Goal: Task Accomplishment & Management: Use online tool/utility

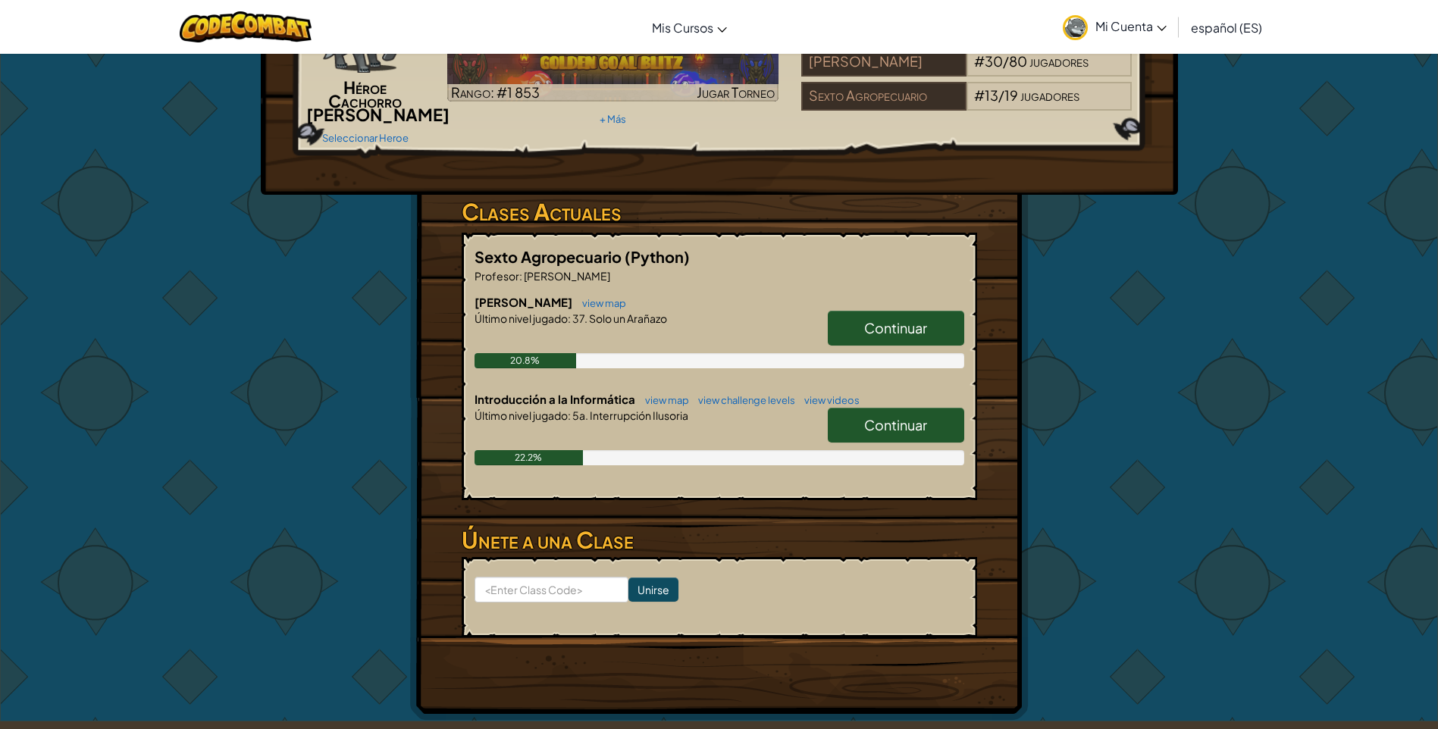
scroll to position [152, 0]
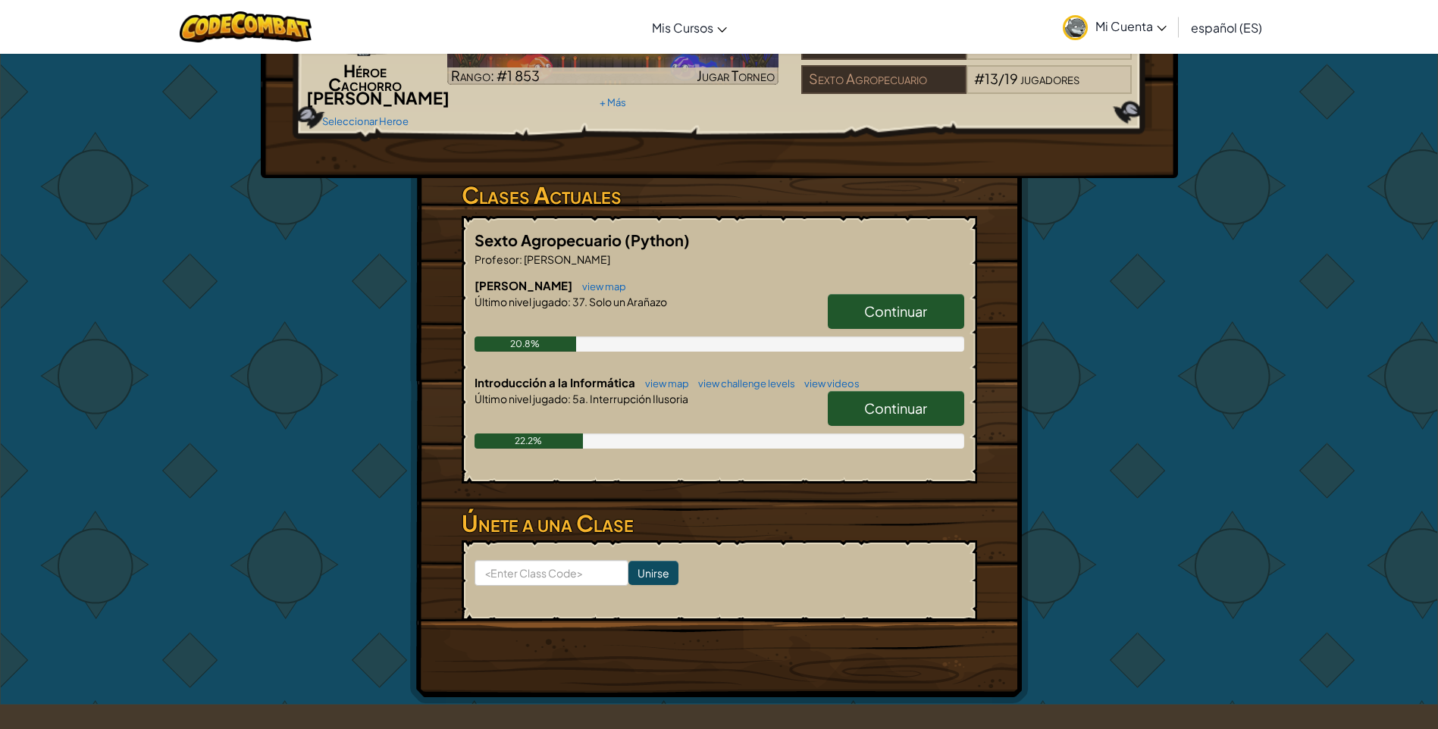
click at [927, 417] on span "Continuar" at bounding box center [895, 408] width 63 height 17
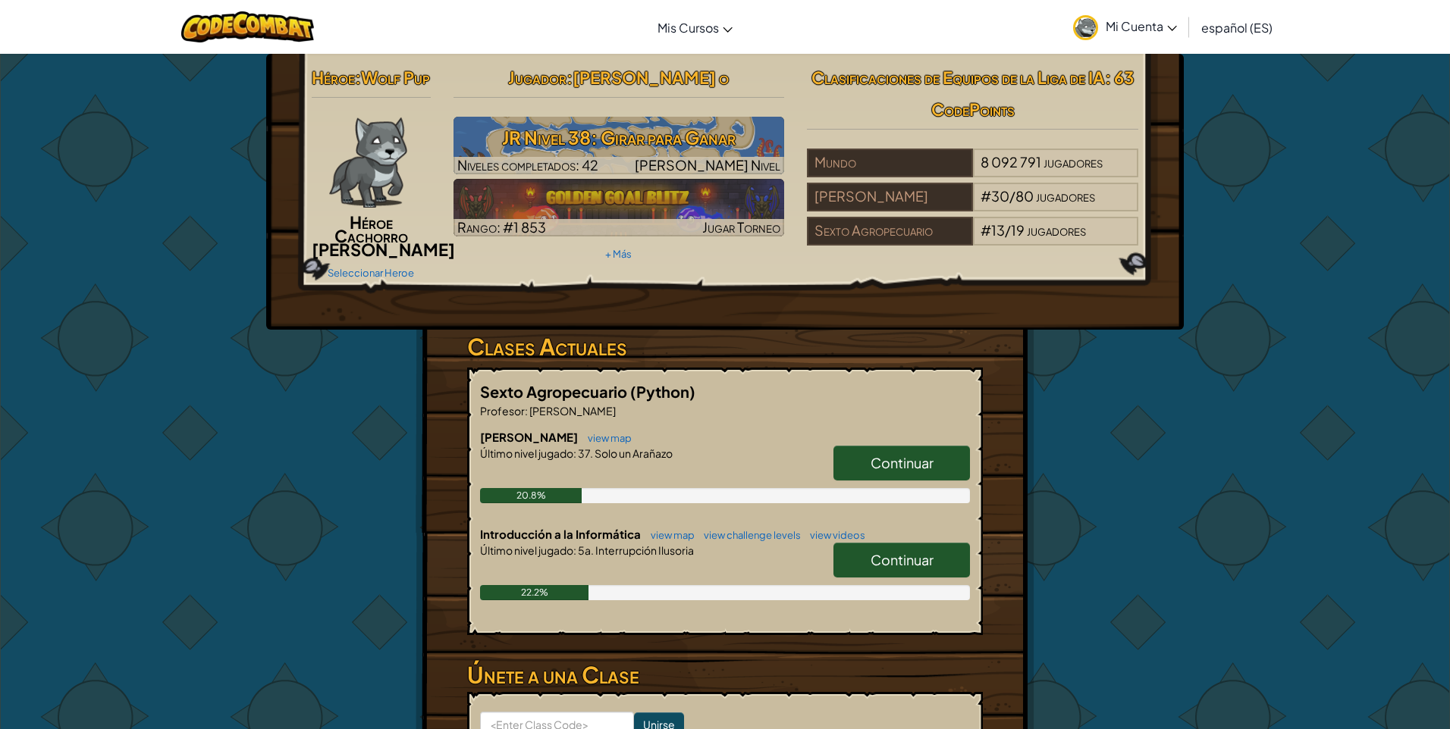
select select "es-ES"
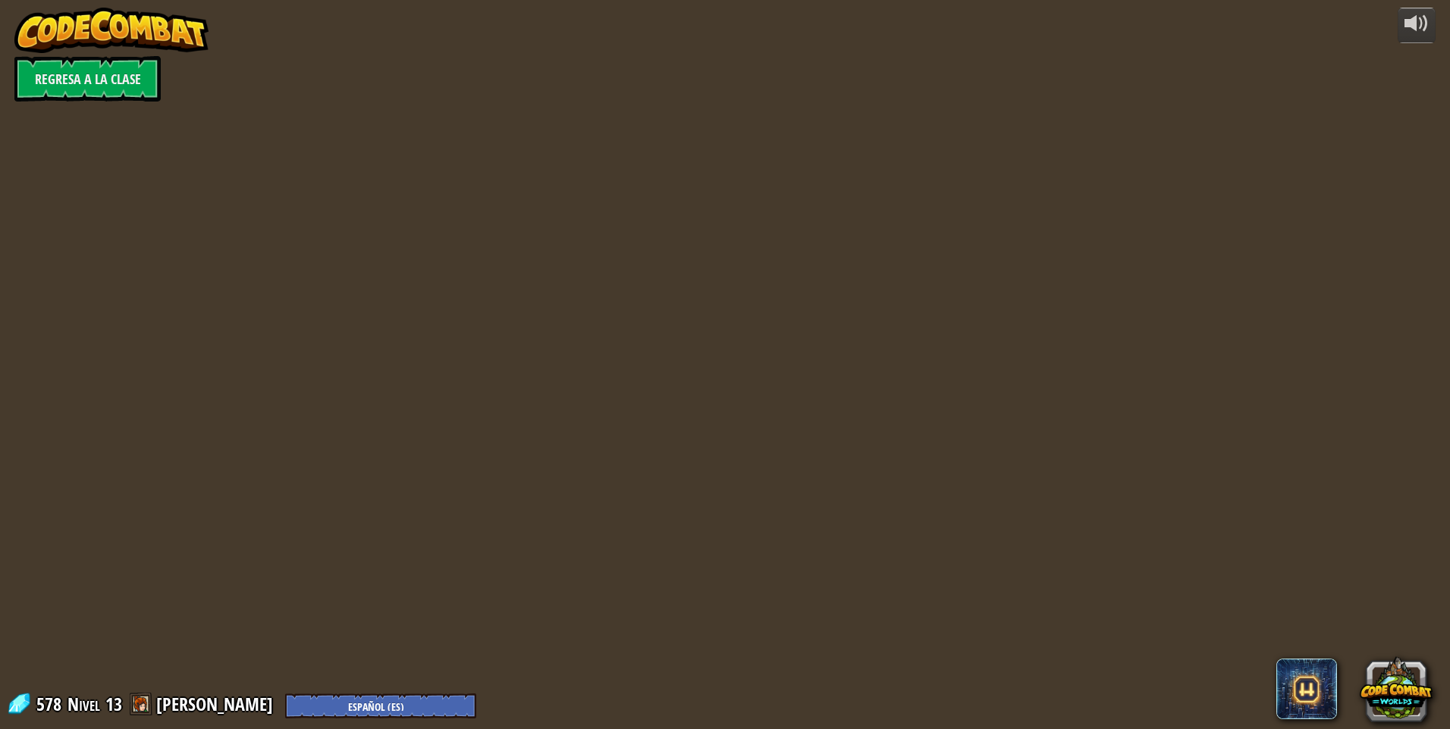
select select "es-ES"
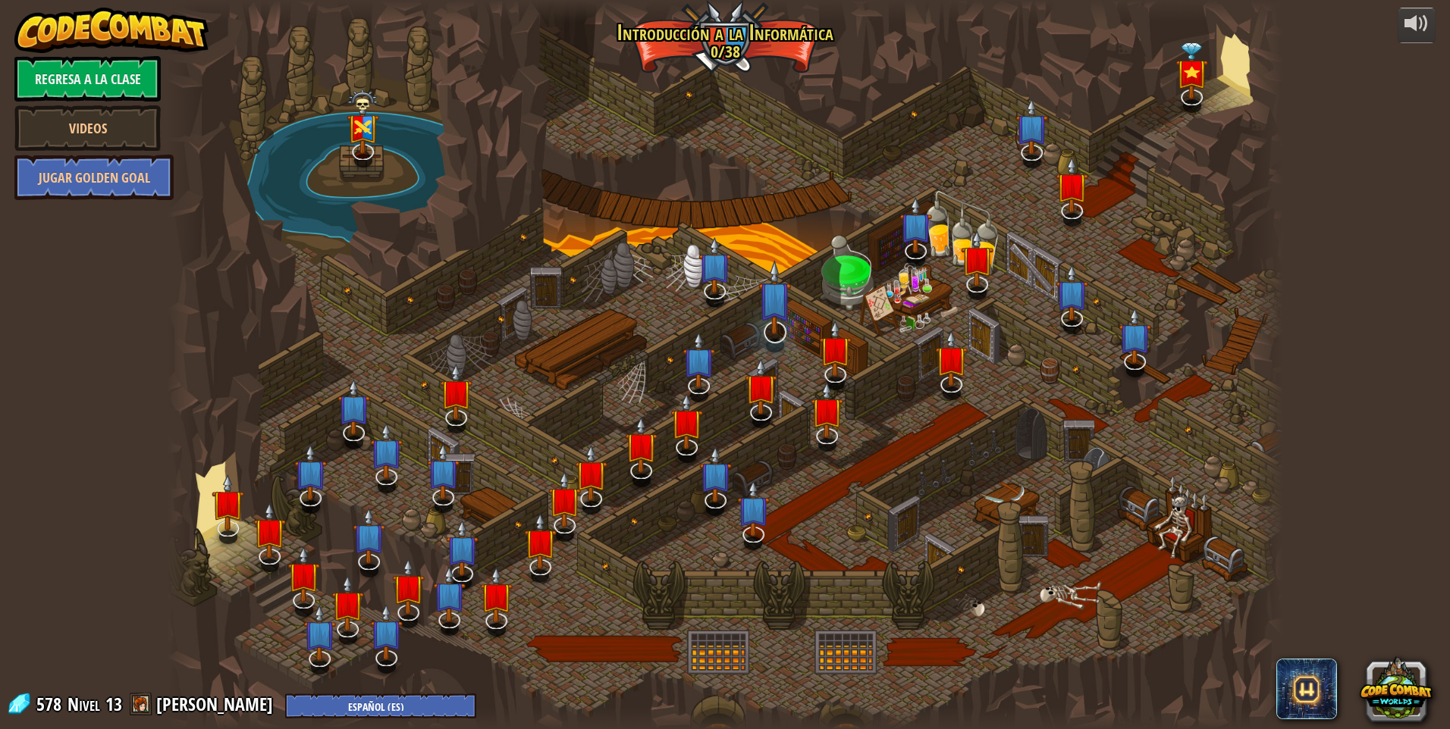
select select "es-ES"
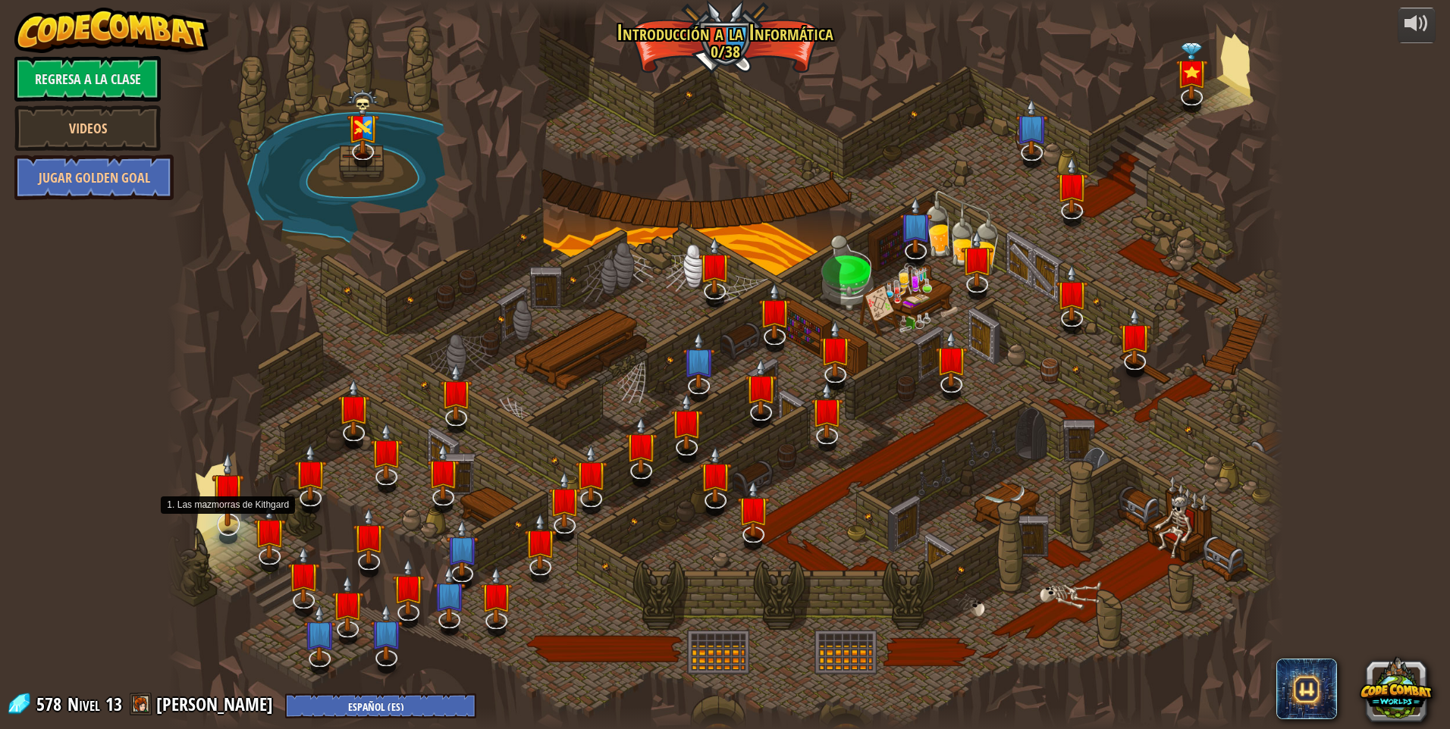
click at [238, 518] on img at bounding box center [228, 489] width 33 height 75
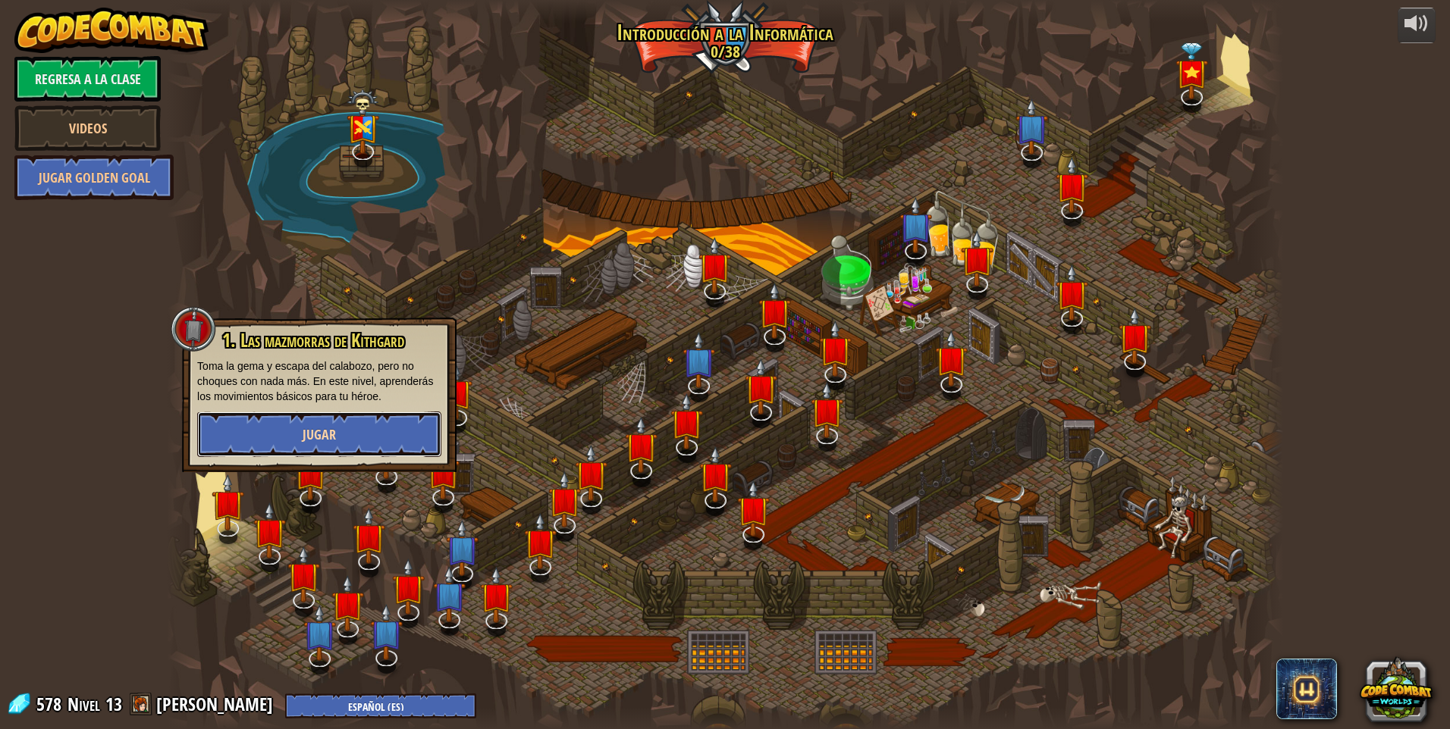
click at [343, 428] on button "Jugar" at bounding box center [319, 434] width 244 height 45
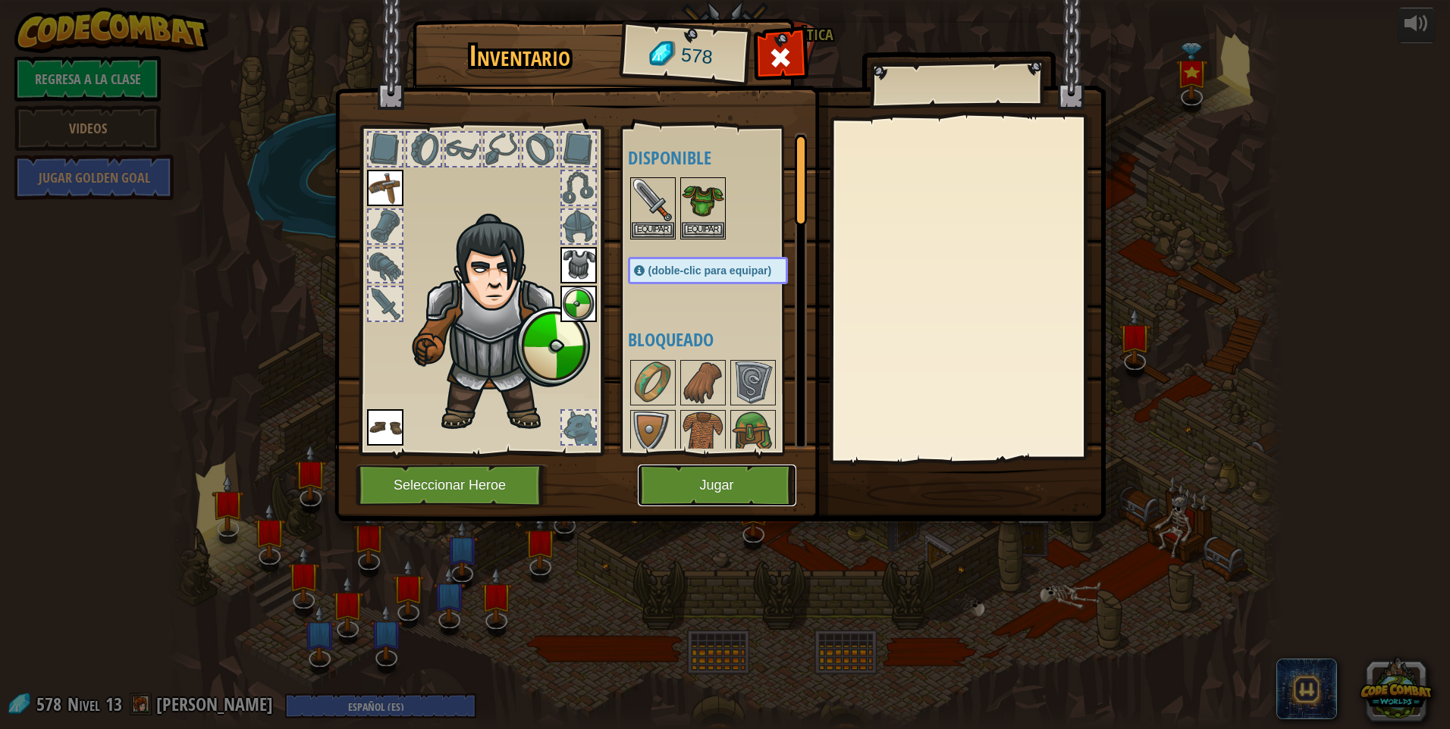
click at [714, 480] on button "Jugar" at bounding box center [717, 486] width 158 height 42
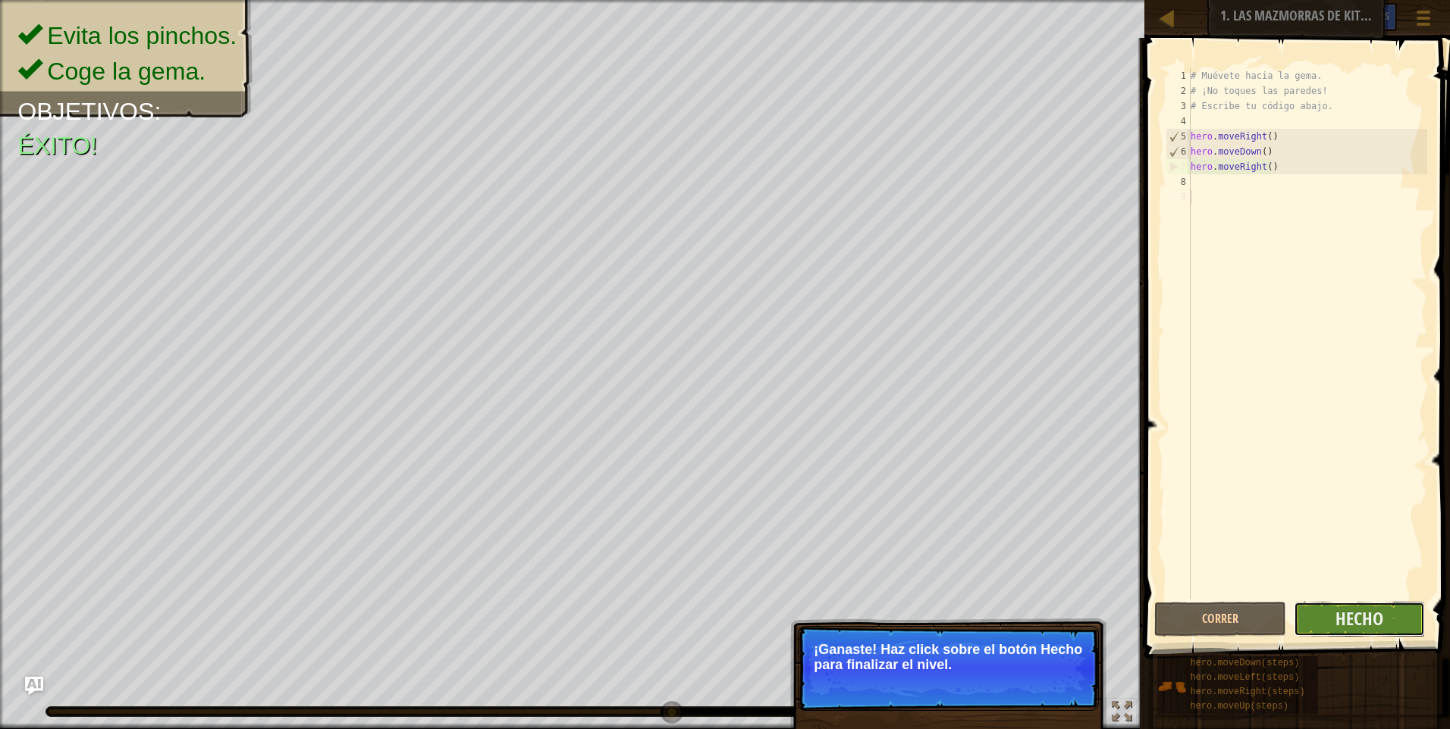
click at [1394, 616] on button "Hecho" at bounding box center [1360, 619] width 132 height 35
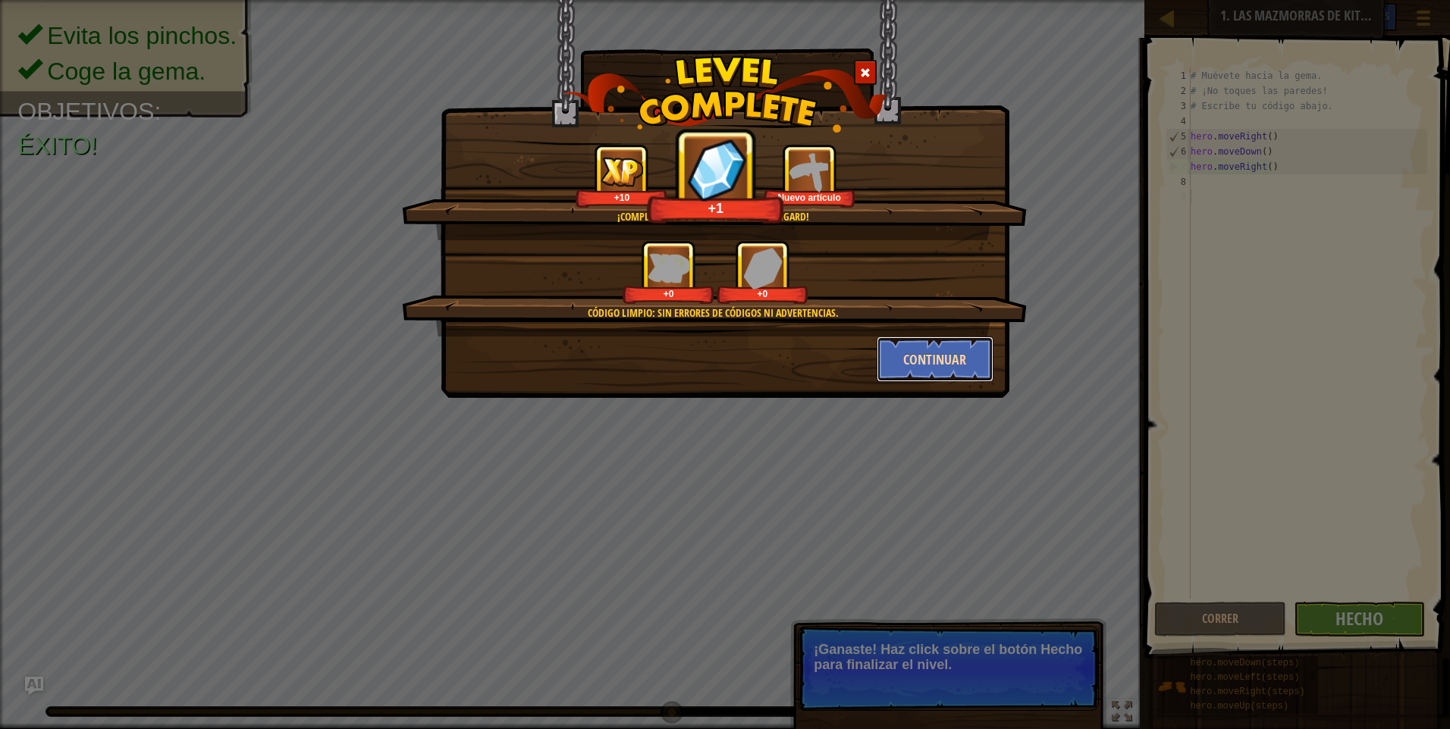
click at [903, 344] on button "Continuar" at bounding box center [936, 359] width 118 height 45
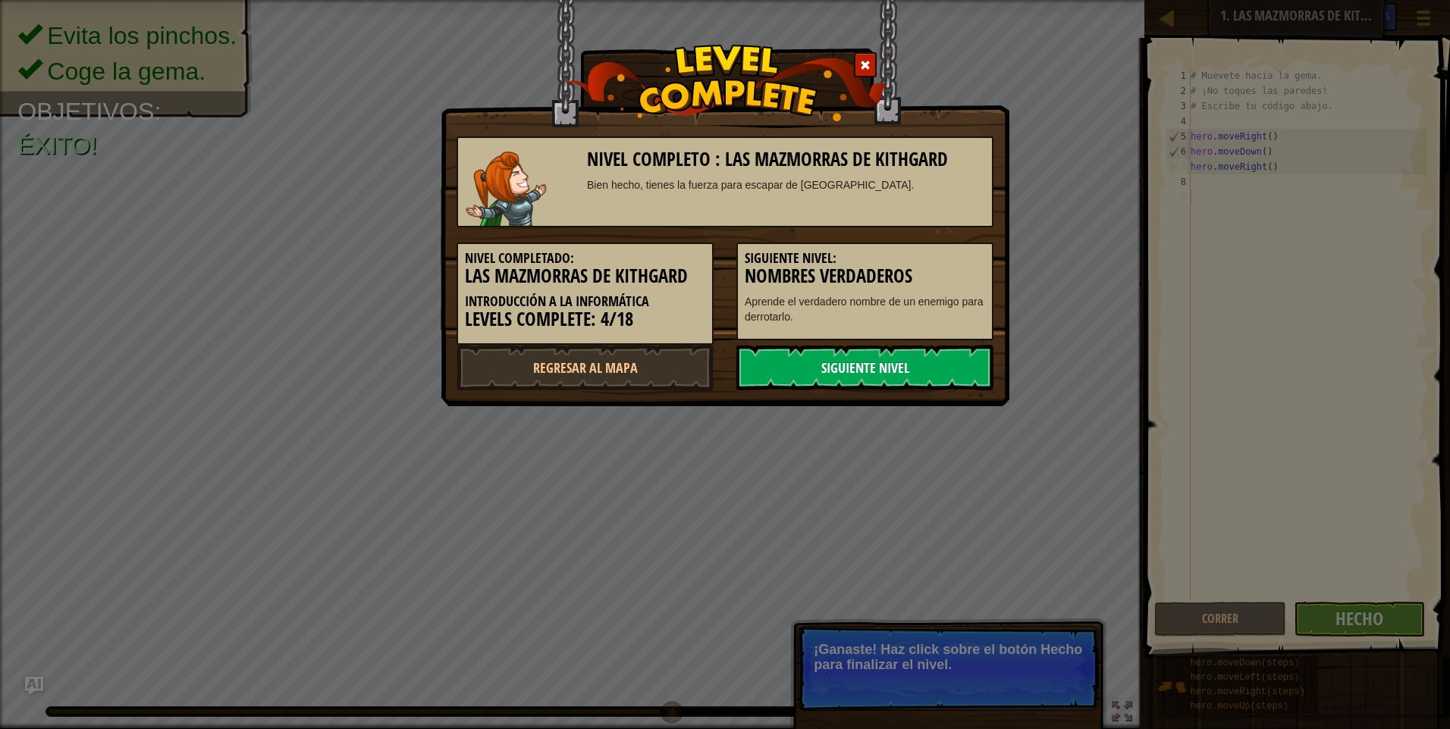
click at [913, 362] on link "Siguiente nivel" at bounding box center [864, 367] width 257 height 45
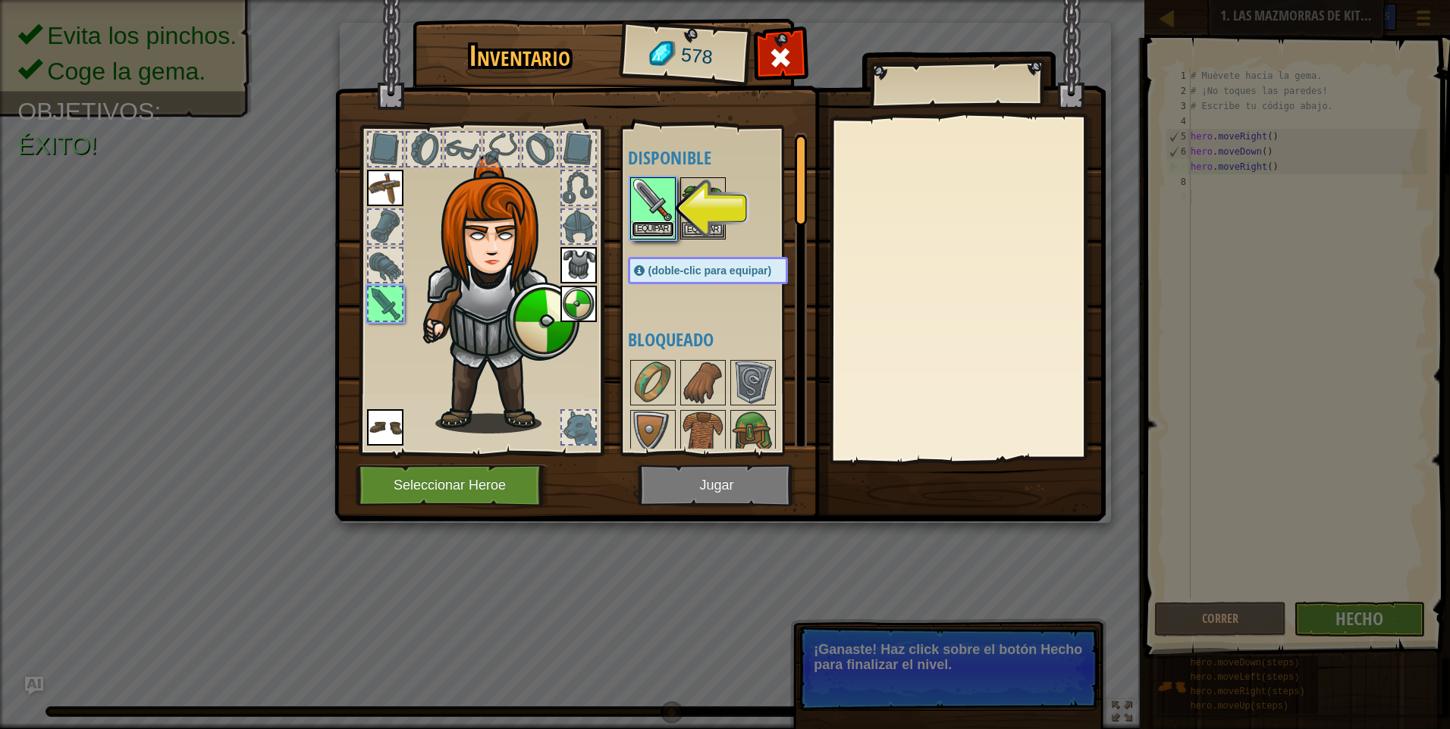
click at [655, 222] on button "Equipar" at bounding box center [653, 229] width 42 height 16
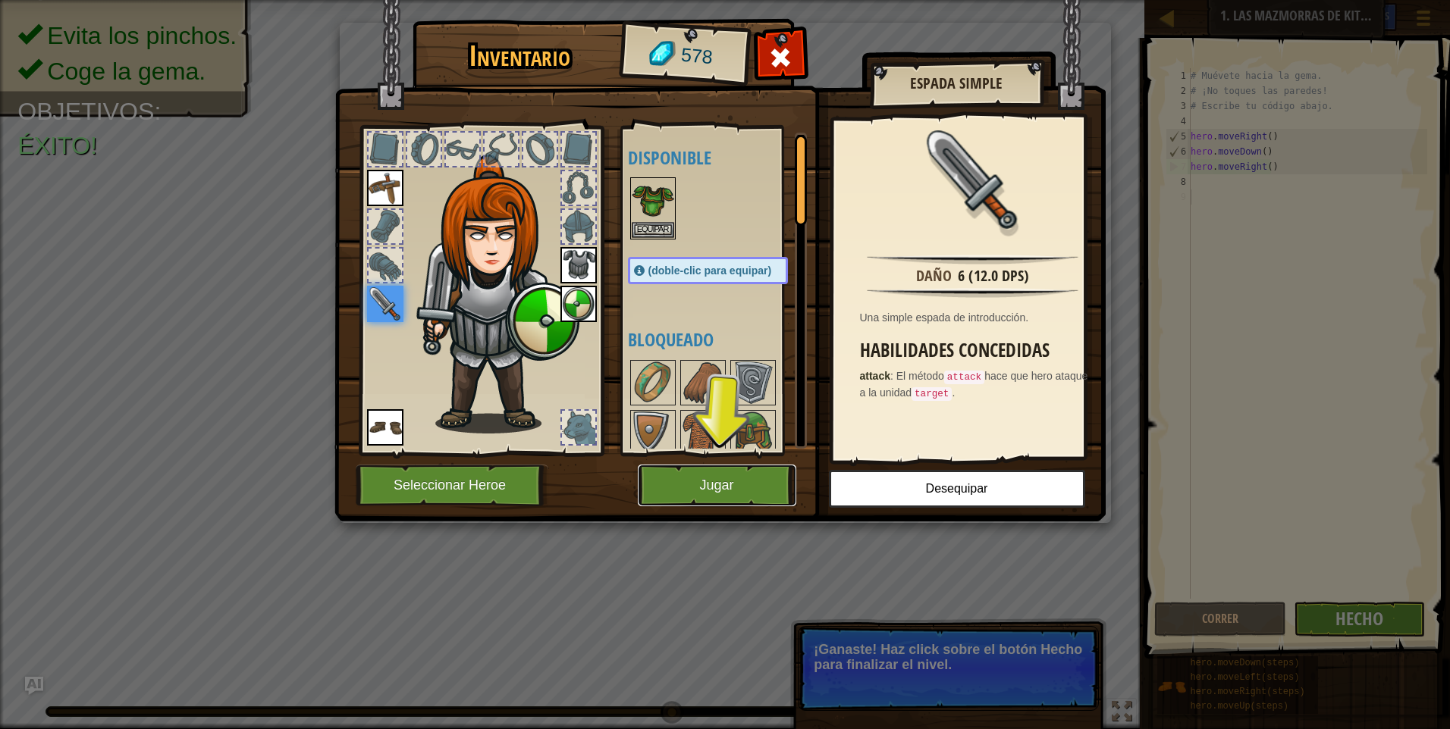
click at [689, 481] on button "Jugar" at bounding box center [717, 486] width 158 height 42
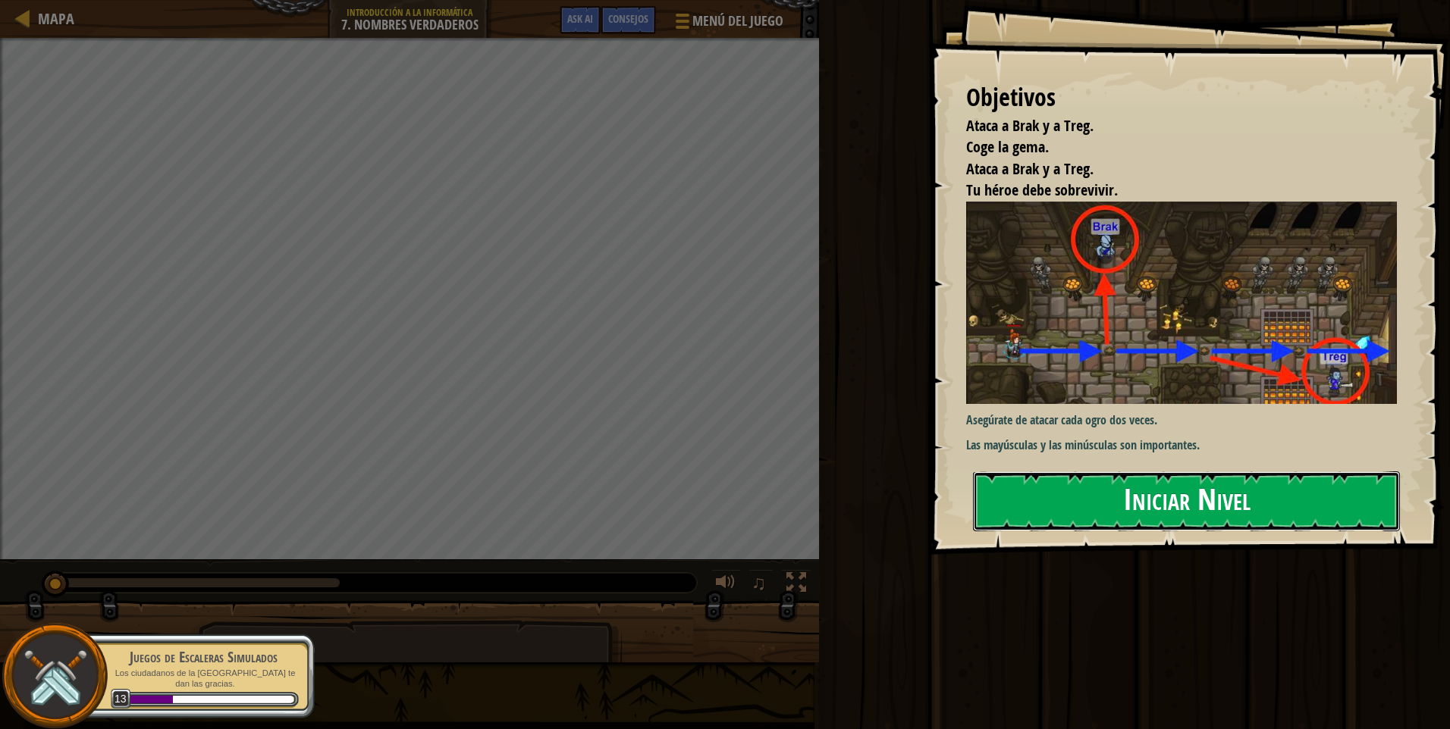
click at [1033, 513] on button "Iniciar Nivel" at bounding box center [1186, 502] width 427 height 60
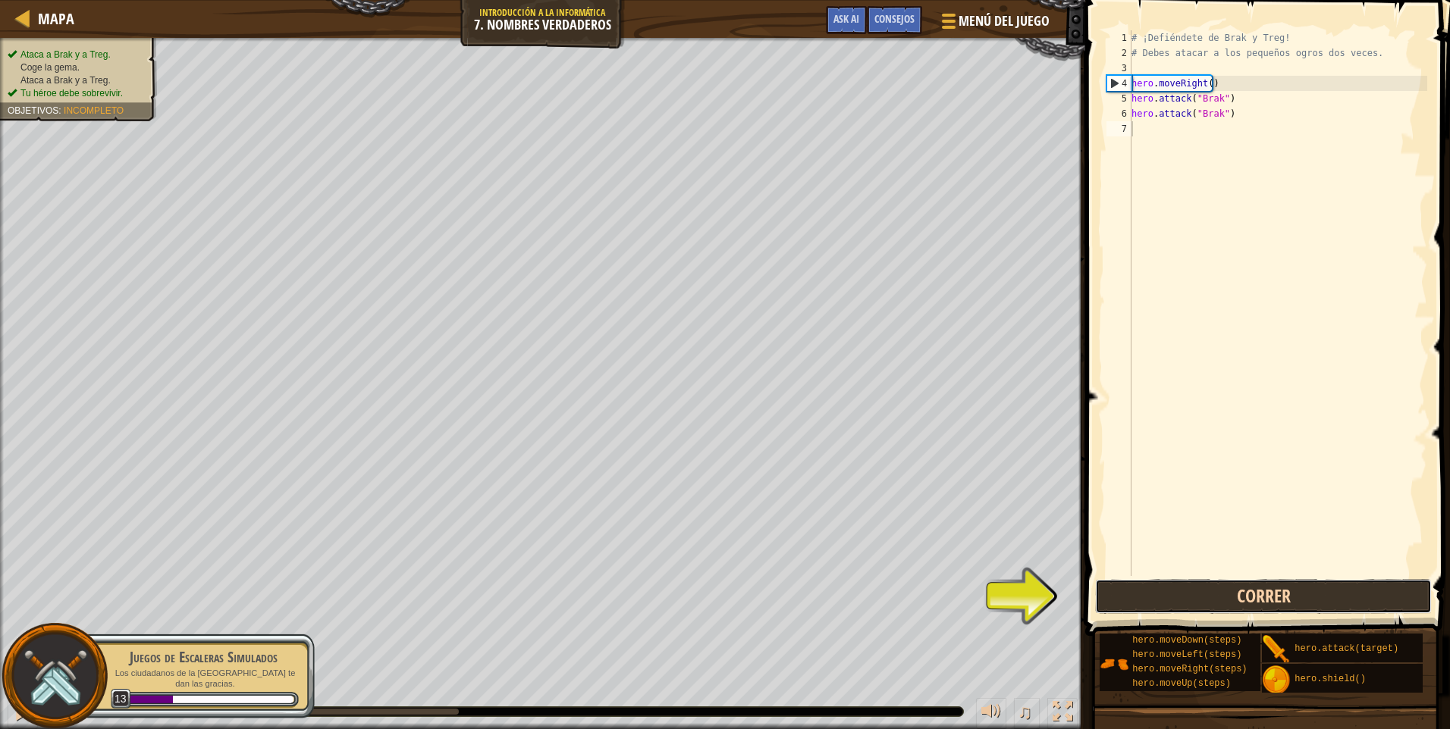
click at [1162, 598] on button "Correr" at bounding box center [1263, 596] width 337 height 35
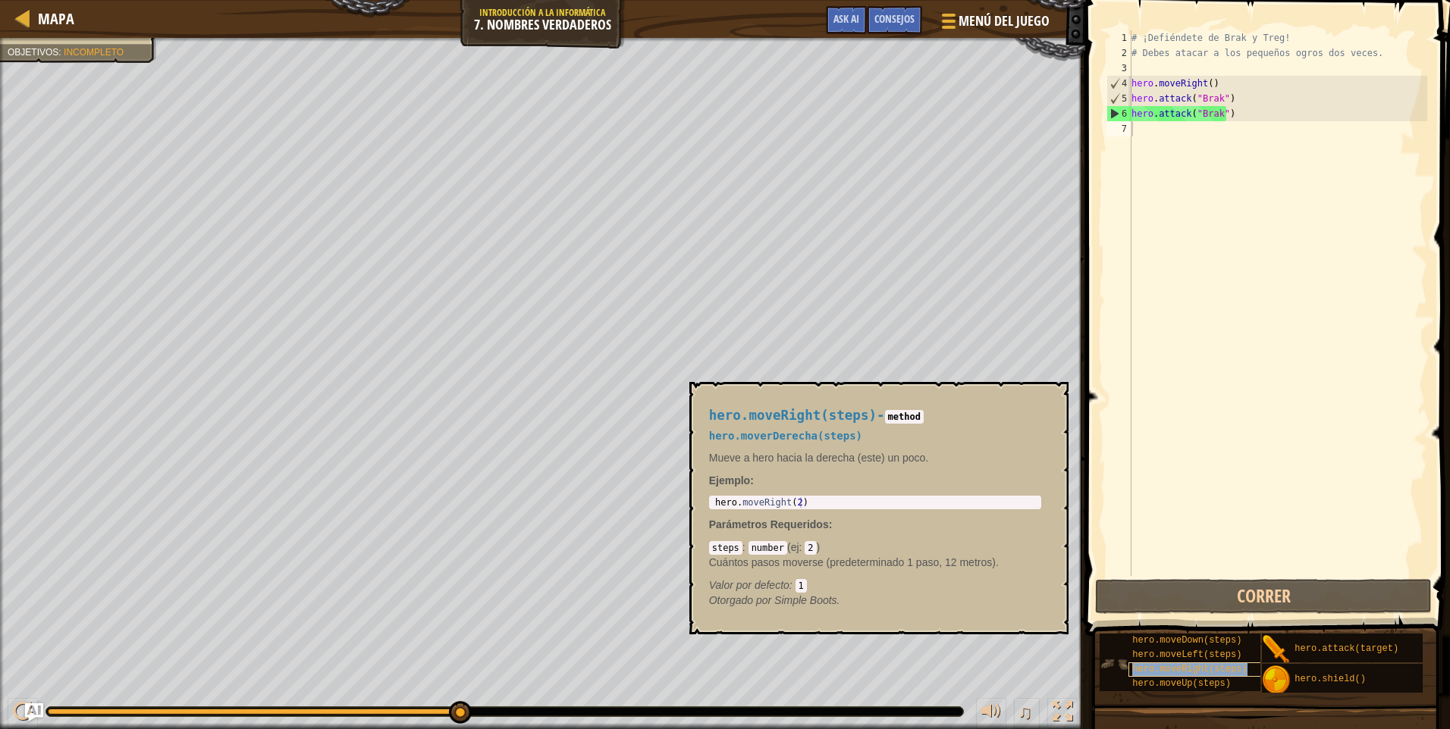
click at [1176, 663] on div "hero.moveRight(steps)" at bounding box center [1200, 670] width 145 height 14
click at [1177, 661] on div "hero.moveLeft(steps)" at bounding box center [1200, 655] width 145 height 14
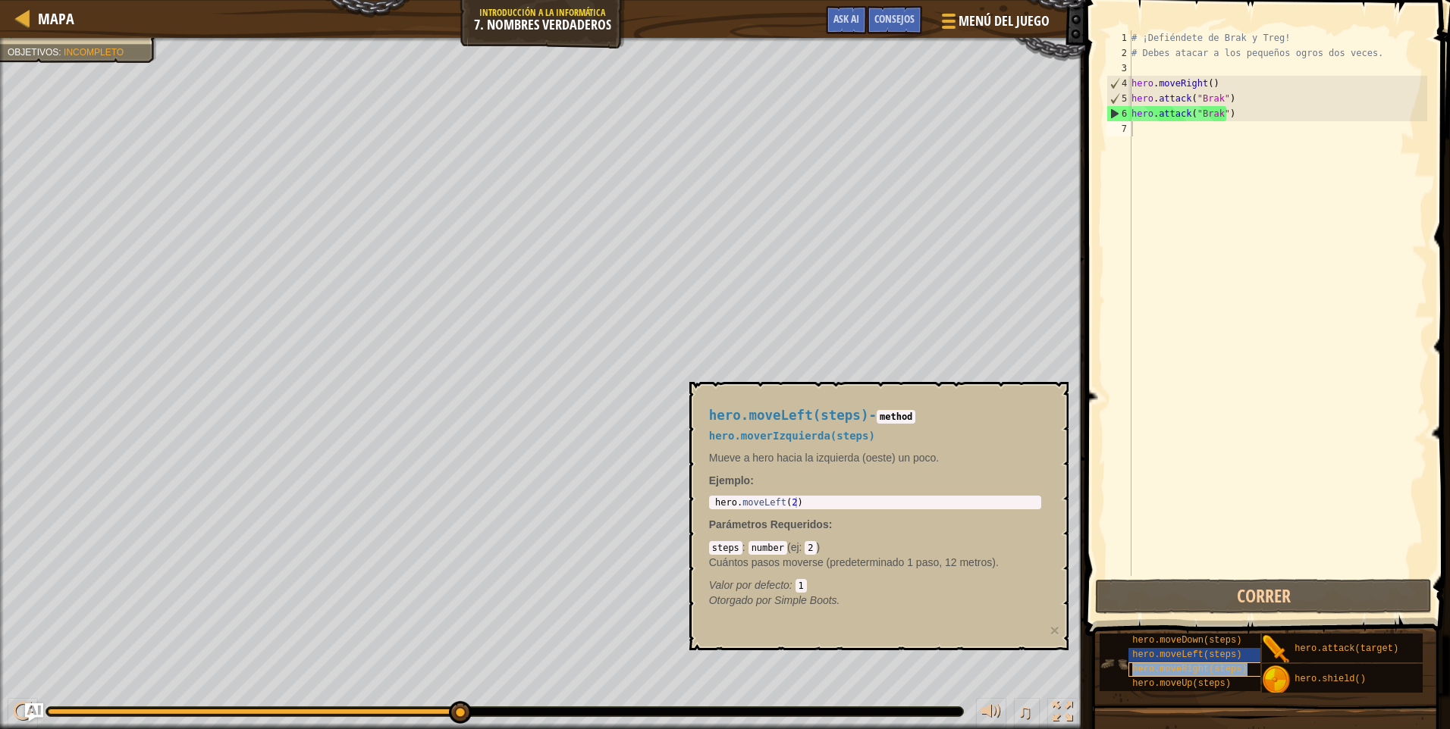
click at [1175, 666] on span "hero.moveRight(steps)" at bounding box center [1189, 669] width 115 height 11
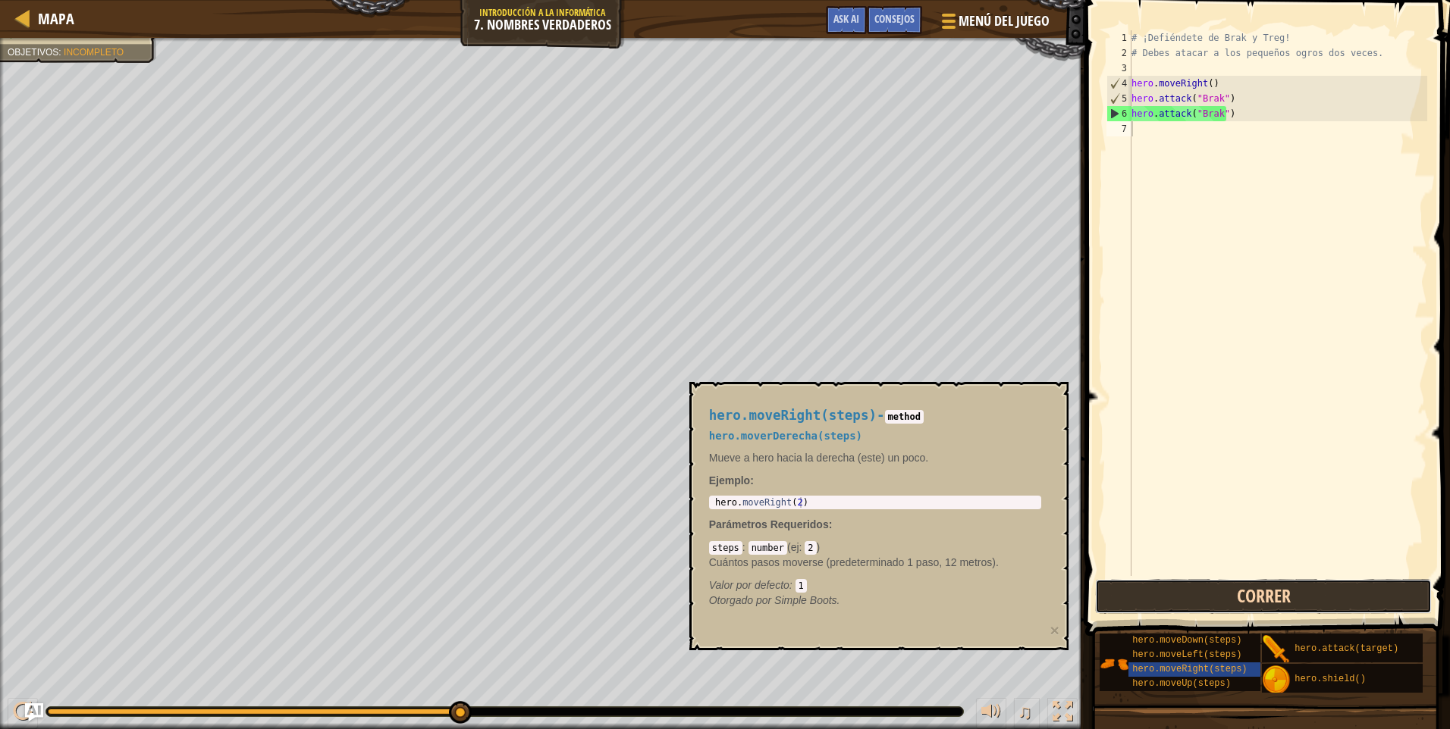
click at [1149, 609] on button "Correr" at bounding box center [1263, 596] width 337 height 35
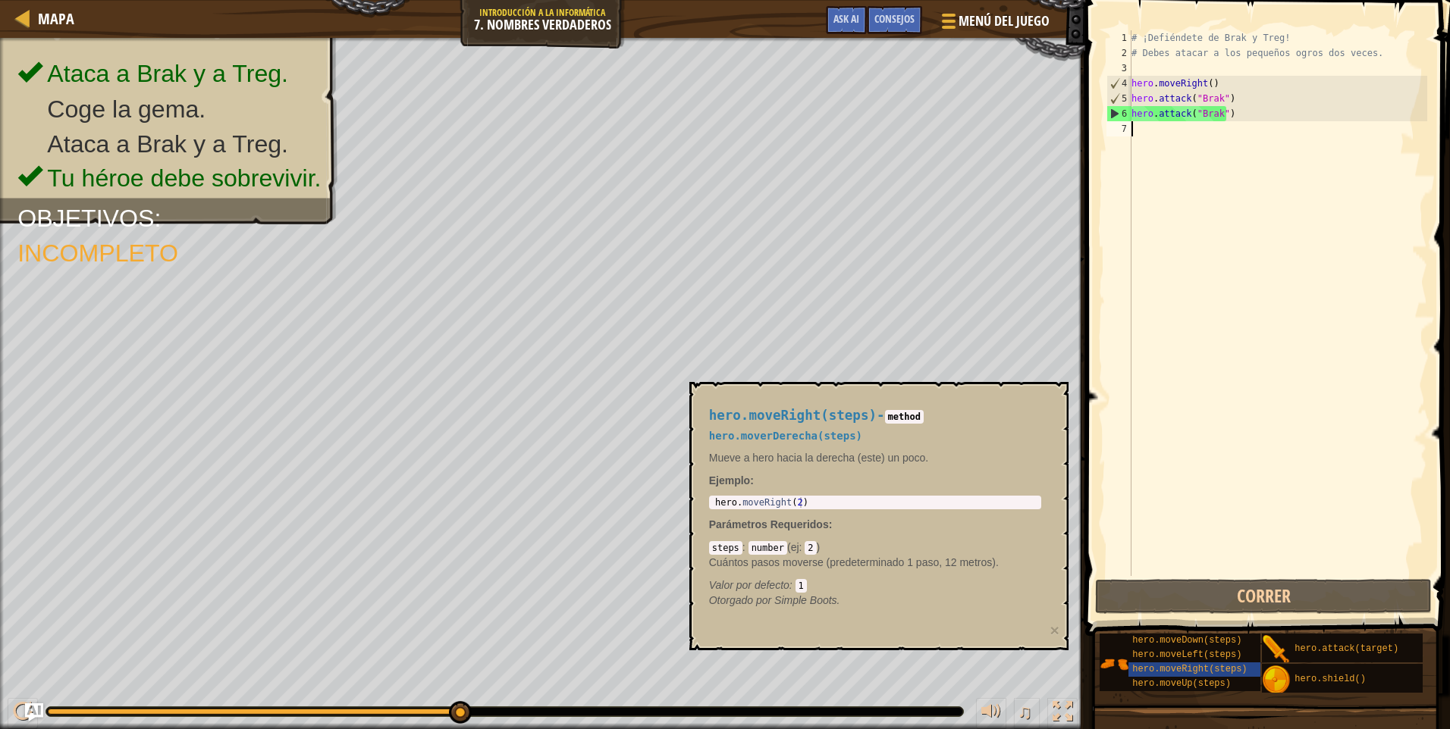
click at [1132, 130] on div "# ¡Defiéndete de Brak y Treg! # Debes atacar a los pequeños ogros dos veces. he…" at bounding box center [1277, 318] width 299 height 576
click at [1137, 130] on div "# ¡Defiéndete de Brak y Treg! # Debes atacar a los pequeños ogros dos veces. he…" at bounding box center [1277, 318] width 299 height 576
click at [1285, 594] on button "Correr" at bounding box center [1263, 596] width 337 height 35
type textarea "hero.moveRight(2)"
click at [907, 500] on div "hero . moveRight ( 2 )" at bounding box center [875, 513] width 326 height 32
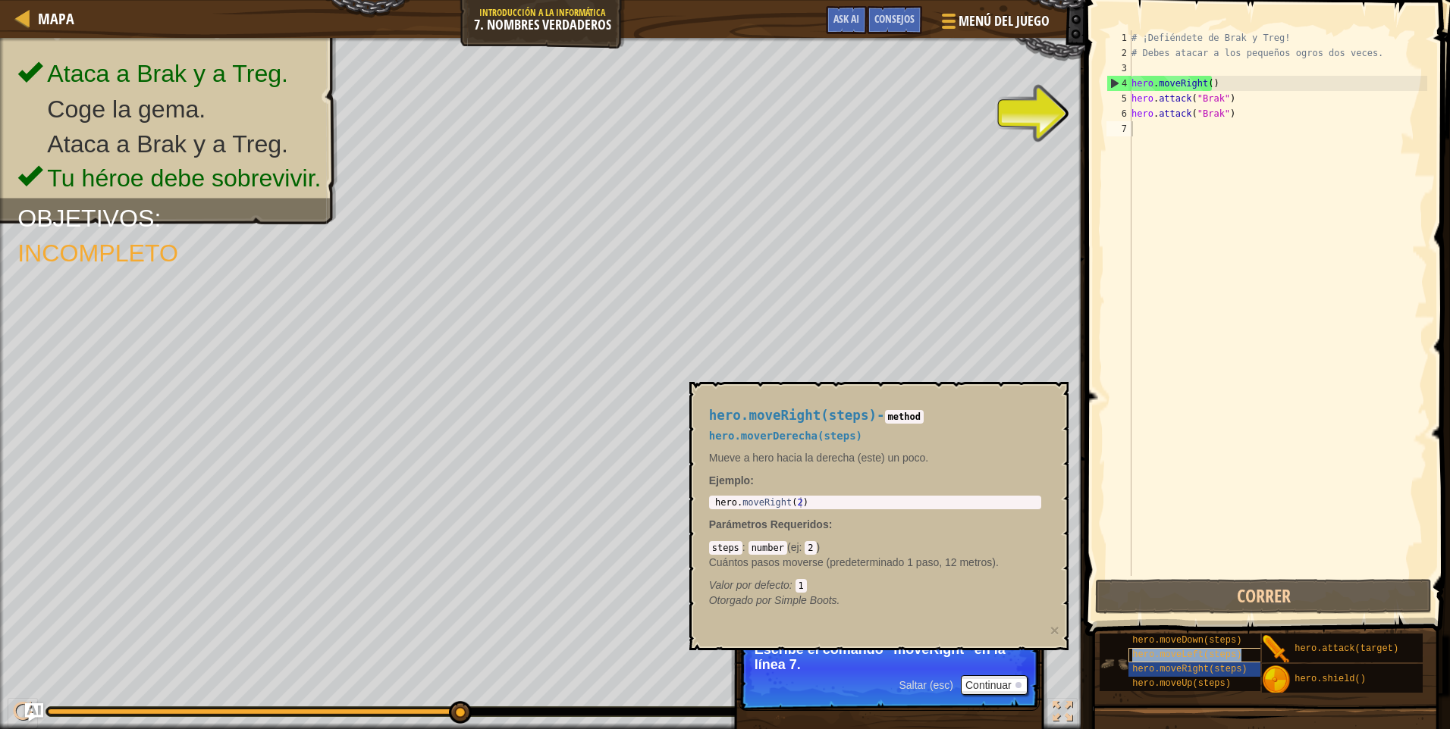
click at [1183, 658] on span "hero.moveLeft(steps)" at bounding box center [1186, 655] width 109 height 11
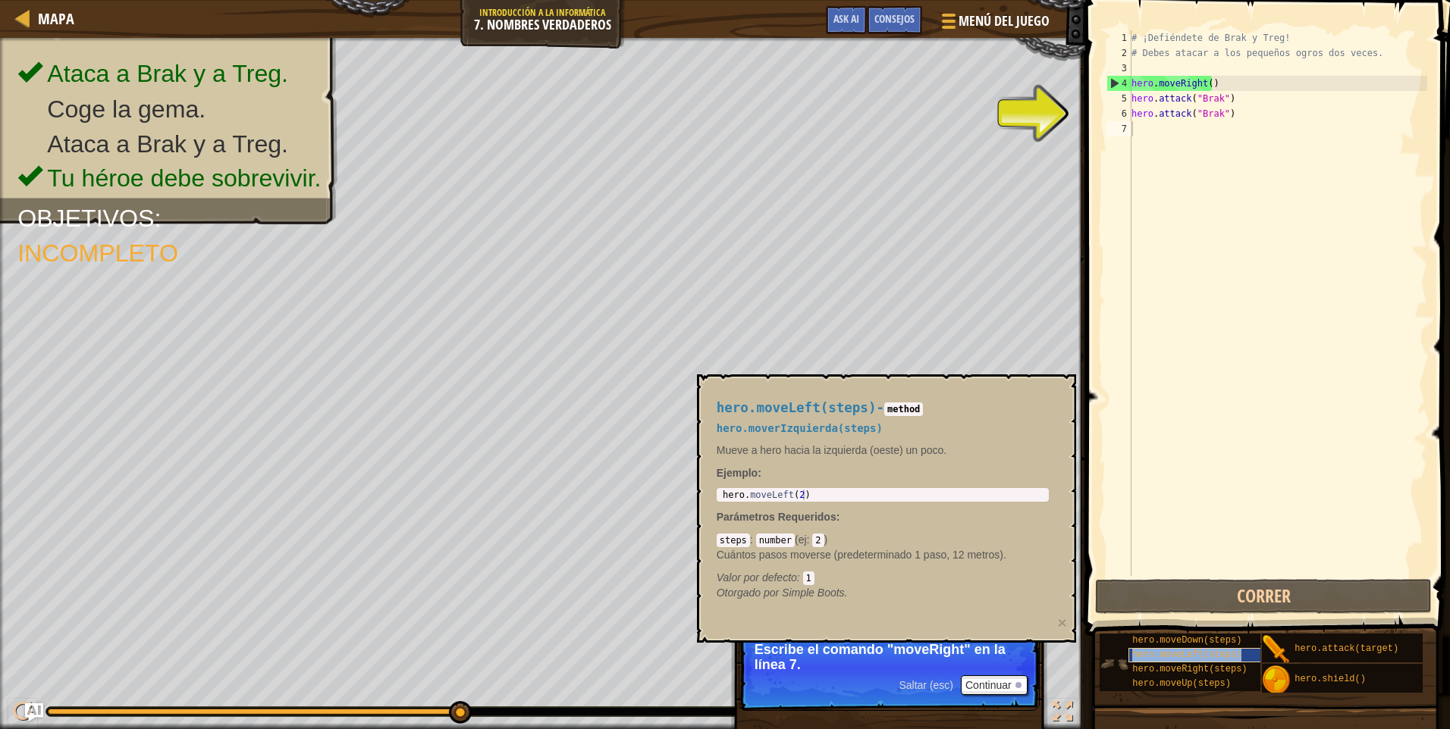
click at [1183, 658] on span "hero.moveLeft(steps)" at bounding box center [1186, 655] width 109 height 11
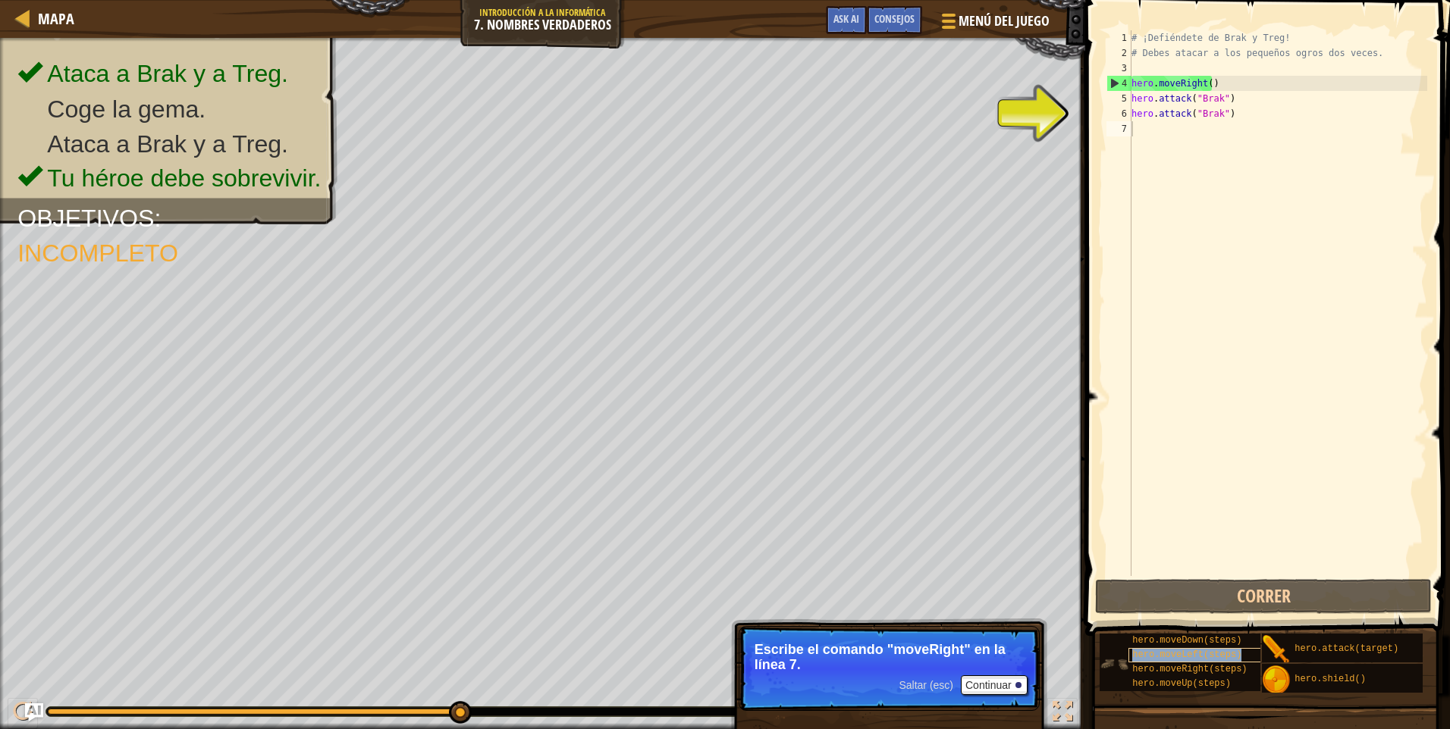
click at [1183, 658] on span "hero.moveLeft(steps)" at bounding box center [1186, 655] width 109 height 11
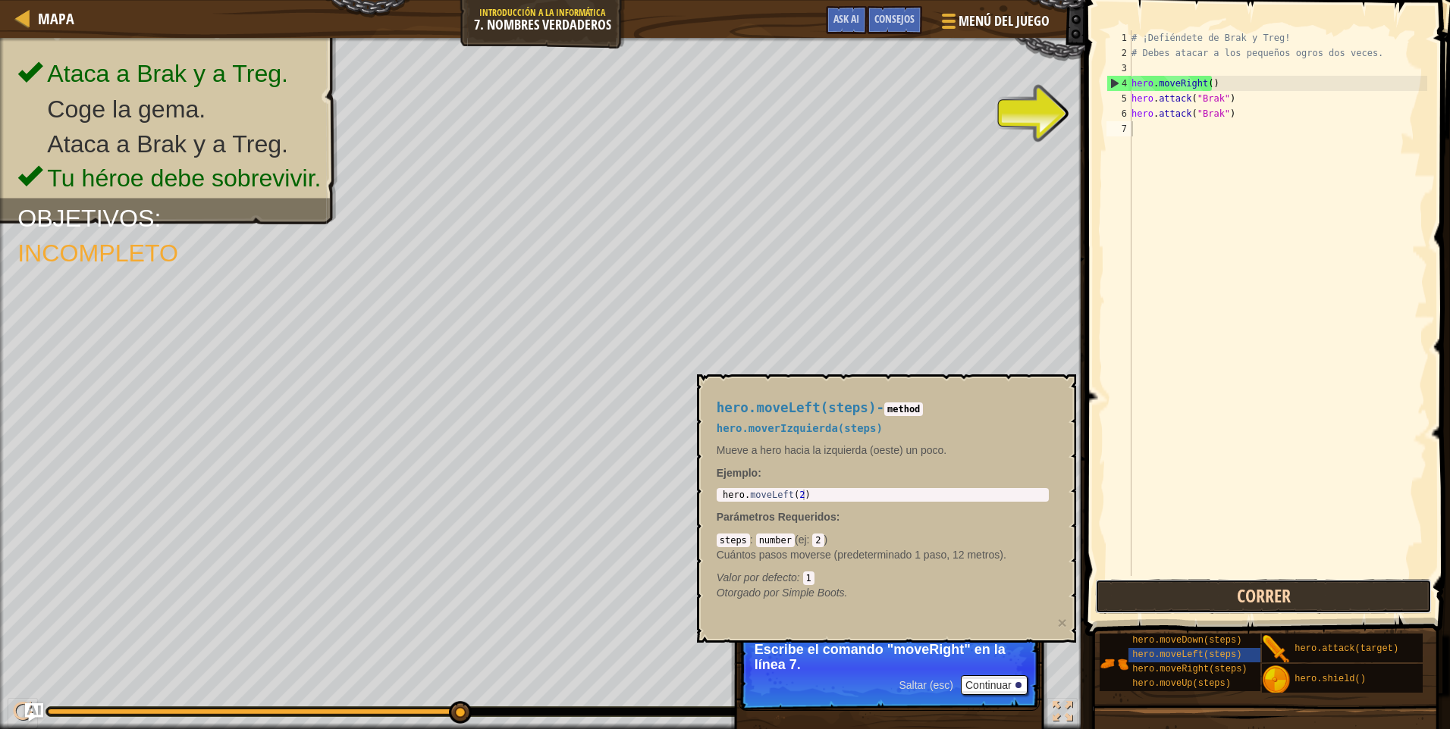
click at [1280, 590] on button "Correr" at bounding box center [1263, 596] width 337 height 35
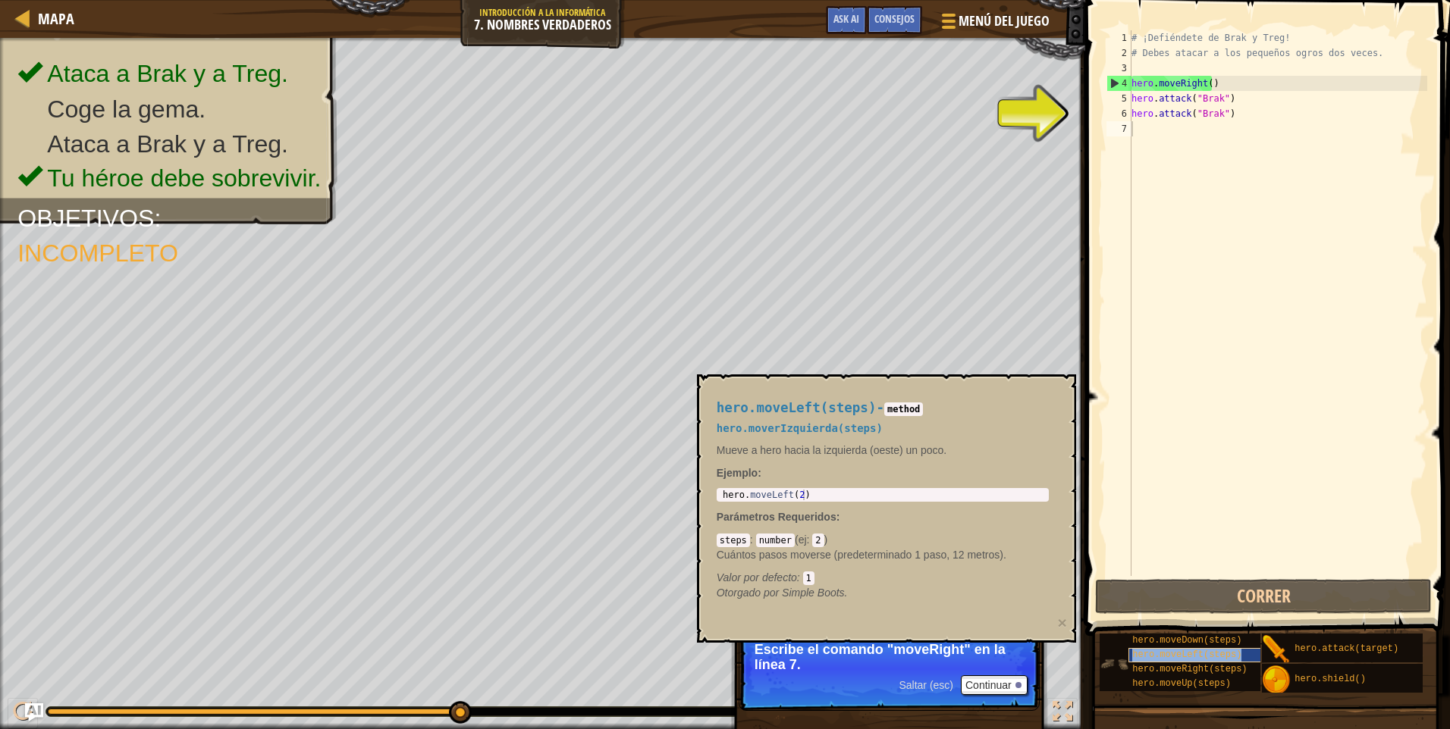
click at [1225, 658] on span "hero.moveLeft(steps)" at bounding box center [1186, 655] width 109 height 11
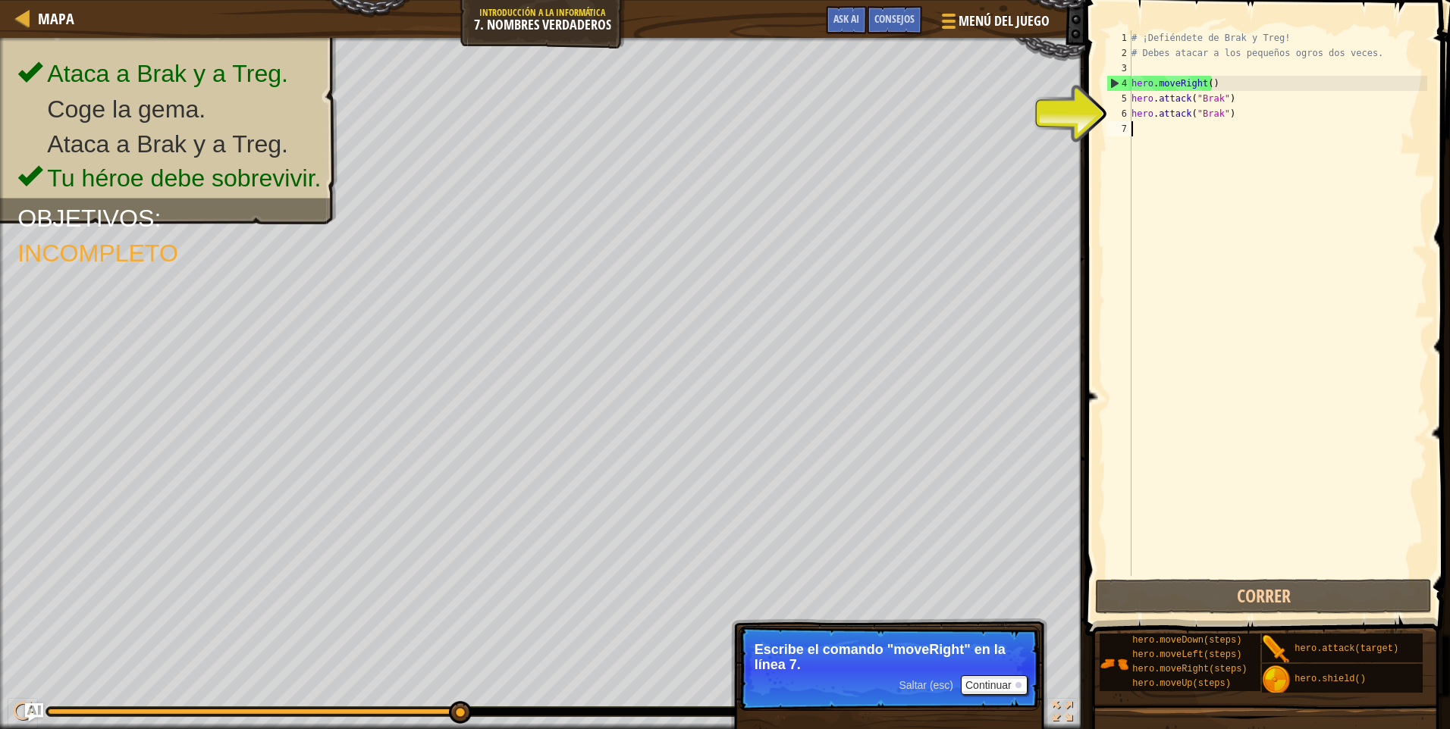
type textarea "m"
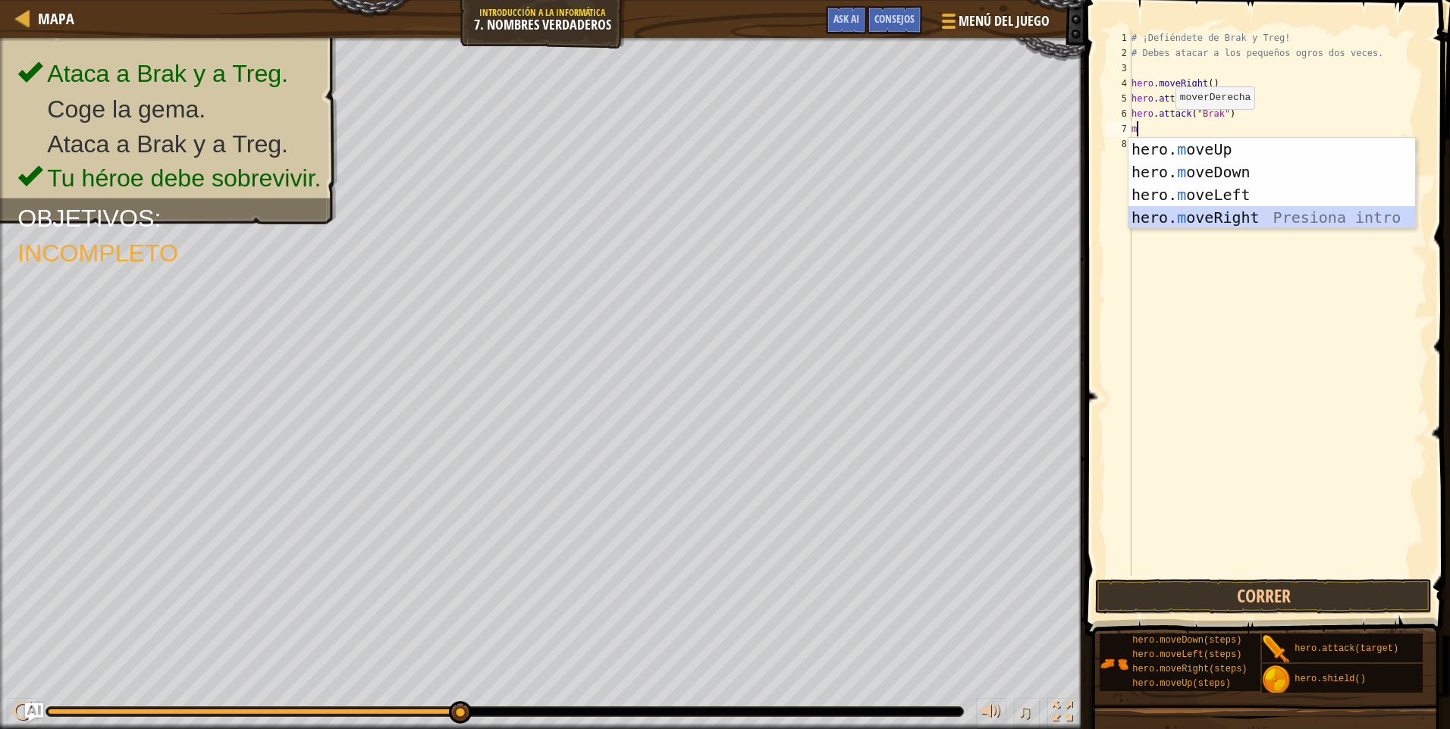
click at [1194, 220] on div "hero. m oveUp Presiona intro hero. m oveDown Presiona intro hero. m oveLeft Pre…" at bounding box center [1271, 206] width 287 height 136
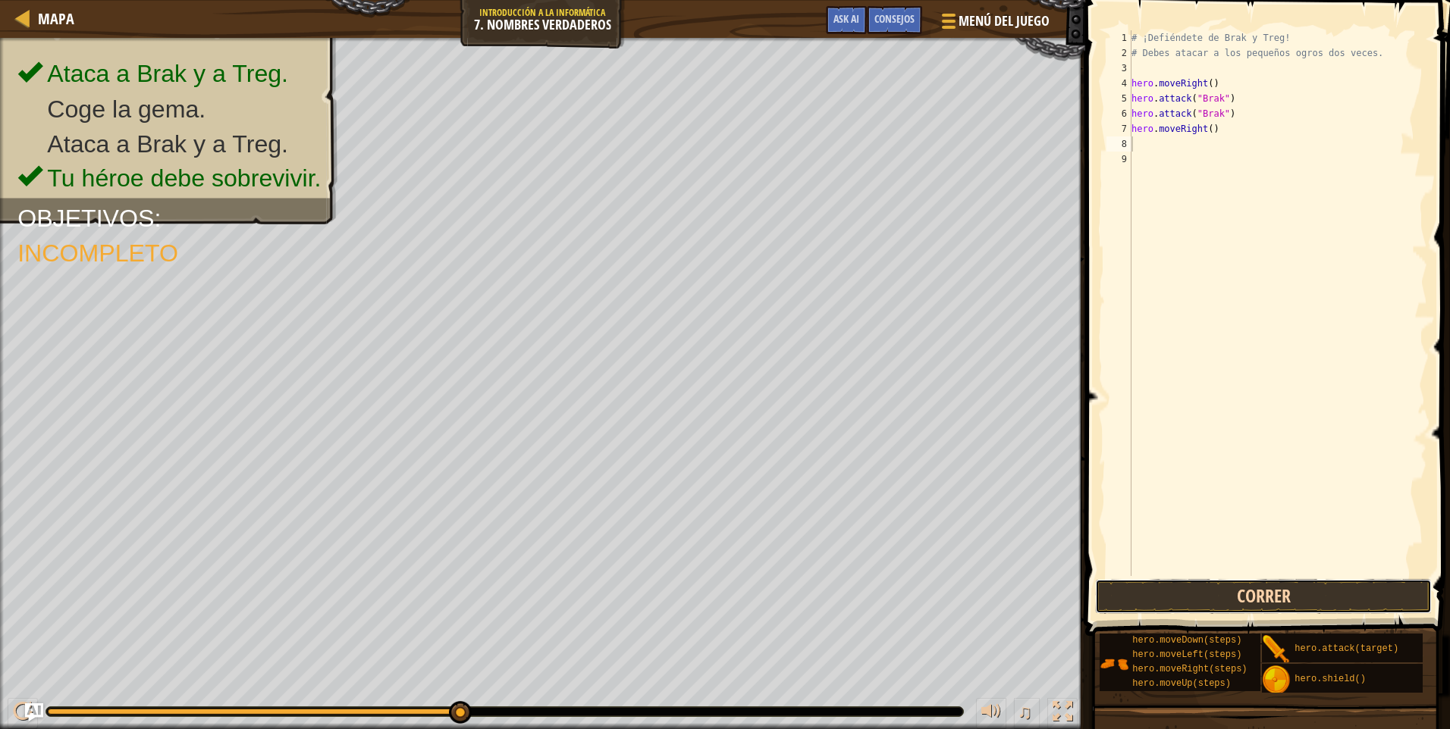
click at [1238, 604] on button "Correr" at bounding box center [1263, 596] width 337 height 35
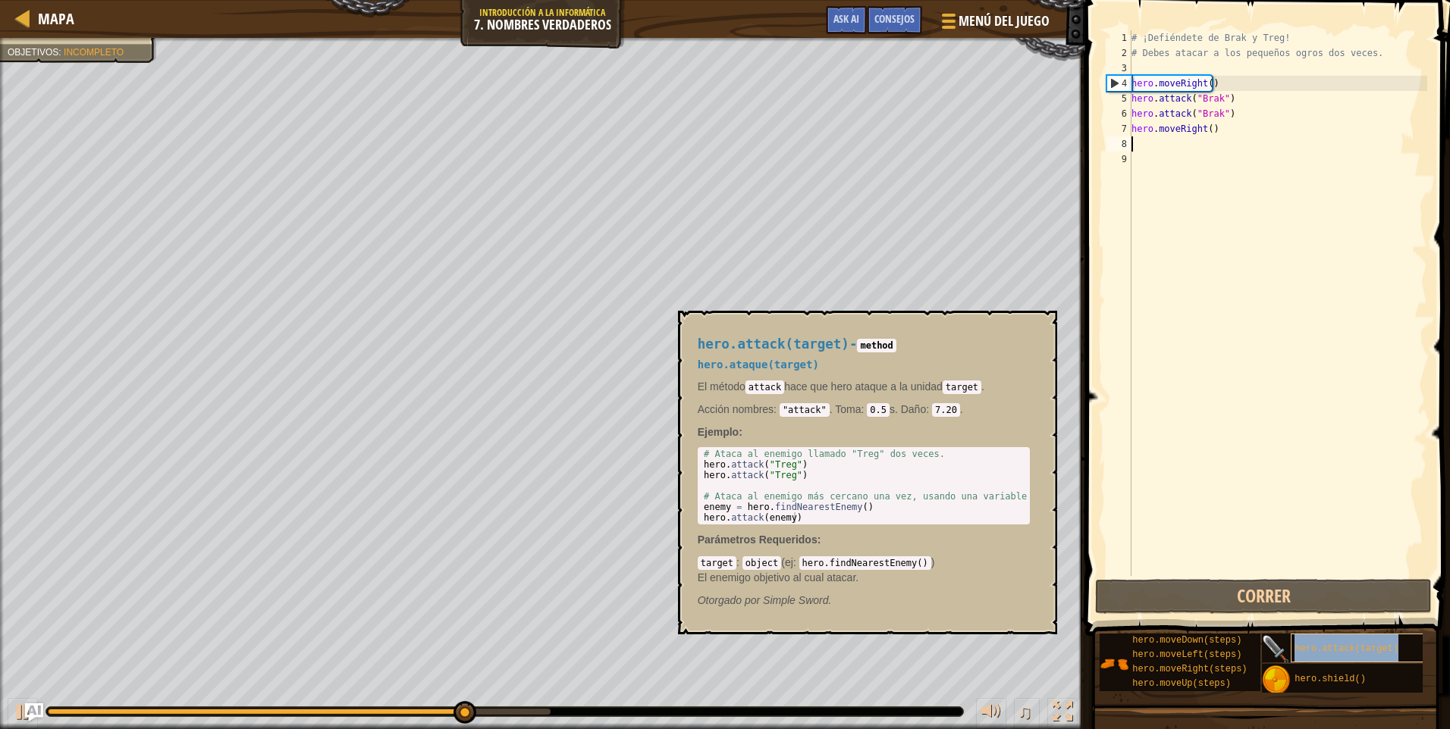
click at [1330, 649] on span "hero.attack(target)" at bounding box center [1346, 649] width 104 height 11
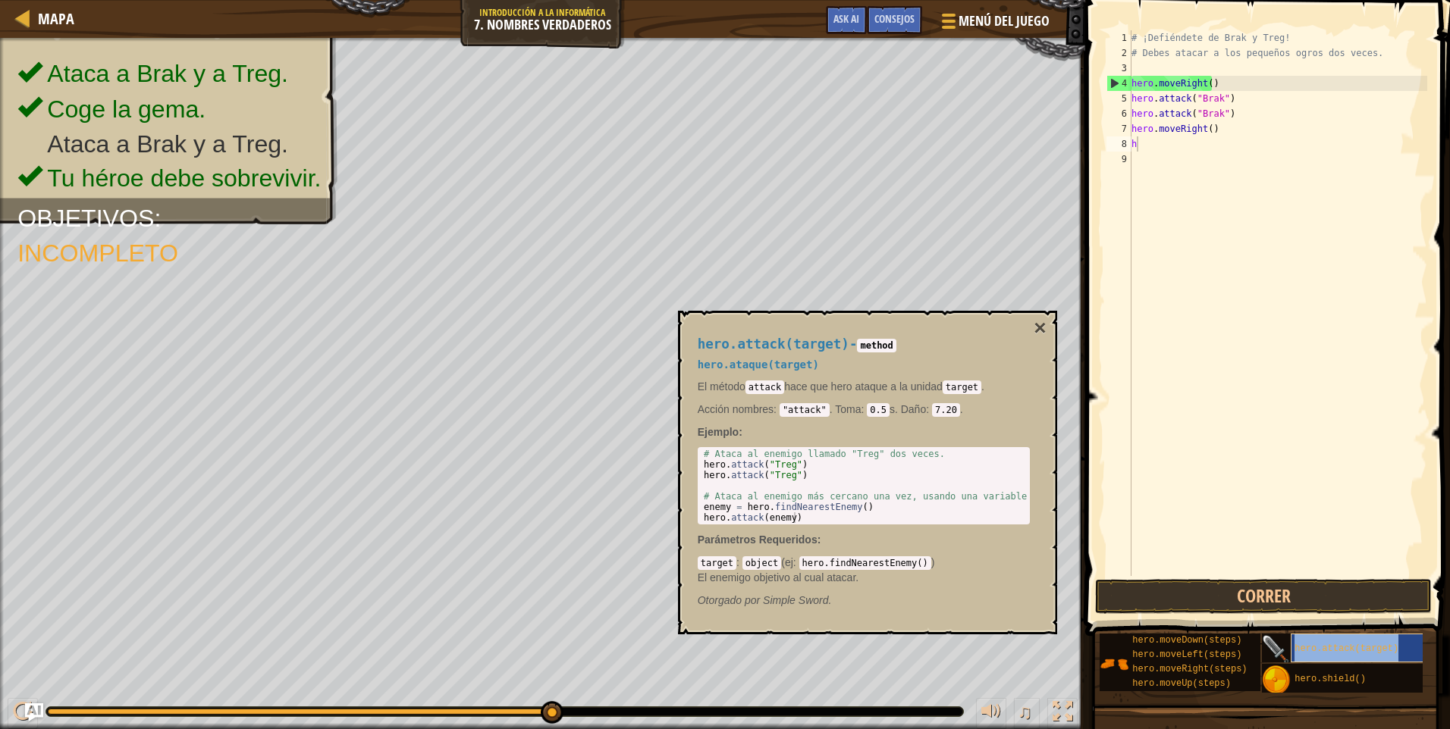
click at [1341, 642] on div "hero.attack(target)" at bounding box center [1363, 648] width 145 height 29
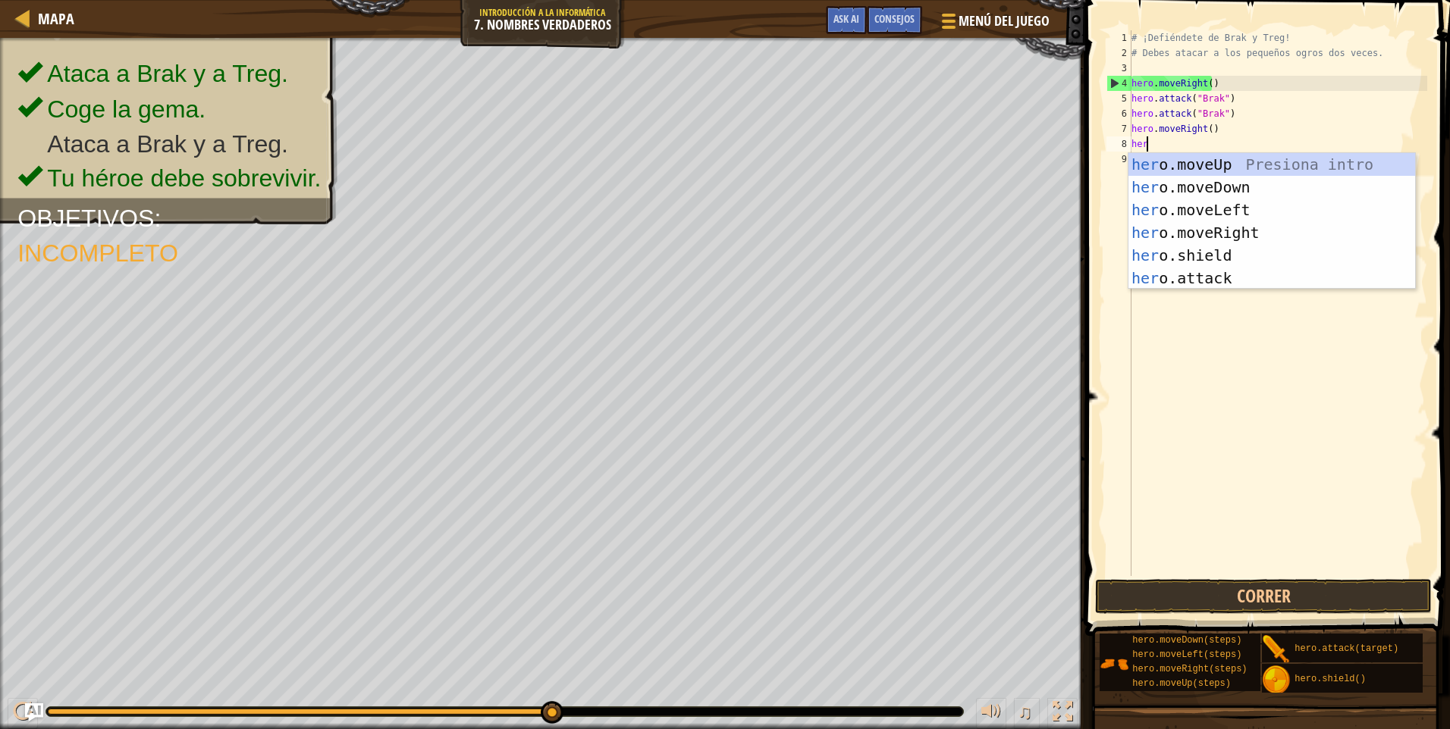
scroll to position [7, 1]
click at [1174, 277] on div "hero .moveUp Presiona intro hero .moveDown Presiona intro hero .moveLeft Presio…" at bounding box center [1271, 244] width 287 height 182
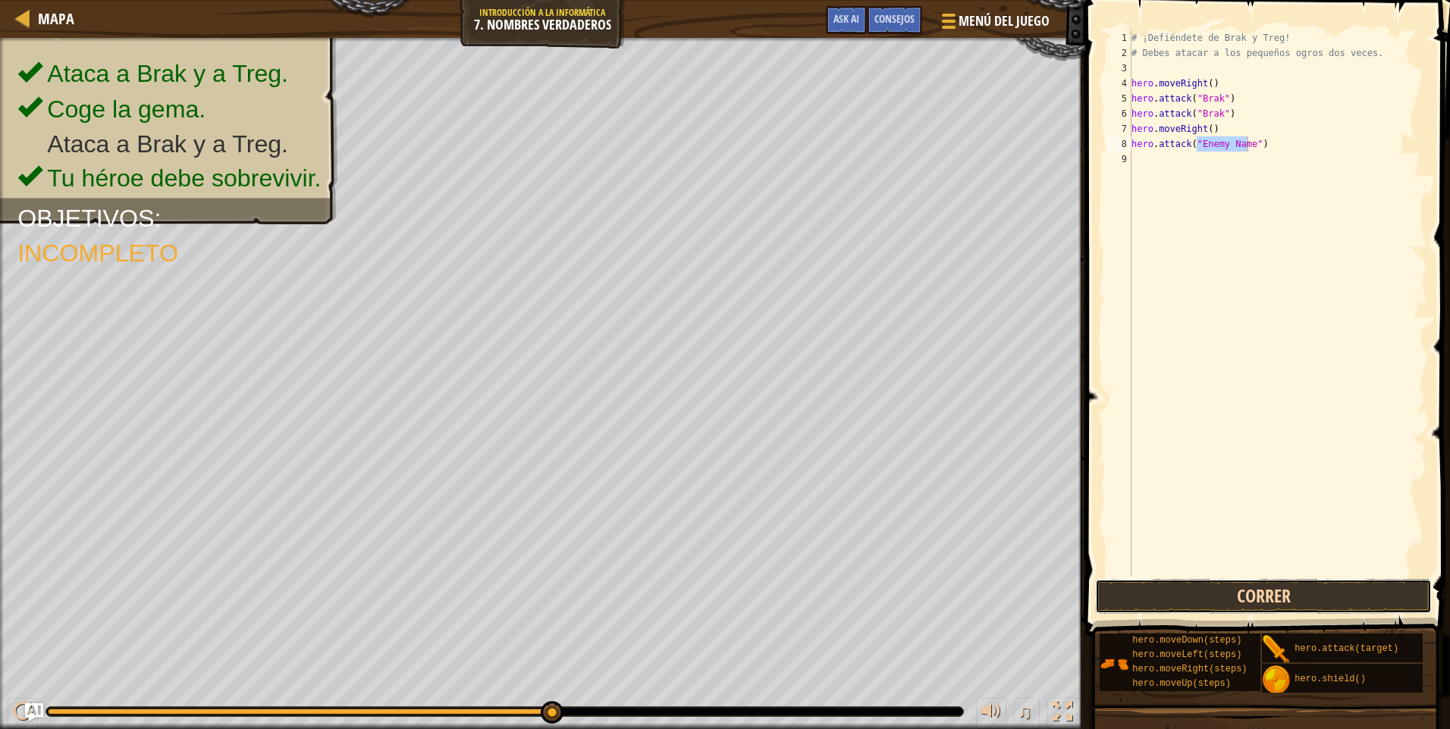
click at [1172, 582] on button "Correr" at bounding box center [1263, 596] width 337 height 35
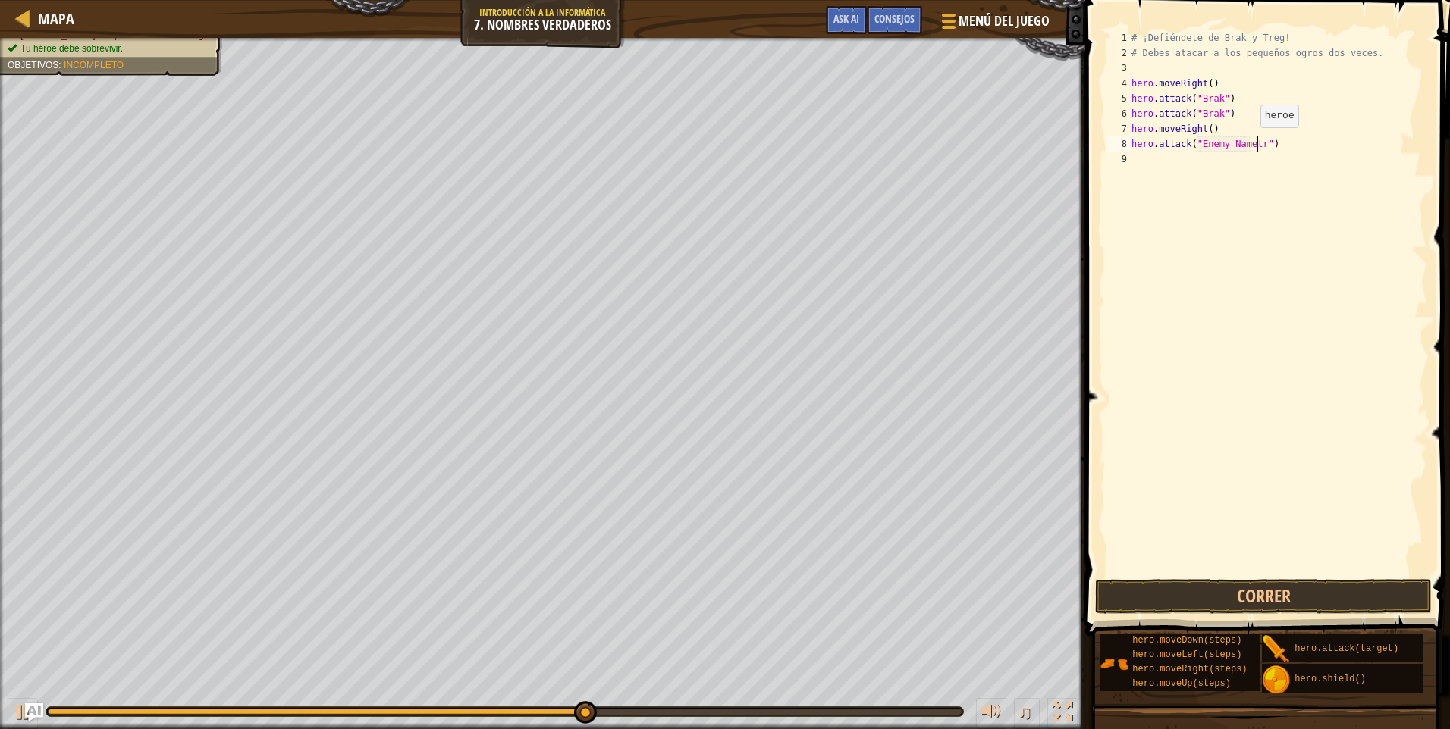
scroll to position [7, 11]
click at [1143, 598] on button "Correr" at bounding box center [1263, 596] width 337 height 35
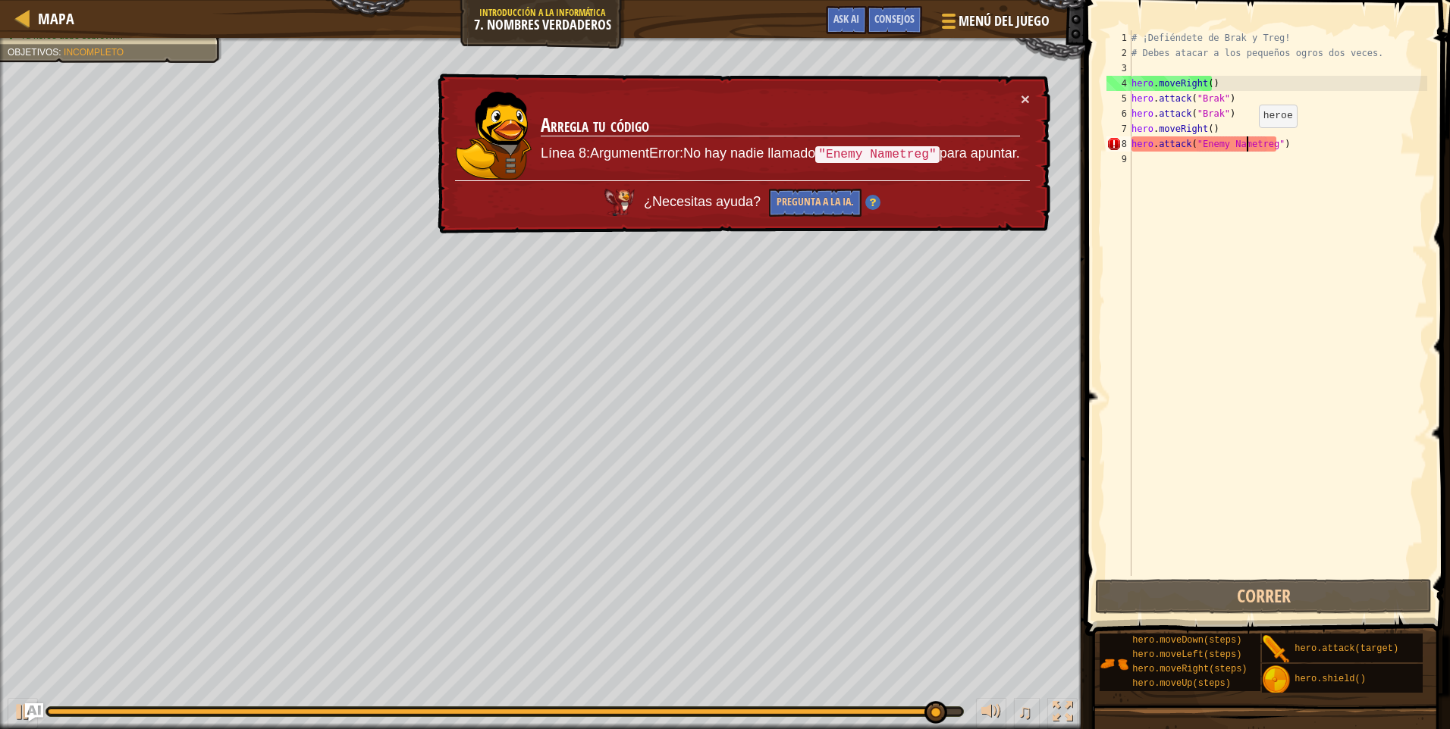
click at [1246, 143] on div "# ¡Defiéndete de Brak y Treg! # Debes atacar a los pequeños ogros dos veces. he…" at bounding box center [1277, 318] width 299 height 576
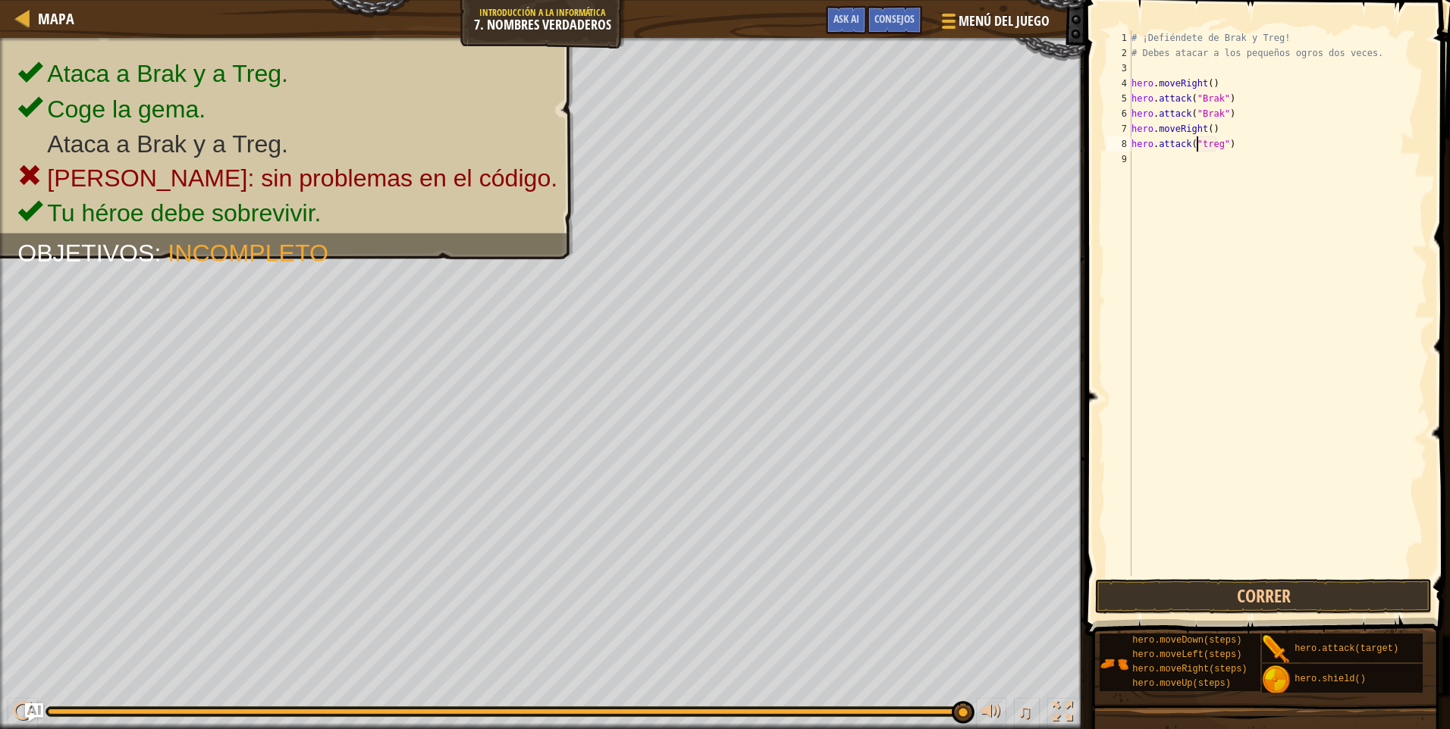
scroll to position [7, 7]
click at [1259, 580] on button "Correr" at bounding box center [1263, 596] width 337 height 35
click at [1199, 145] on div "# ¡Defiéndete de Brak y Treg! # Debes atacar a los pequeños ogros dos veces. he…" at bounding box center [1277, 318] width 299 height 576
click at [1195, 147] on div "# ¡Defiéndete de Brak y Treg! # Debes atacar a los pequeños ogros dos veces. he…" at bounding box center [1277, 318] width 299 height 576
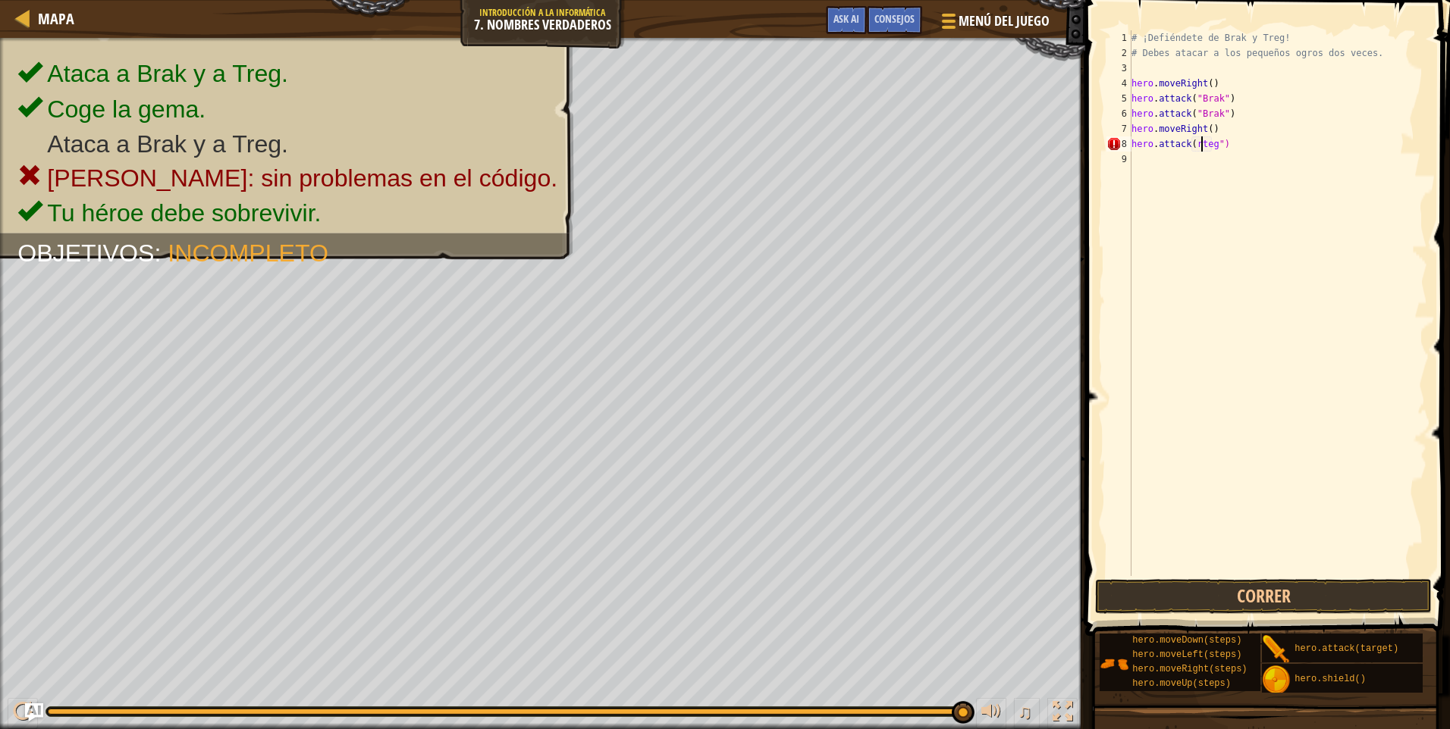
click at [1202, 141] on div "# ¡Defiéndete de Brak y Treg! # Debes atacar a los pequeños ogros dos veces. he…" at bounding box center [1277, 318] width 299 height 576
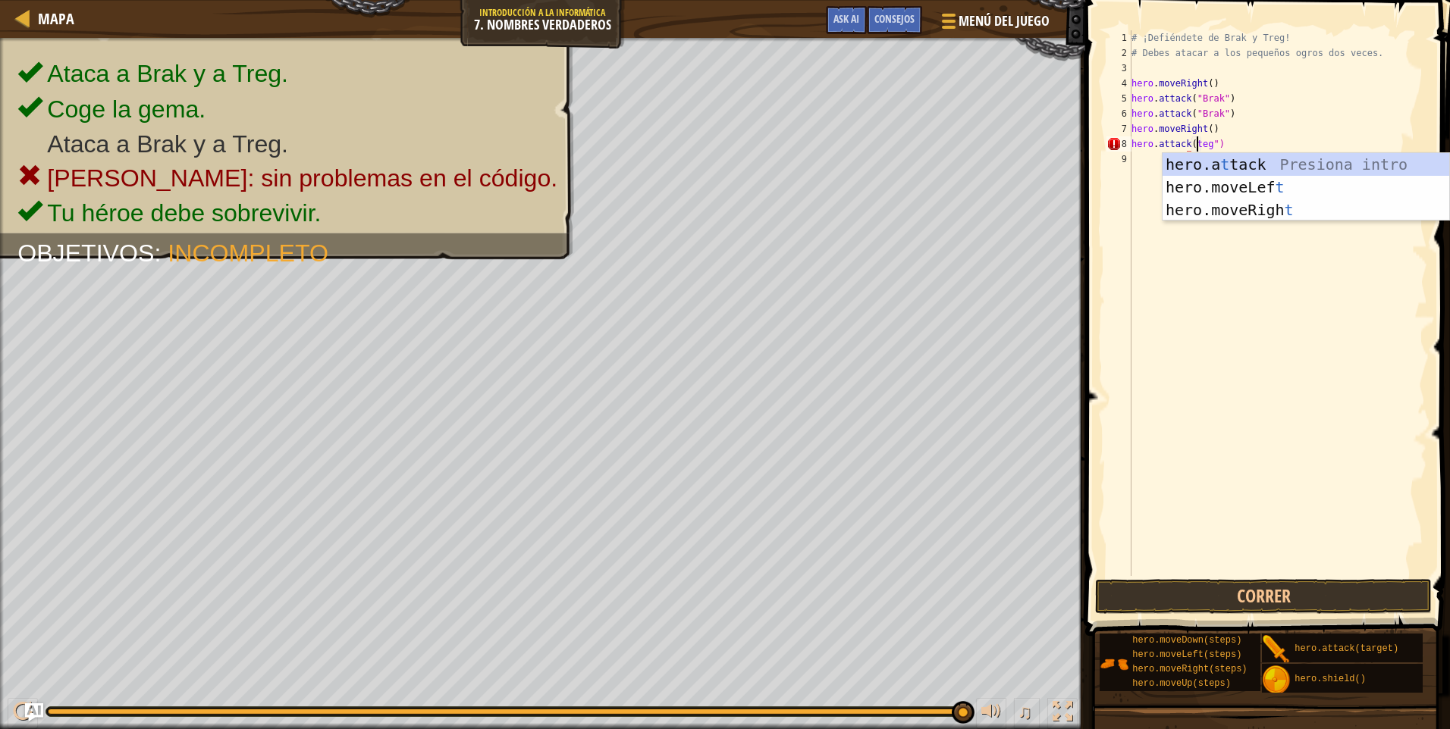
scroll to position [7, 5]
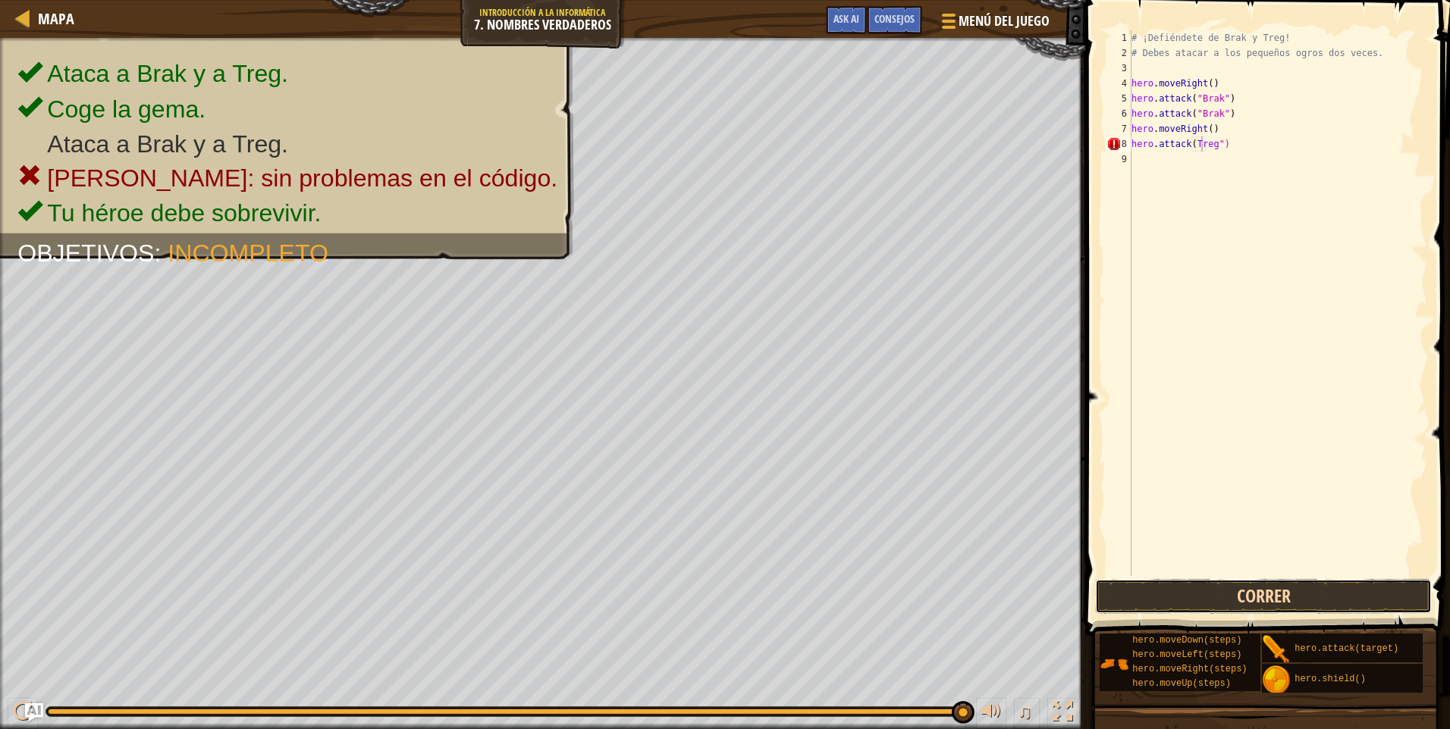
click at [1341, 596] on button "Correr" at bounding box center [1263, 596] width 337 height 35
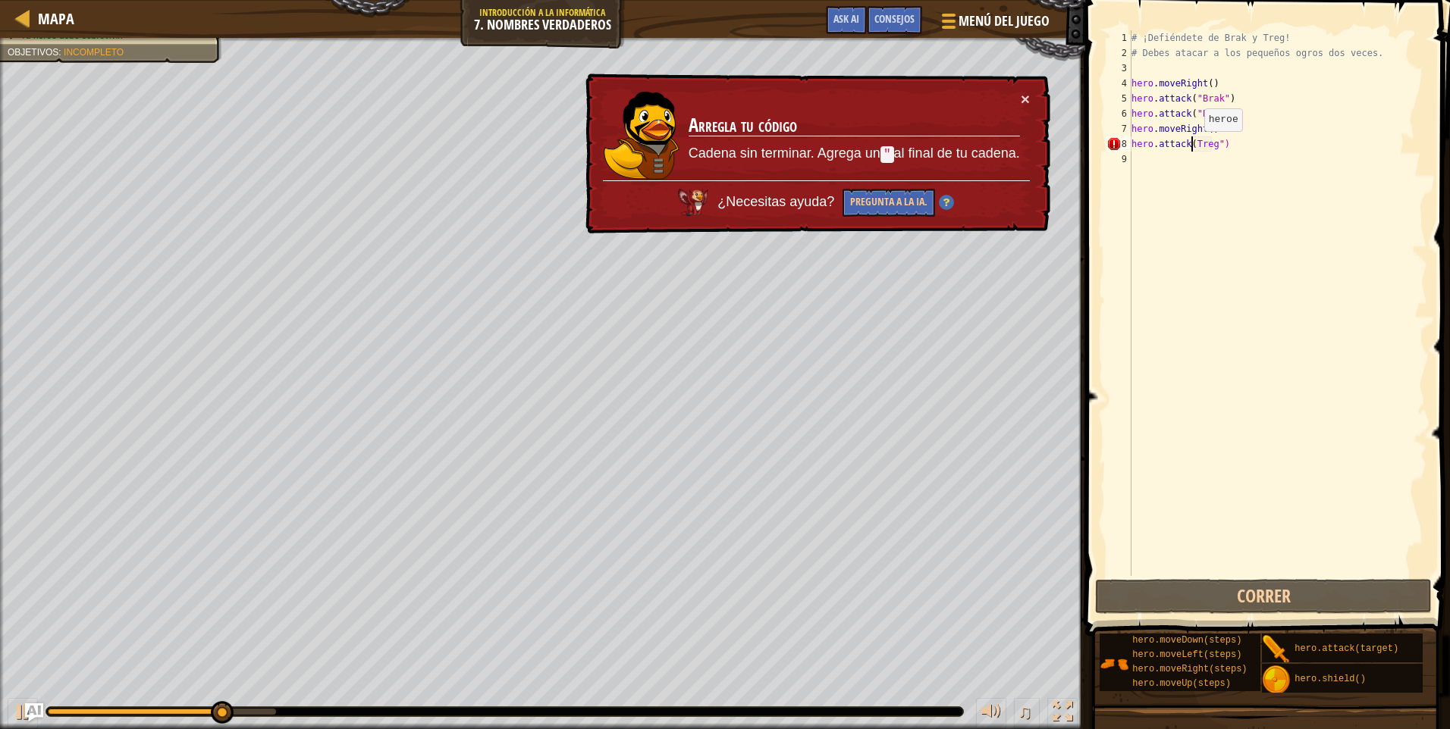
click at [1191, 146] on div "# ¡Defiéndete de Brak y Treg! # Debes atacar a los pequeños ogros dos veces. he…" at bounding box center [1277, 318] width 299 height 576
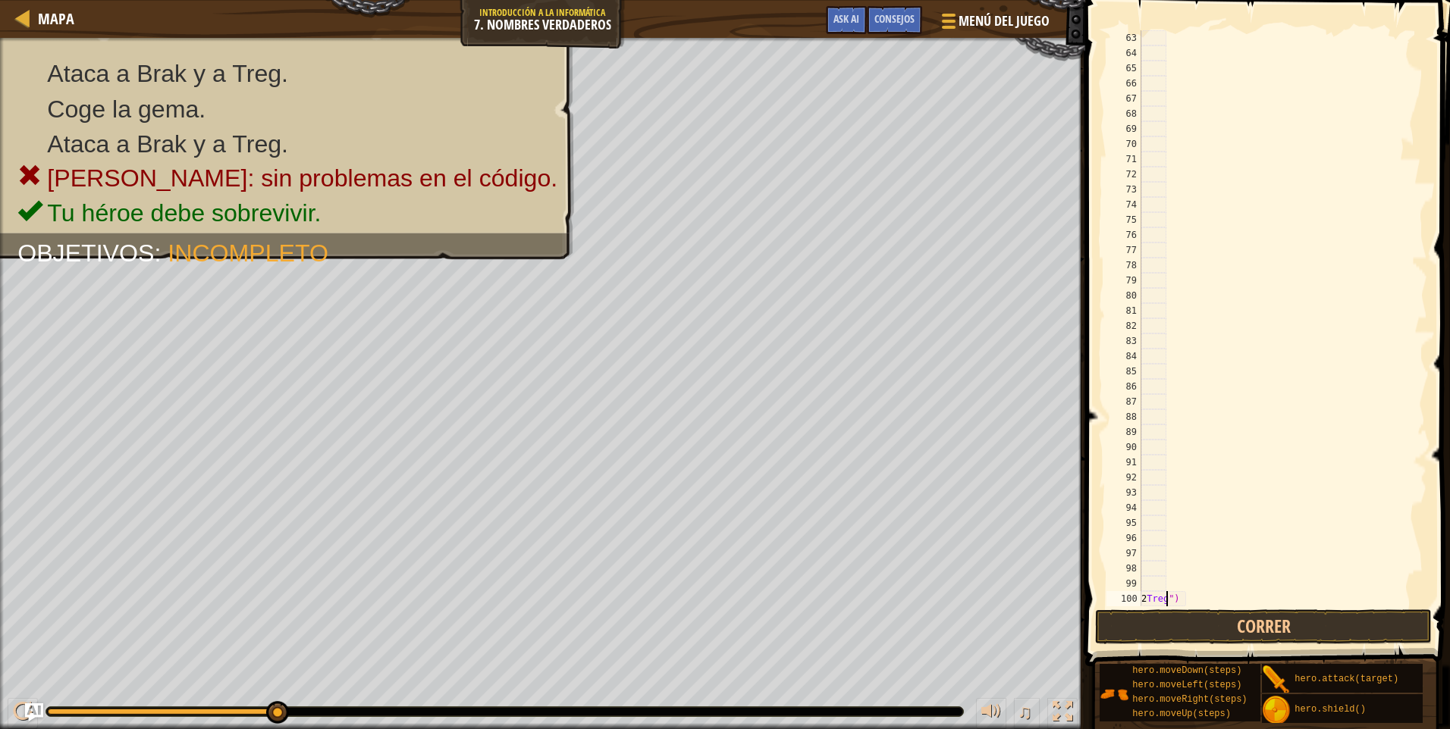
scroll to position [940, 0]
type textarea "Treg")"
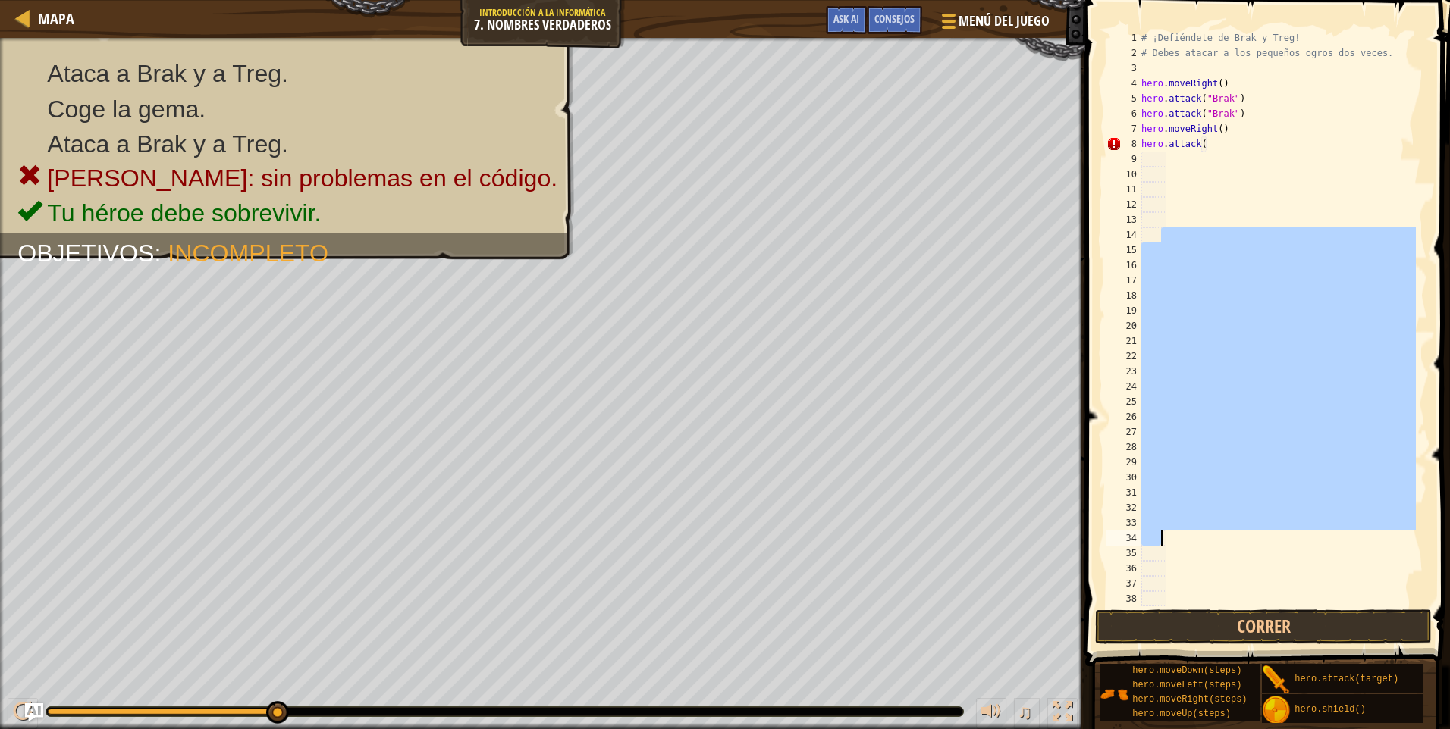
drag, startPoint x: 1300, startPoint y: 531, endPoint x: 1351, endPoint y: 655, distance: 134.6
click at [1349, 650] on div "Consejos Videos Treg") 1 2 3 4 5 6 7 8 9 10 11 12 13 14 15 16 17 18 19 20 21 22…" at bounding box center [1265, 361] width 369 height 722
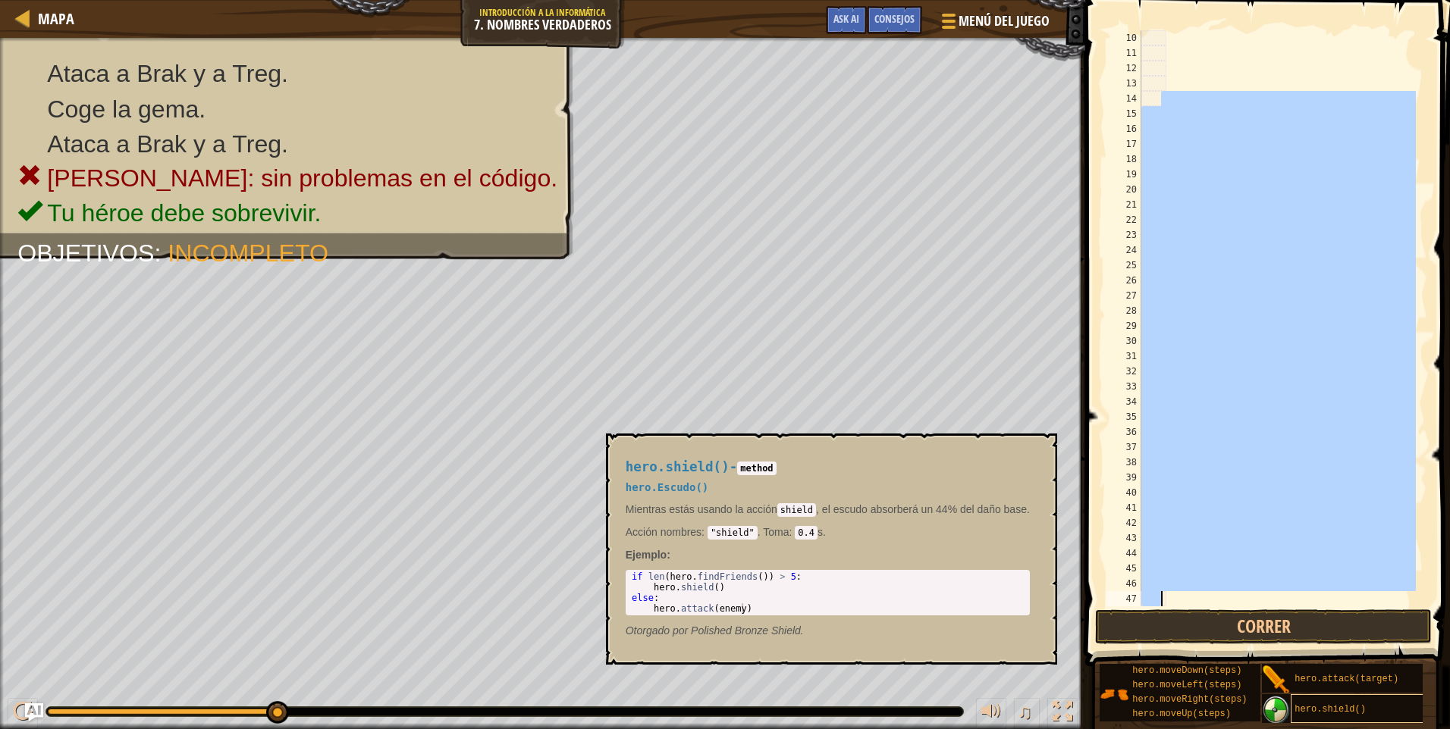
scroll to position [7, 1]
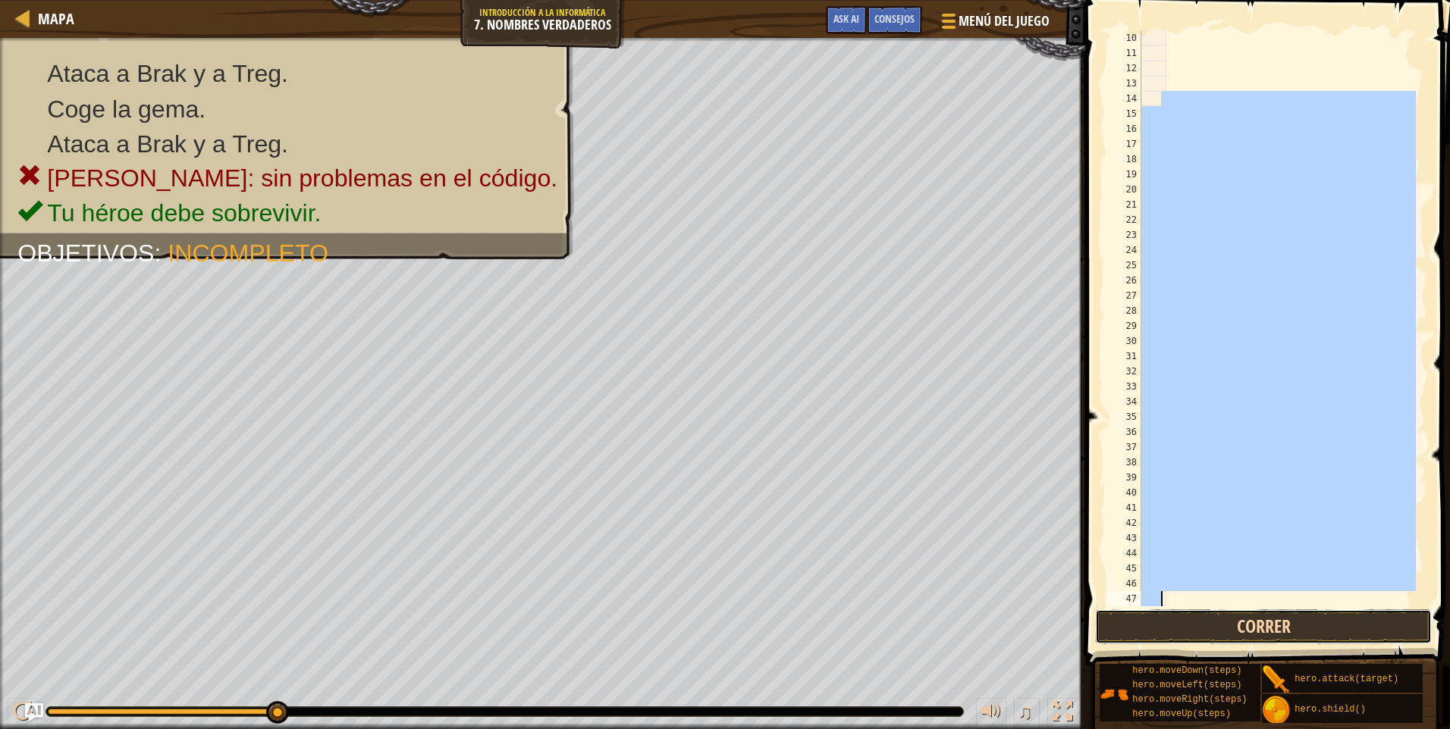
click at [1260, 627] on button "Correr" at bounding box center [1263, 627] width 337 height 35
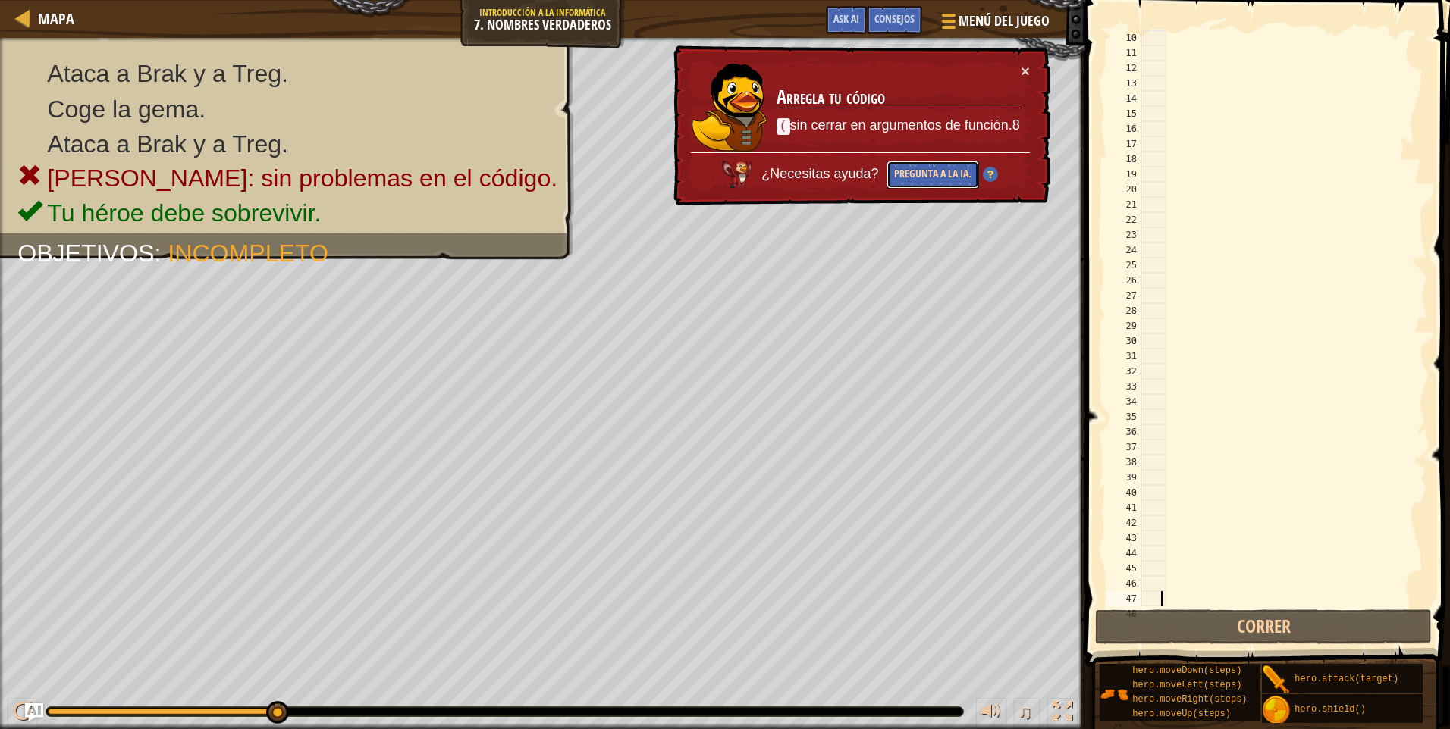
click at [930, 166] on button "Pregunta a la IA." at bounding box center [932, 175] width 93 height 28
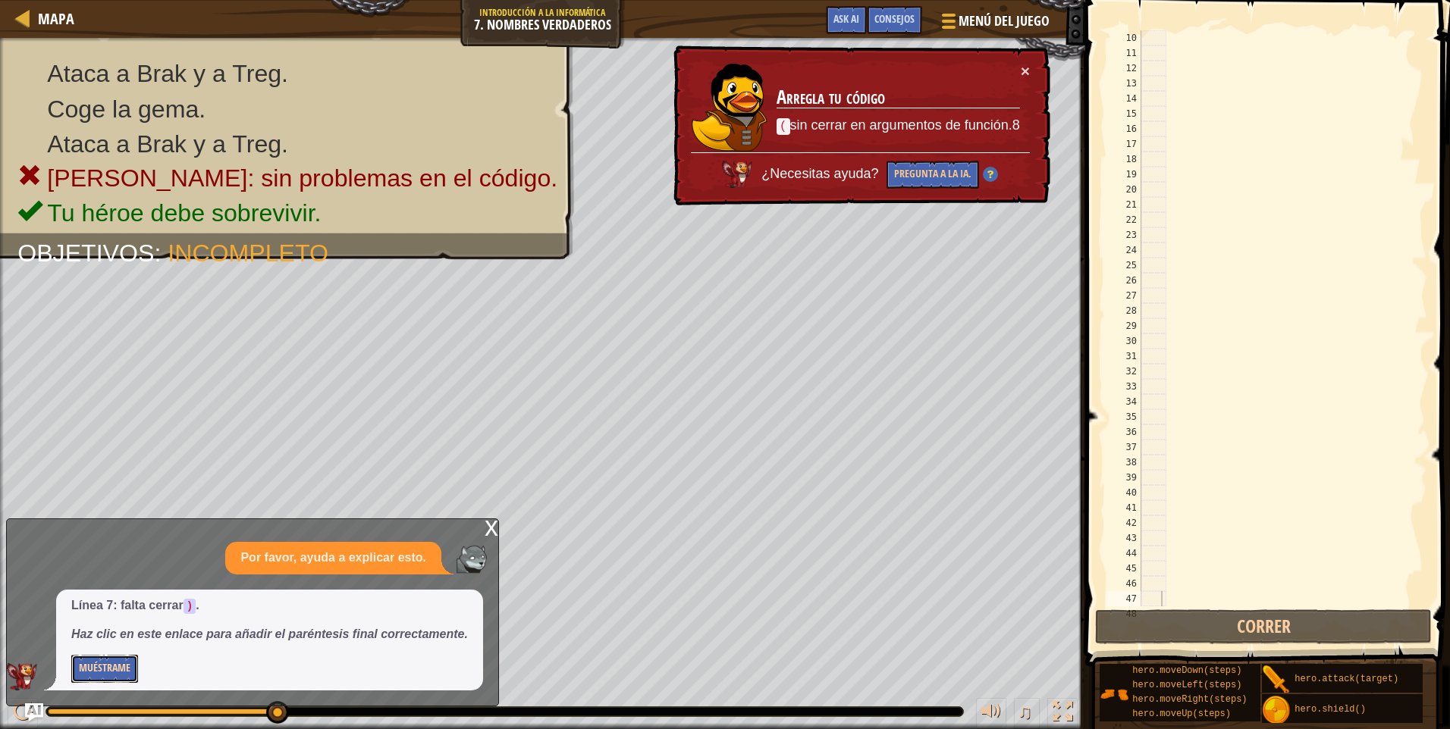
click at [84, 681] on button "Muéstrame" at bounding box center [104, 669] width 67 height 28
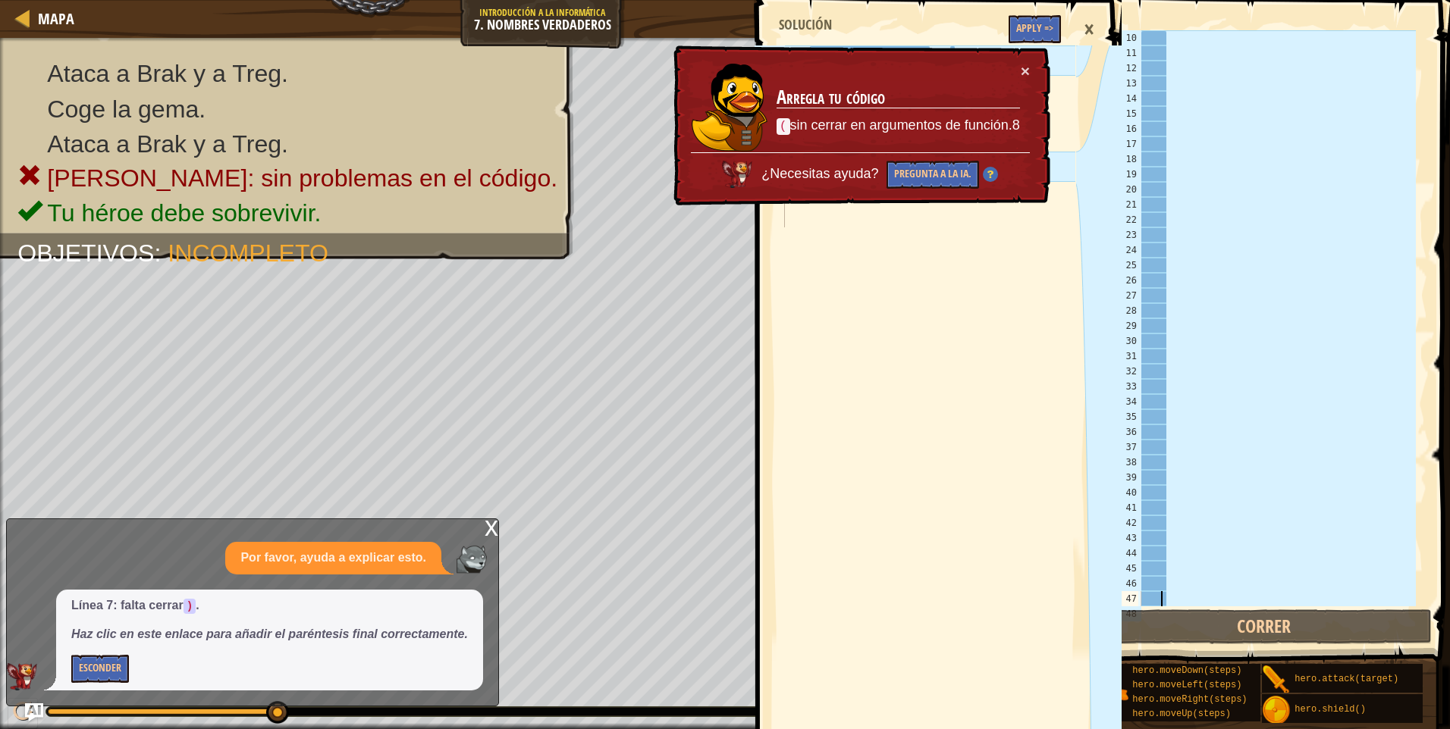
scroll to position [7, 0]
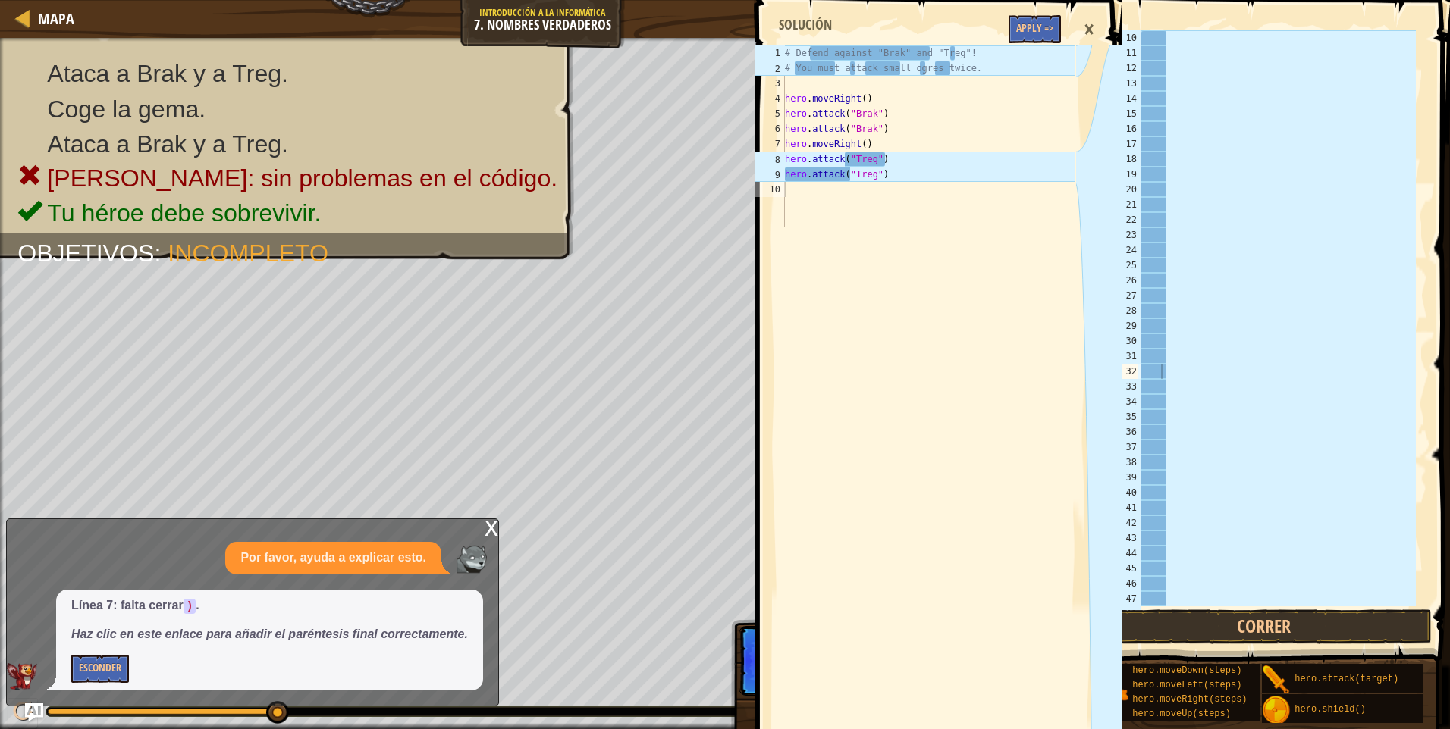
drag, startPoint x: 784, startPoint y: 37, endPoint x: 784, endPoint y: 26, distance: 11.4
drag, startPoint x: 784, startPoint y: 26, endPoint x: 993, endPoint y: 22, distance: 209.3
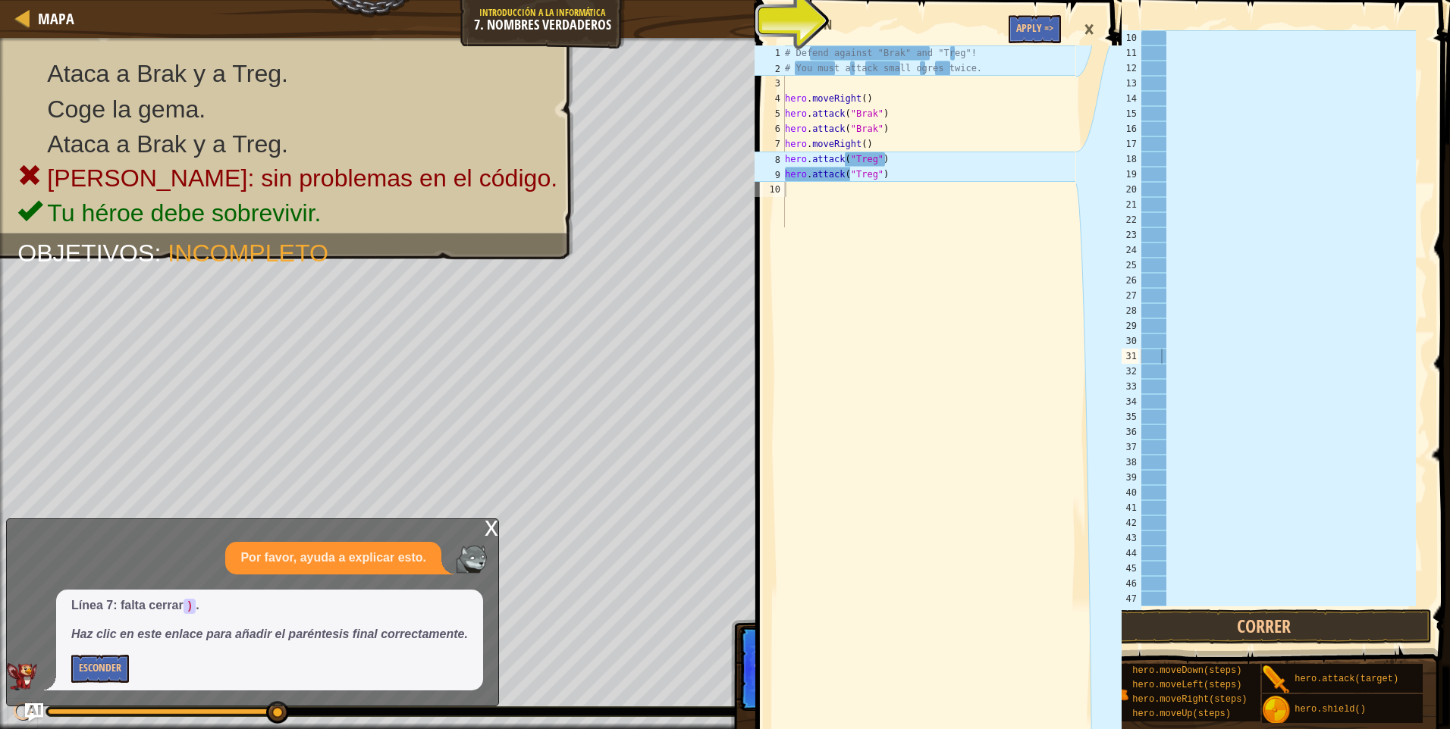
click at [1042, 25] on button "Apply =>" at bounding box center [1035, 29] width 52 height 28
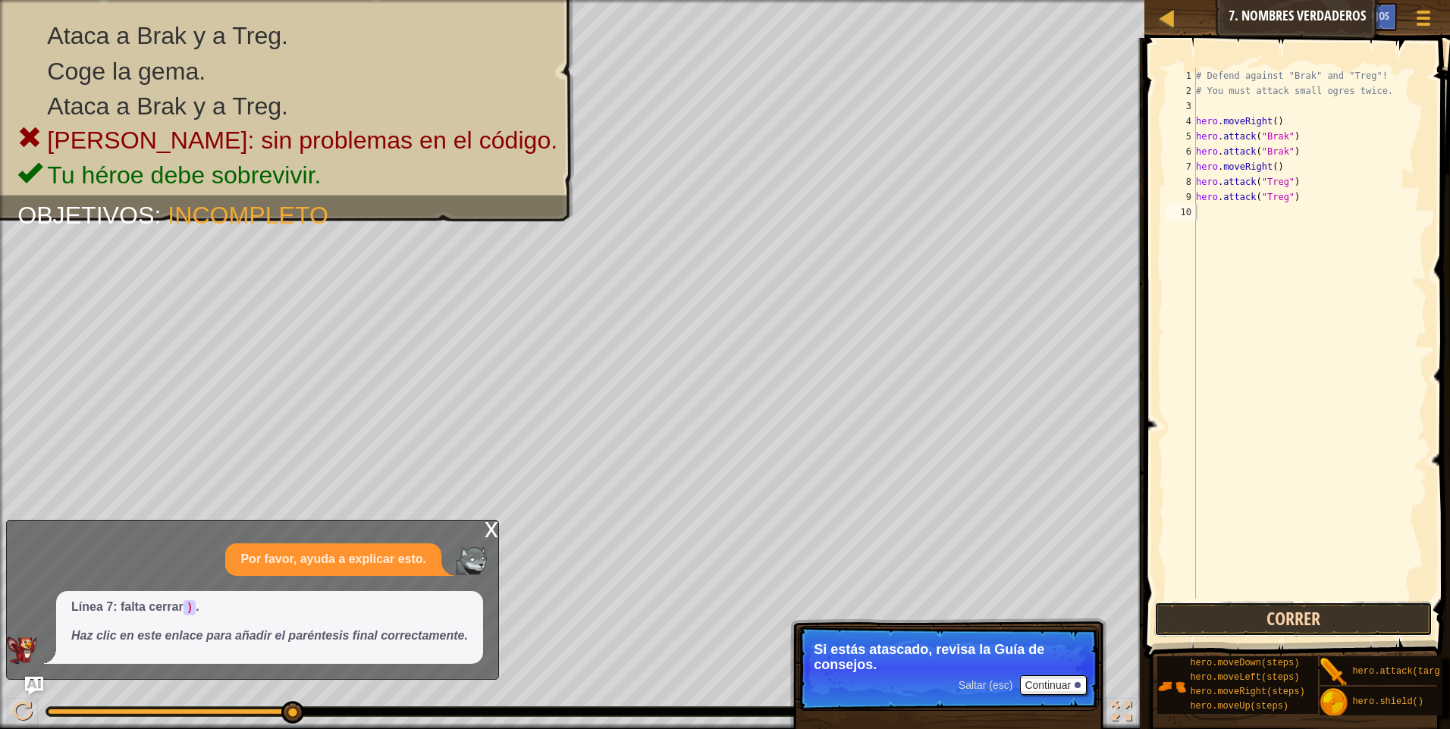
click at [1378, 631] on button "Correr" at bounding box center [1293, 619] width 278 height 35
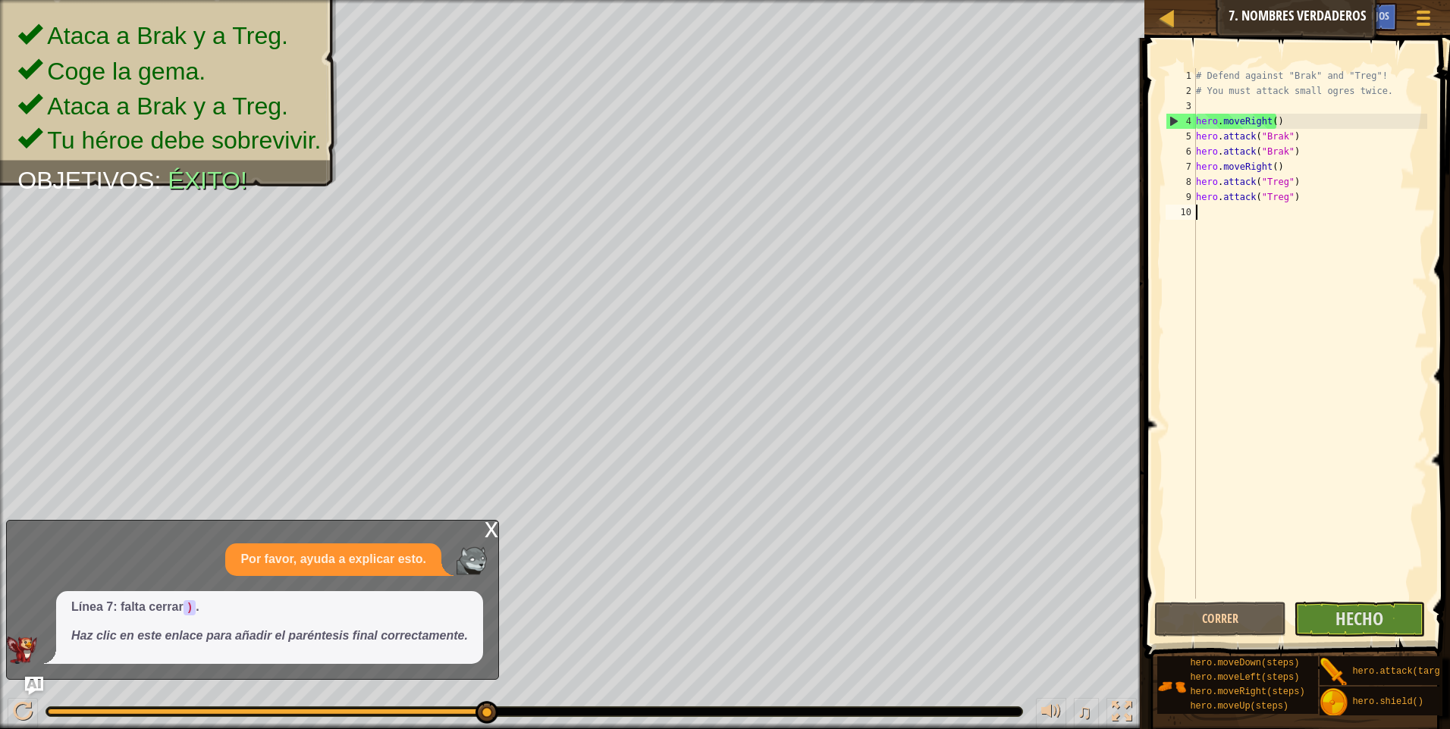
type textarea "h"
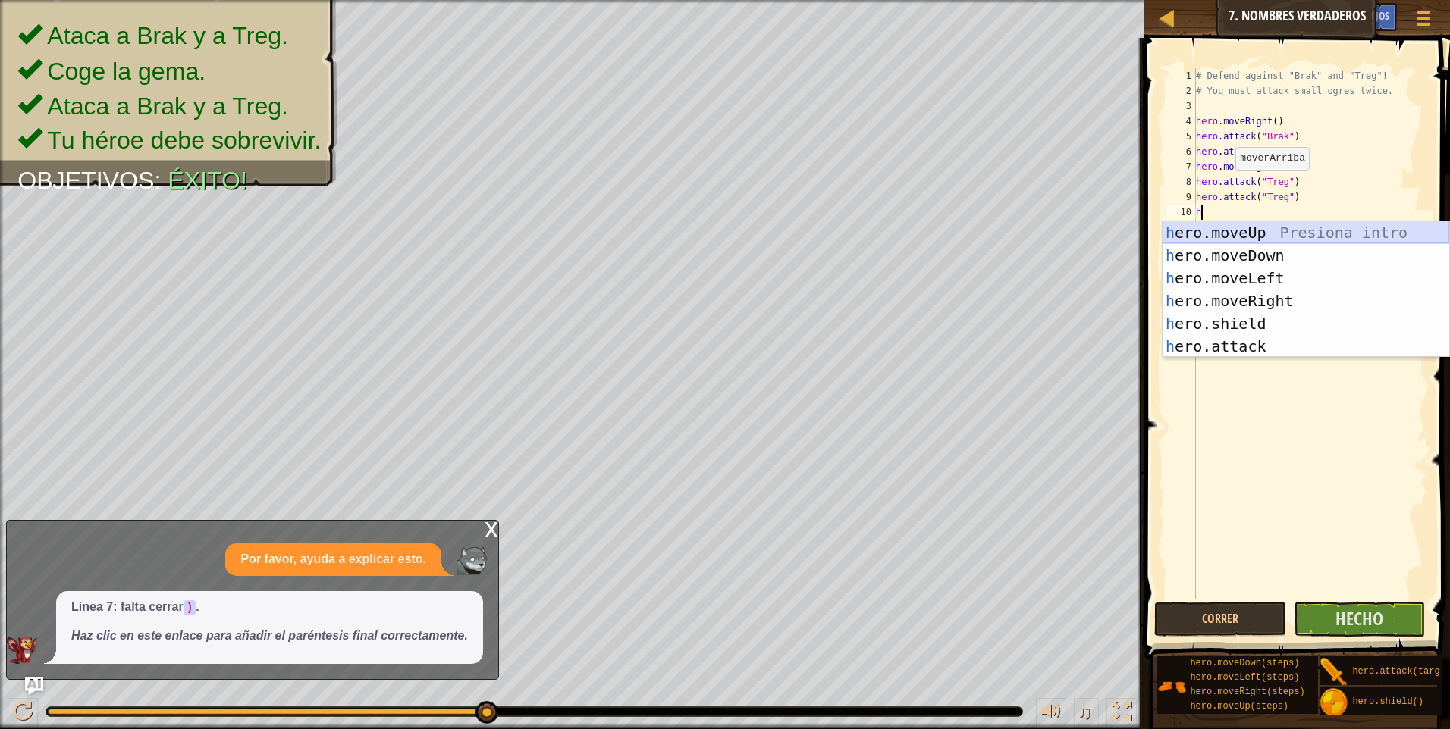
click at [1277, 229] on div "h ero.moveUp Presiona intro h ero.moveDown Presiona intro h ero.moveLeft Presio…" at bounding box center [1305, 312] width 287 height 182
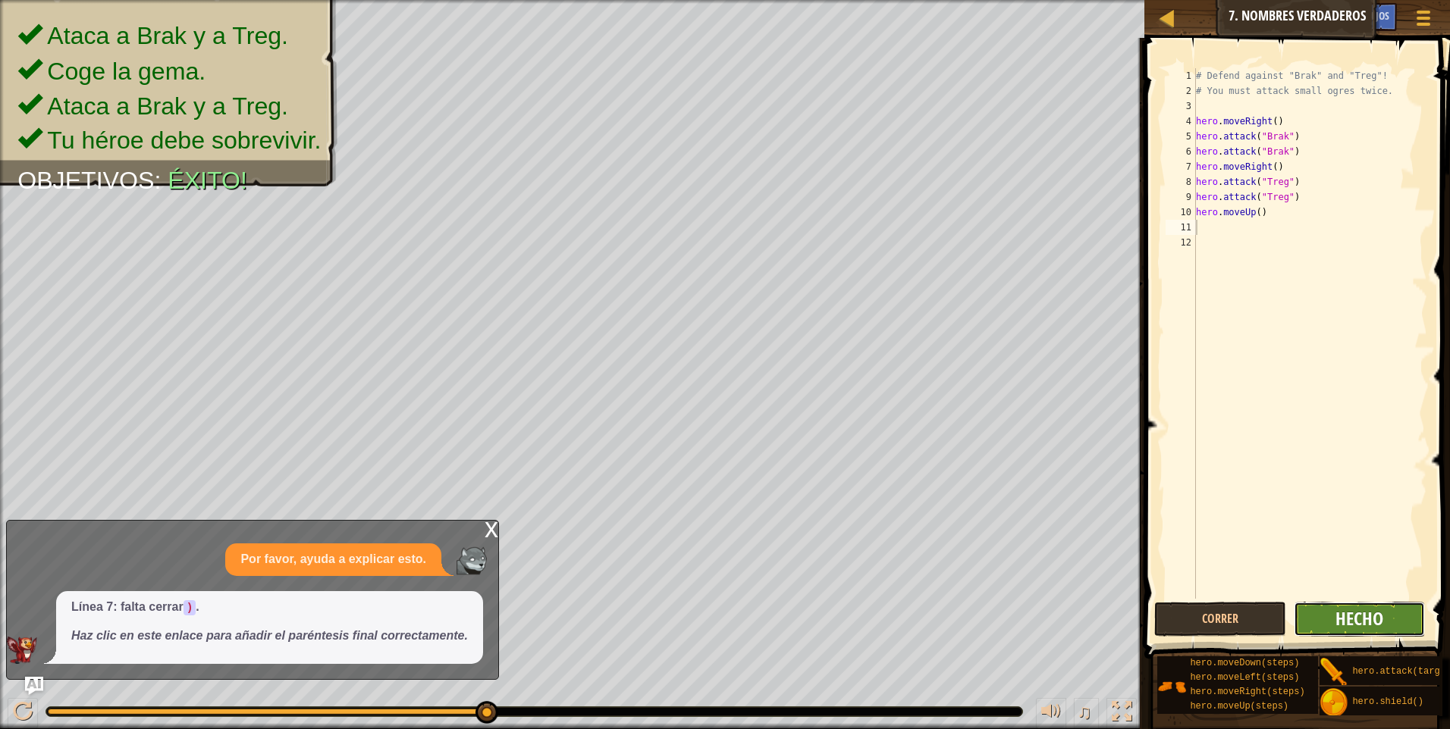
click at [1348, 620] on span "Hecho" at bounding box center [1359, 619] width 48 height 24
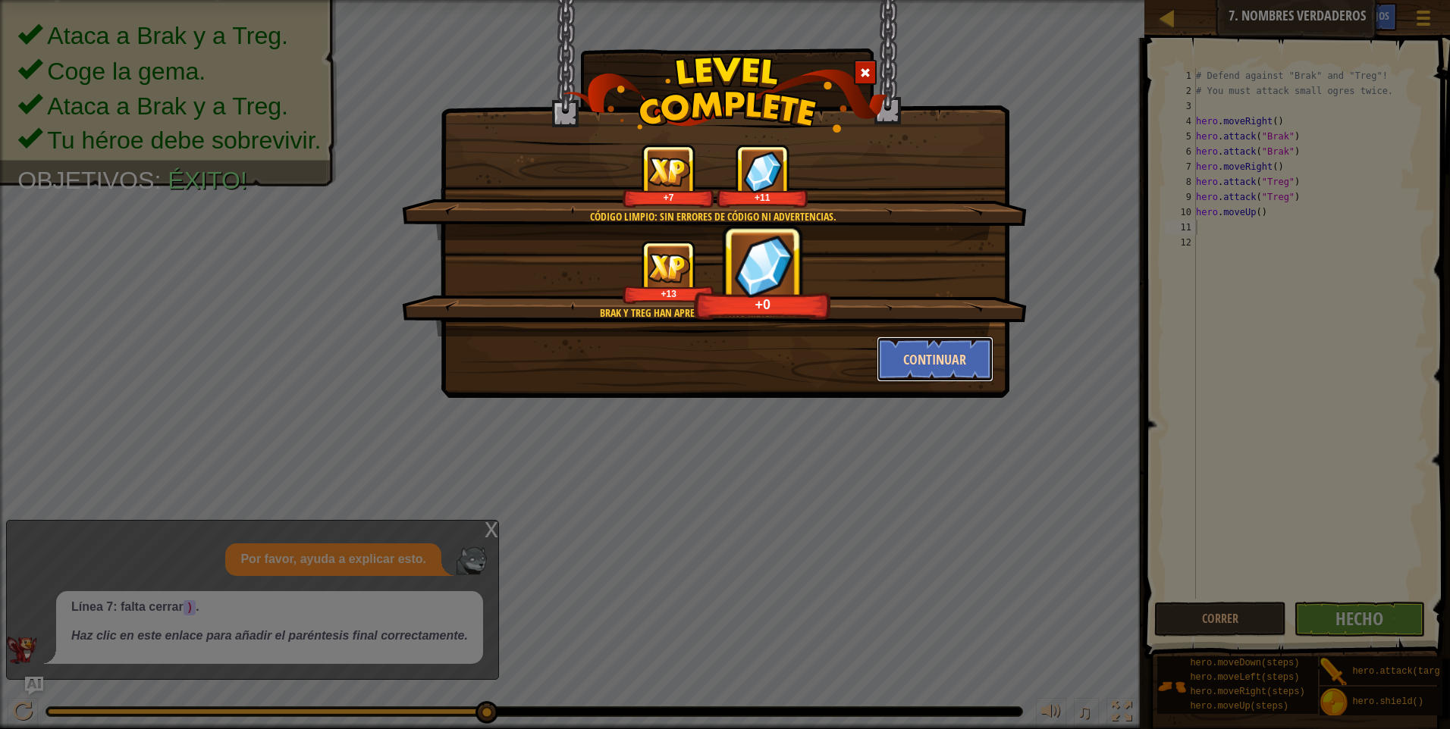
click at [911, 363] on button "Continuar" at bounding box center [936, 359] width 118 height 45
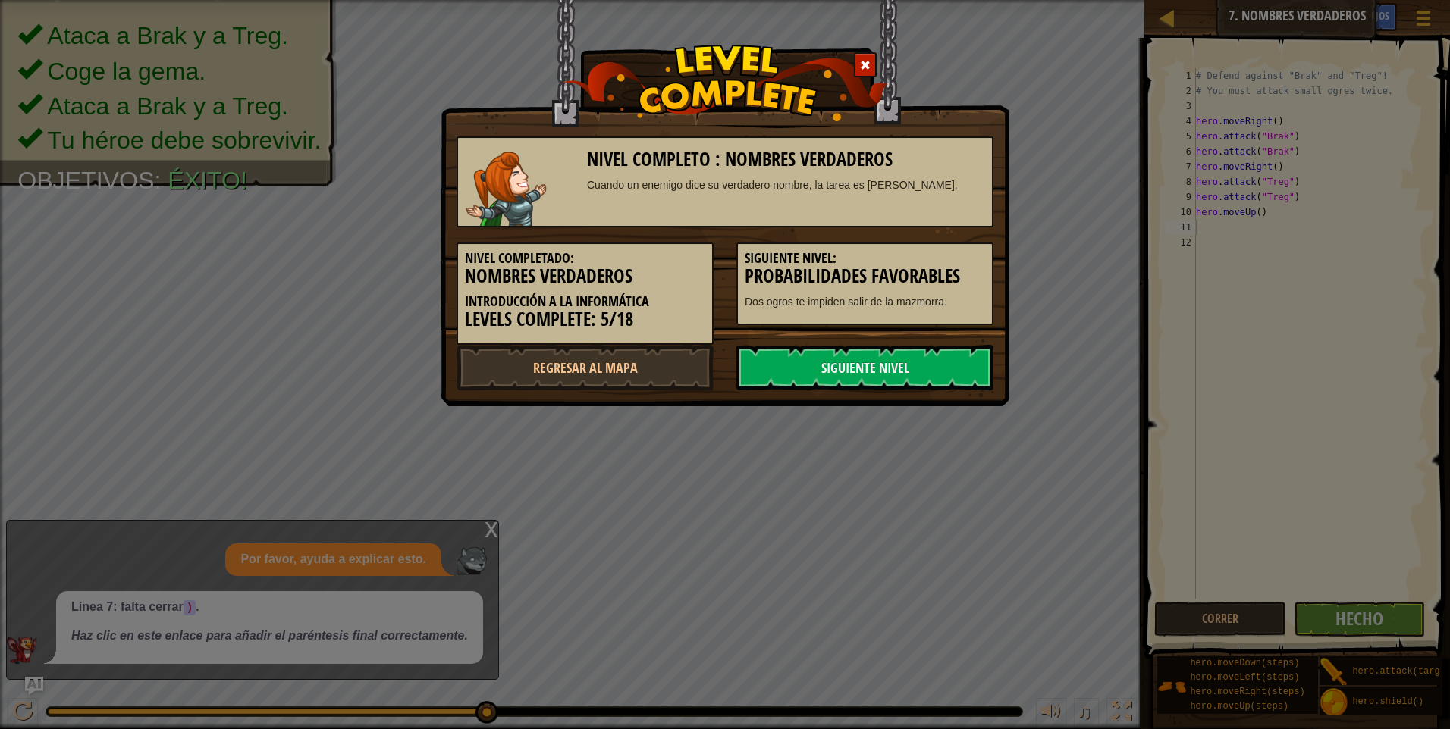
click at [911, 363] on link "Siguiente nivel" at bounding box center [864, 367] width 257 height 45
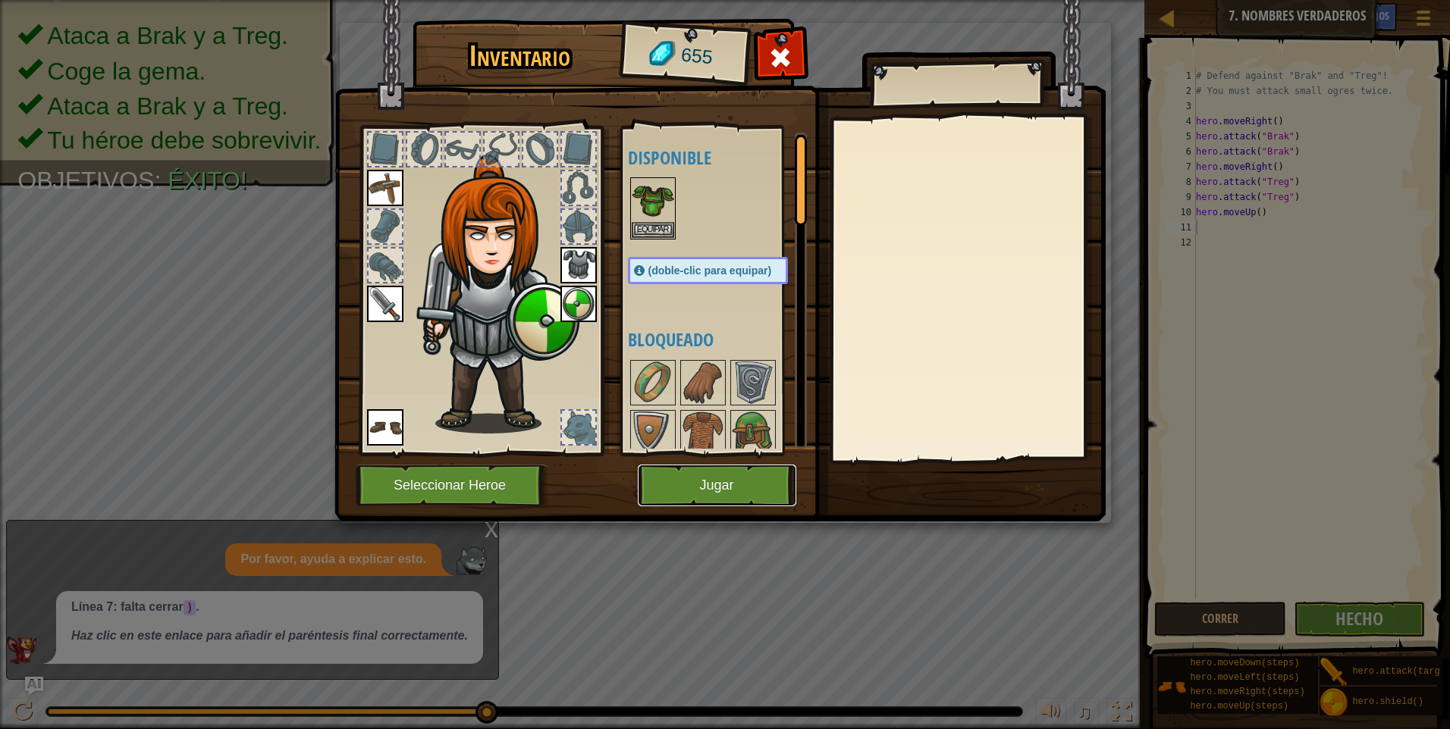
click at [741, 491] on button "Jugar" at bounding box center [717, 486] width 158 height 42
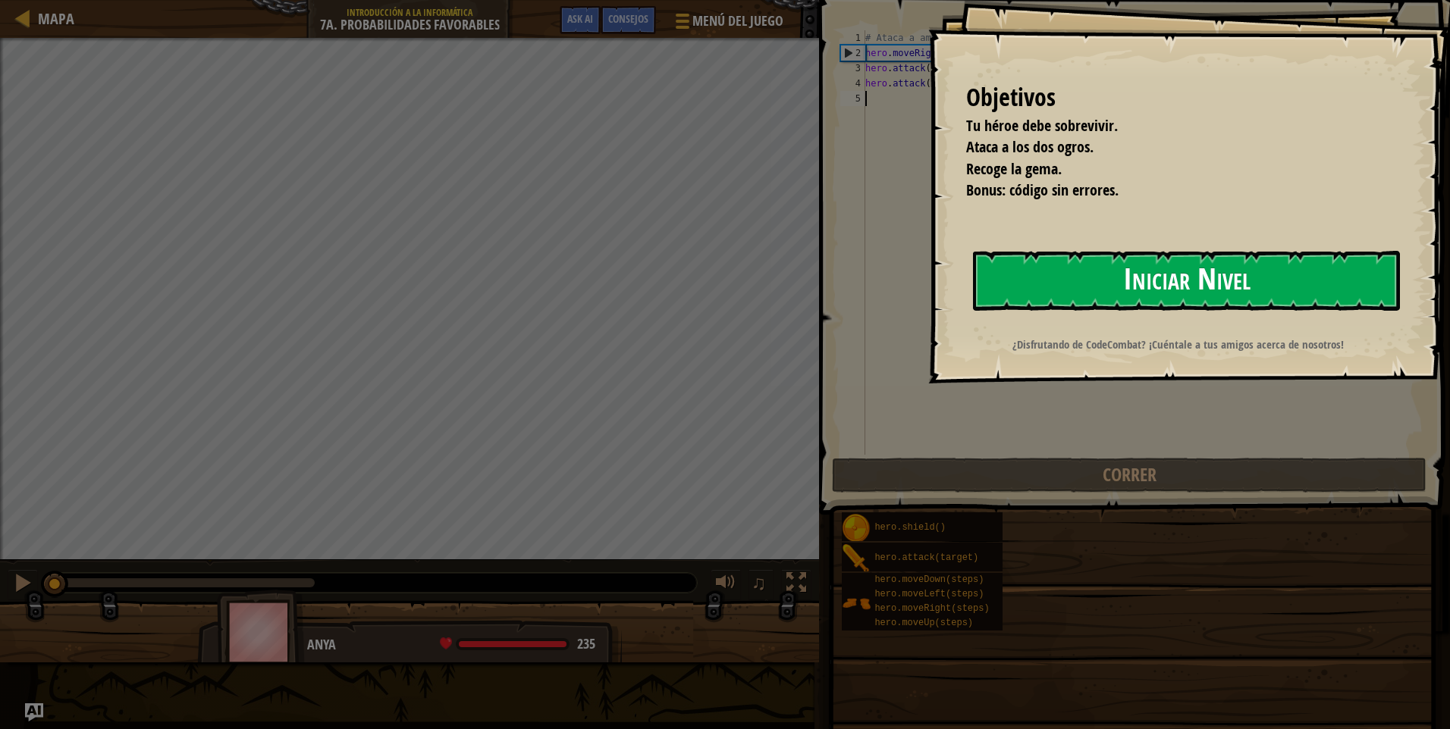
click at [1198, 278] on button "Iniciar Nivel" at bounding box center [1186, 281] width 427 height 60
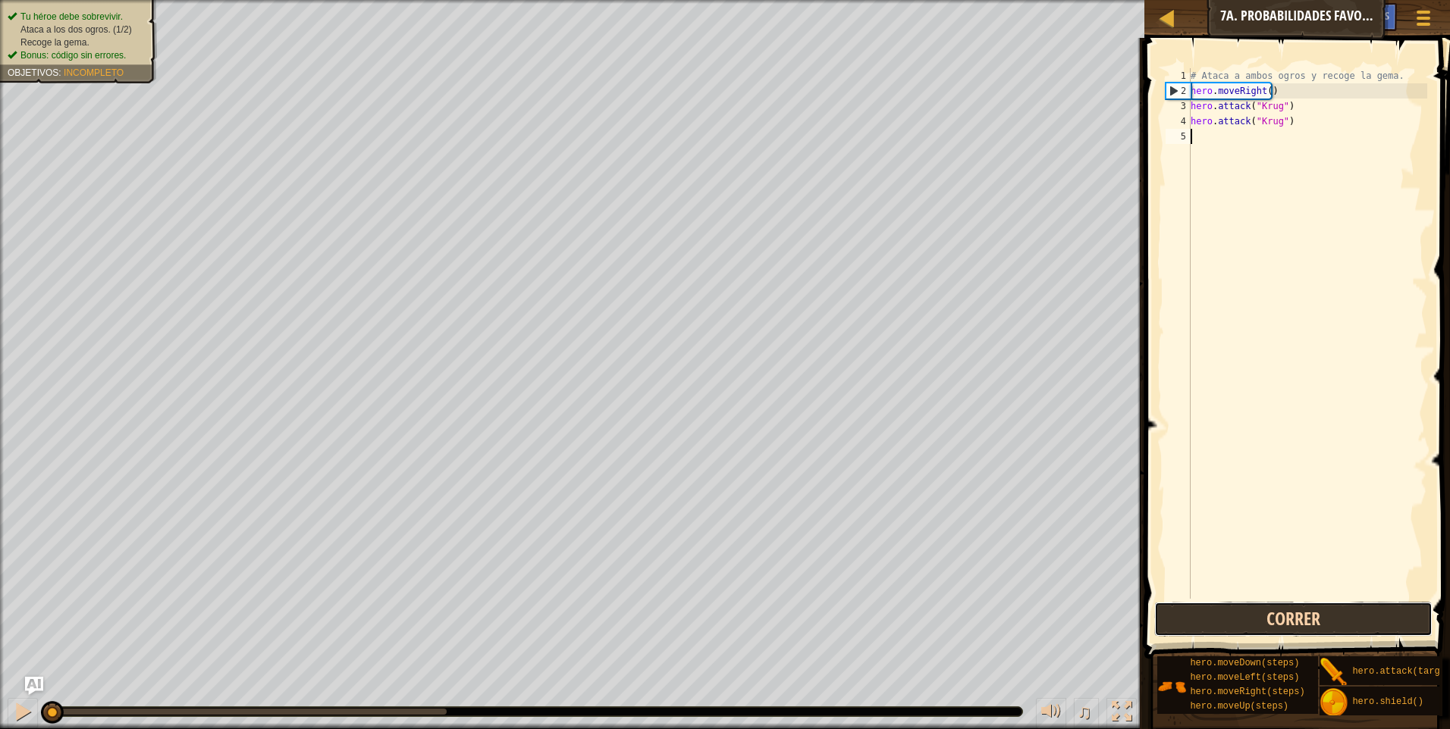
click at [1275, 627] on button "Correr" at bounding box center [1293, 619] width 278 height 35
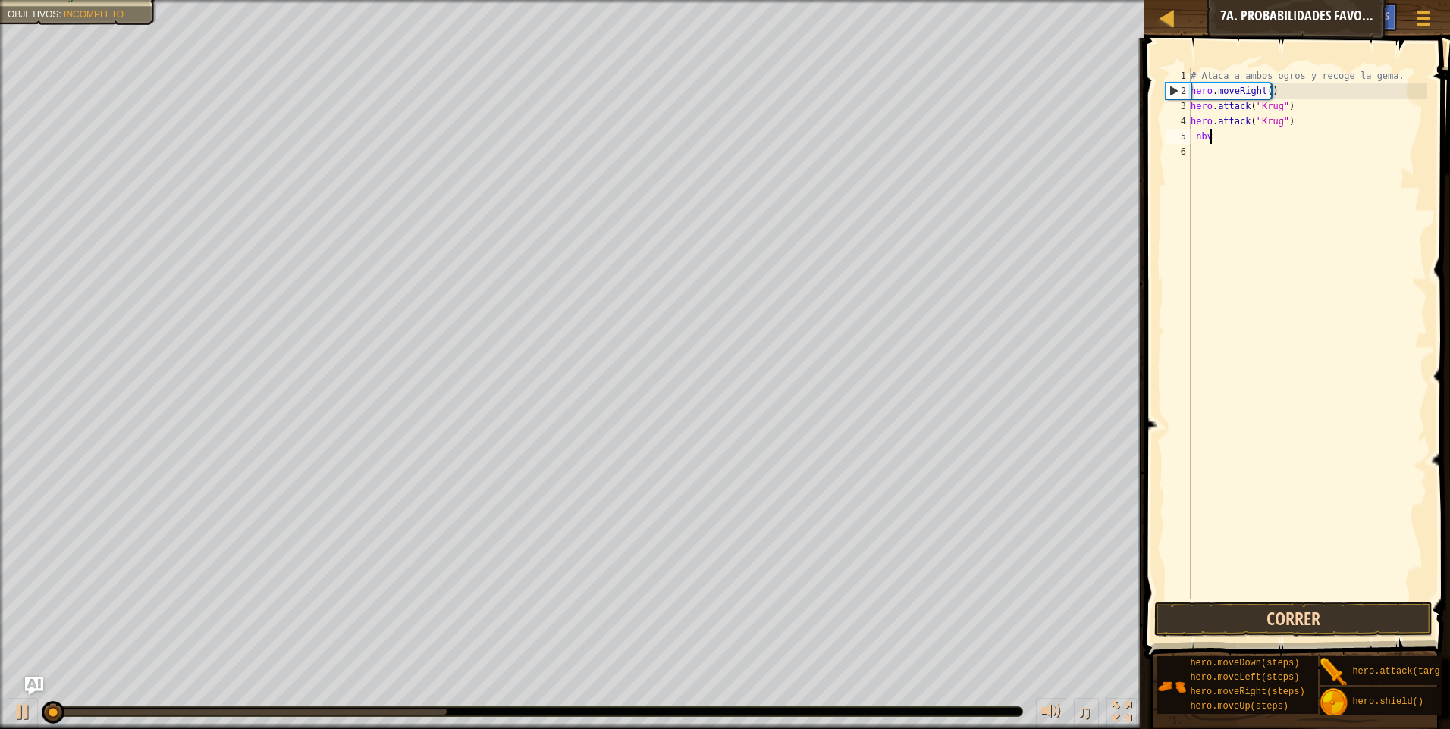
scroll to position [7, 1]
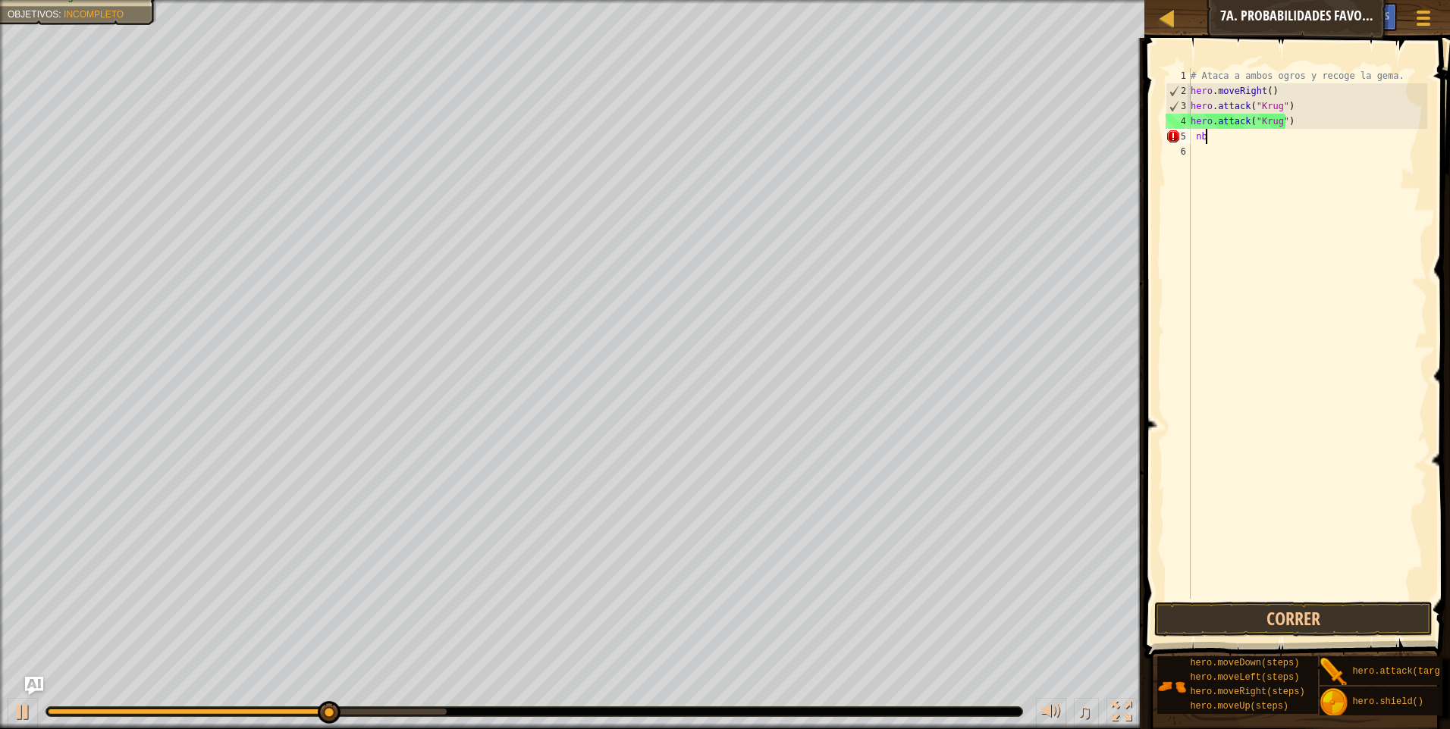
type textarea "n"
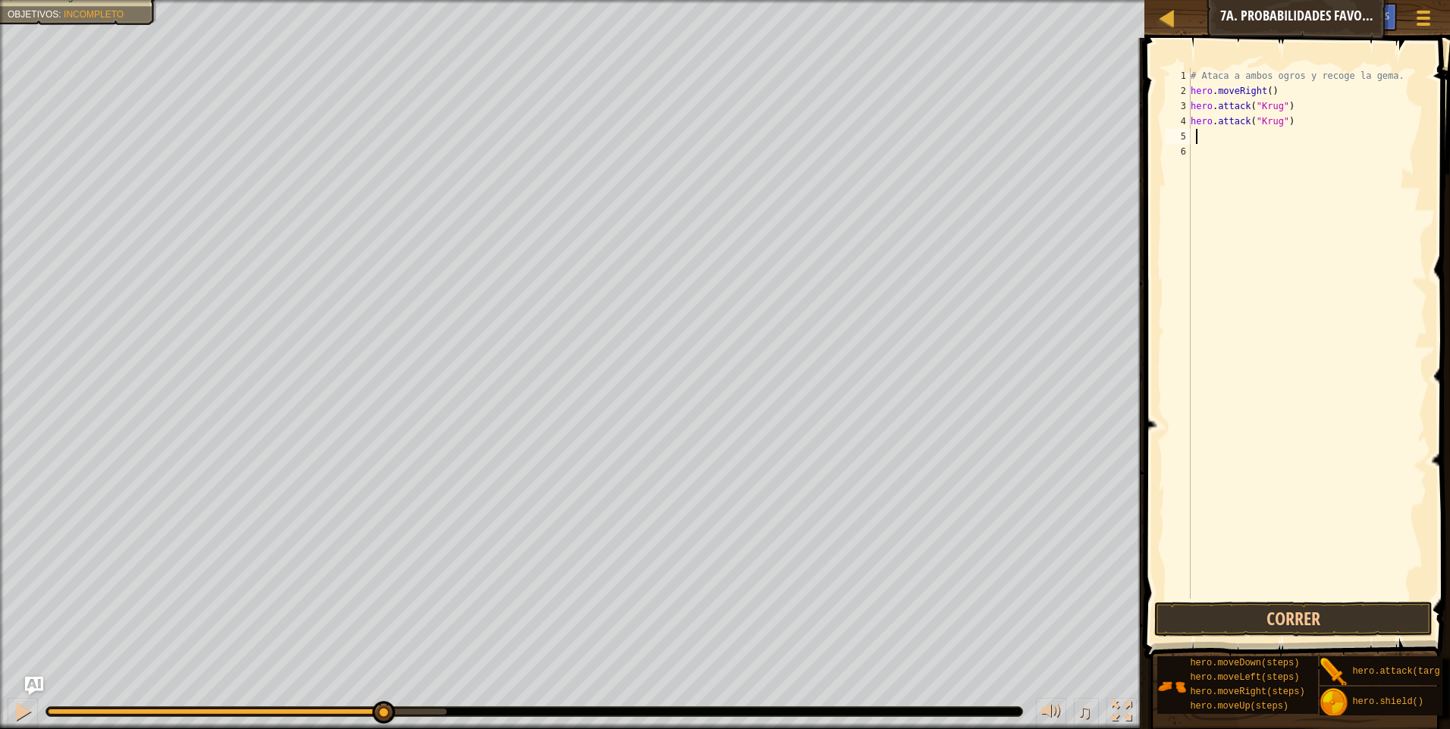
type textarea "h"
click at [1288, 144] on div "# Ataca a ambos ogros y recoge la gema. hero . moveRight ( ) hero . attack ( "[…" at bounding box center [1307, 348] width 240 height 561
click at [1215, 136] on div "# Ataca a ambos ogros y recoge la gema. hero . moveRight ( ) hero . attack ( "[…" at bounding box center [1307, 348] width 240 height 561
type textarea "h"
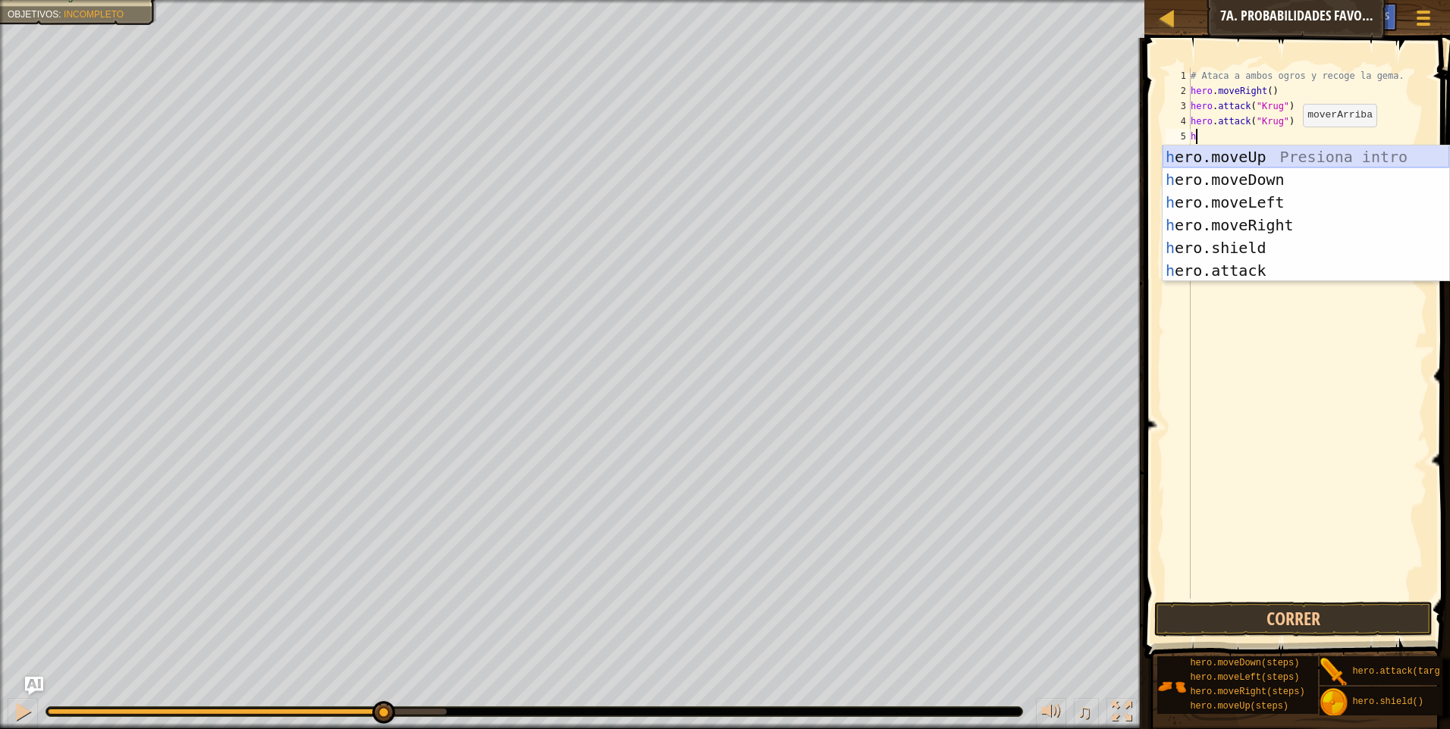
click at [1298, 166] on div "h ero.moveUp Presiona intro h ero.moveDown Presiona intro h ero.moveLeft Presio…" at bounding box center [1305, 237] width 287 height 182
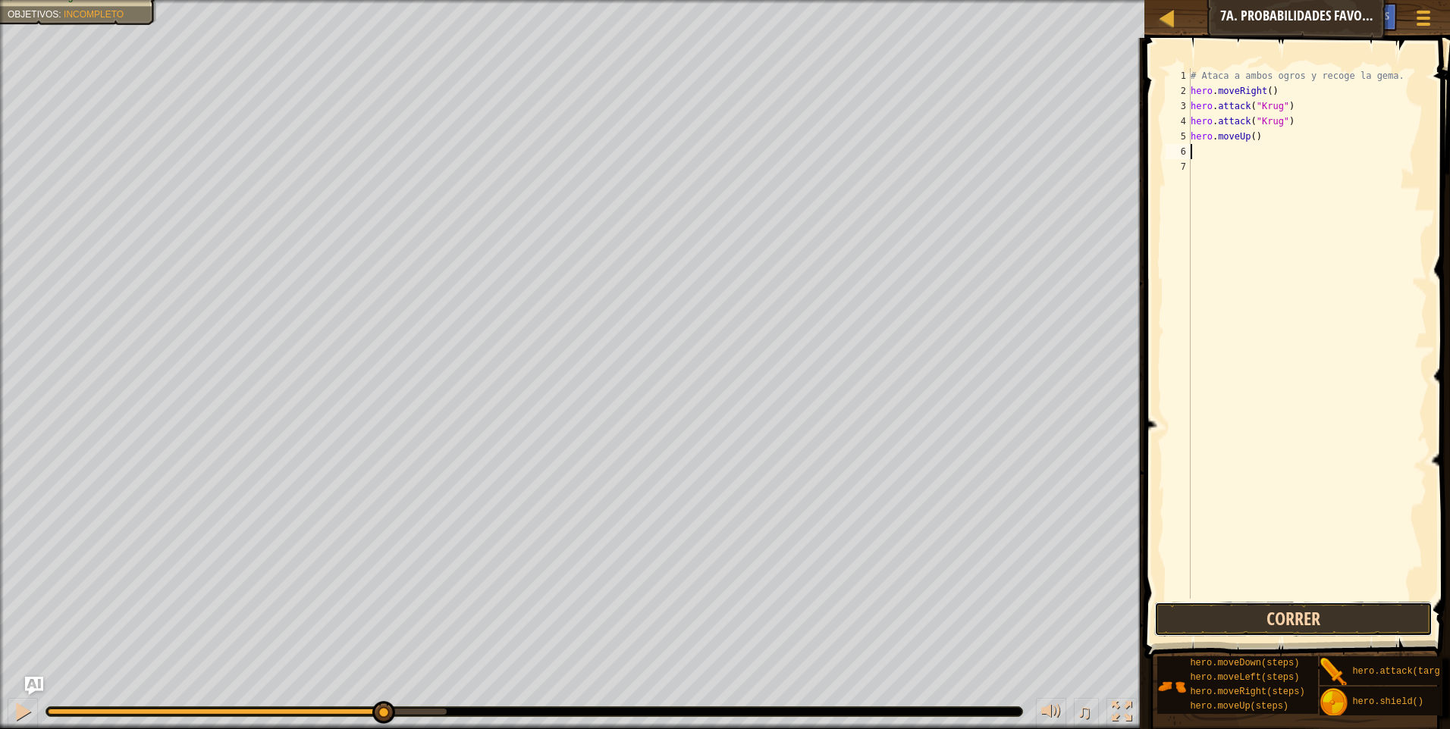
click at [1287, 605] on button "Correr" at bounding box center [1293, 619] width 278 height 35
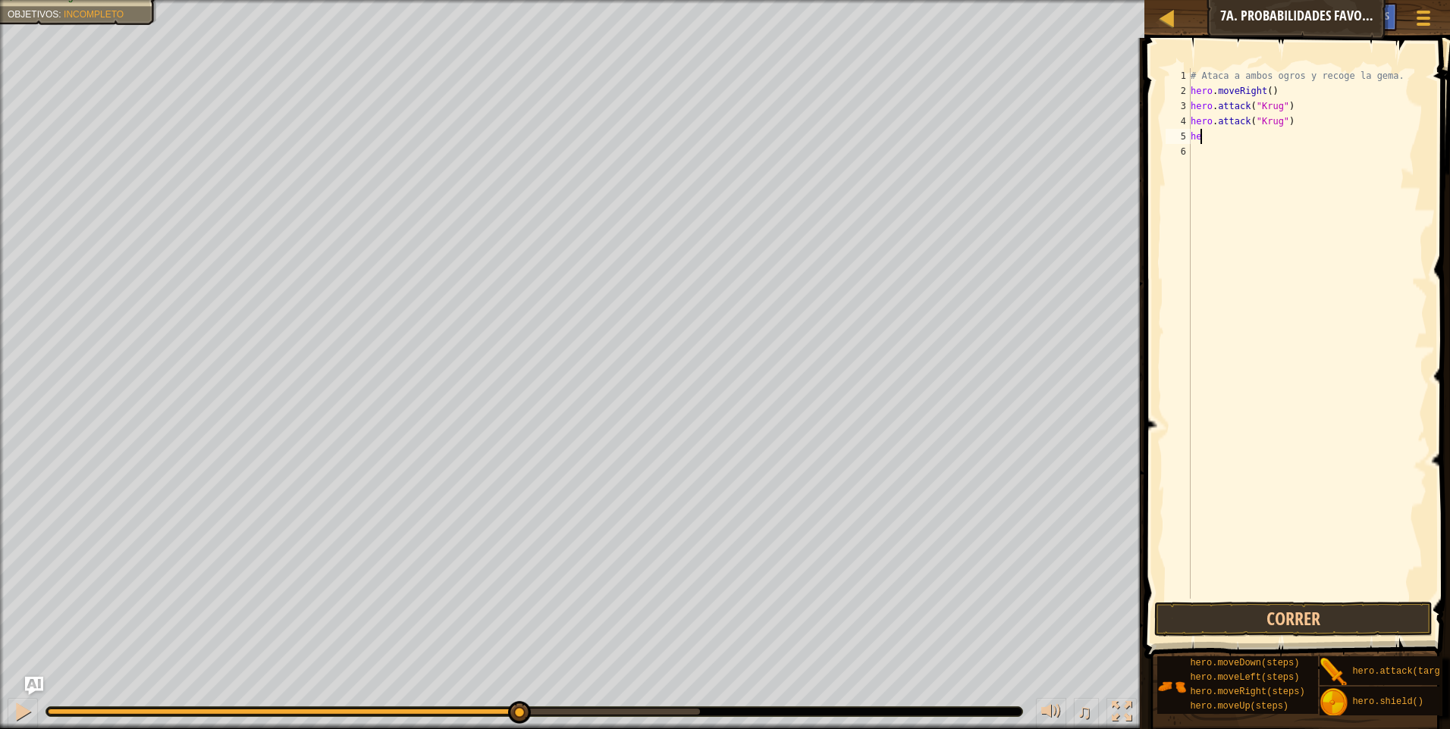
type textarea "h"
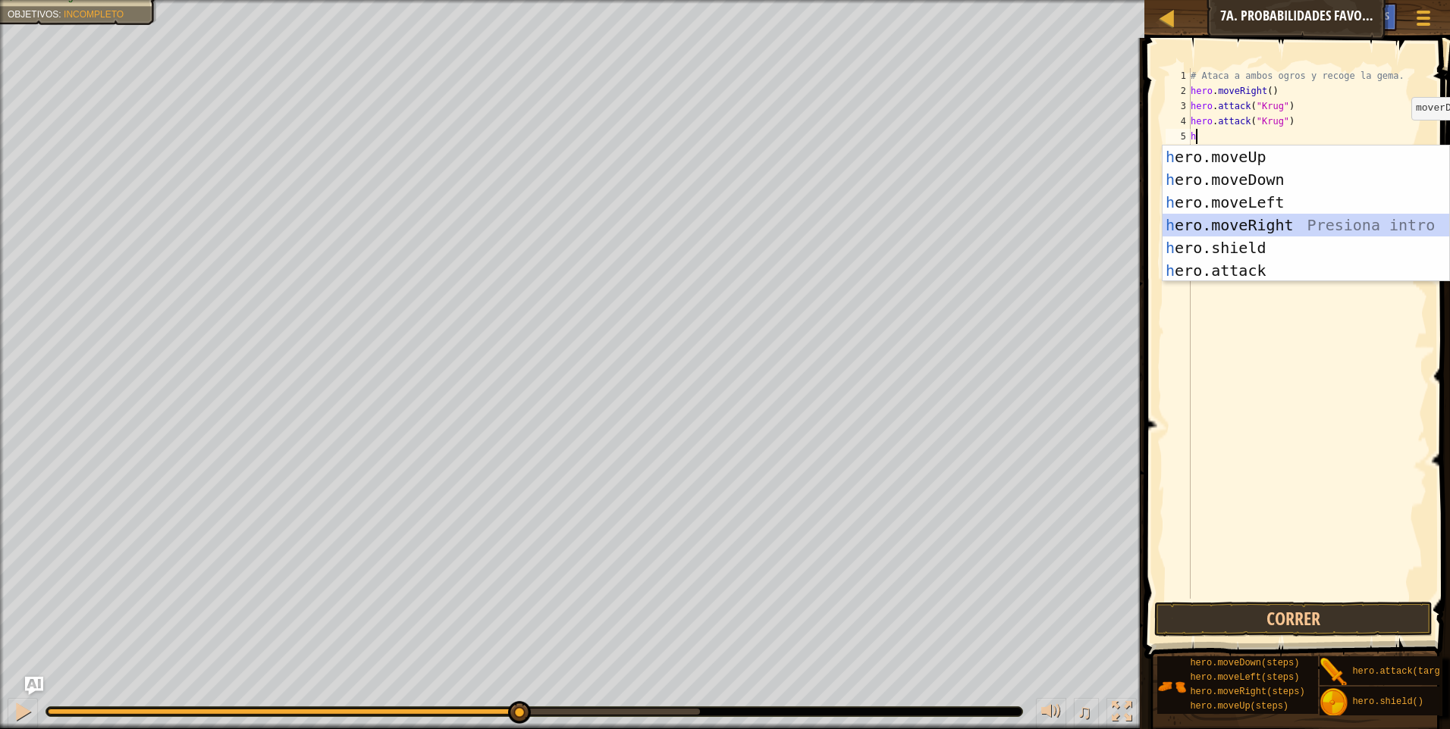
click at [1315, 225] on div "h ero.moveUp Presiona intro h ero.moveDown Presiona intro h ero.moveLeft Presio…" at bounding box center [1305, 237] width 287 height 182
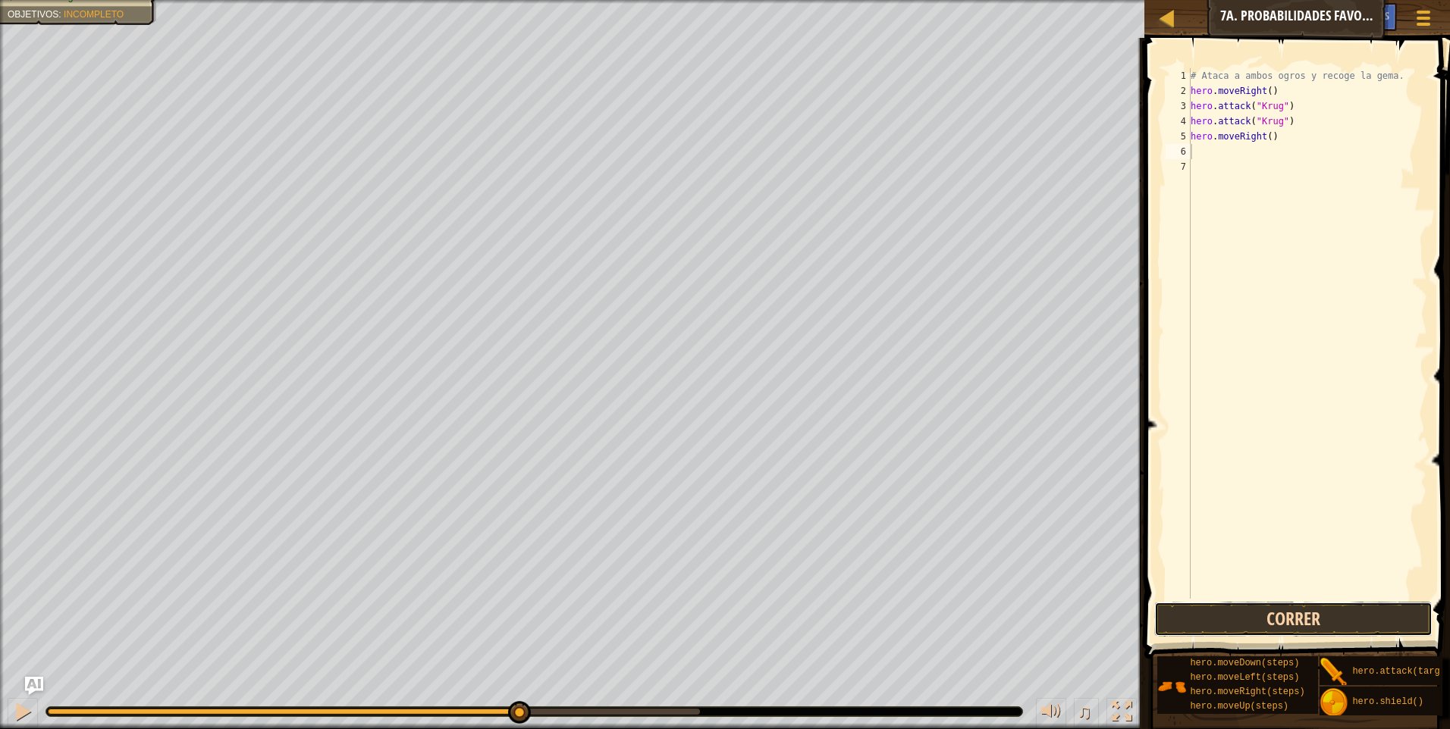
click at [1313, 620] on button "Correr" at bounding box center [1293, 619] width 278 height 35
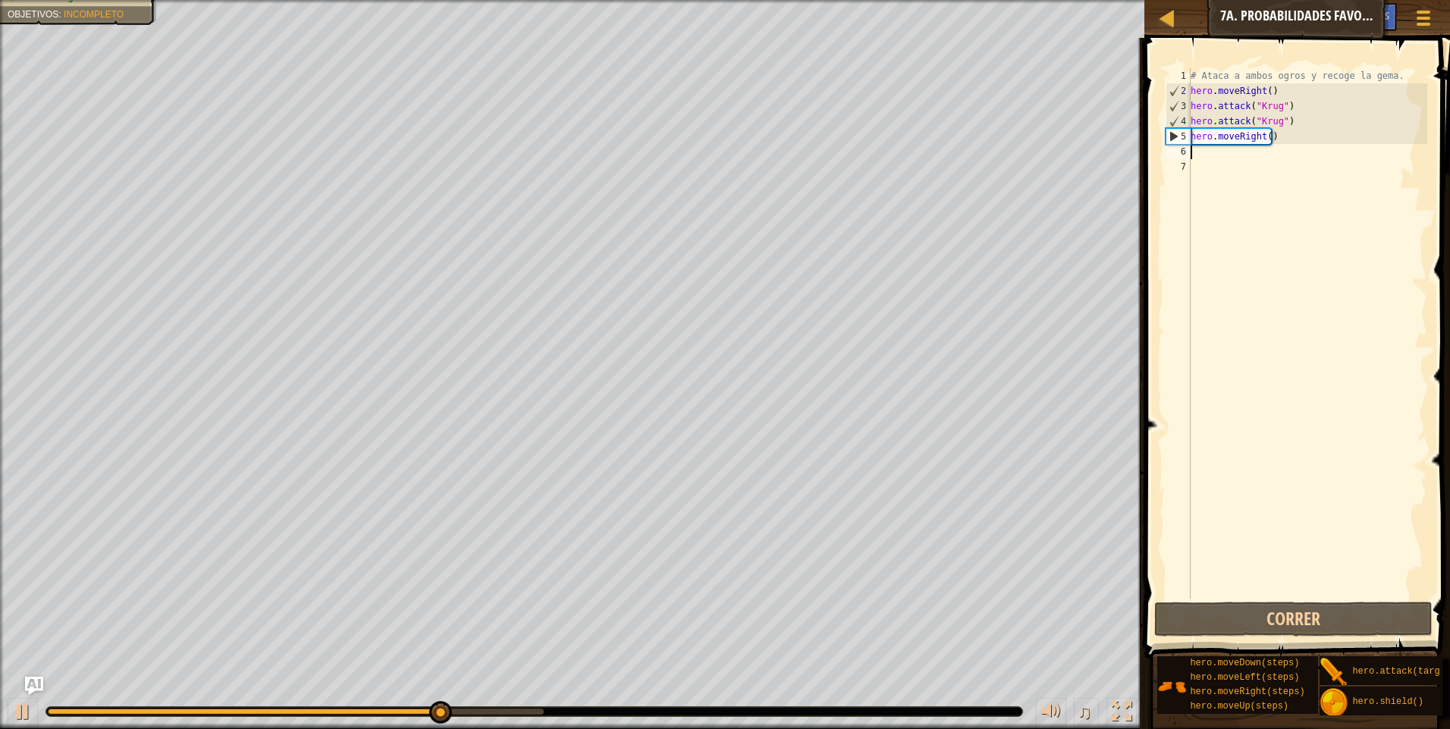
type textarea "h"
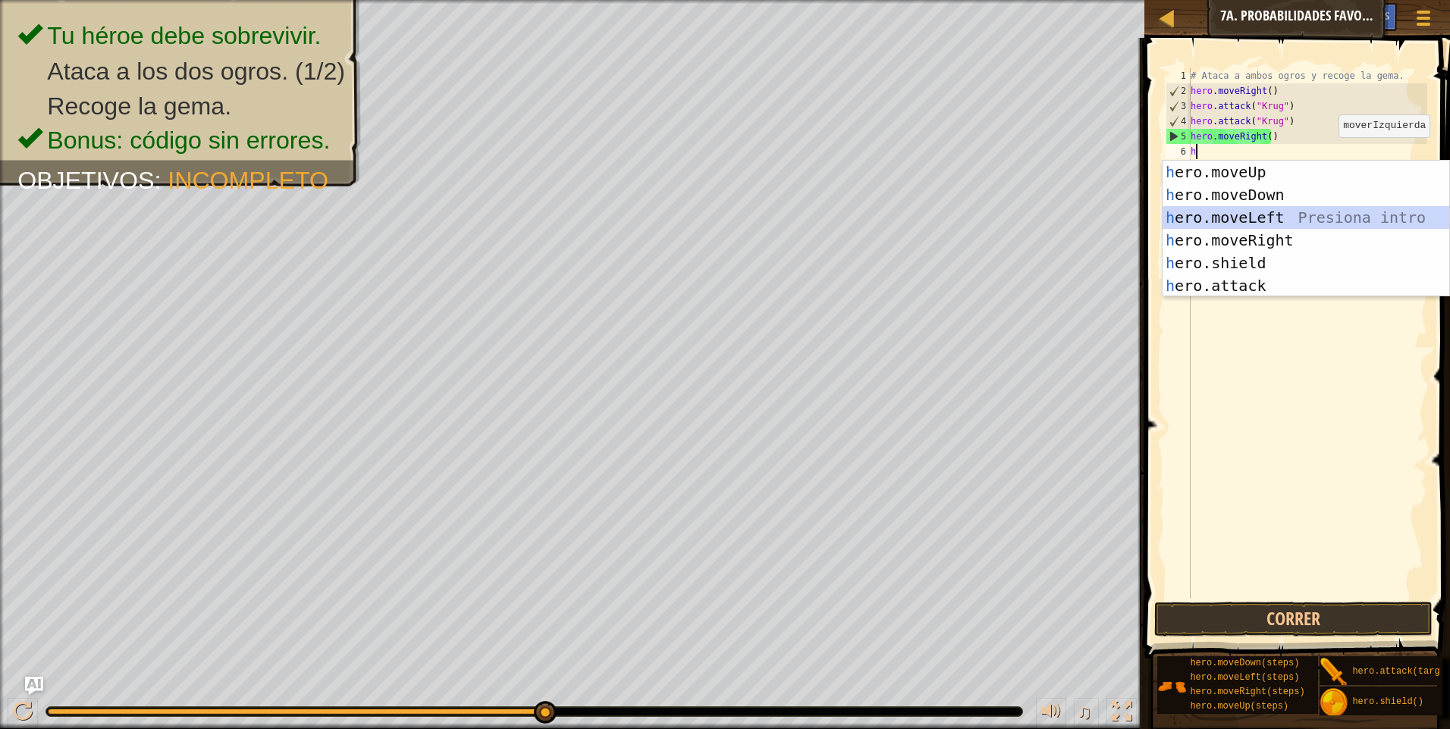
click at [1275, 222] on div "h ero.moveUp Presiona intro h ero.moveDown Presiona intro h ero.moveLeft Presio…" at bounding box center [1305, 252] width 287 height 182
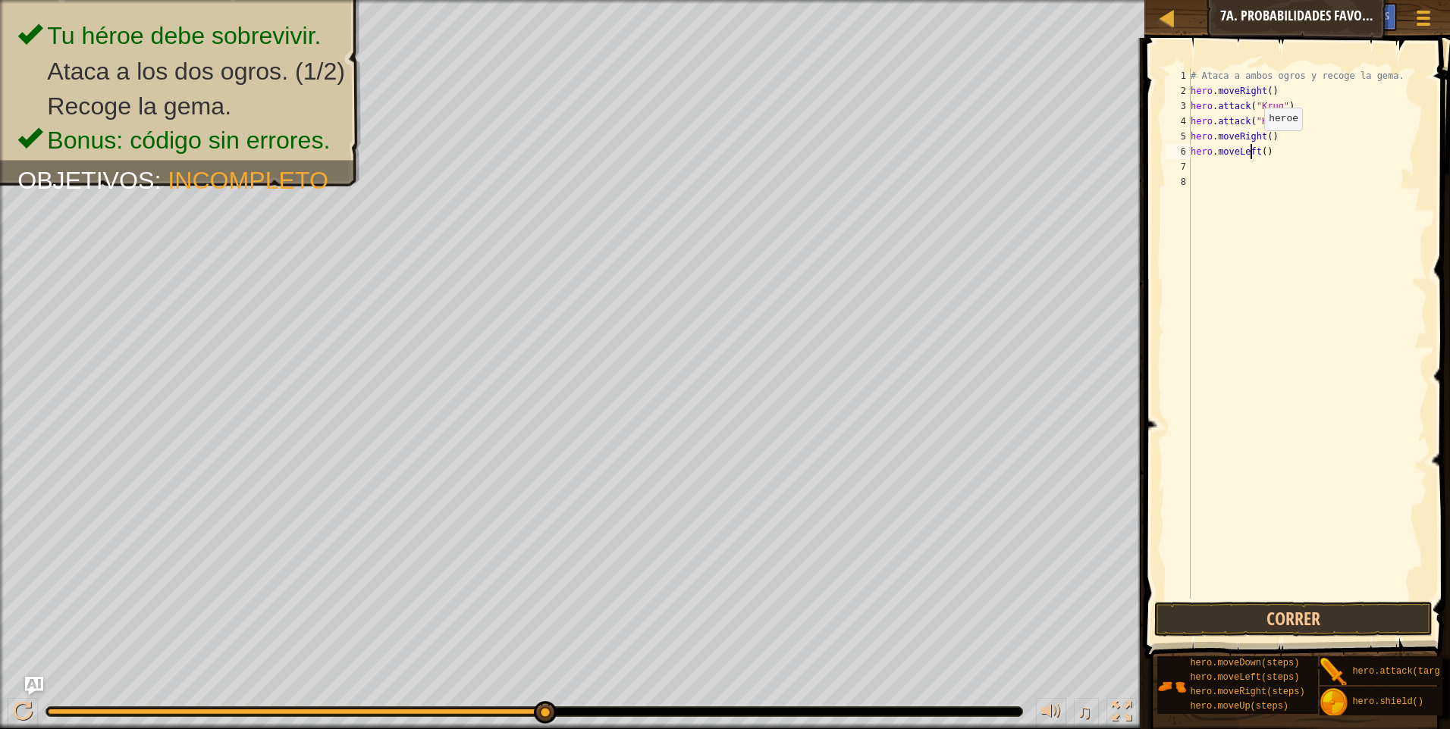
click at [1251, 146] on div "# Ataca a ambos ogros y recoge la gema. hero . moveRight ( ) hero . attack ( "[…" at bounding box center [1307, 348] width 240 height 561
drag, startPoint x: 1257, startPoint y: 158, endPoint x: 1265, endPoint y: 156, distance: 7.7
click at [1261, 158] on div "# Ataca a ambos ogros y recoge la gema. hero . moveRight ( ) hero . attack ( "[…" at bounding box center [1307, 348] width 240 height 561
click at [1271, 152] on div "# Ataca a ambos ogros y recoge la gema. hero . moveRight ( ) hero . attack ( "[…" at bounding box center [1307, 348] width 240 height 561
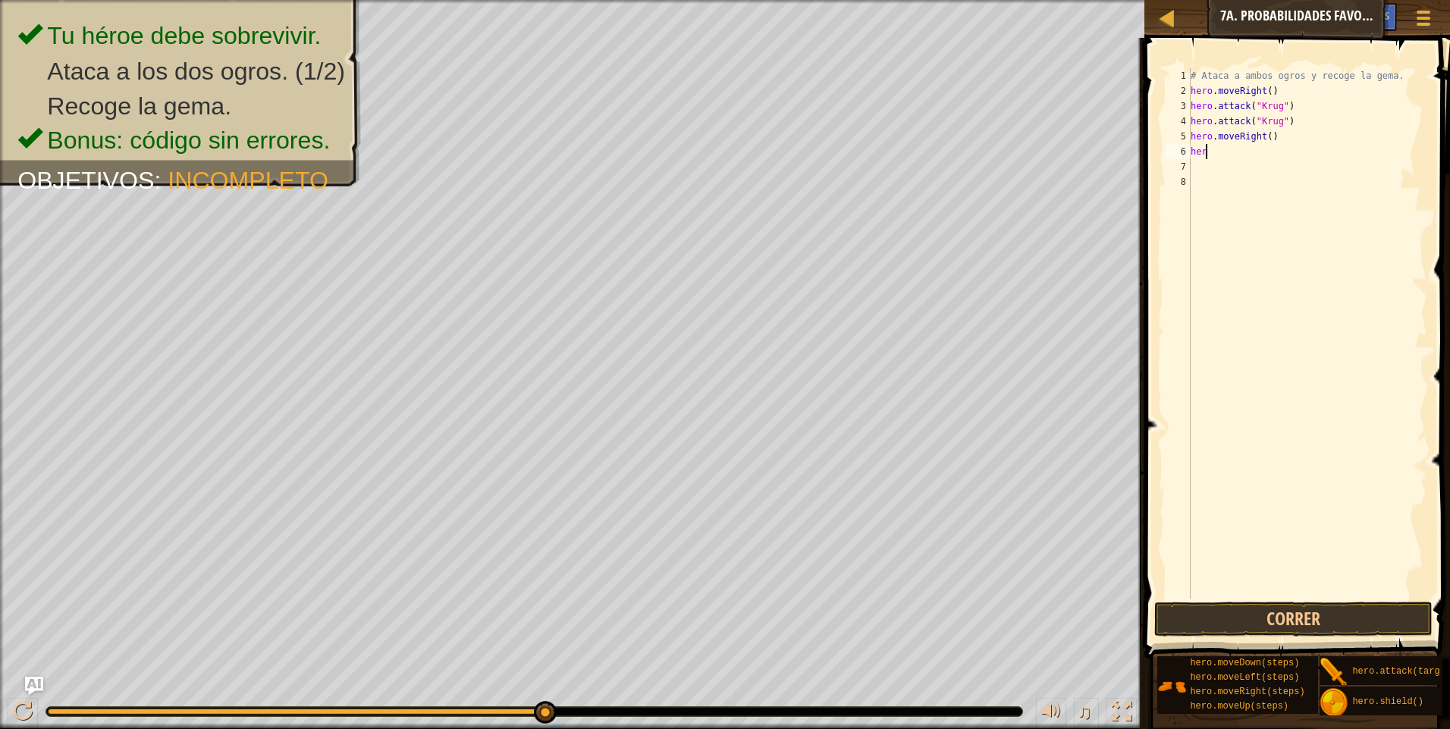
type textarea "h"
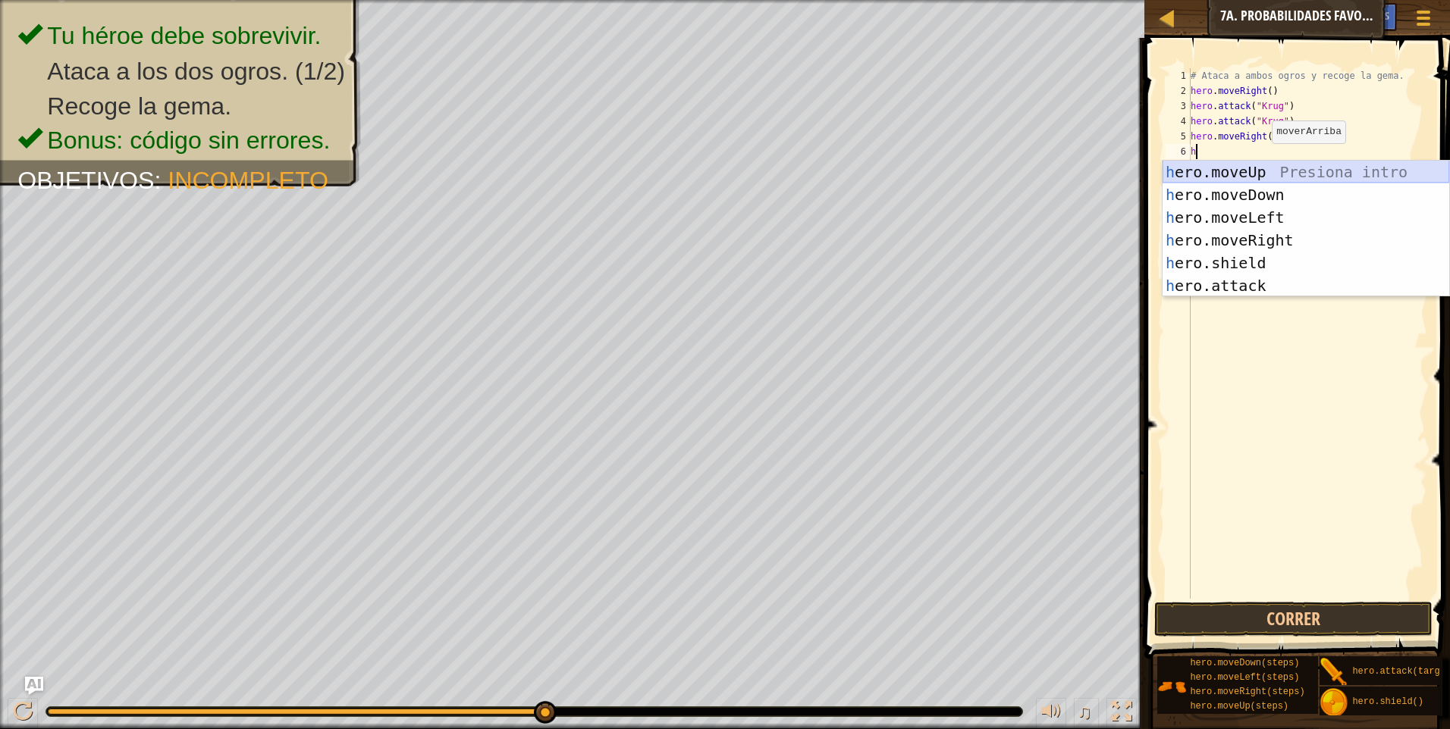
click at [1260, 174] on div "h ero.moveUp Presiona intro h ero.moveDown Presiona intro h ero.moveLeft Presio…" at bounding box center [1305, 252] width 287 height 182
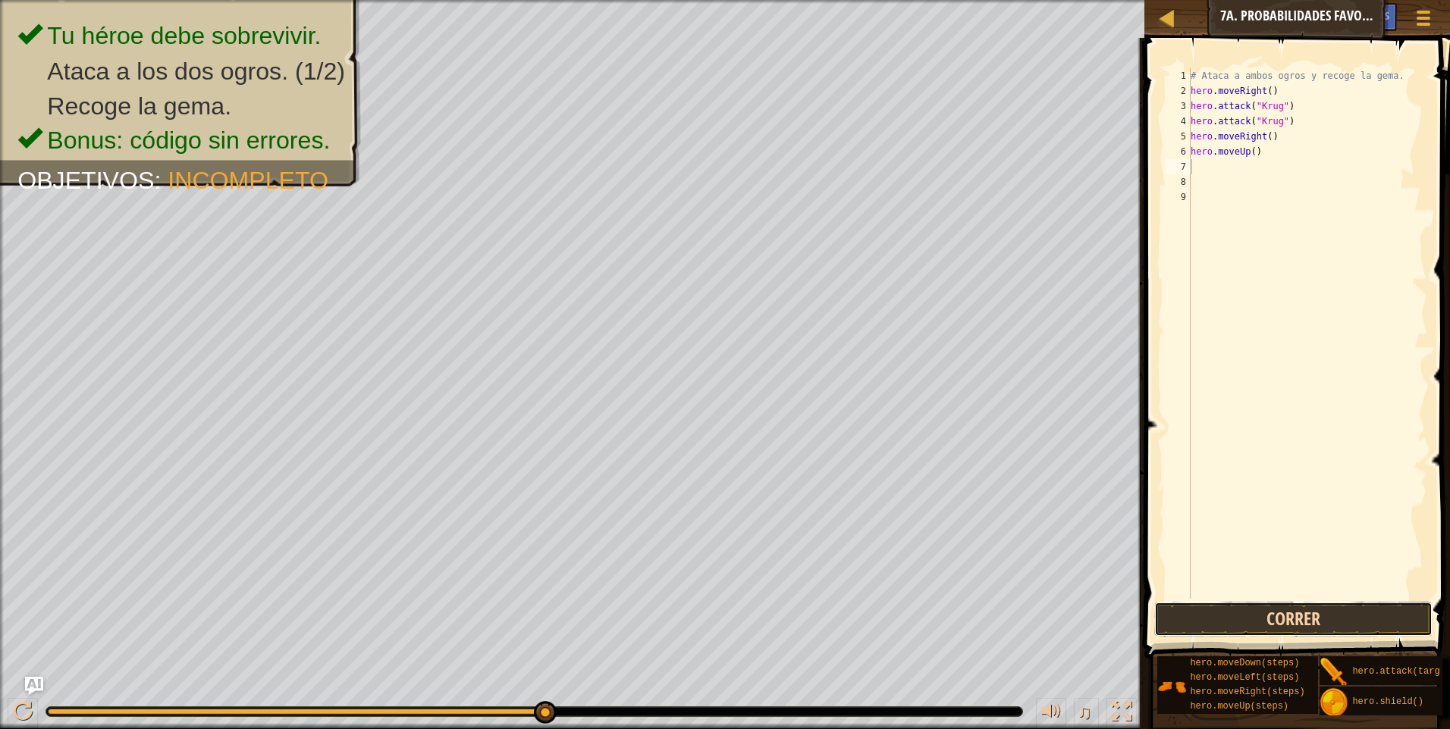
click at [1350, 617] on button "Correr" at bounding box center [1293, 619] width 278 height 35
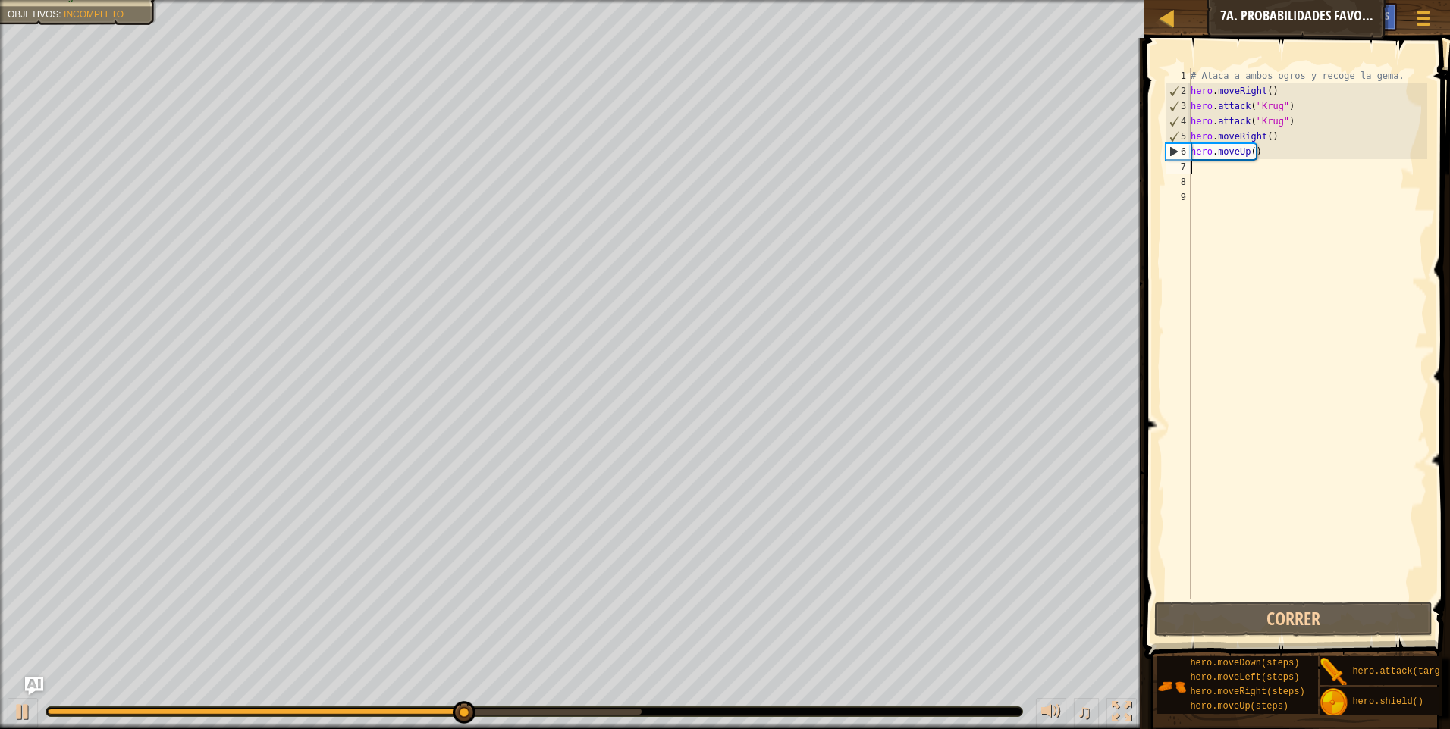
type textarea "g"
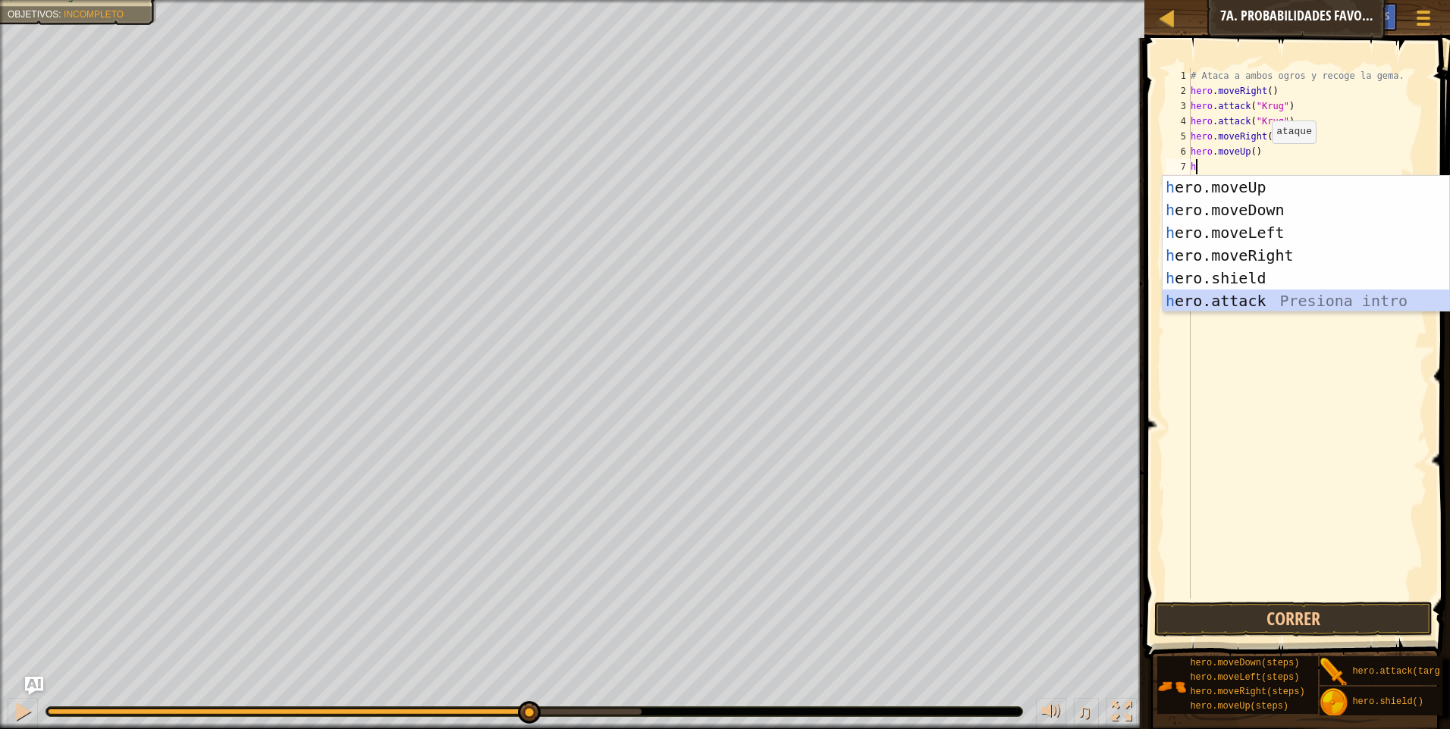
click at [1242, 306] on div "h ero.moveUp Presiona intro h ero.moveDown Presiona intro h ero.moveLeft Presio…" at bounding box center [1305, 267] width 287 height 182
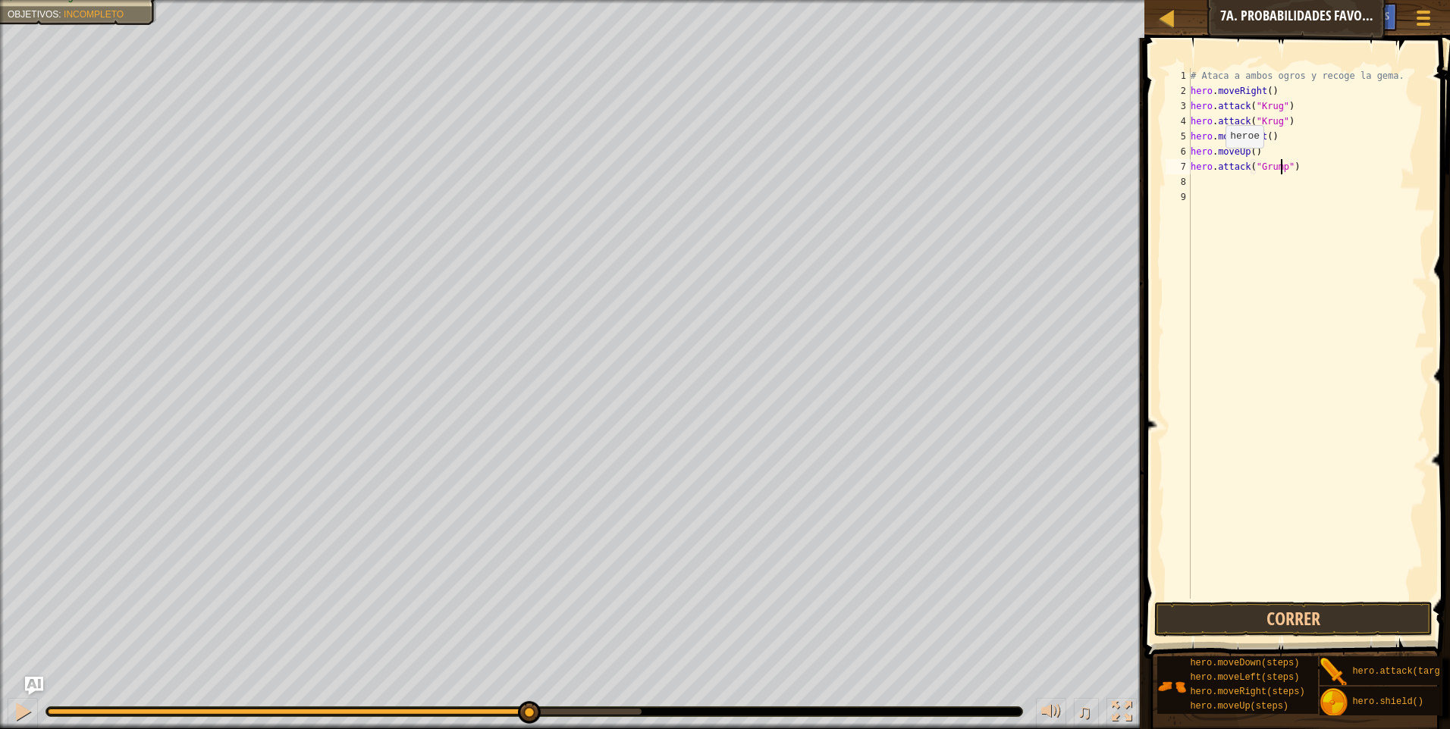
scroll to position [7, 8]
type textarea "hero.attack("Grump")"
click at [1341, 620] on button "Correr" at bounding box center [1293, 619] width 278 height 35
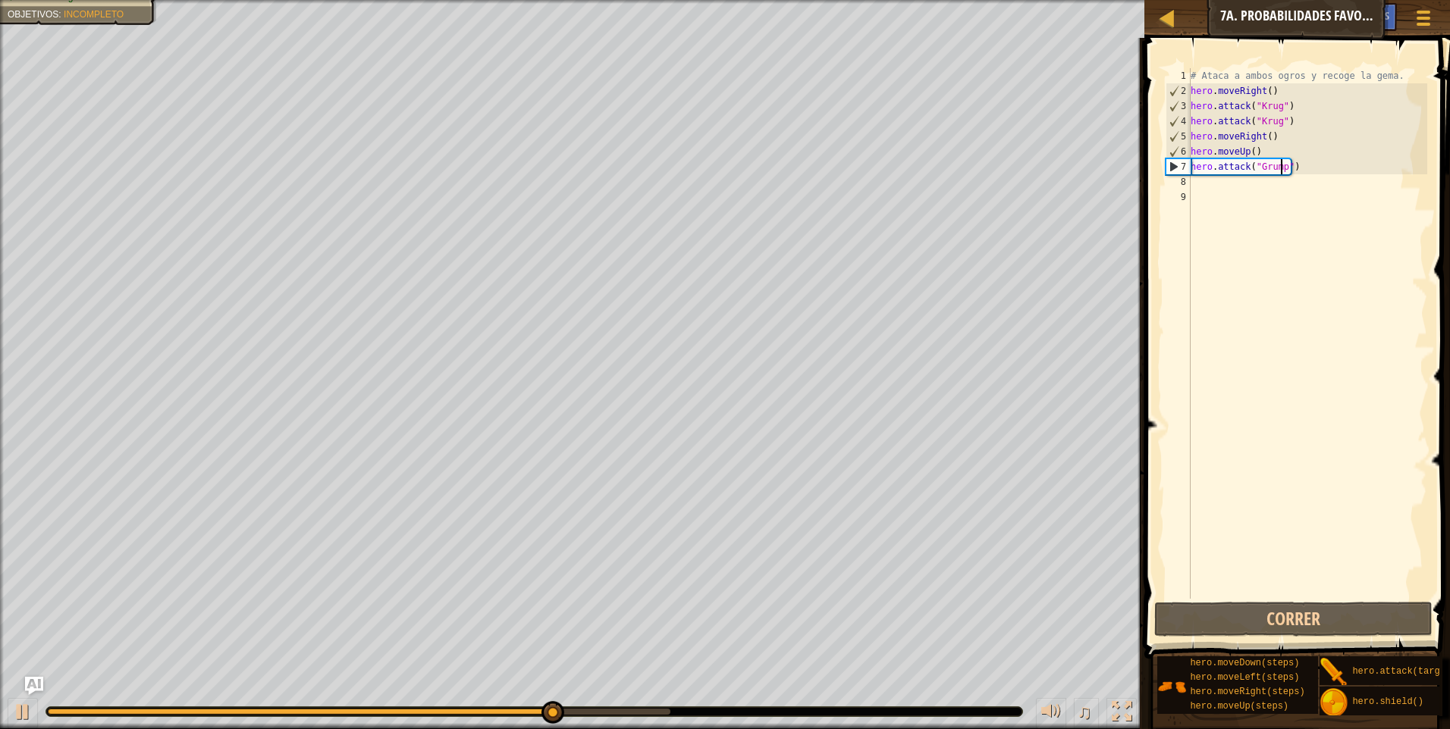
click at [1223, 195] on div "# Ataca a ambos ogros y recoge la gema. hero . moveRight ( ) hero . attack ( "[…" at bounding box center [1307, 348] width 240 height 561
click at [1221, 176] on div "# Ataca a ambos ogros y recoge la gema. hero . moveRight ( ) hero . attack ( "[…" at bounding box center [1307, 348] width 240 height 561
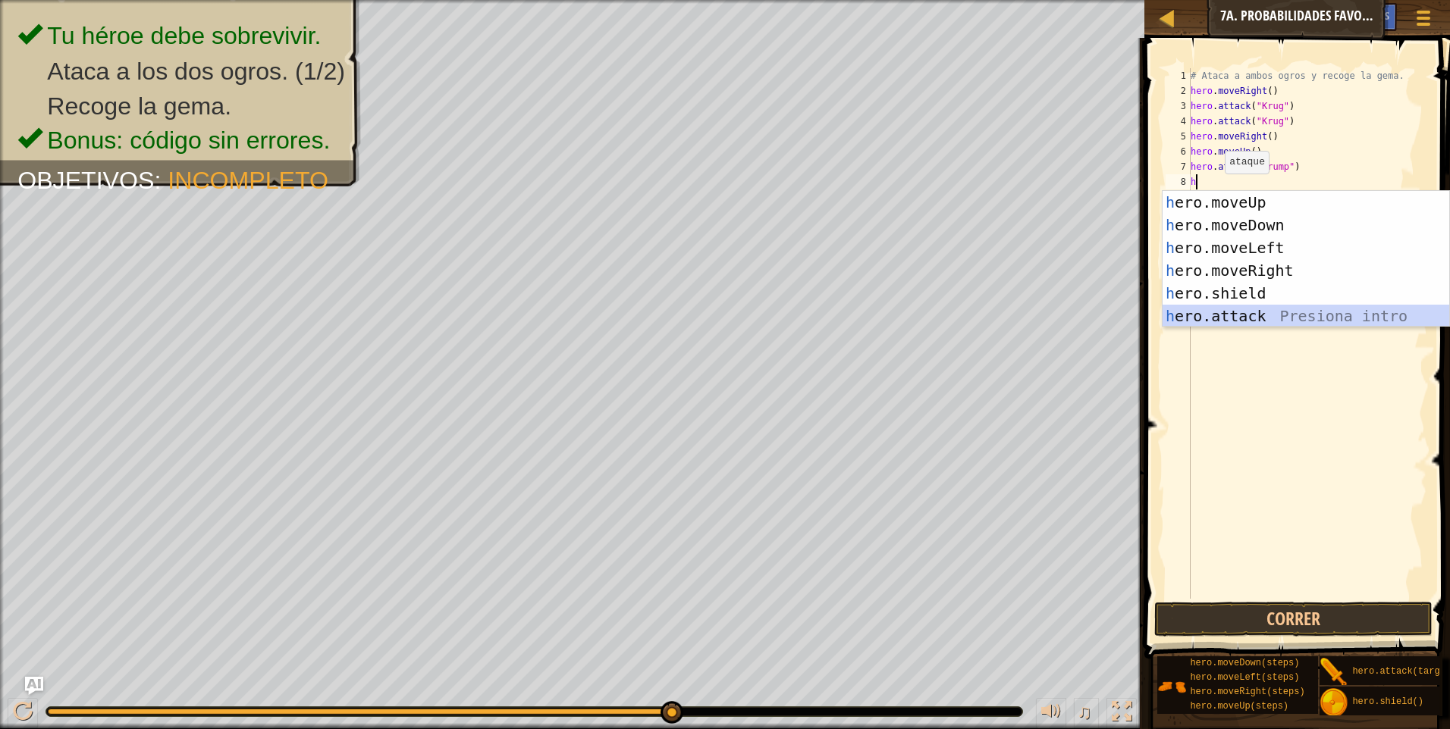
click at [1222, 315] on div "h ero.moveUp Presiona intro h ero.moveDown Presiona intro h ero.moveLeft Presio…" at bounding box center [1305, 282] width 287 height 182
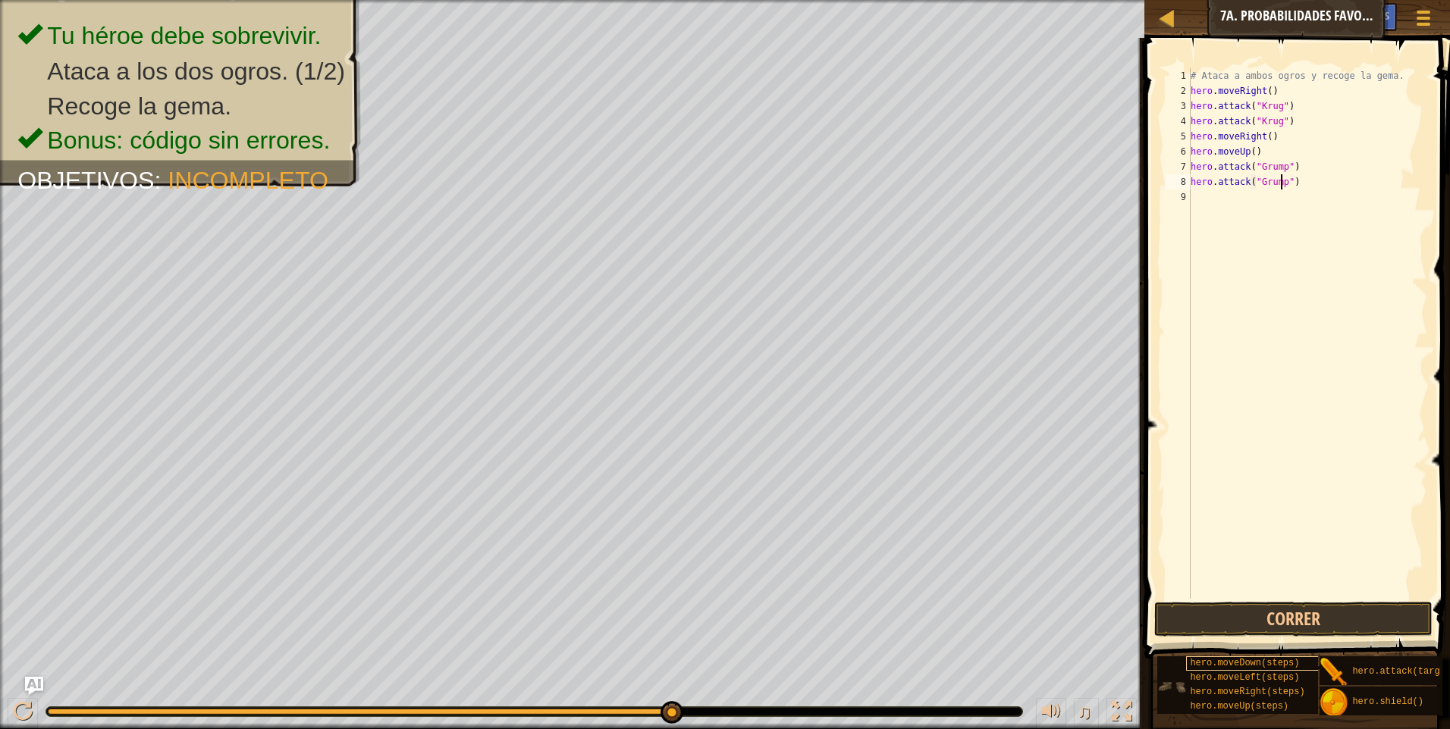
scroll to position [7, 8]
type textarea "hero.attack("Grump")"
click at [1300, 616] on button "Correr" at bounding box center [1293, 619] width 278 height 35
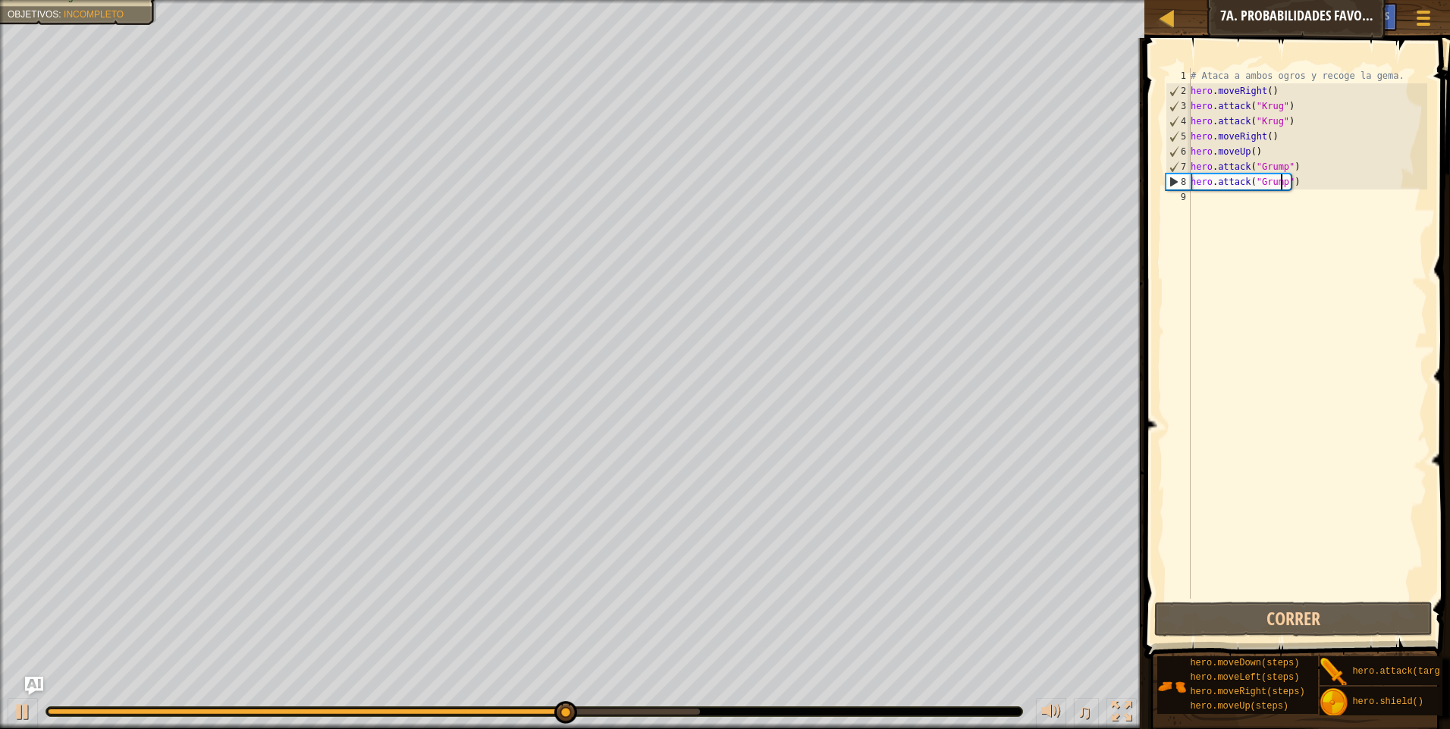
click at [1234, 202] on div "# Ataca a ambos ogros y recoge la gema. hero . moveRight ( ) hero . attack ( "[…" at bounding box center [1307, 348] width 240 height 561
type textarea "h"
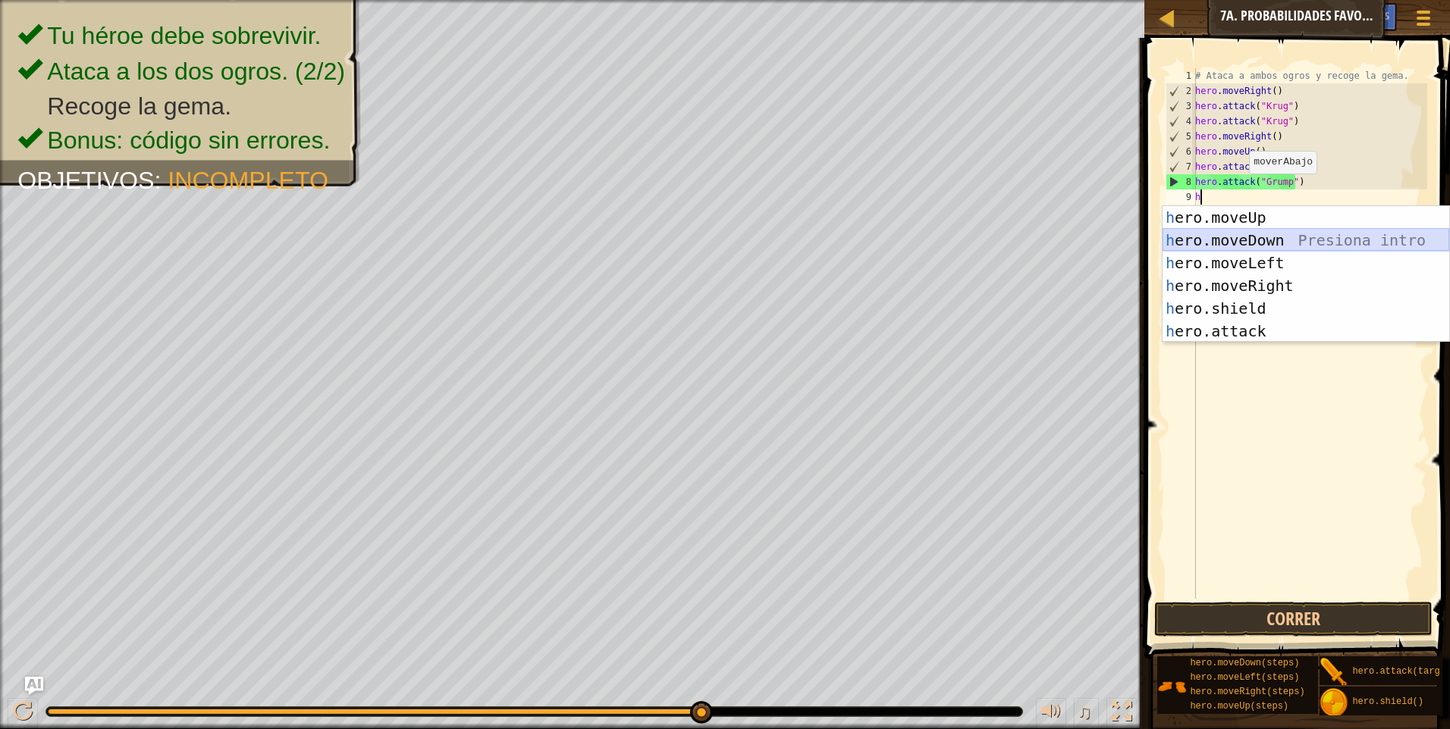
click at [1263, 249] on div "h ero.moveUp Presiona intro h ero.moveDown Presiona intro h ero.moveLeft Presio…" at bounding box center [1305, 297] width 287 height 182
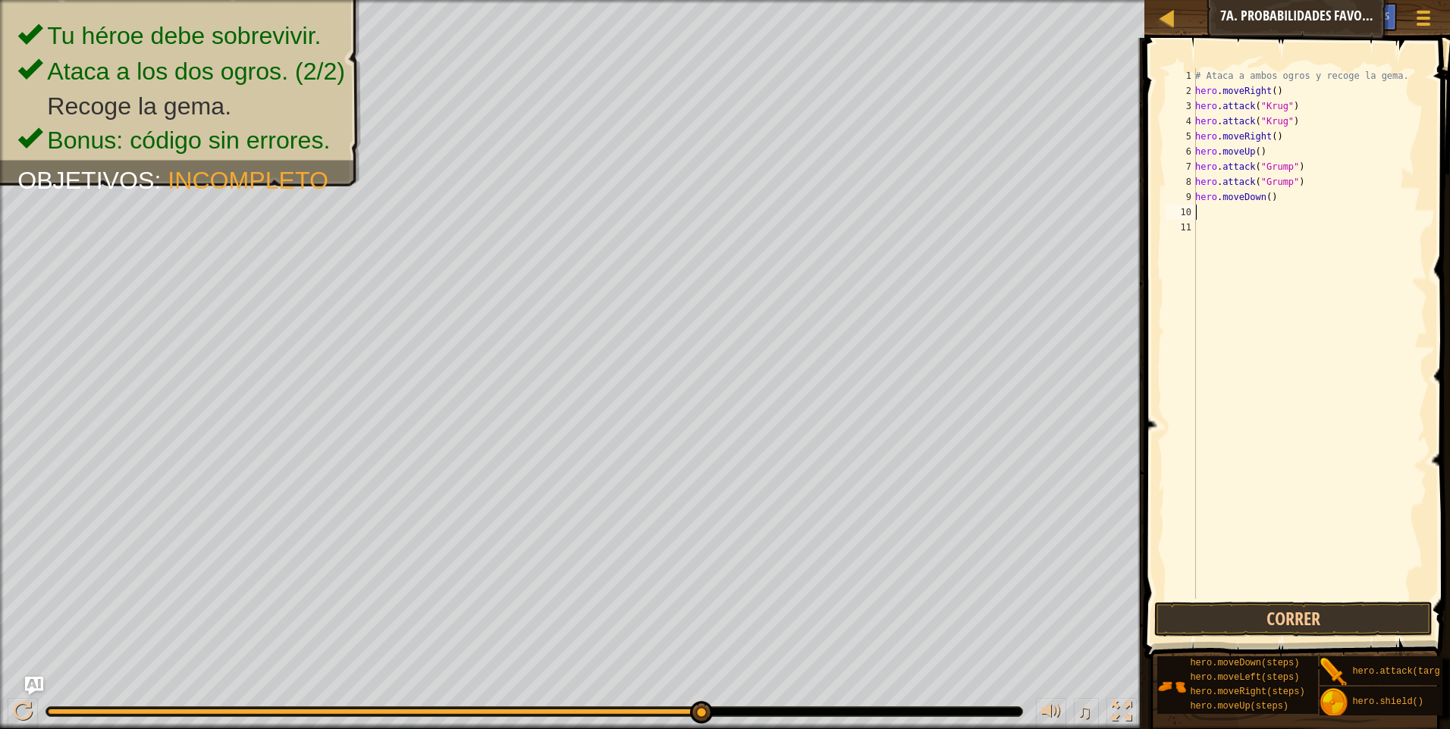
click at [1272, 200] on div "# Ataca a ambos ogros y recoge la gema. hero . moveRight ( ) hero . attack ( "[…" at bounding box center [1309, 348] width 235 height 561
type textarea "h"
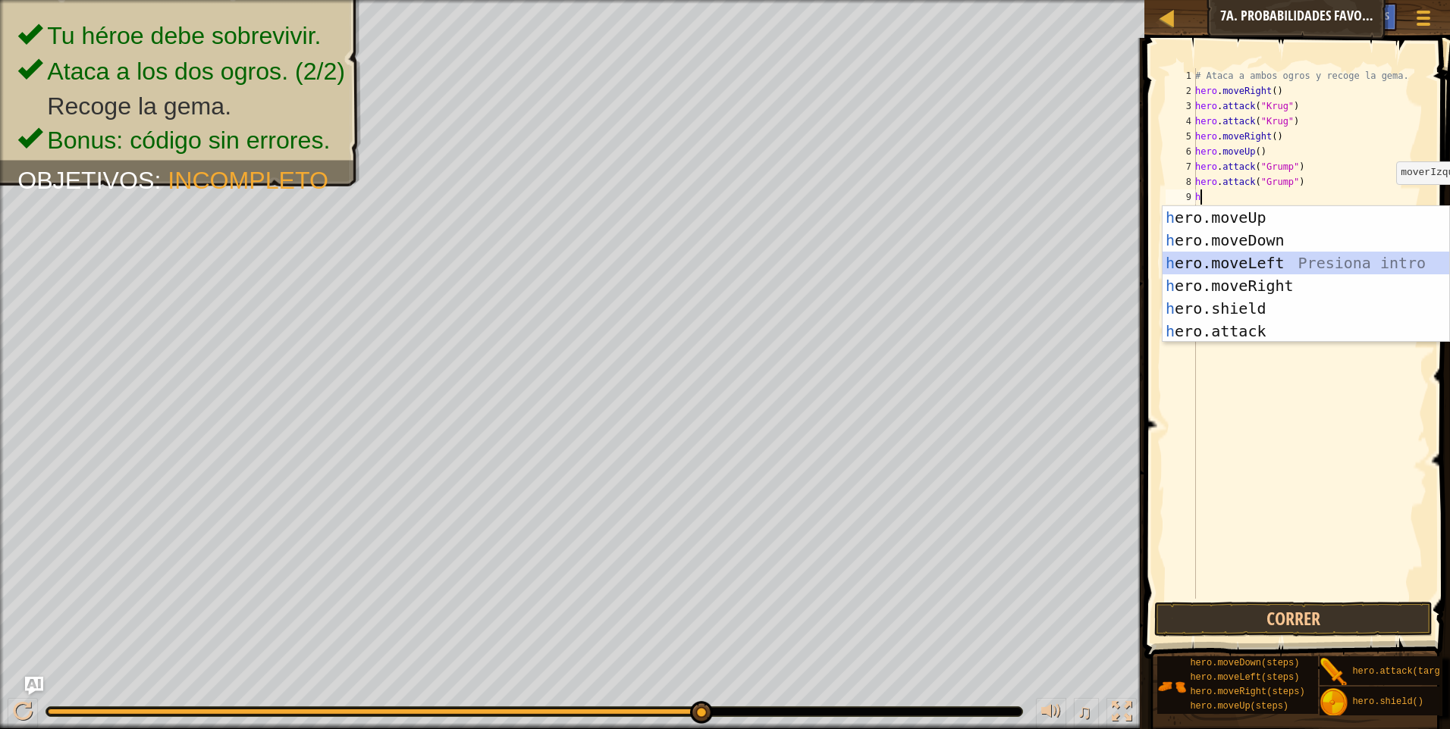
click at [1304, 270] on div "h ero.moveUp Presiona intro h ero.moveDown Presiona intro h ero.moveLeft Presio…" at bounding box center [1305, 297] width 287 height 182
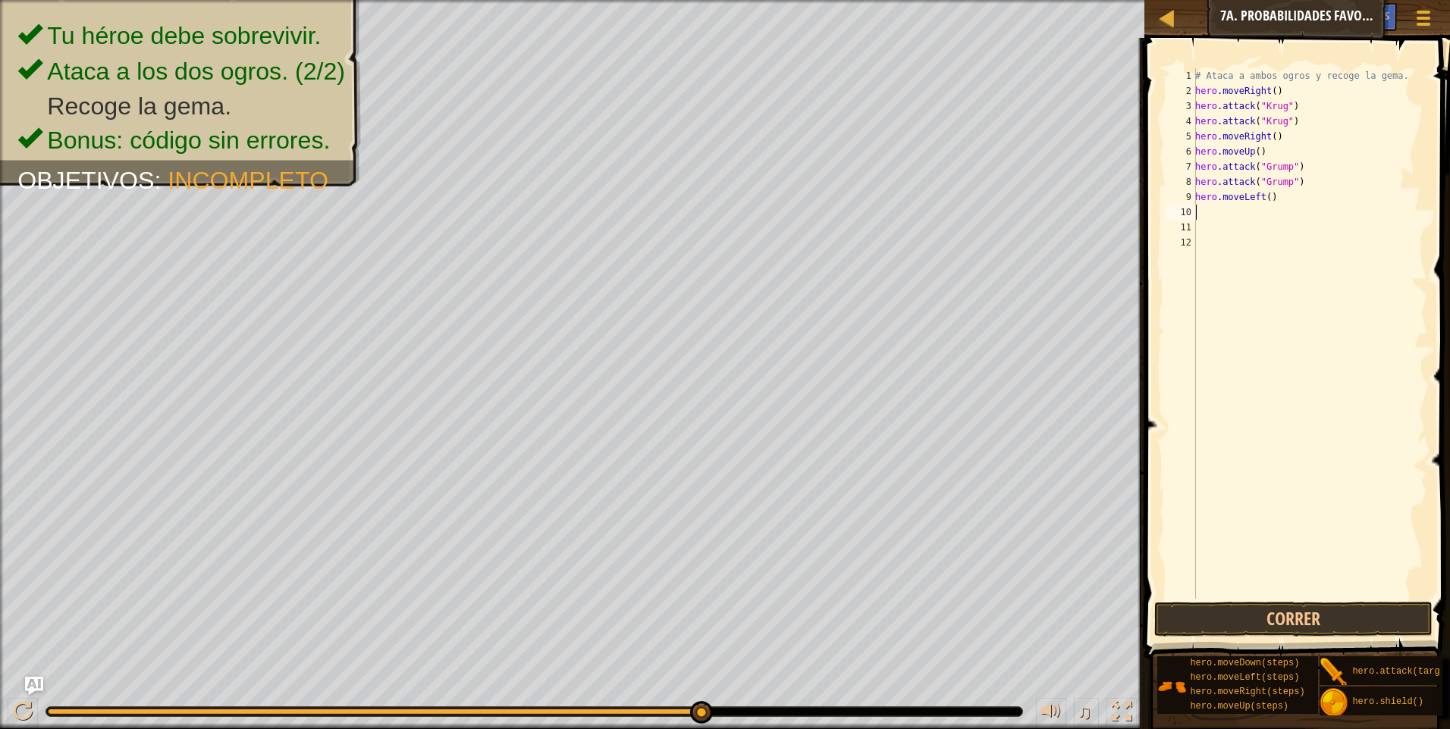
click at [1227, 222] on div "# Ataca a ambos ogros y recoge la gema. hero . moveRight ( ) hero . attack ( "[…" at bounding box center [1309, 348] width 235 height 561
click at [1361, 631] on button "Correr" at bounding box center [1293, 619] width 278 height 35
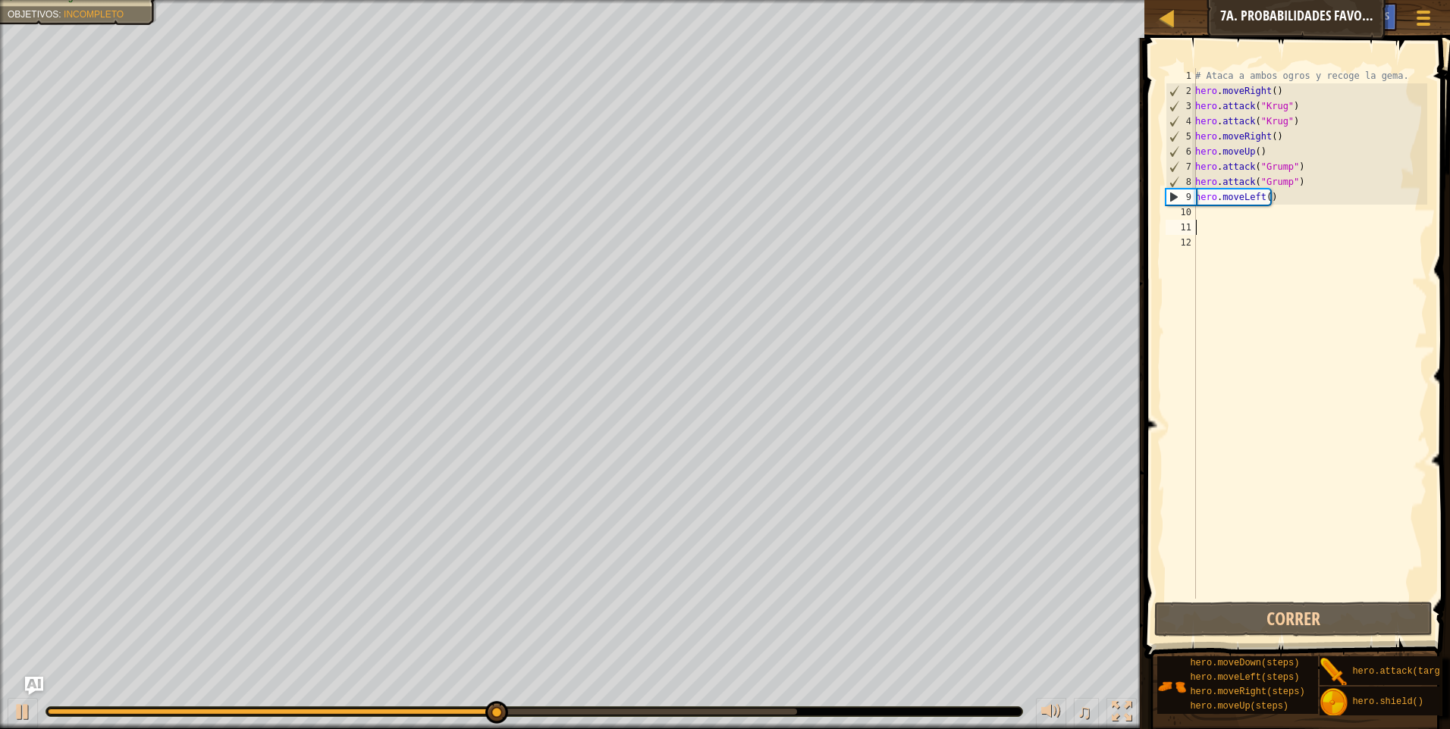
click at [1225, 221] on div "# Ataca a ambos ogros y recoge la gema. hero . moveRight ( ) hero . attack ( "[…" at bounding box center [1309, 348] width 235 height 561
click at [1222, 212] on div "# Ataca a ambos ogros y recoge la gema. hero . moveRight ( ) hero . attack ( "[…" at bounding box center [1309, 348] width 235 height 561
type textarea "h"
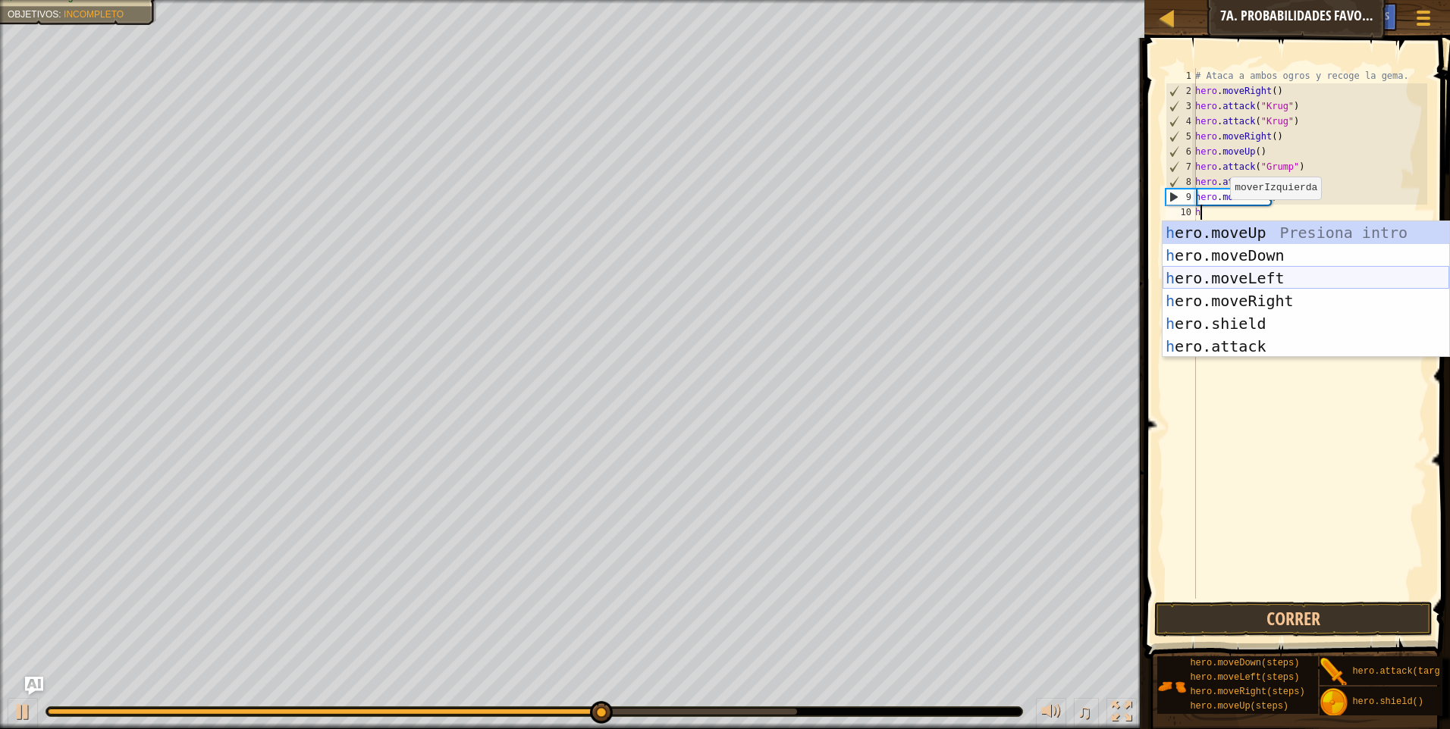
click at [1241, 278] on div "h ero.moveUp Presiona intro h ero.moveDown Presiona intro h ero.moveLeft Presio…" at bounding box center [1305, 312] width 287 height 182
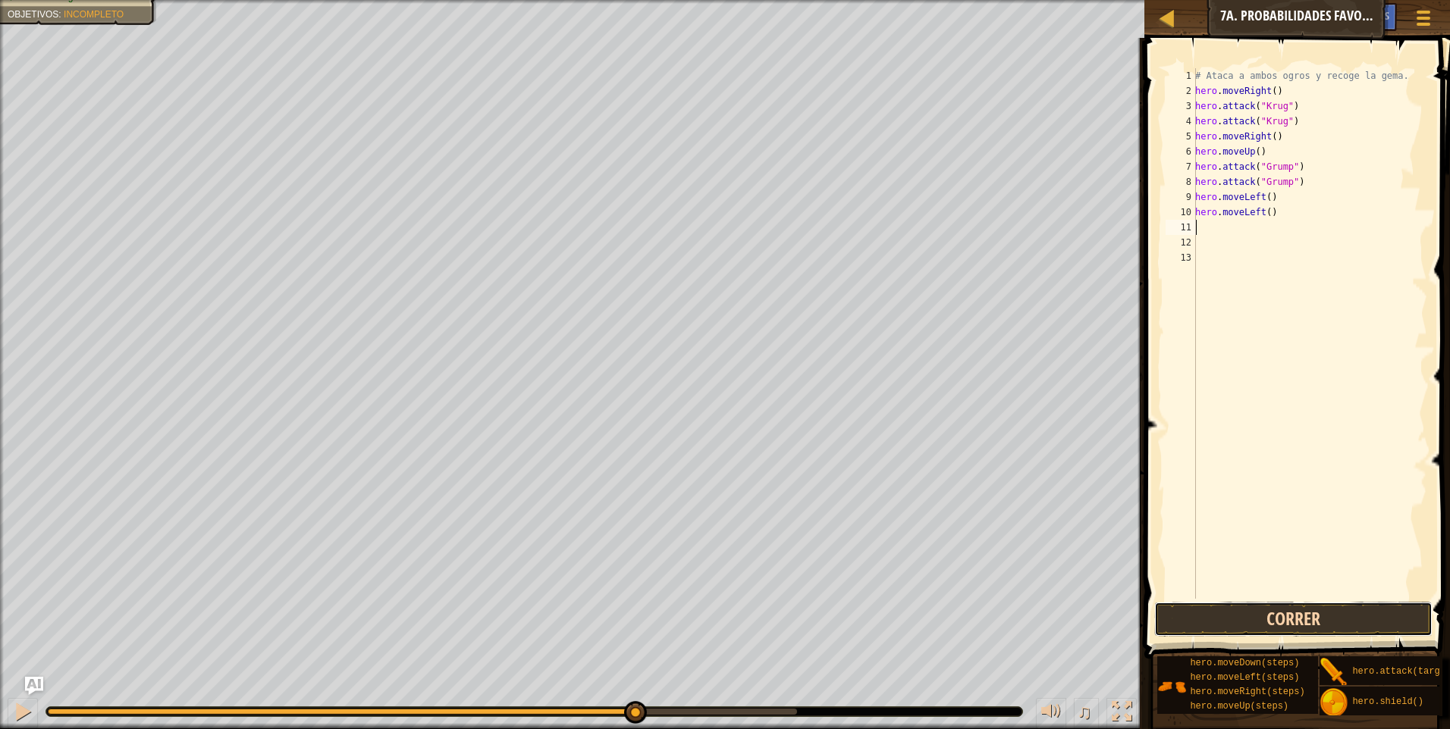
click at [1351, 619] on button "Correr" at bounding box center [1293, 619] width 278 height 35
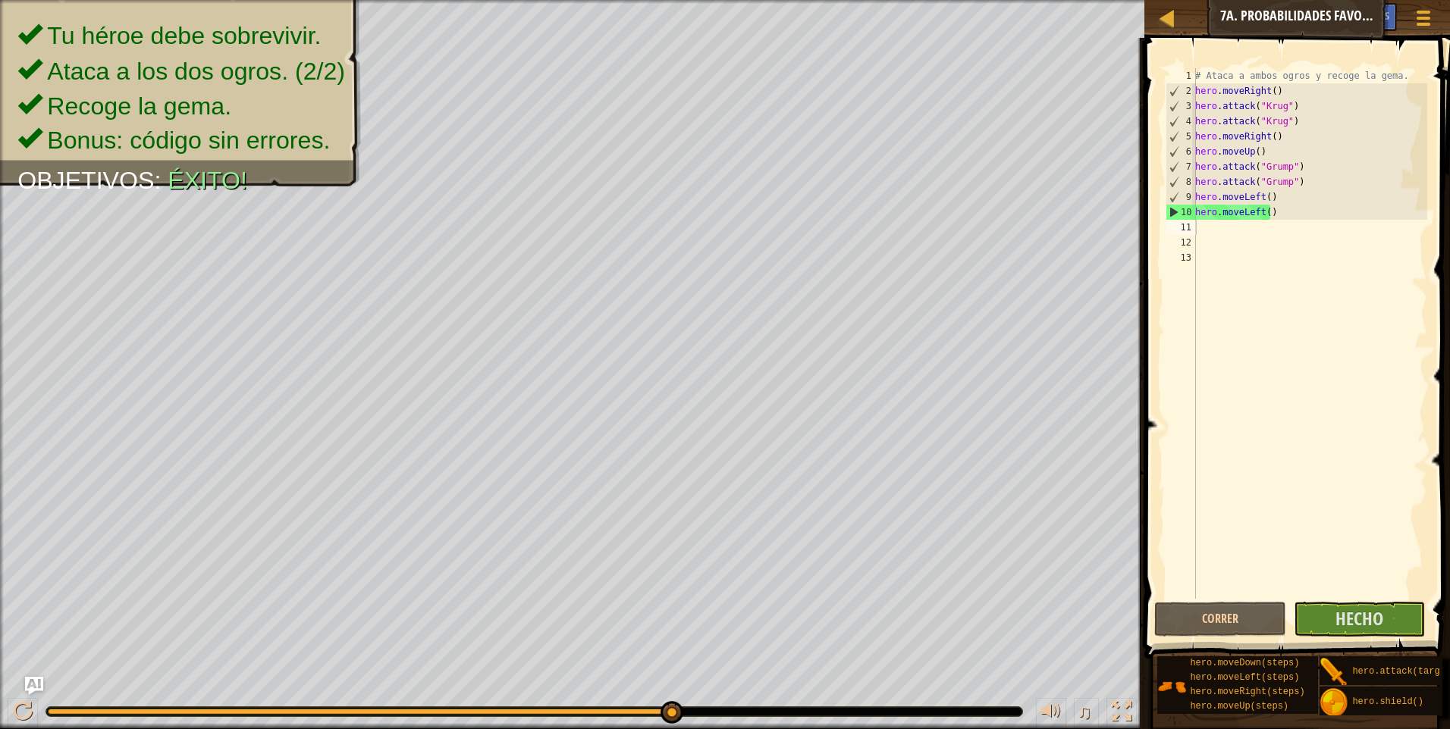
click at [1344, 638] on span at bounding box center [1299, 327] width 318 height 666
click at [1348, 620] on span "Hecho" at bounding box center [1359, 619] width 48 height 24
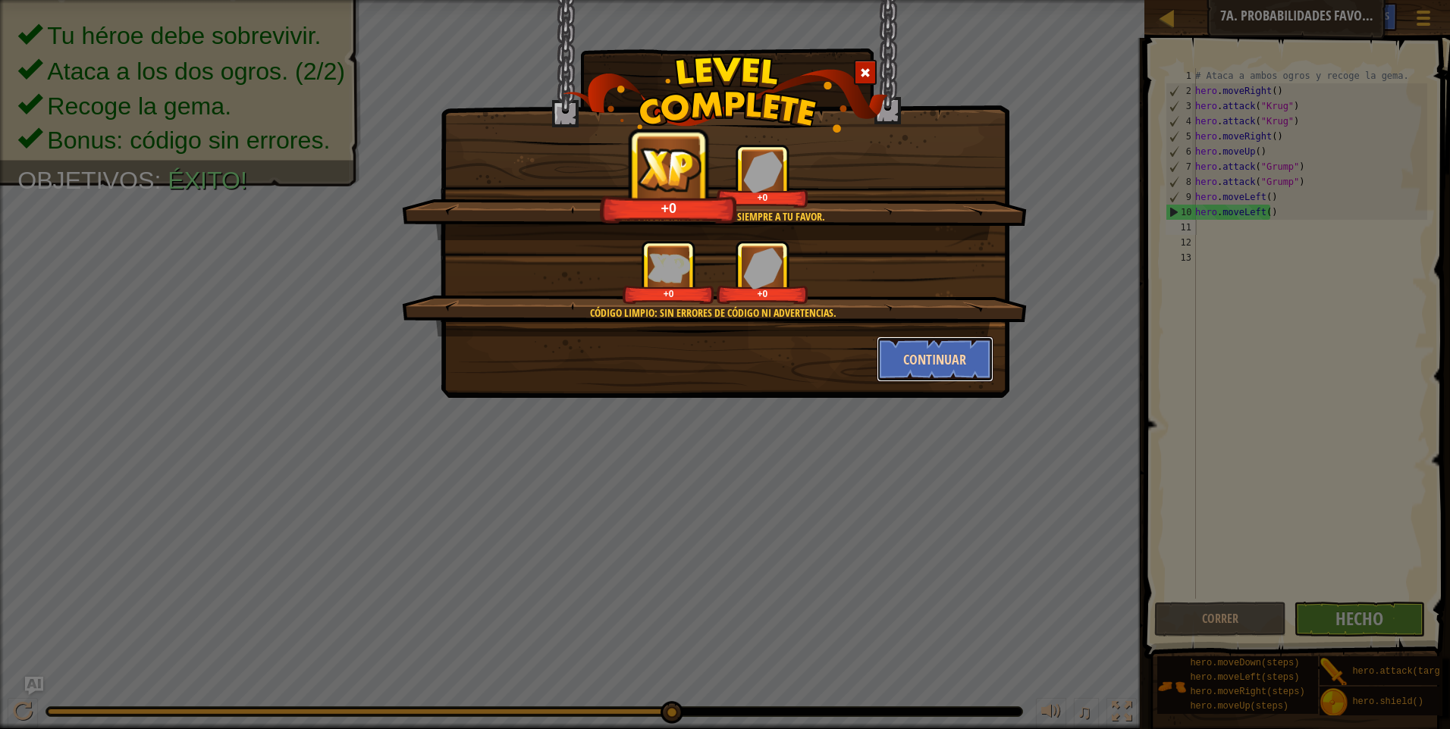
drag, startPoint x: 954, startPoint y: 348, endPoint x: 954, endPoint y: 357, distance: 9.1
click at [954, 357] on button "Continuar" at bounding box center [936, 359] width 118 height 45
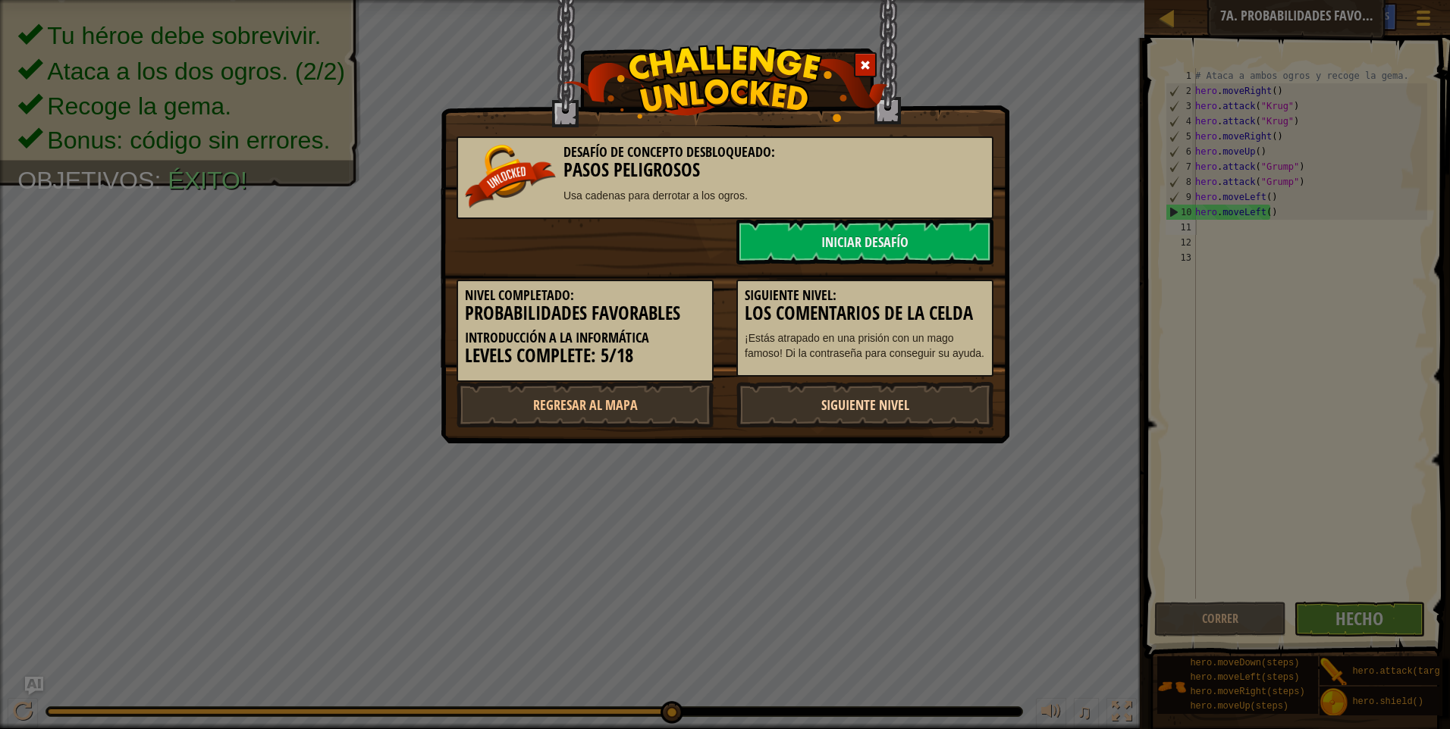
click at [925, 387] on link "Siguiente nivel" at bounding box center [864, 404] width 257 height 45
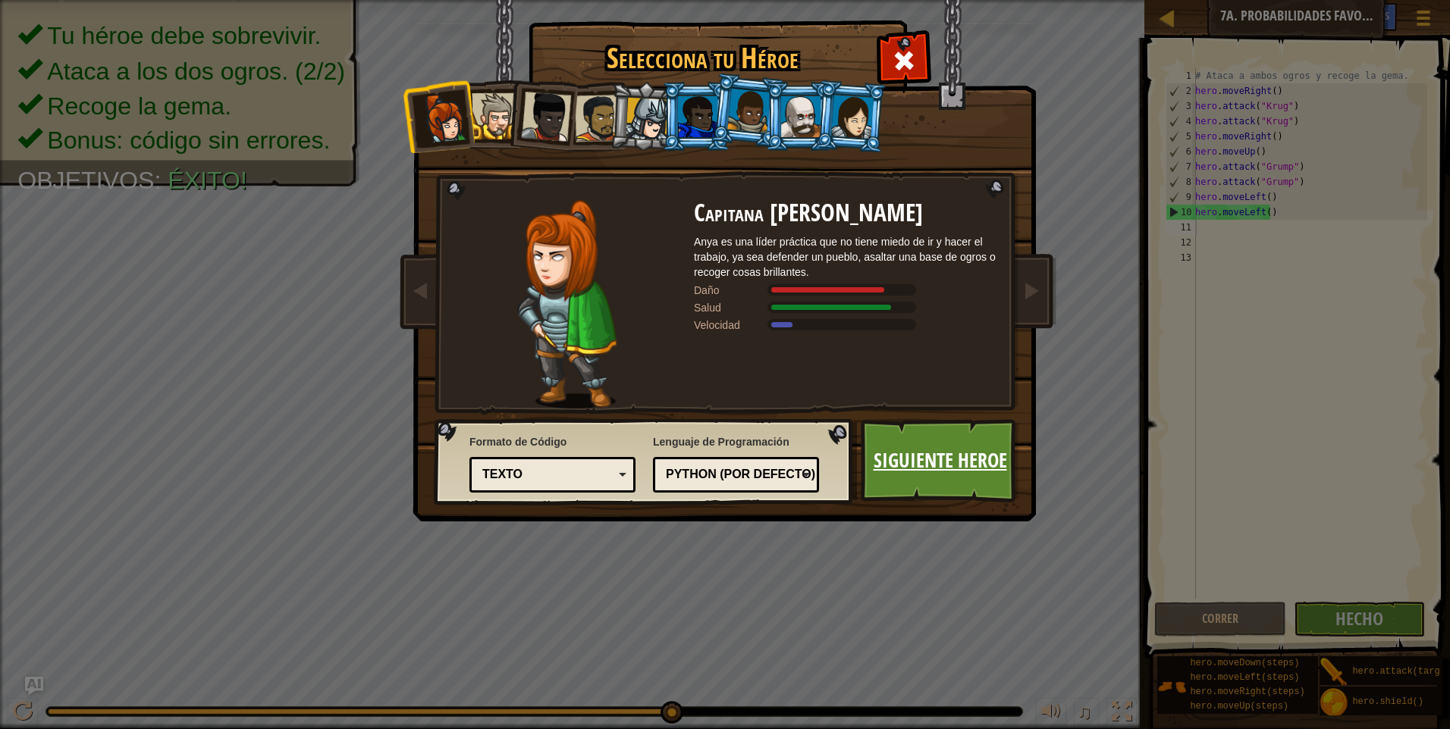
click at [927, 488] on link "Siguiente Heroe" at bounding box center [940, 460] width 158 height 83
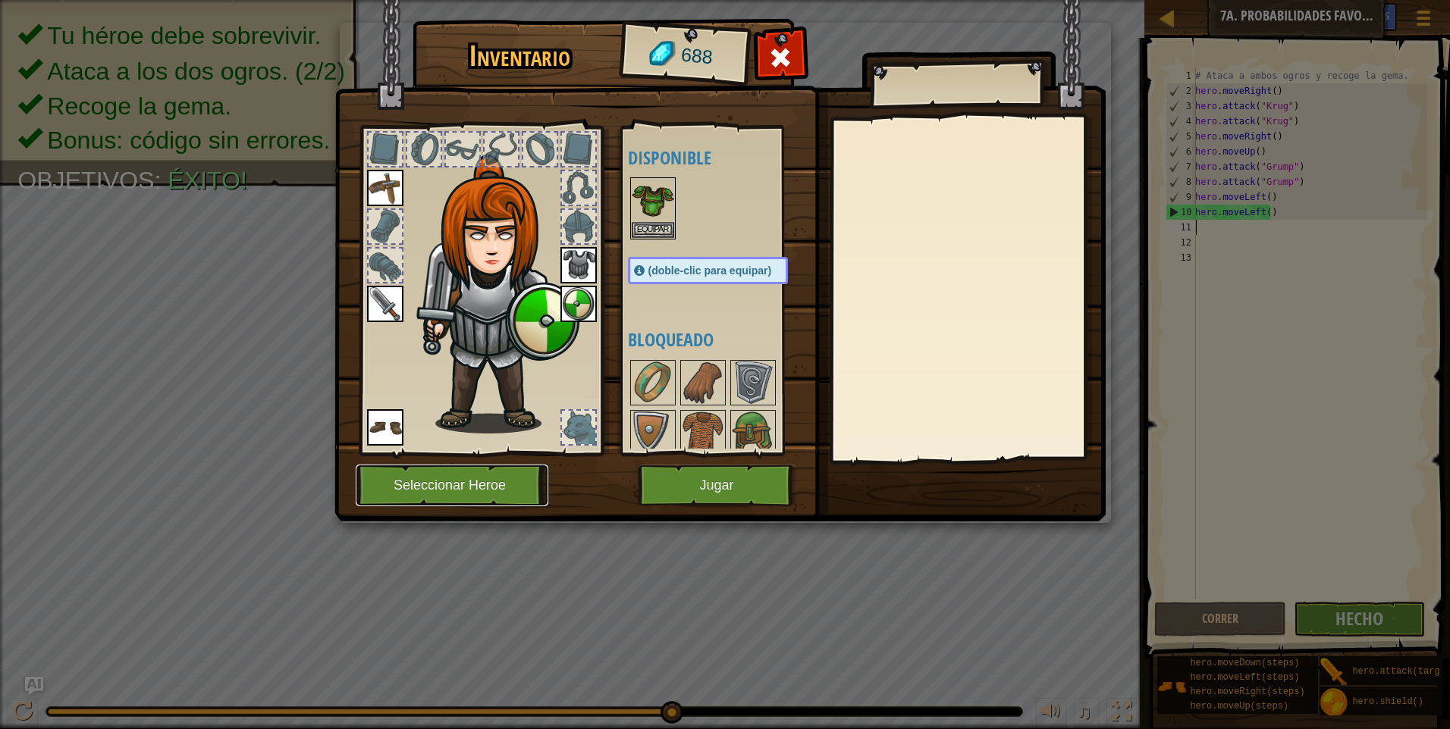
click at [472, 494] on button "Seleccionar Heroe" at bounding box center [452, 486] width 193 height 42
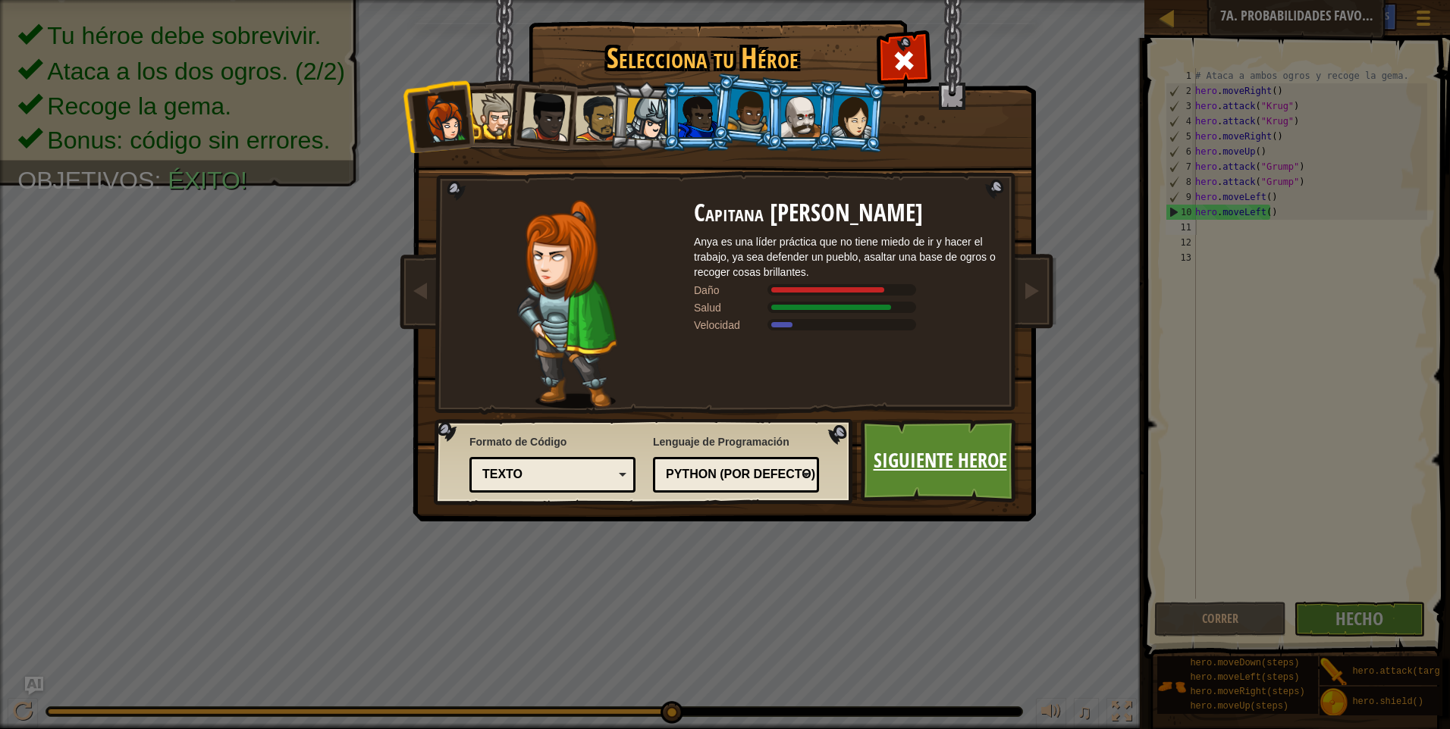
click at [933, 470] on link "Siguiente Heroe" at bounding box center [940, 460] width 158 height 83
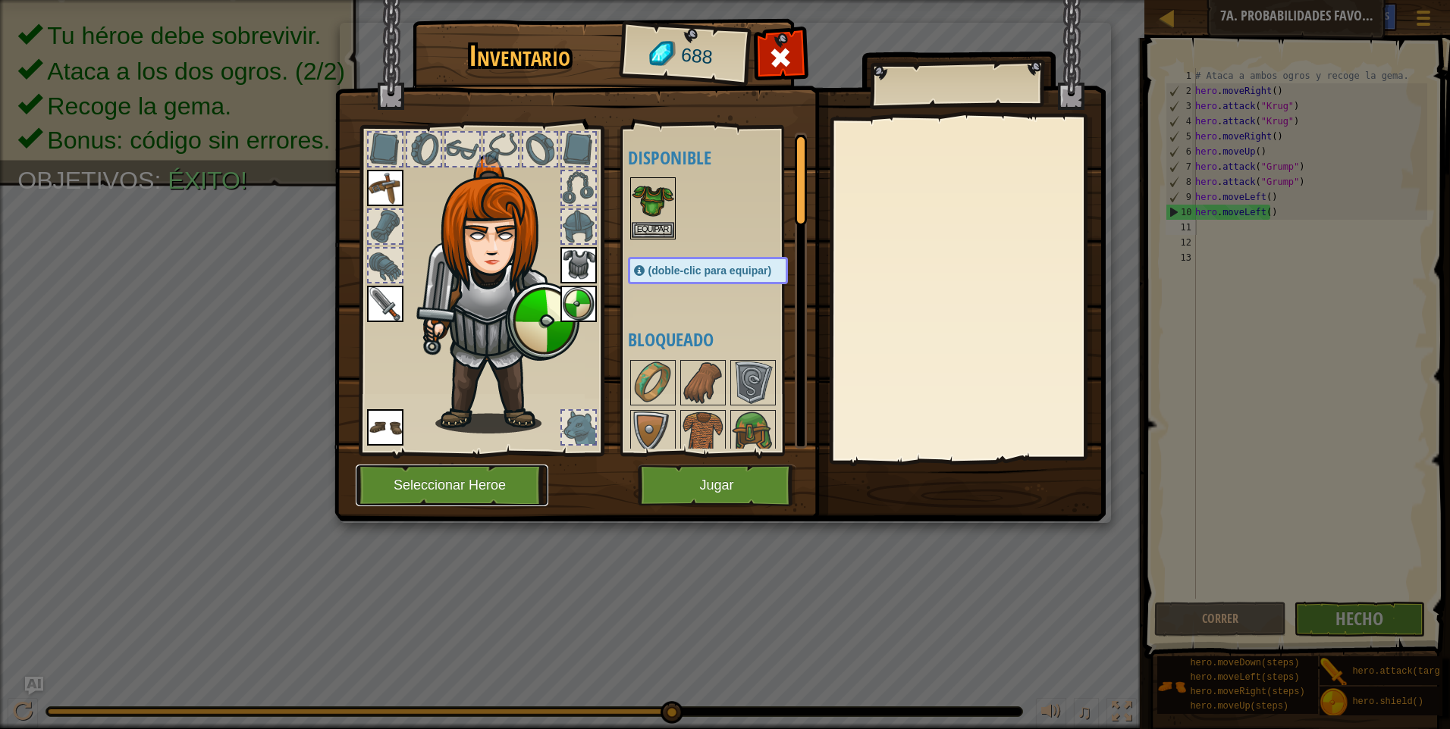
click at [488, 487] on button "Seleccionar Heroe" at bounding box center [452, 486] width 193 height 42
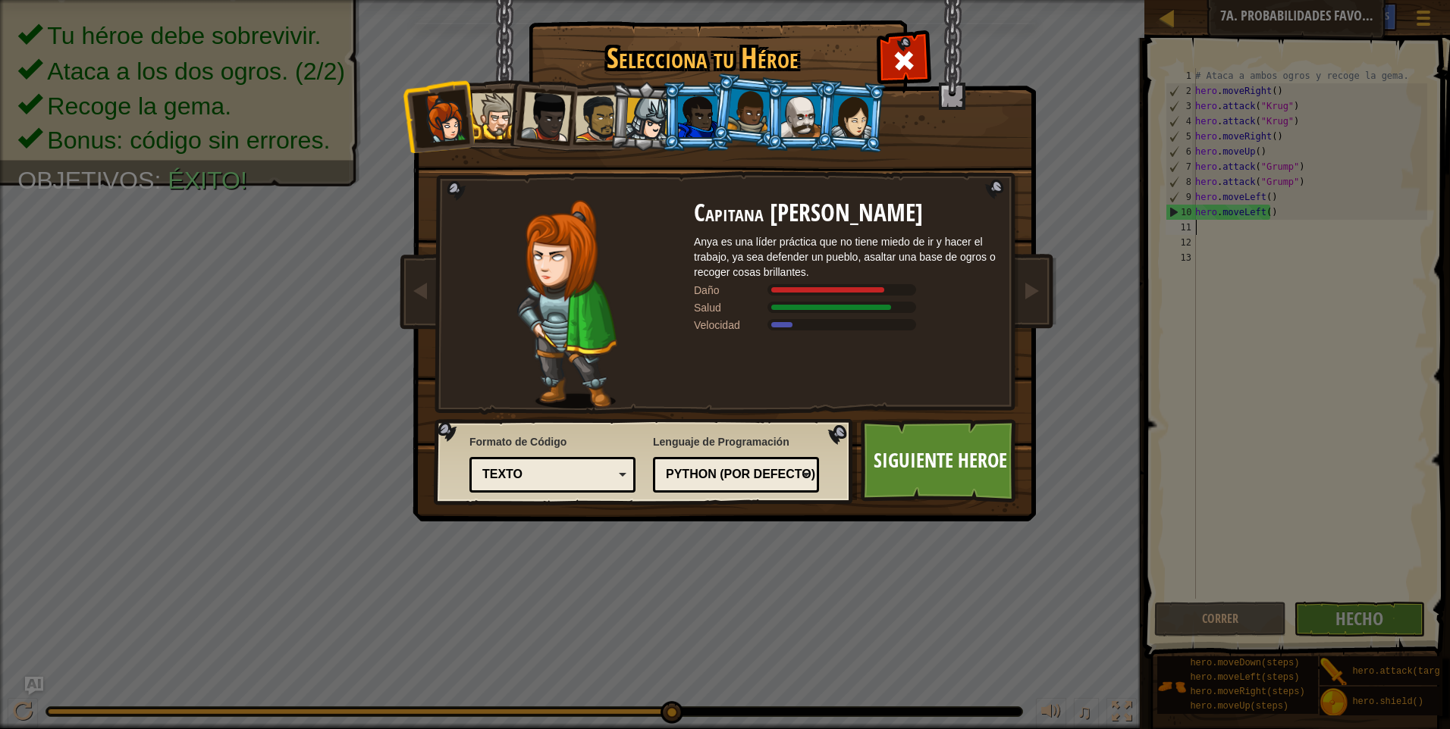
click at [819, 117] on li at bounding box center [850, 117] width 73 height 74
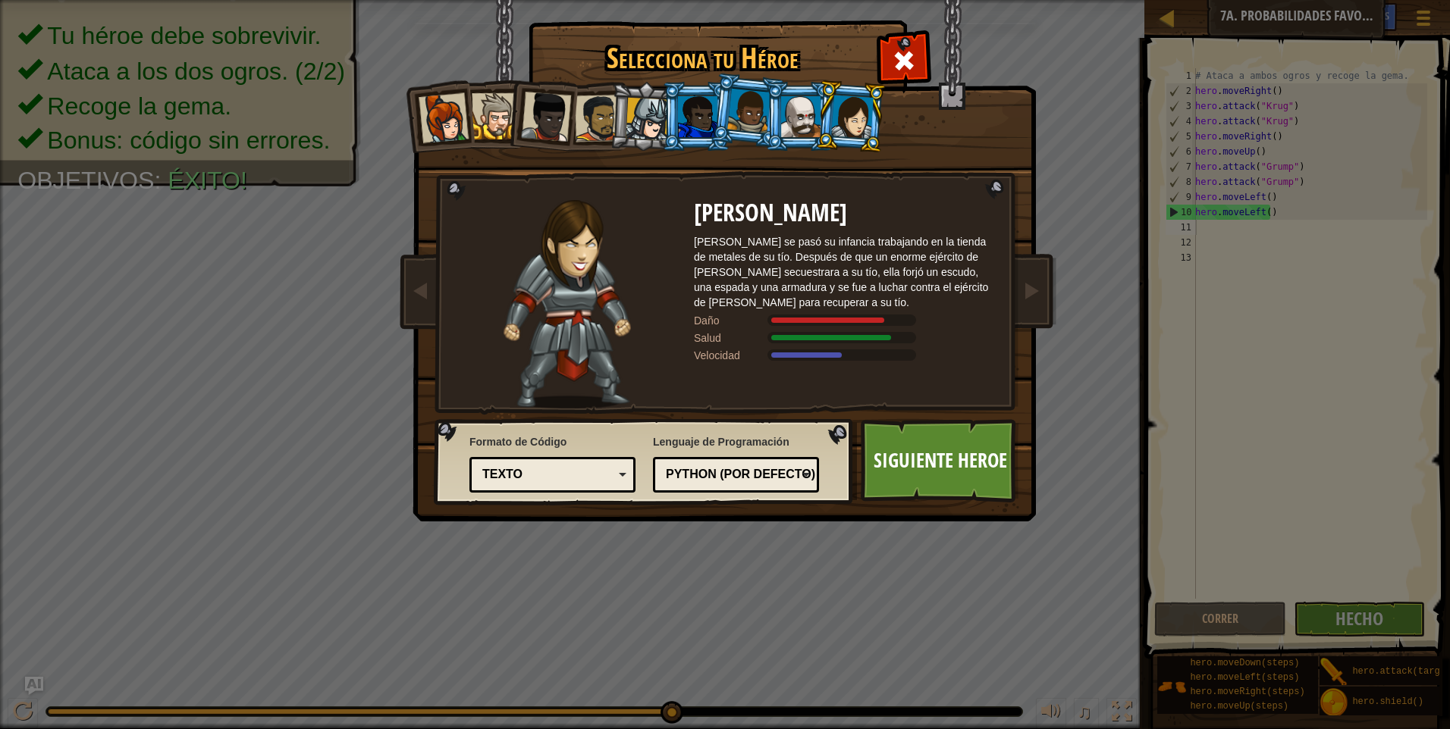
click at [618, 124] on li at bounding box center [645, 116] width 72 height 73
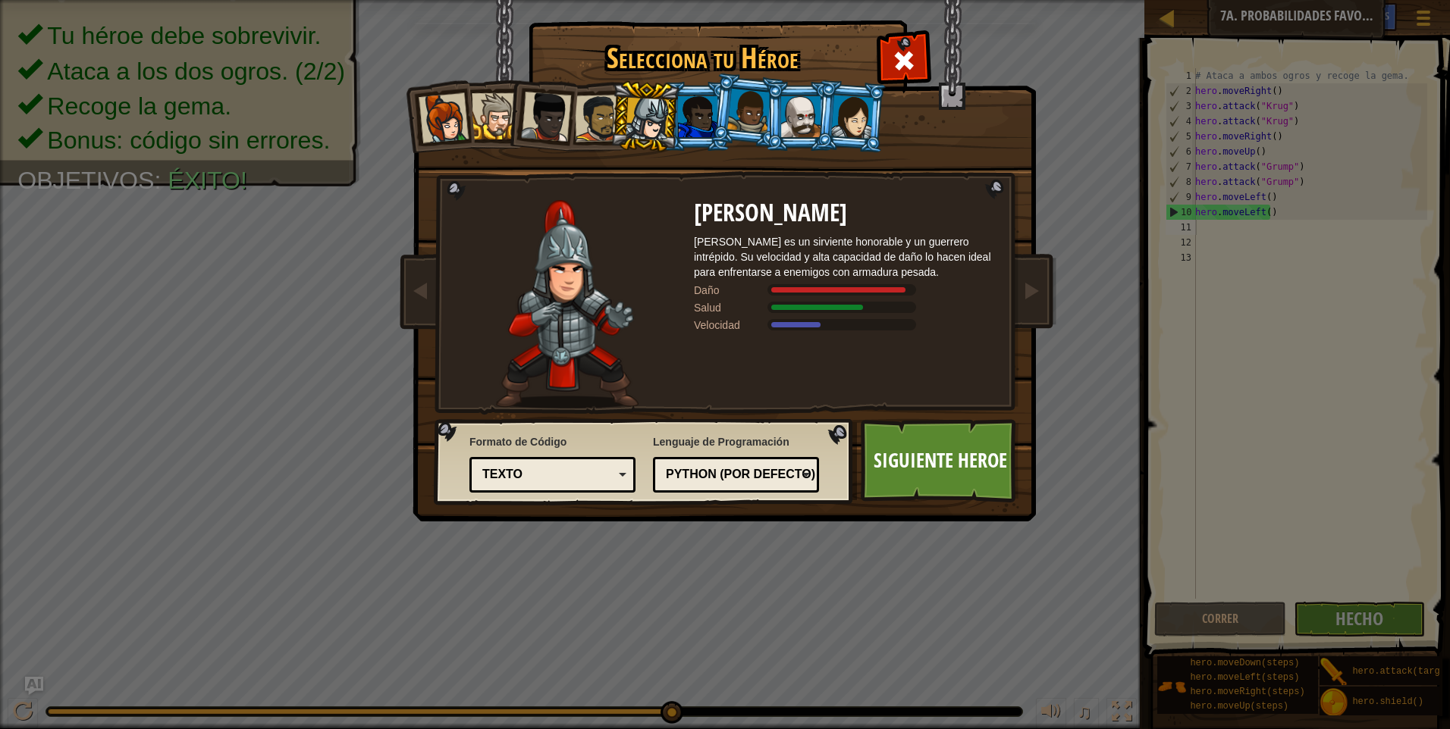
click at [607, 120] on div at bounding box center [598, 118] width 47 height 47
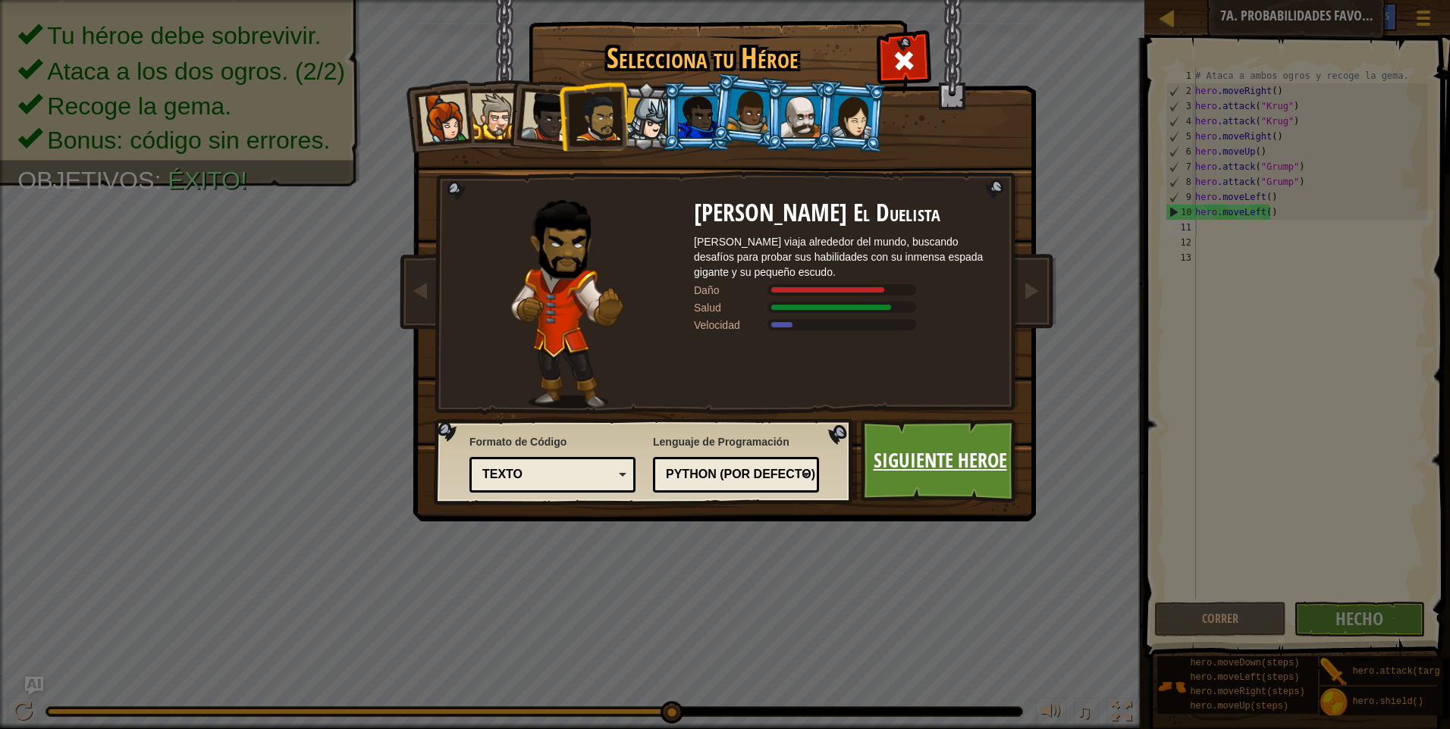
click at [872, 447] on link "Siguiente Heroe" at bounding box center [940, 460] width 158 height 83
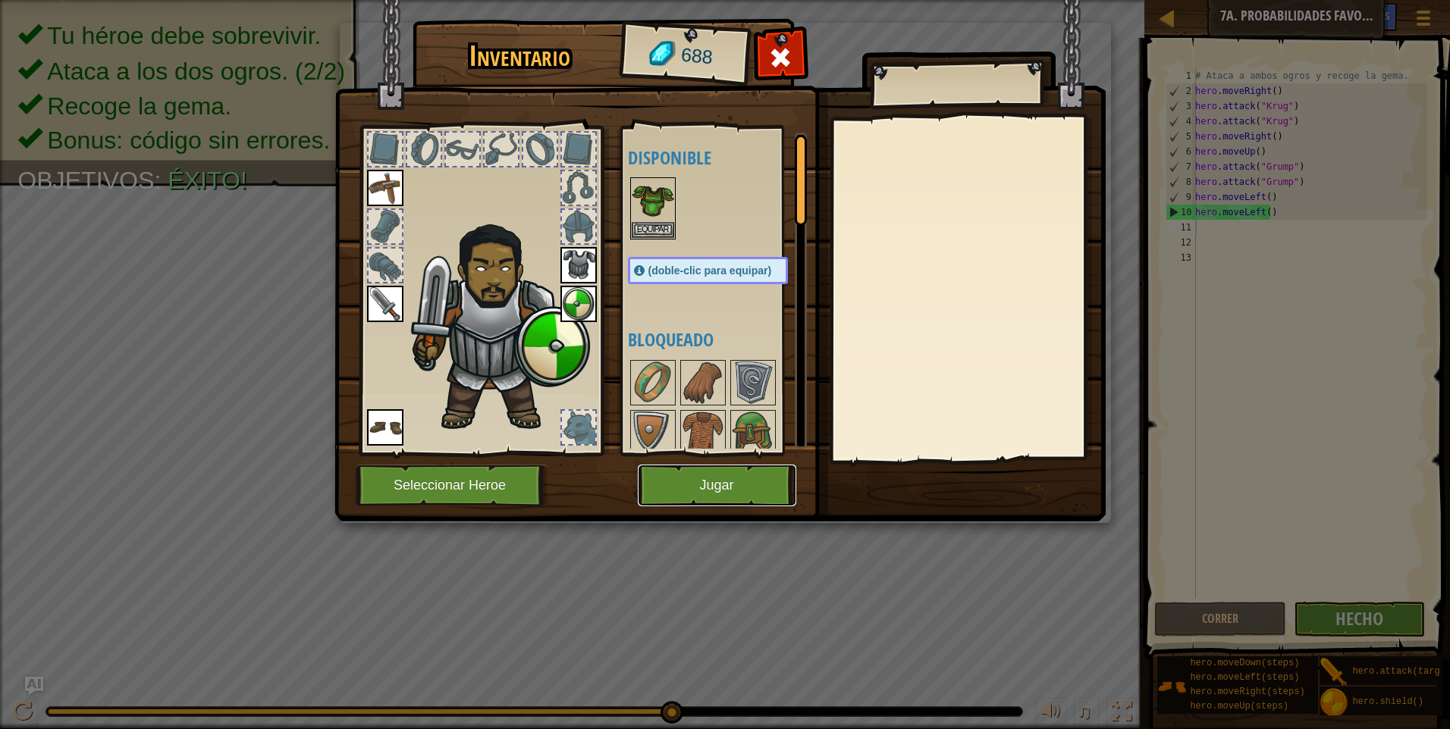
click at [731, 482] on button "Jugar" at bounding box center [717, 486] width 158 height 42
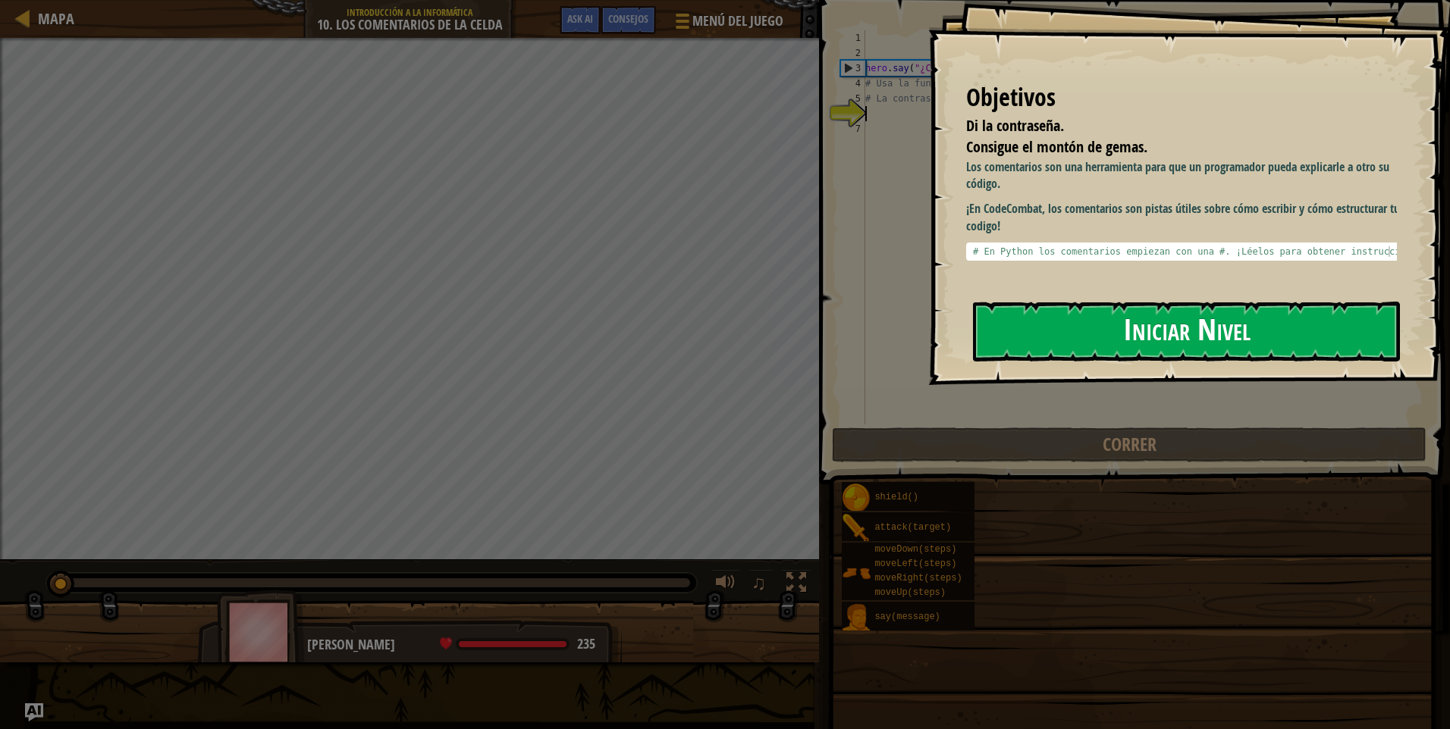
click at [1074, 318] on button "Iniciar Nivel" at bounding box center [1186, 332] width 427 height 60
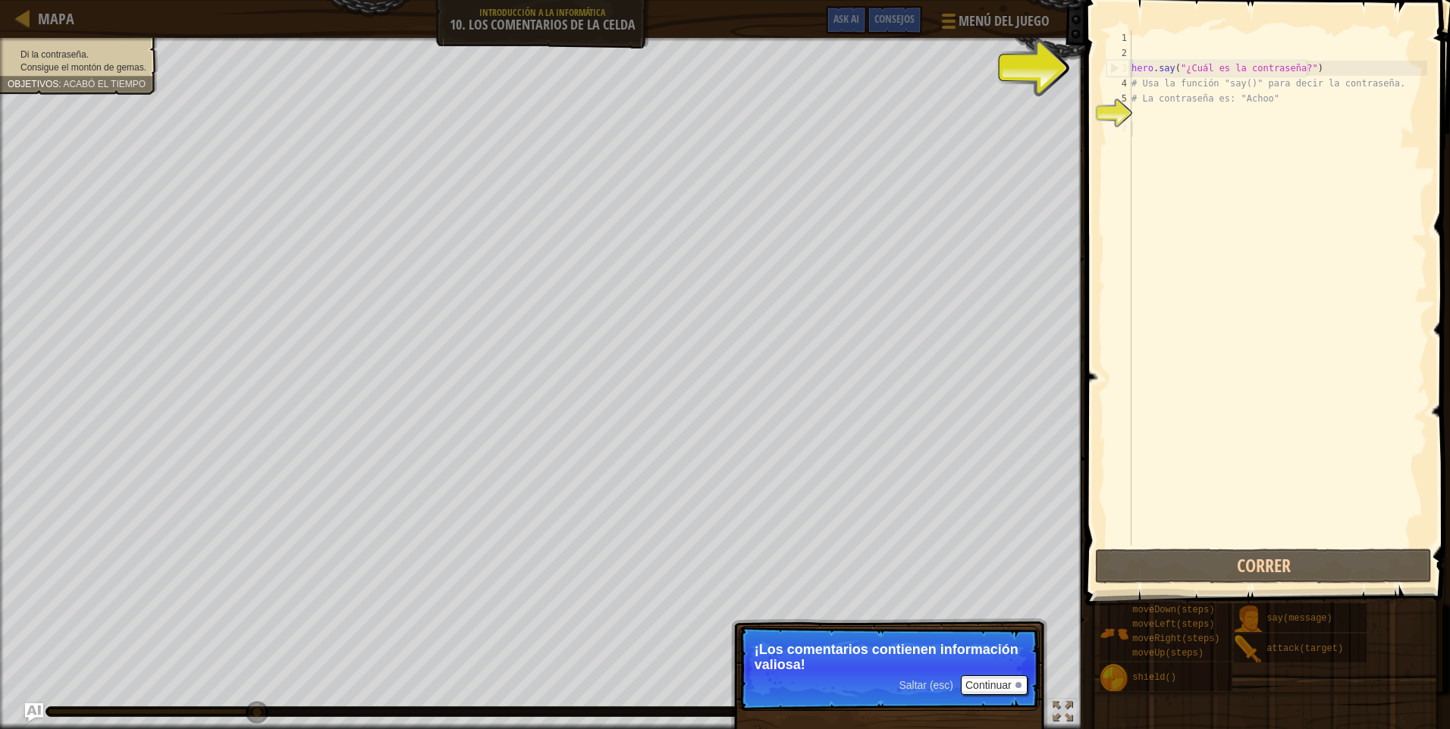
click at [1137, 124] on div "hero . say ( "¿Cuál es la contraseña?" ) # Usa la función "say()" para decir la…" at bounding box center [1277, 303] width 299 height 546
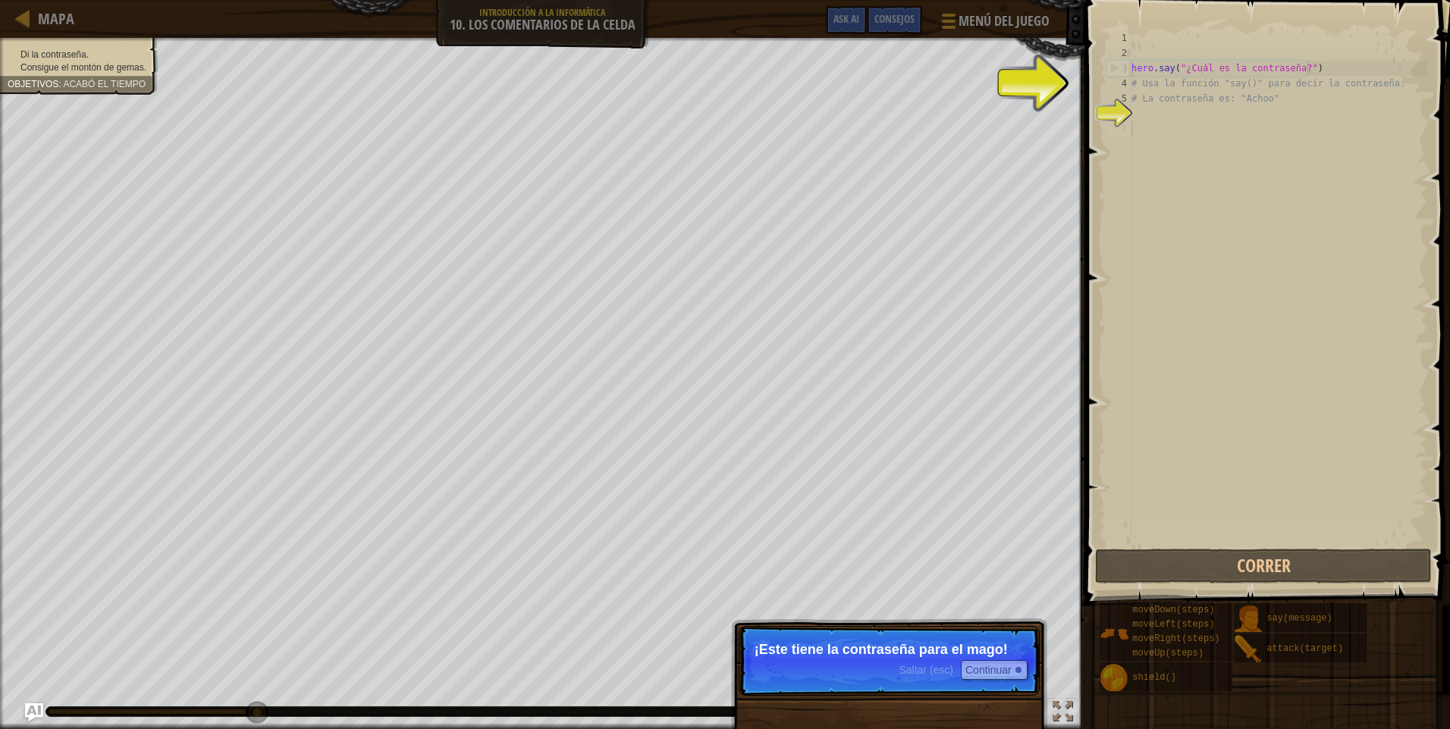
click at [934, 679] on div "Saltar (esc) Continuar" at bounding box center [963, 670] width 128 height 20
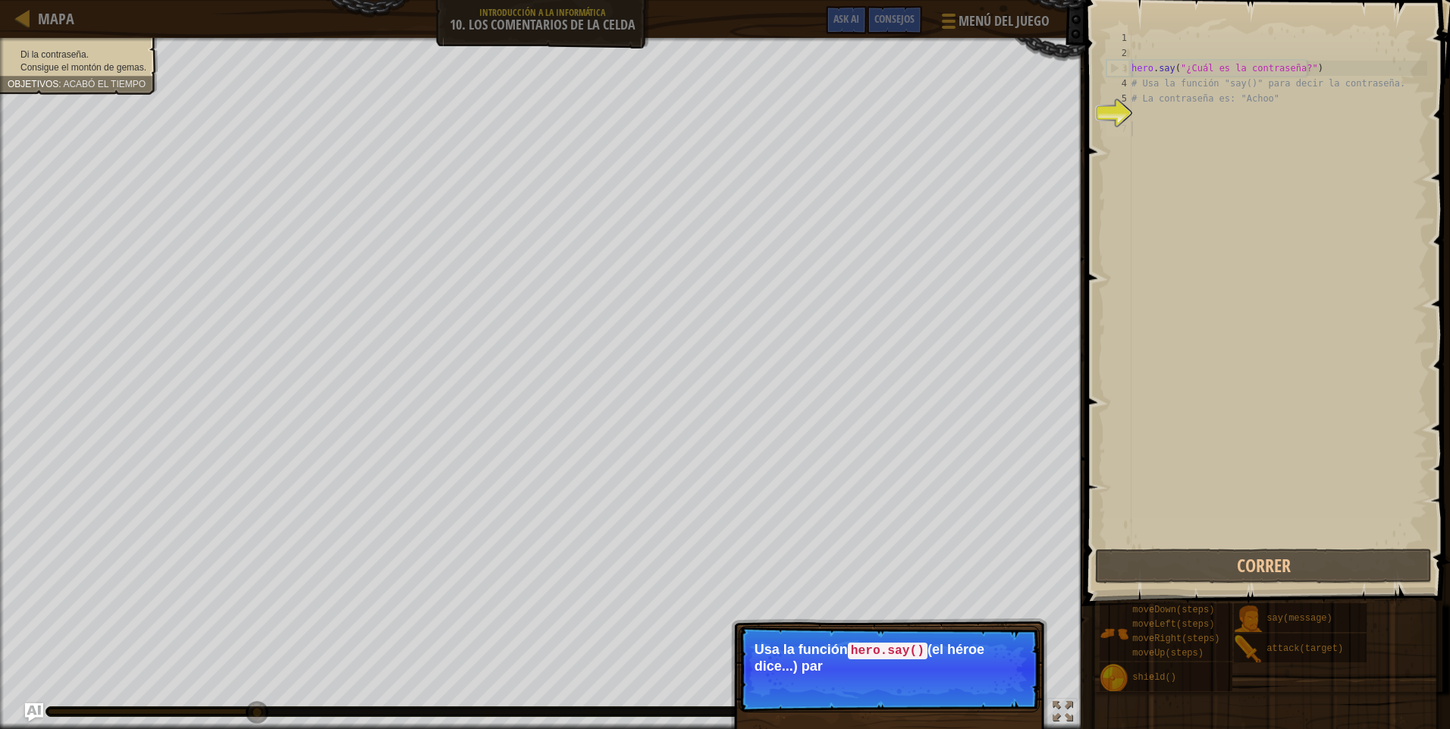
click at [1150, 130] on div "hero . say ( "¿Cuál es la contraseña?" ) # Usa la función "say()" para decir la…" at bounding box center [1277, 303] width 299 height 546
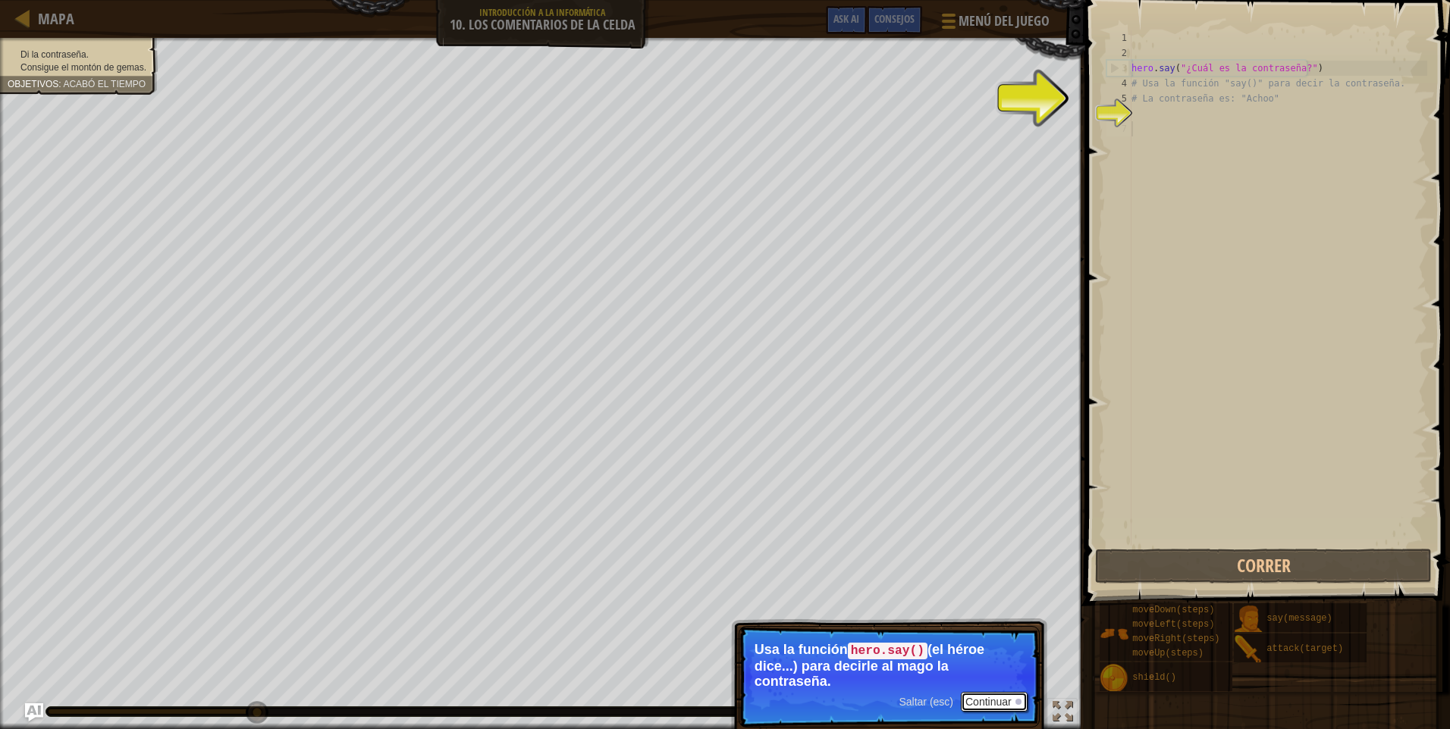
click at [995, 693] on button "Continuar" at bounding box center [994, 702] width 67 height 20
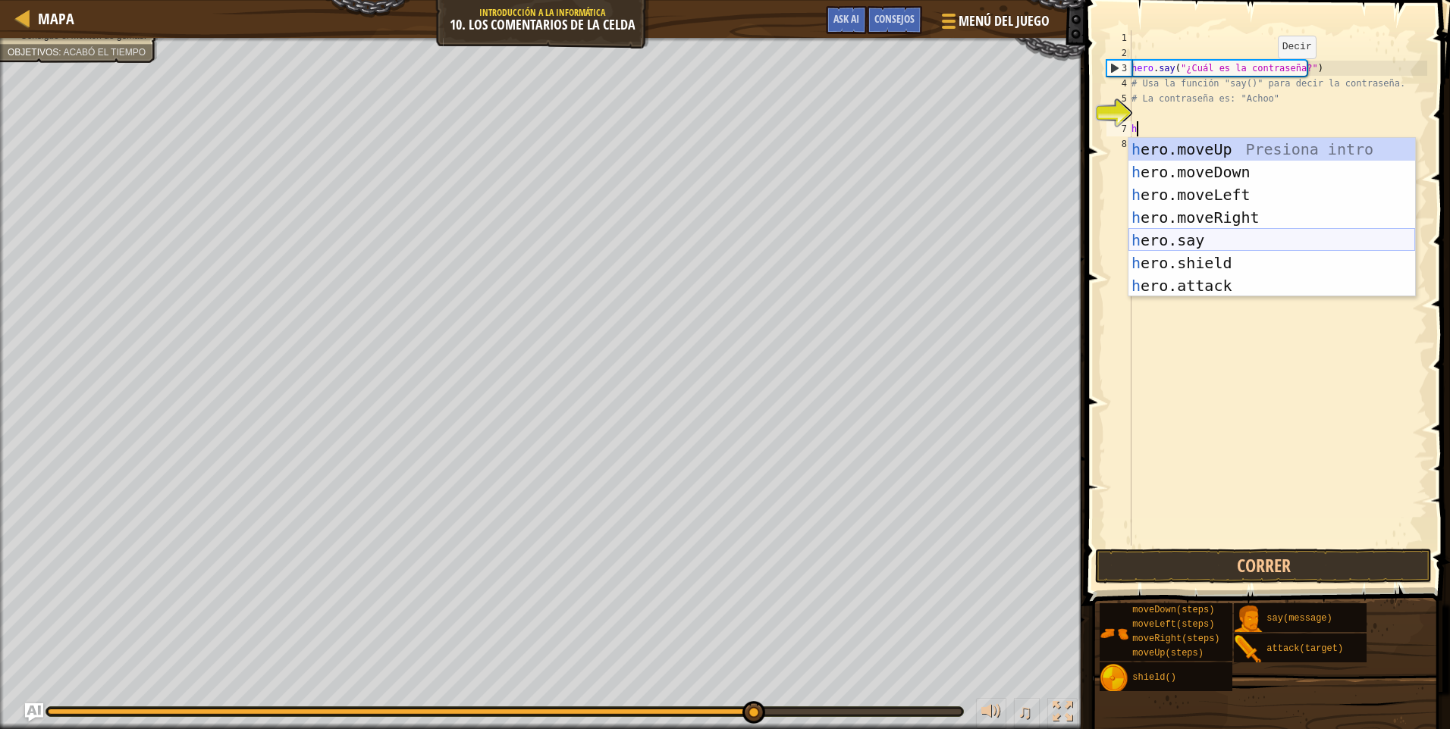
click at [1185, 238] on div "h ero.moveUp Presiona intro h ero.moveDown Presiona intro h ero.moveLeft Presio…" at bounding box center [1271, 240] width 287 height 205
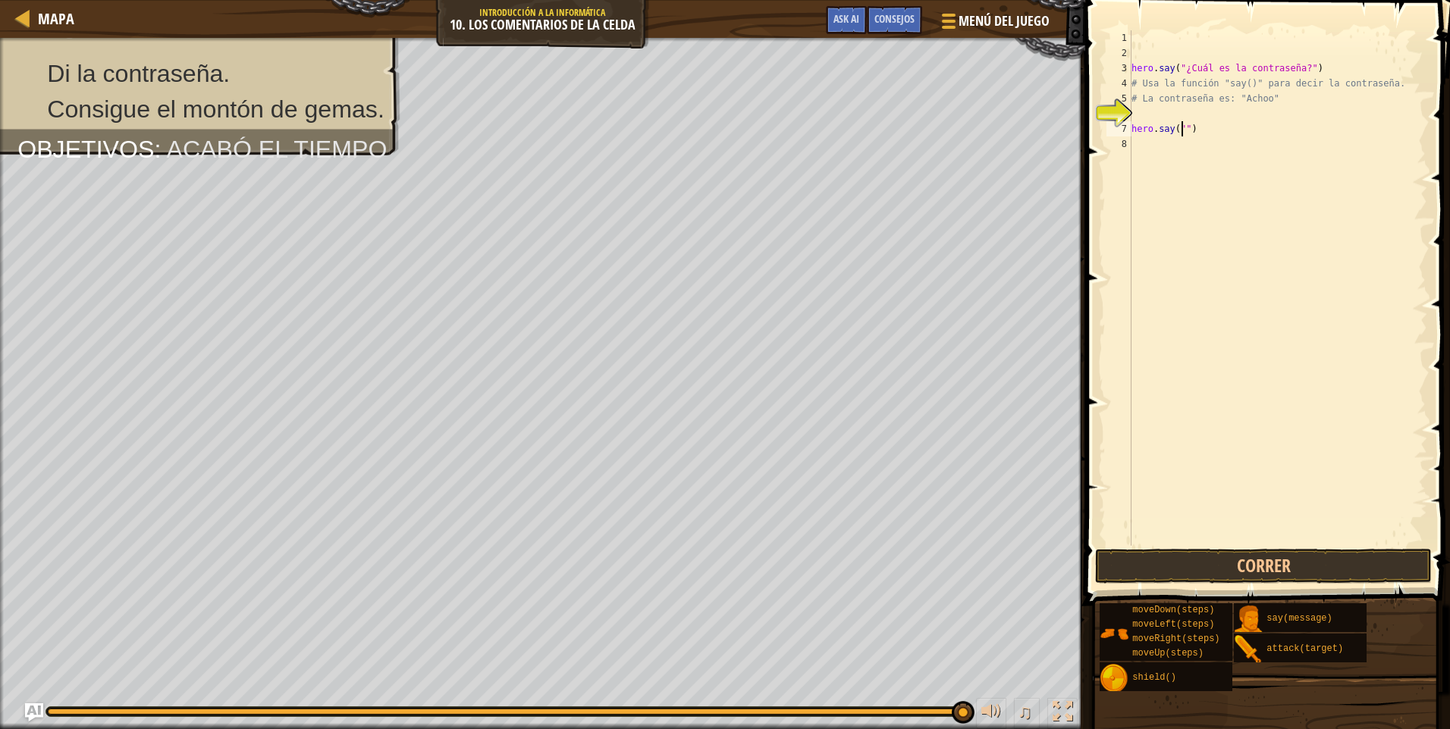
scroll to position [7, 5]
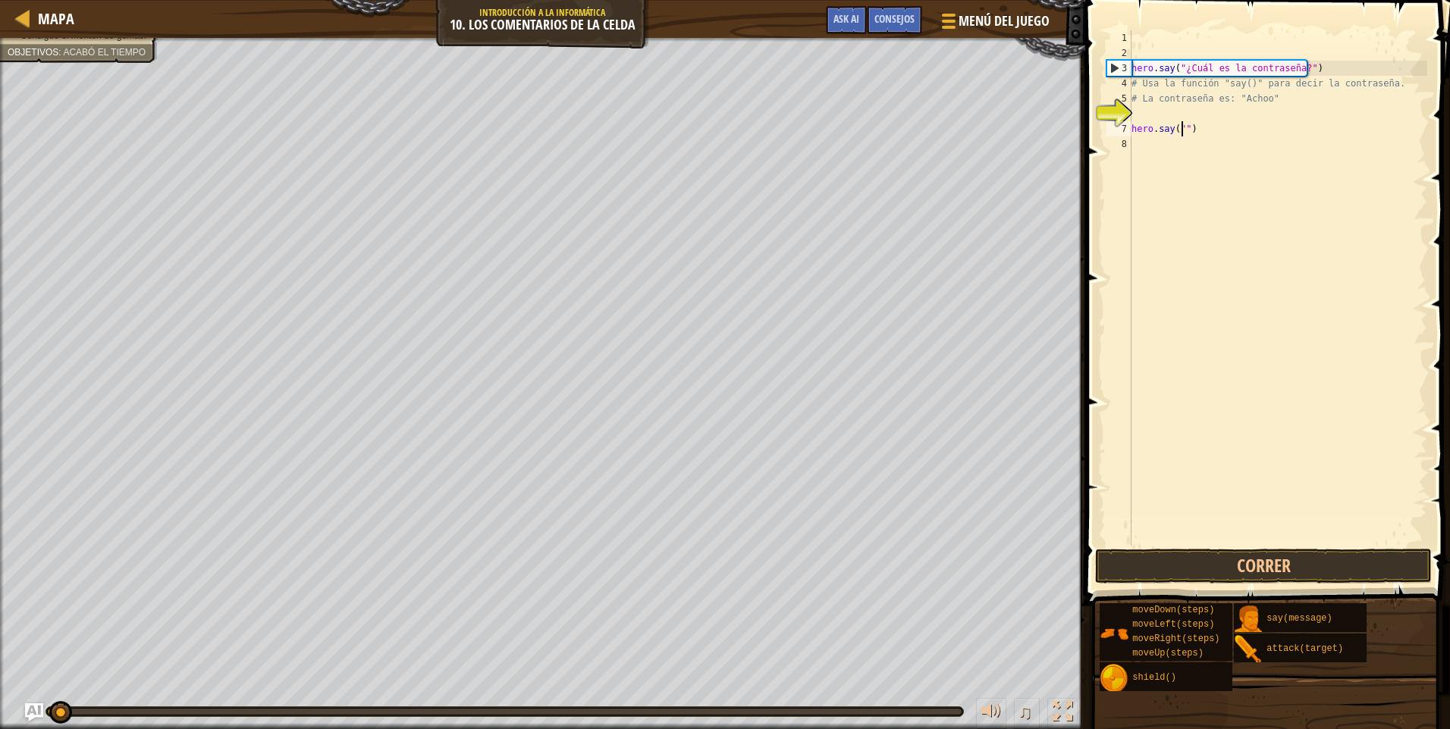
click at [64, 551] on div "Di la contraseña. Consigue el montón [PERSON_NAME]. Objetivos : Acabó el tiempo…" at bounding box center [725, 384] width 1450 height 692
type textarea "hero.say("")"
click at [1200, 560] on button "Correr" at bounding box center [1263, 566] width 337 height 35
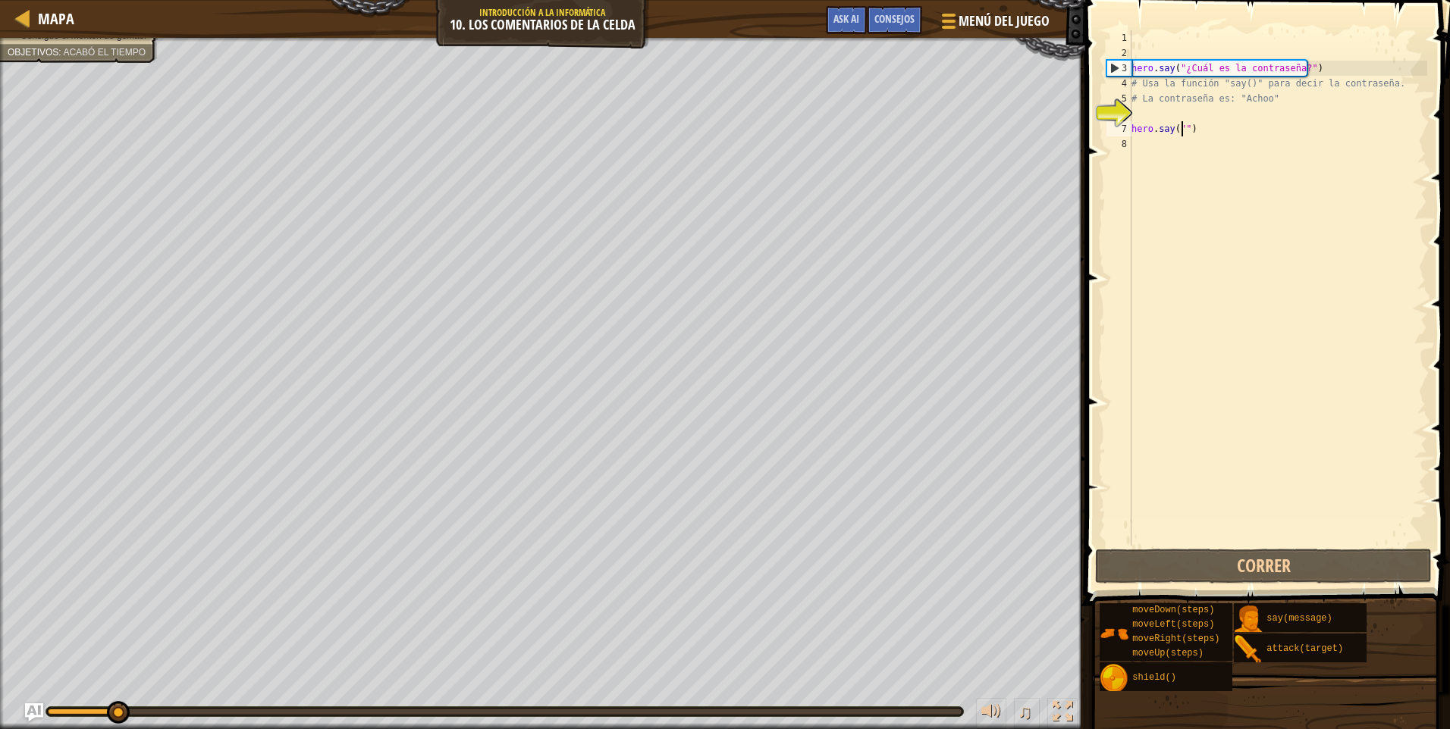
click at [116, 607] on div "Di la contraseña. Consigue el montón [PERSON_NAME]. Objetivos : Acabó el tiempo…" at bounding box center [725, 384] width 1450 height 692
click at [1310, 563] on button "Correr" at bounding box center [1263, 566] width 337 height 35
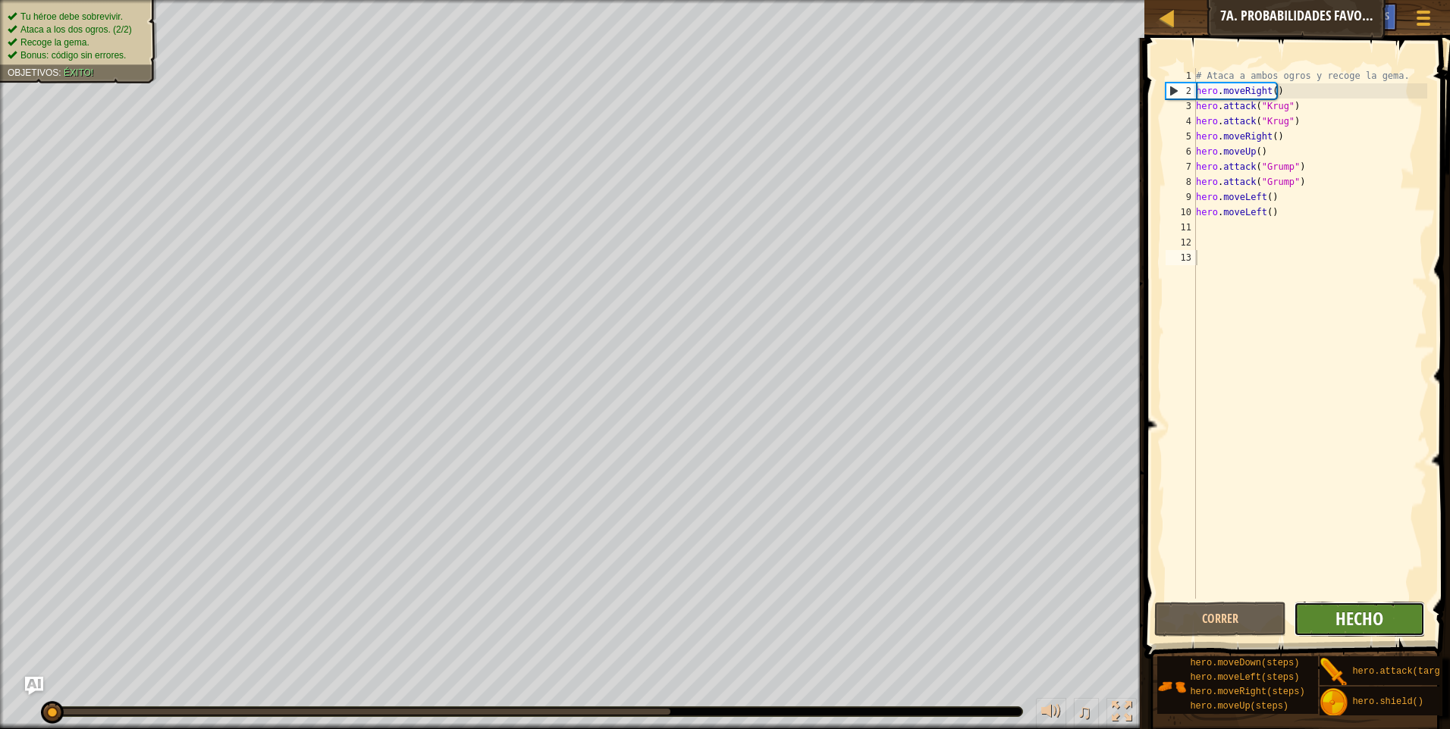
click at [1353, 616] on span "Hecho" at bounding box center [1359, 619] width 48 height 24
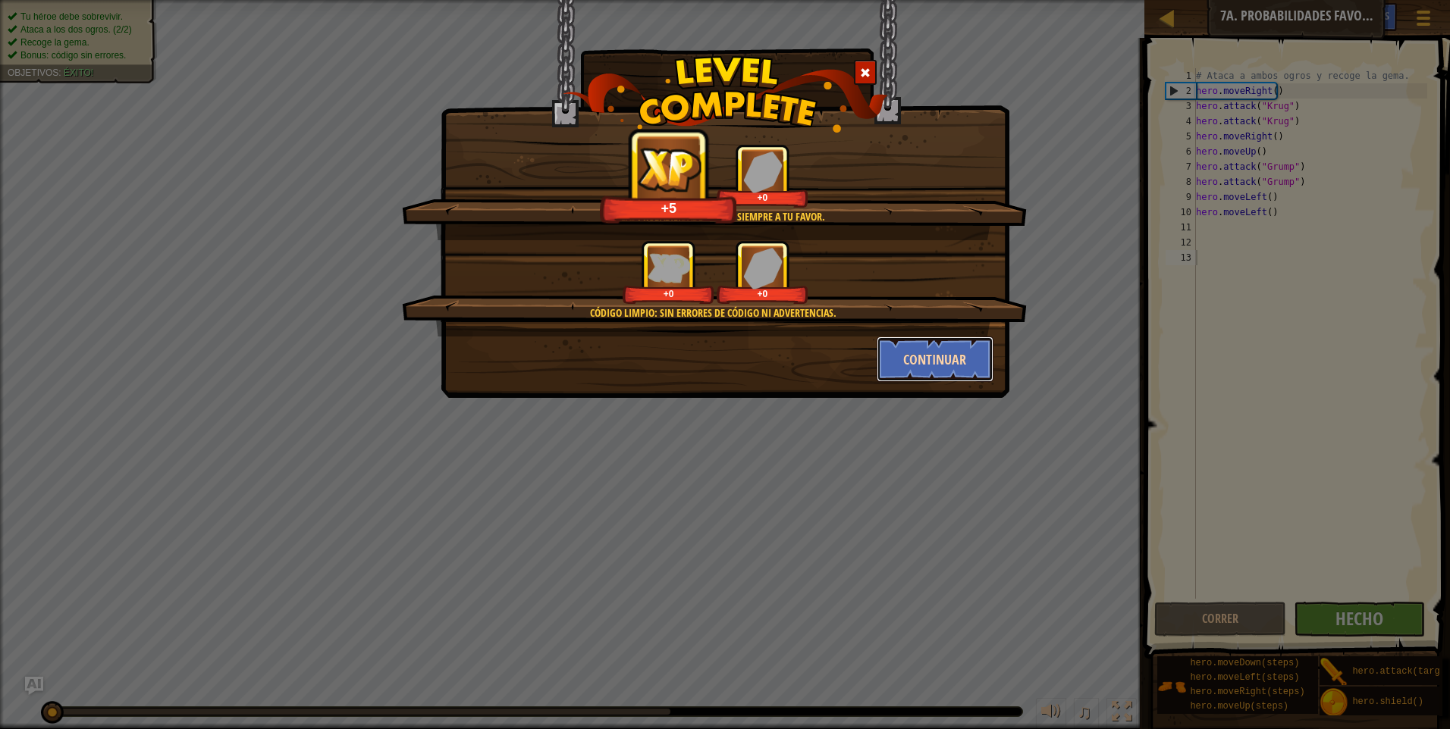
click at [964, 357] on button "Continuar" at bounding box center [936, 359] width 118 height 45
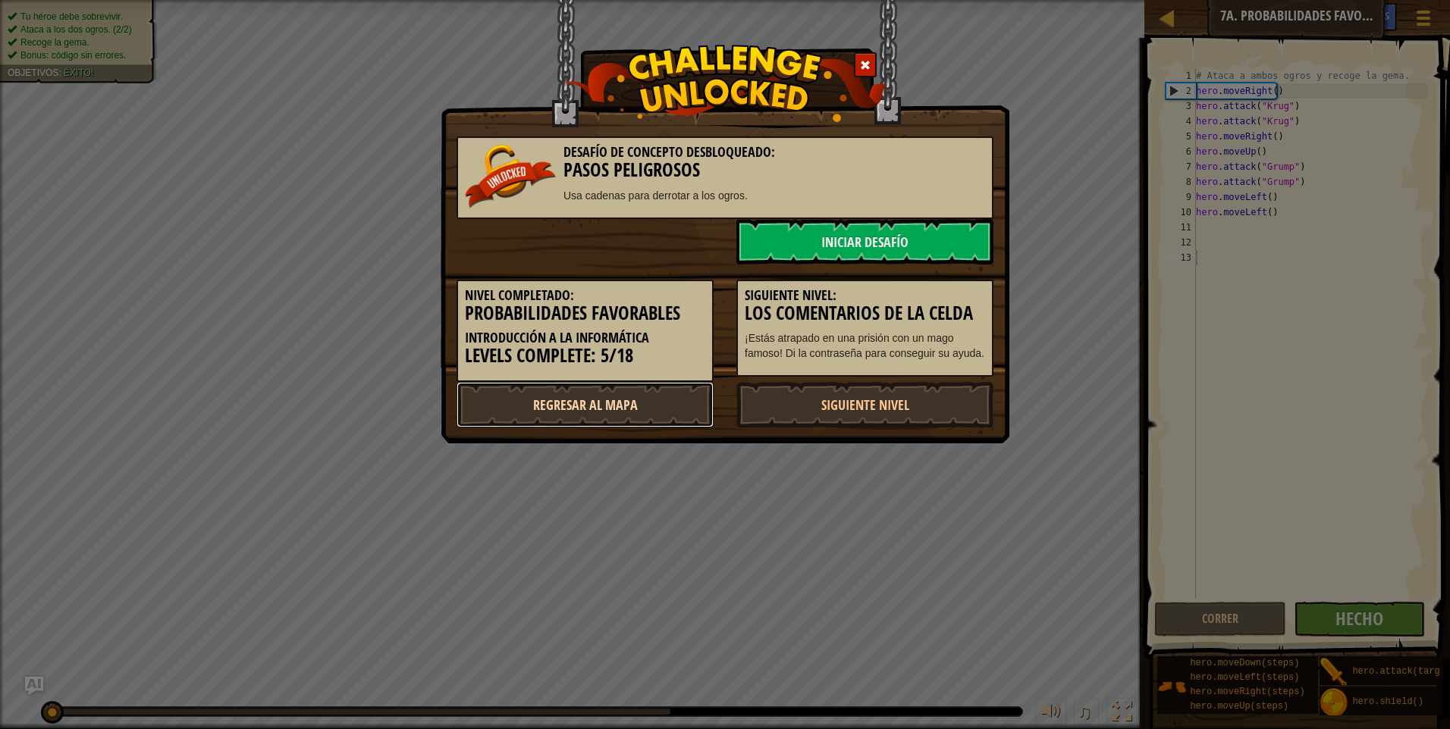
click at [637, 408] on link "Regresar al mapa" at bounding box center [584, 404] width 257 height 45
select select "es-ES"
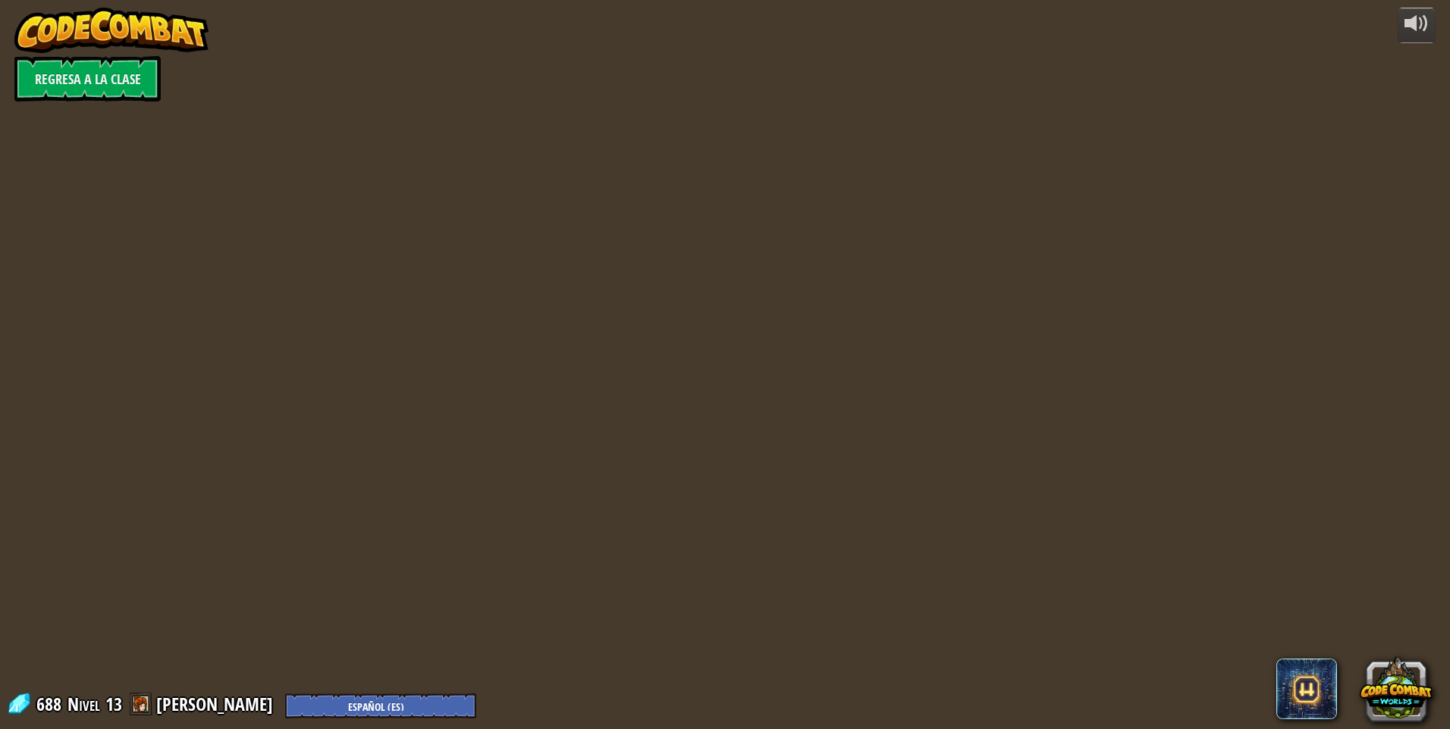
select select "es-ES"
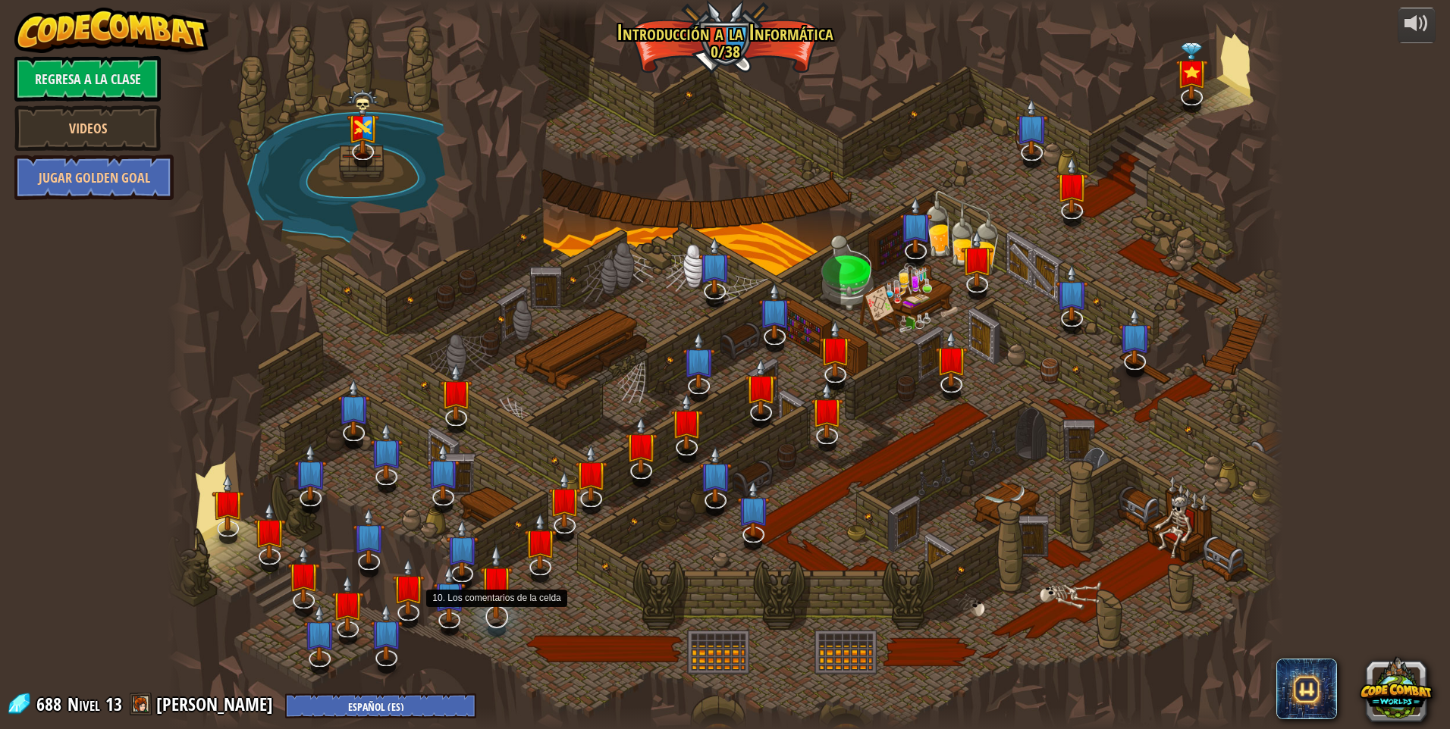
click at [495, 604] on img at bounding box center [496, 581] width 33 height 75
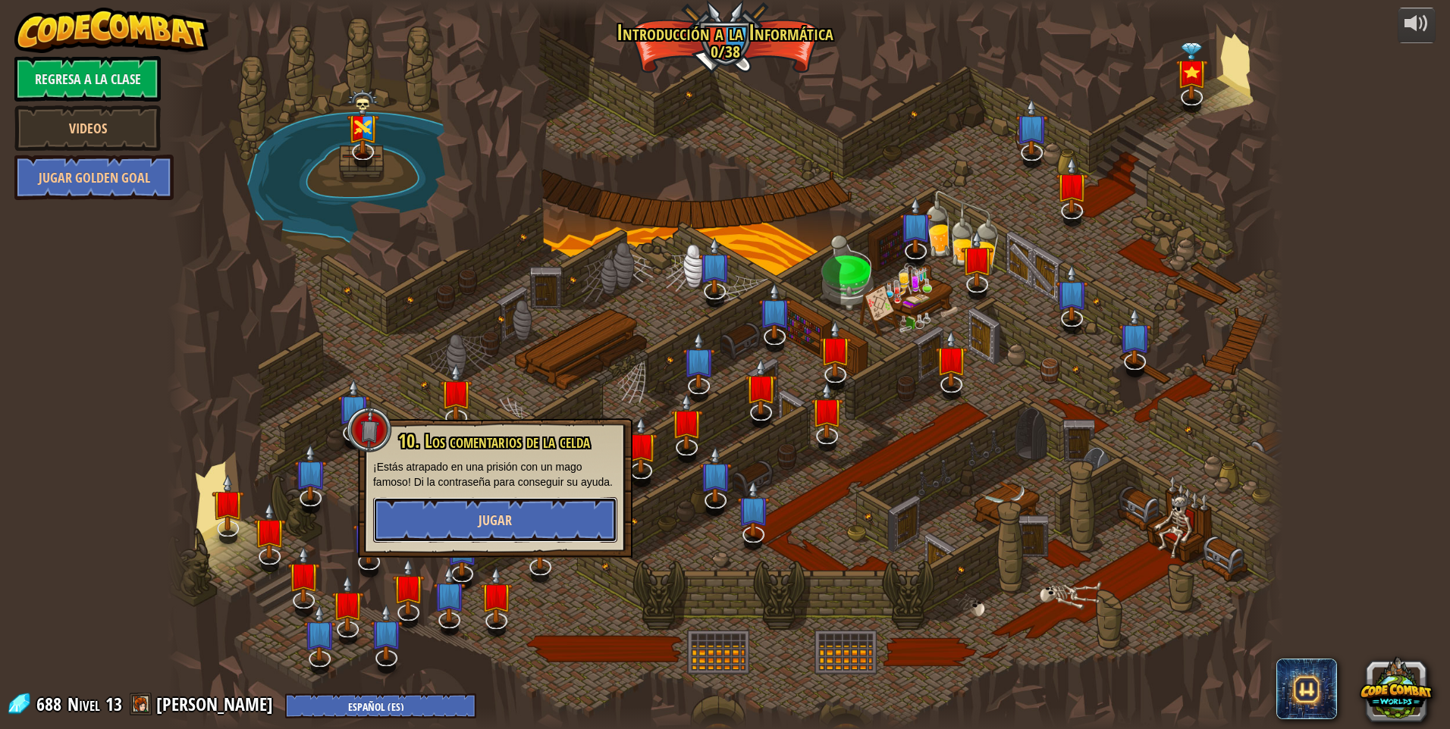
click at [464, 512] on button "Jugar" at bounding box center [495, 519] width 244 height 45
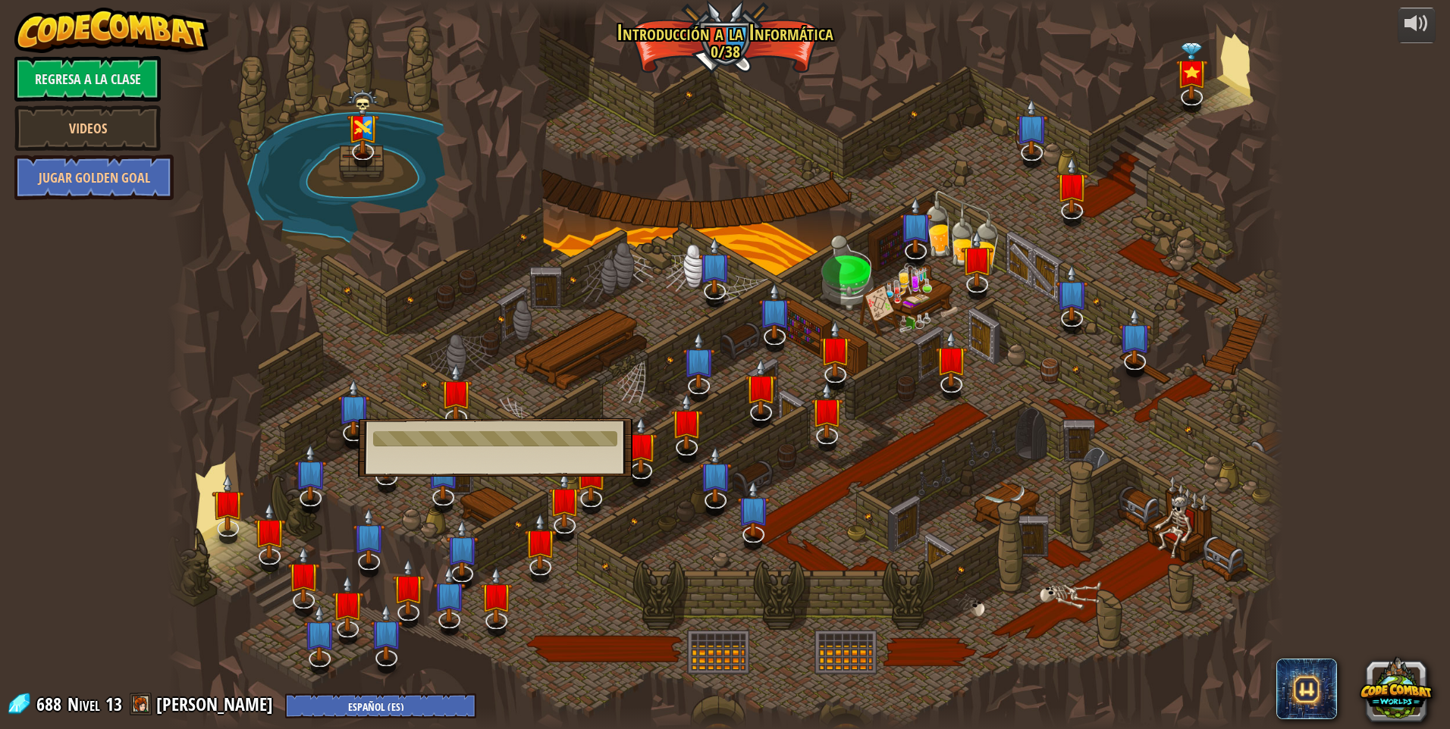
select select "es-ES"
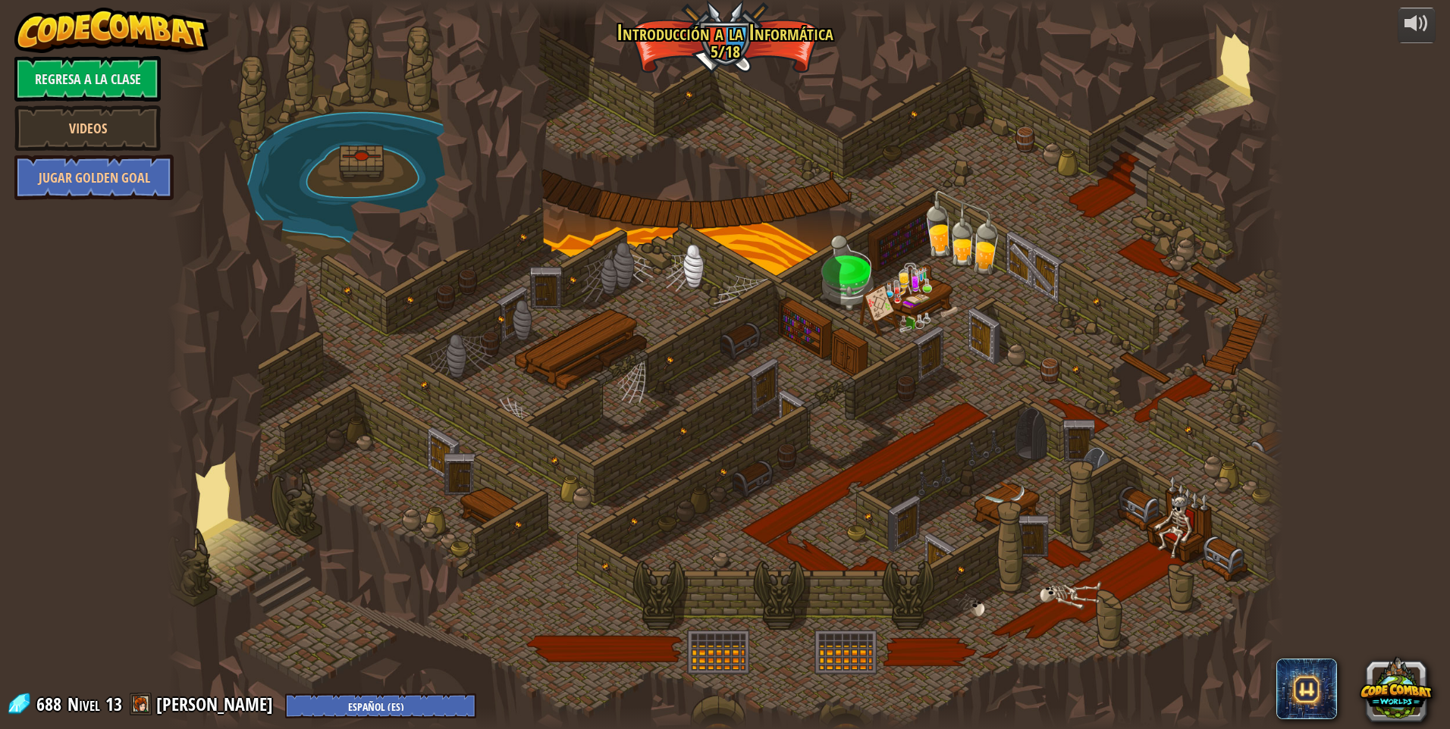
select select "es-ES"
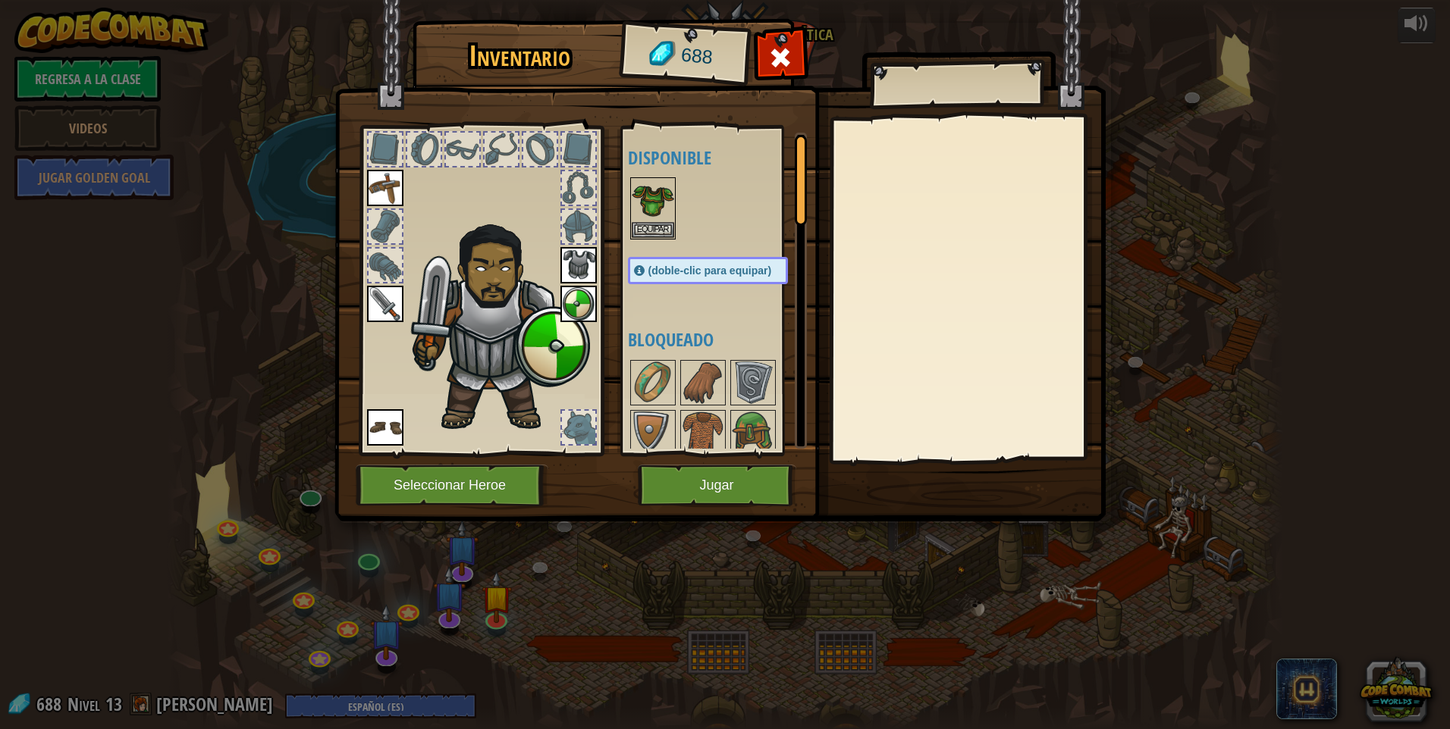
select select "es-ES"
click at [741, 484] on button "Jugar" at bounding box center [717, 486] width 158 height 42
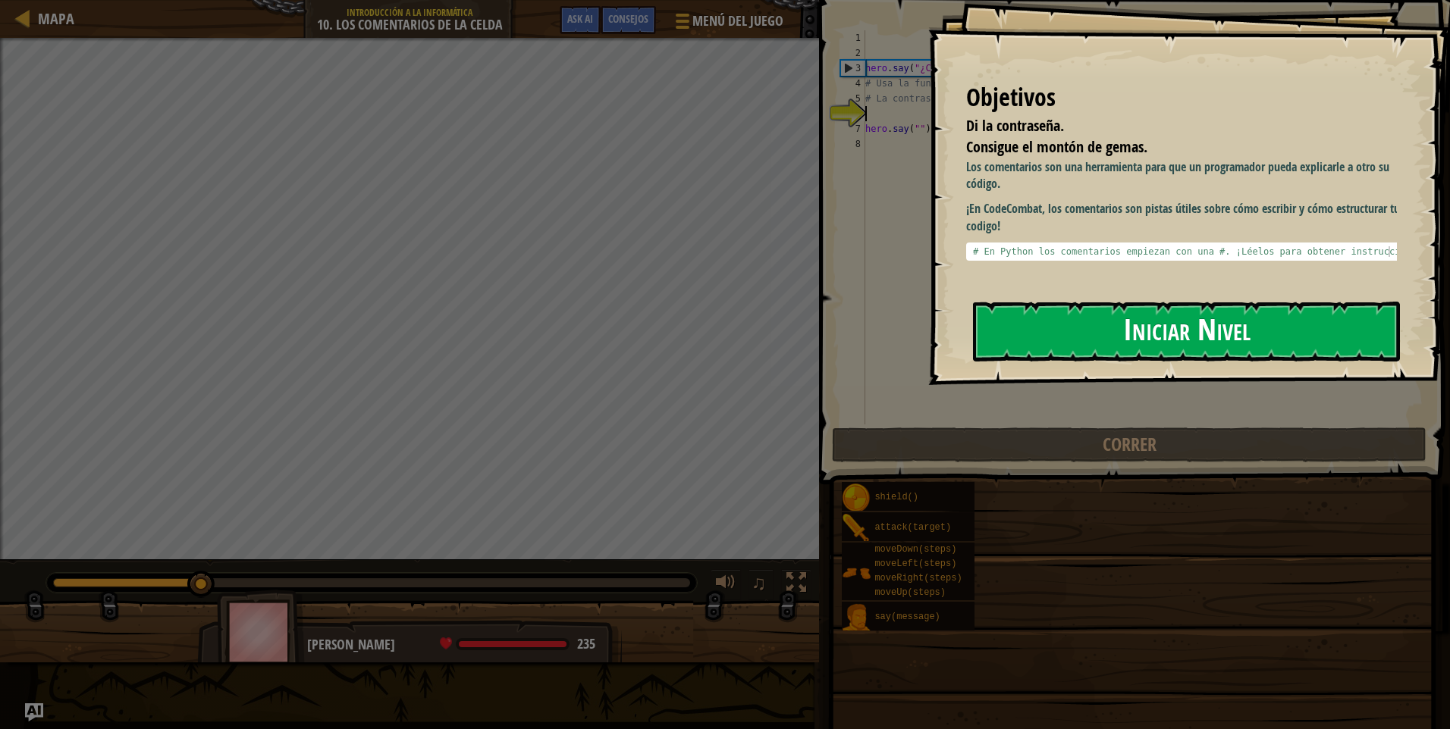
click at [1092, 330] on button "Iniciar Nivel" at bounding box center [1186, 332] width 427 height 60
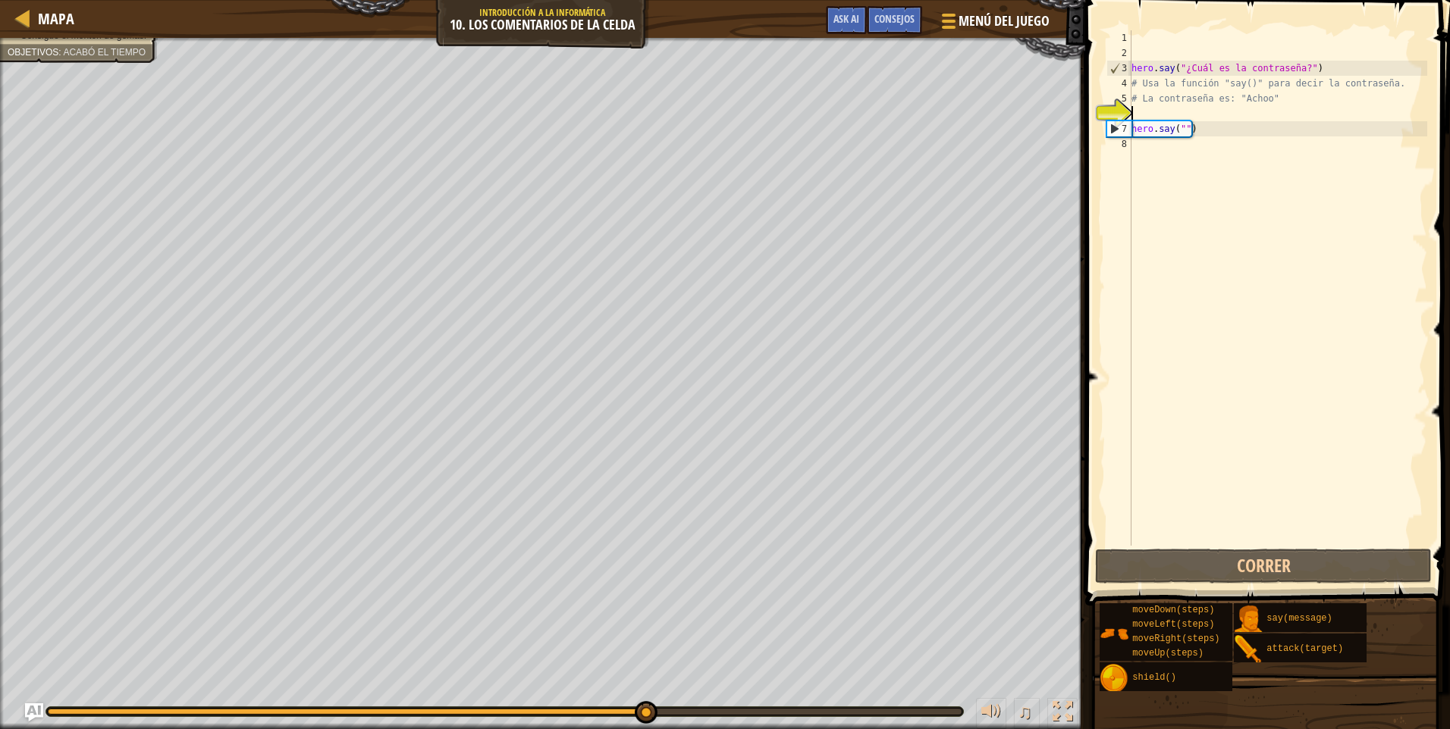
click at [1153, 119] on div "hero . say ( "¿Cuál es la contraseña?" ) # Usa la función "say()" para decir la…" at bounding box center [1277, 303] width 299 height 546
click at [882, 26] on div "Consejos" at bounding box center [894, 20] width 55 height 28
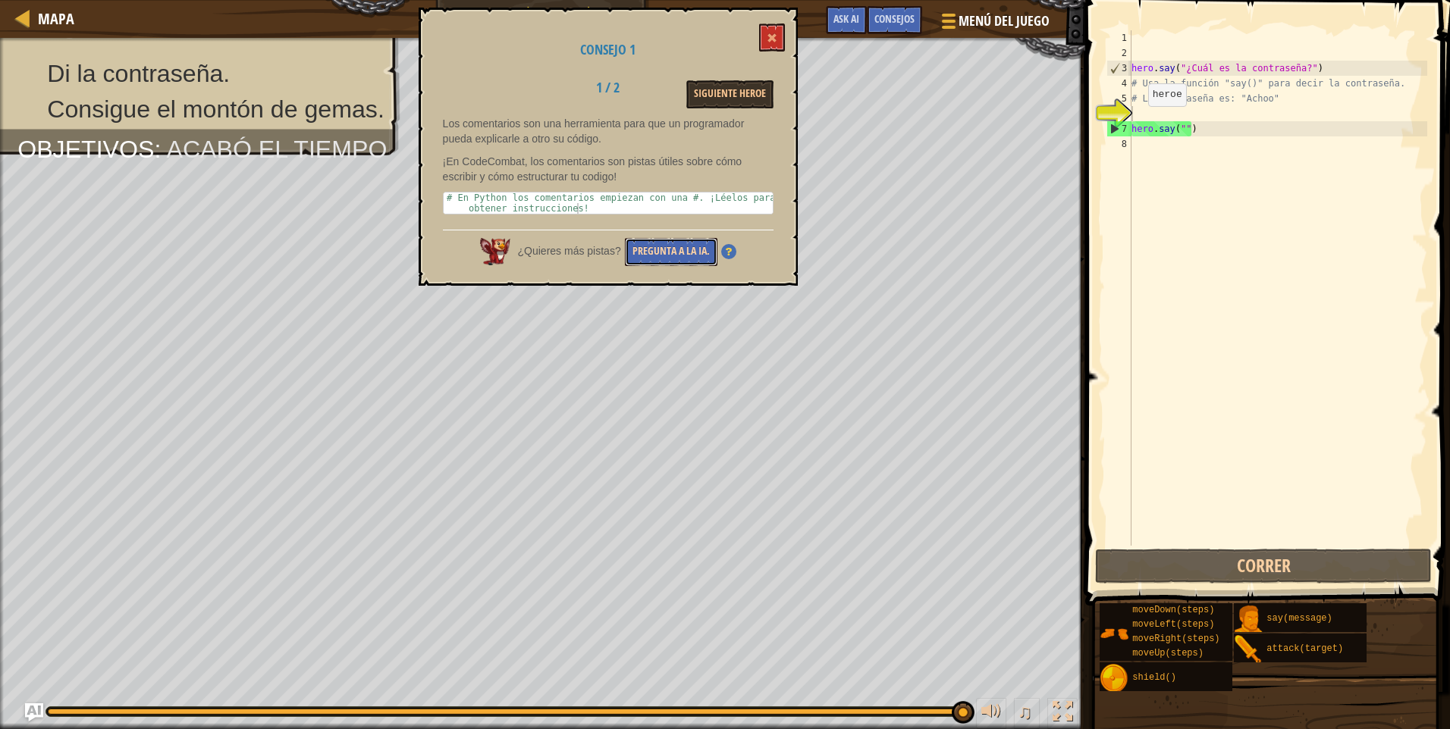
click at [678, 256] on button "Pregunta a la IA." at bounding box center [671, 252] width 93 height 28
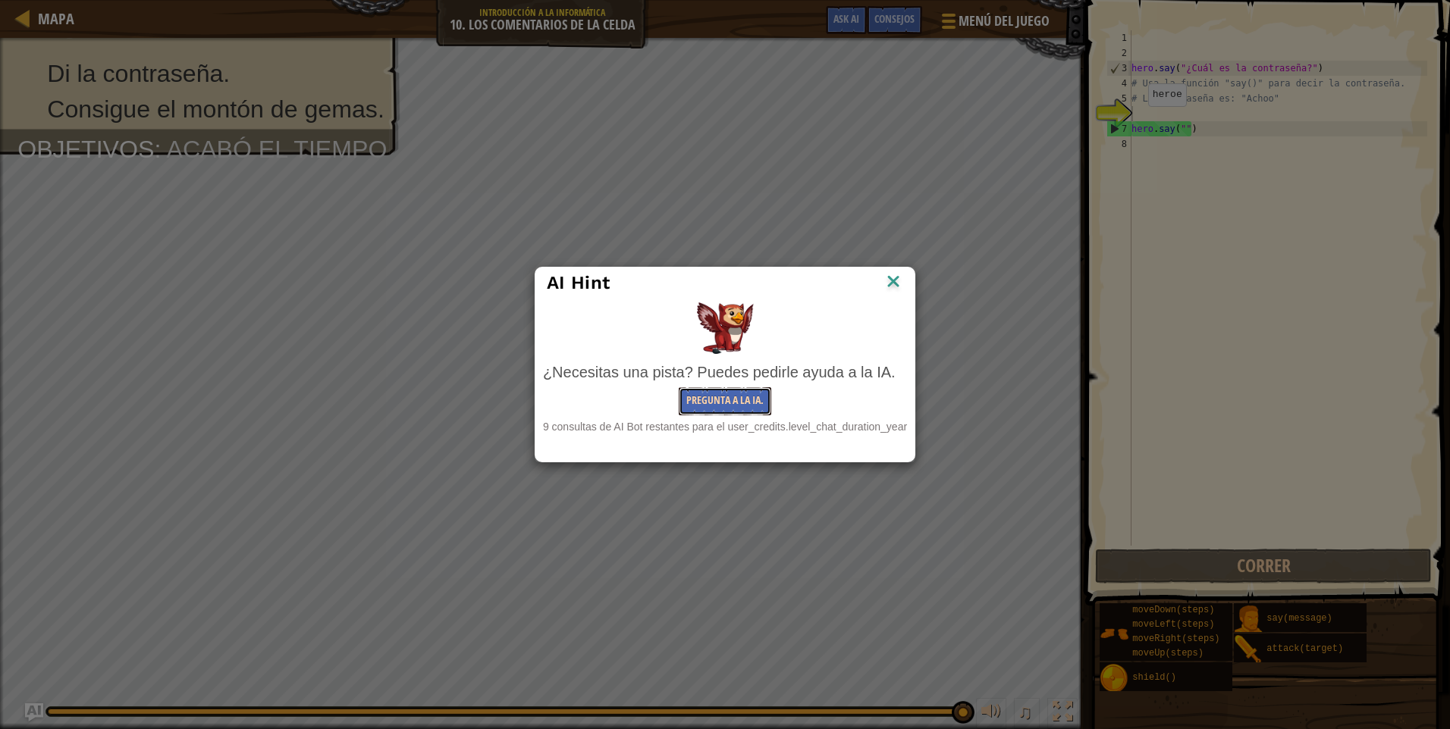
click at [746, 397] on button "Pregunta a la IA." at bounding box center [725, 401] width 93 height 28
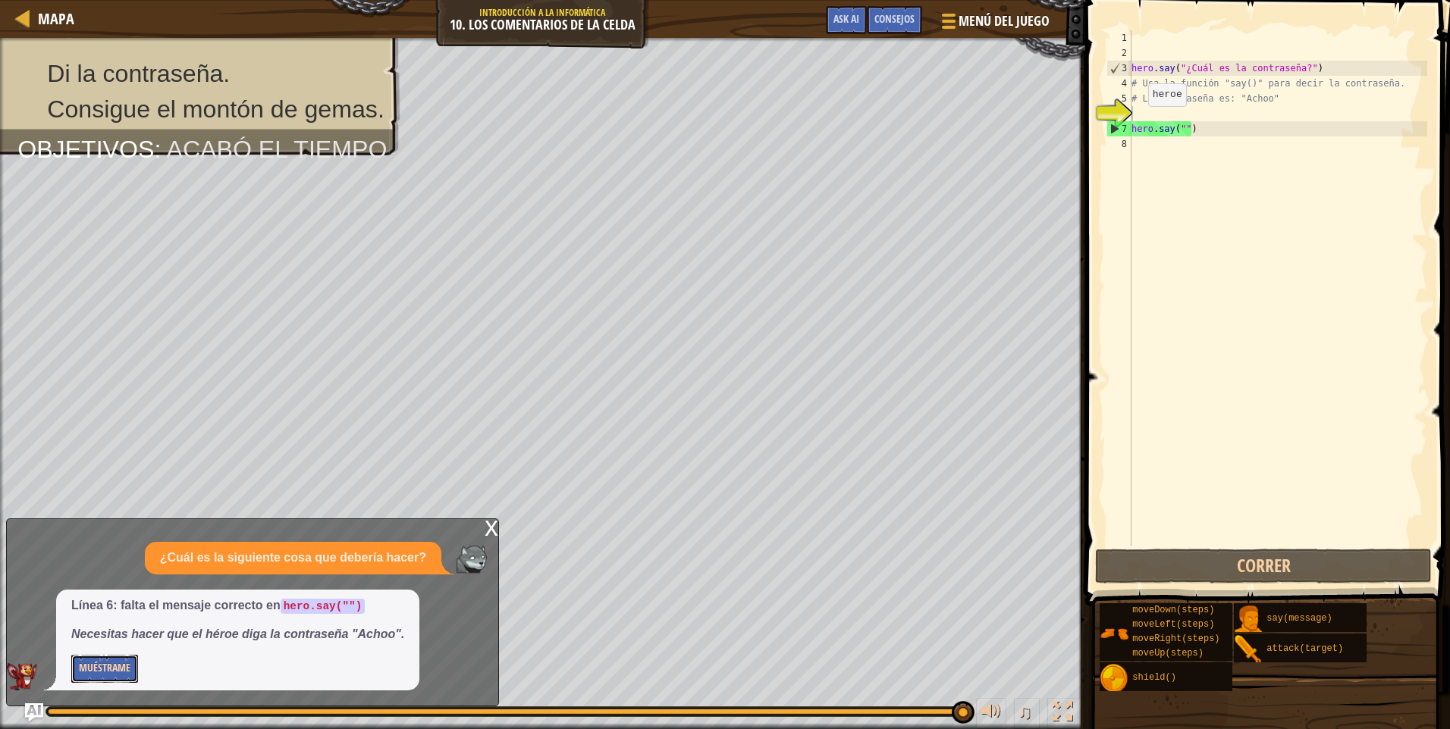
click at [120, 675] on button "Muéstrame" at bounding box center [104, 669] width 67 height 28
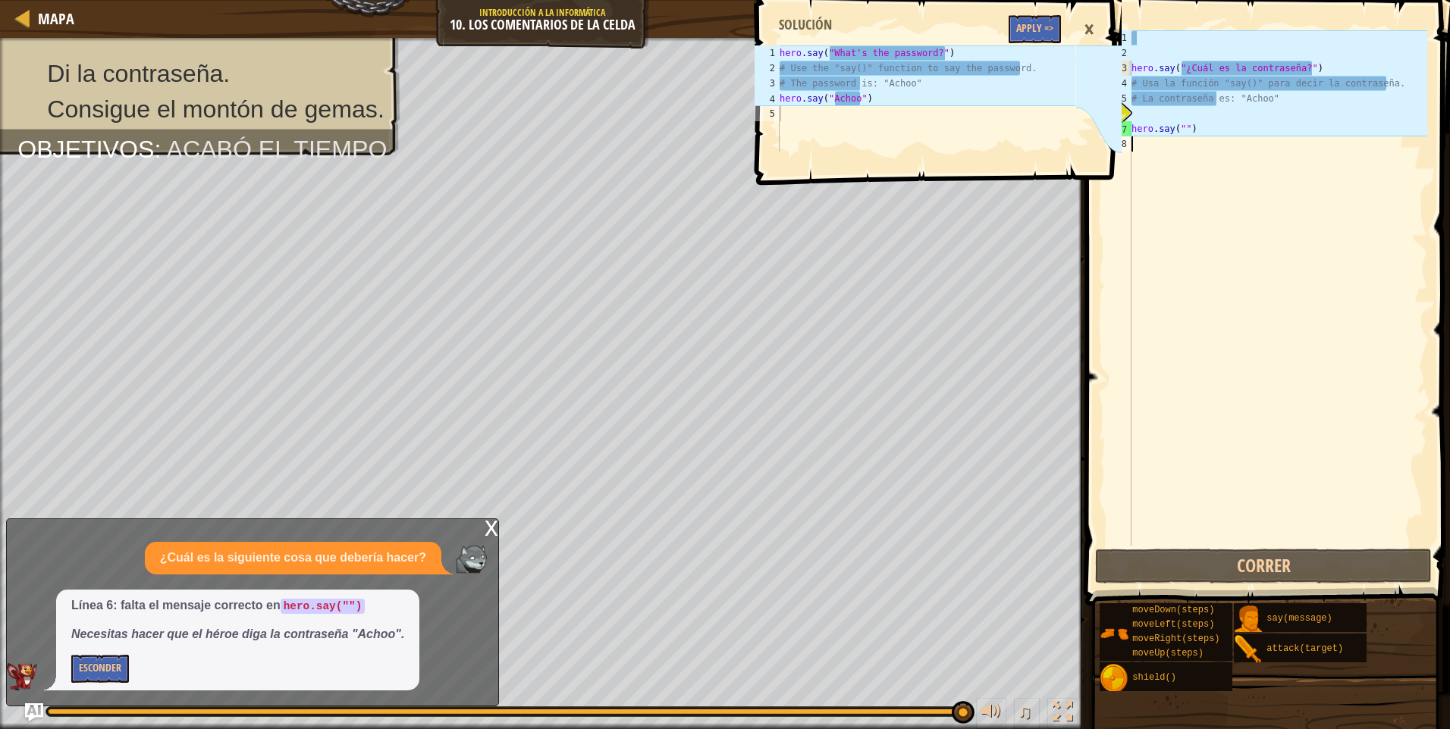
click at [1175, 213] on div "hero . say ( "¿Cuál es la contraseña?" ) # Usa la función "say()" para decir la…" at bounding box center [1277, 303] width 299 height 546
click at [1096, 25] on div "×" at bounding box center [1089, 29] width 26 height 35
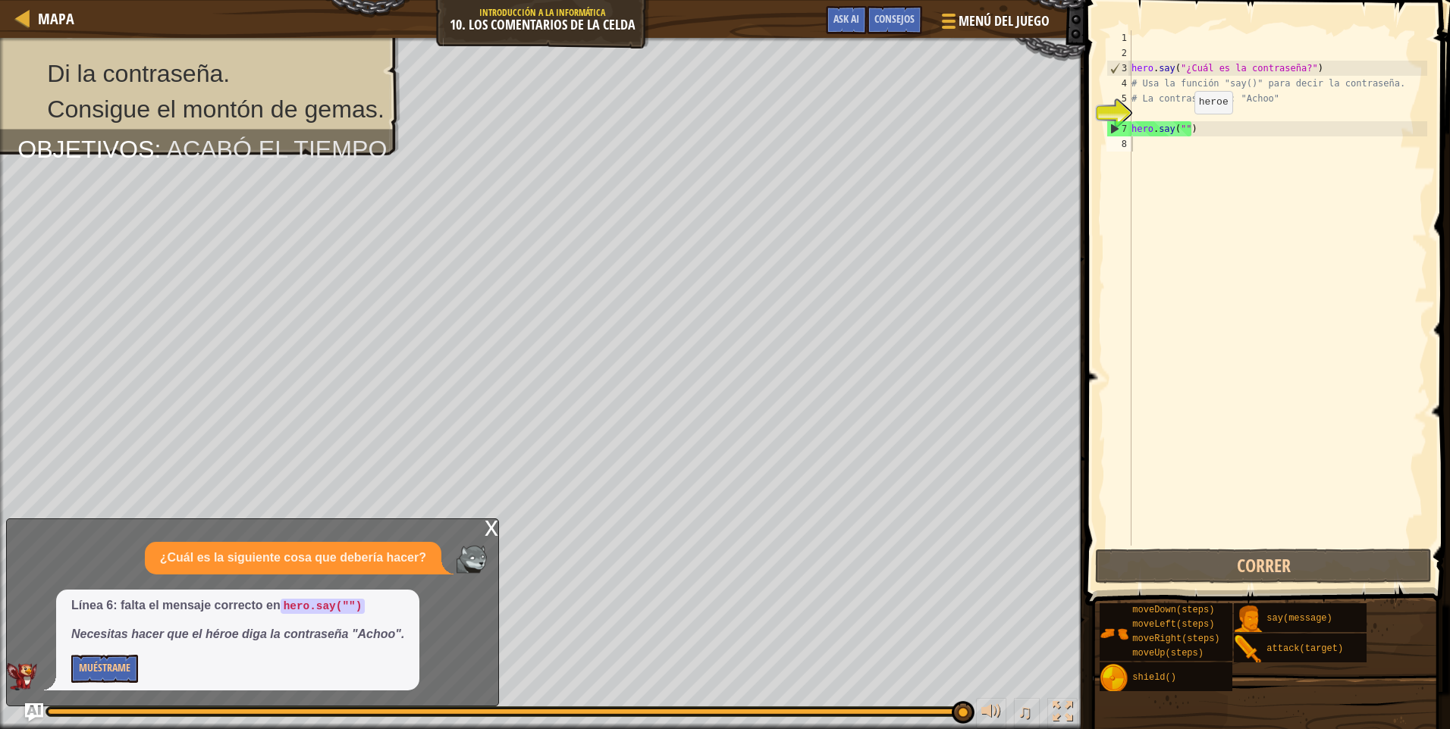
click at [1181, 129] on div "hero . say ( "¿Cuál es la contraseña?" ) # Usa la función "say()" para decir la…" at bounding box center [1277, 303] width 299 height 546
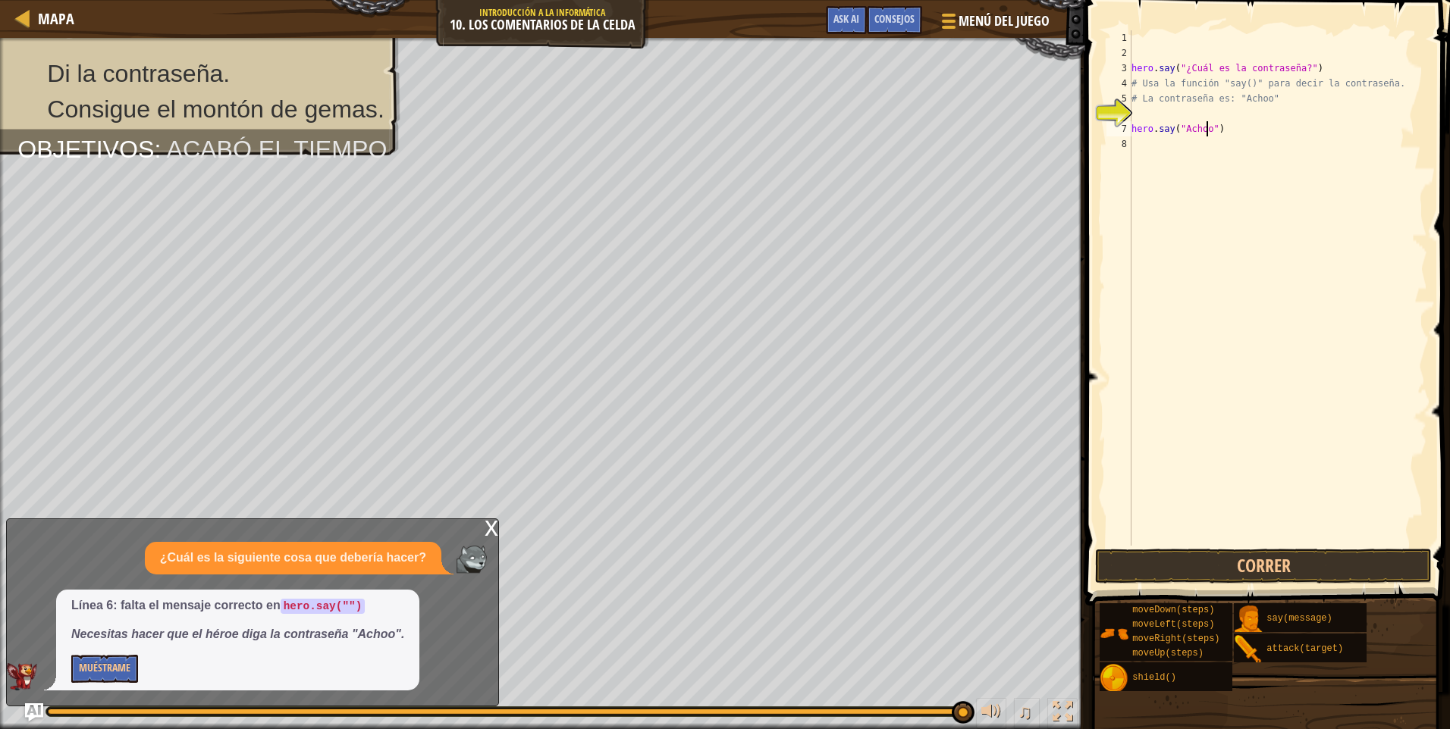
scroll to position [7, 6]
type textarea "hero.say("Achoo")"
click at [1198, 569] on button "Correr" at bounding box center [1263, 566] width 337 height 35
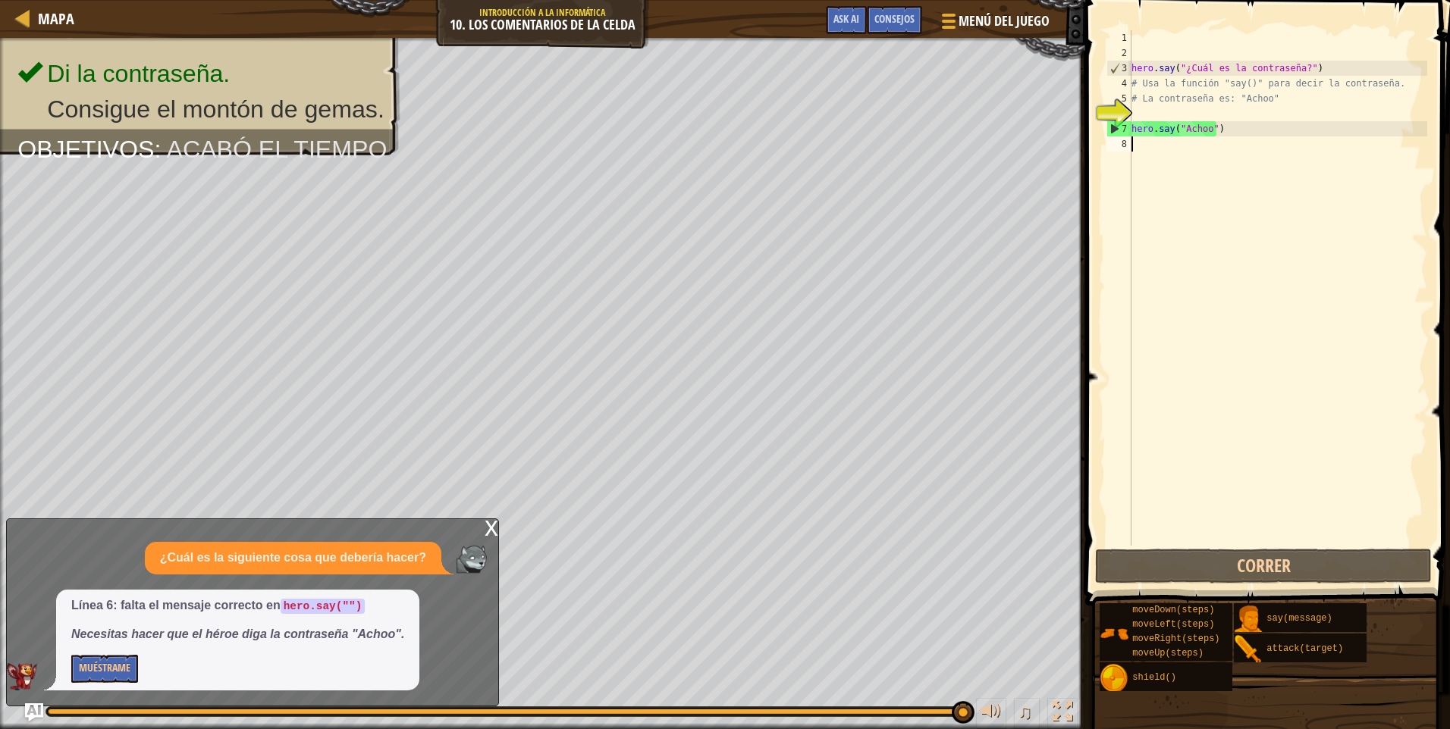
click at [1149, 153] on div "hero . say ( "¿Cuál es la contraseña?" ) # Usa la función "say()" para decir la…" at bounding box center [1277, 303] width 299 height 546
type textarea "h"
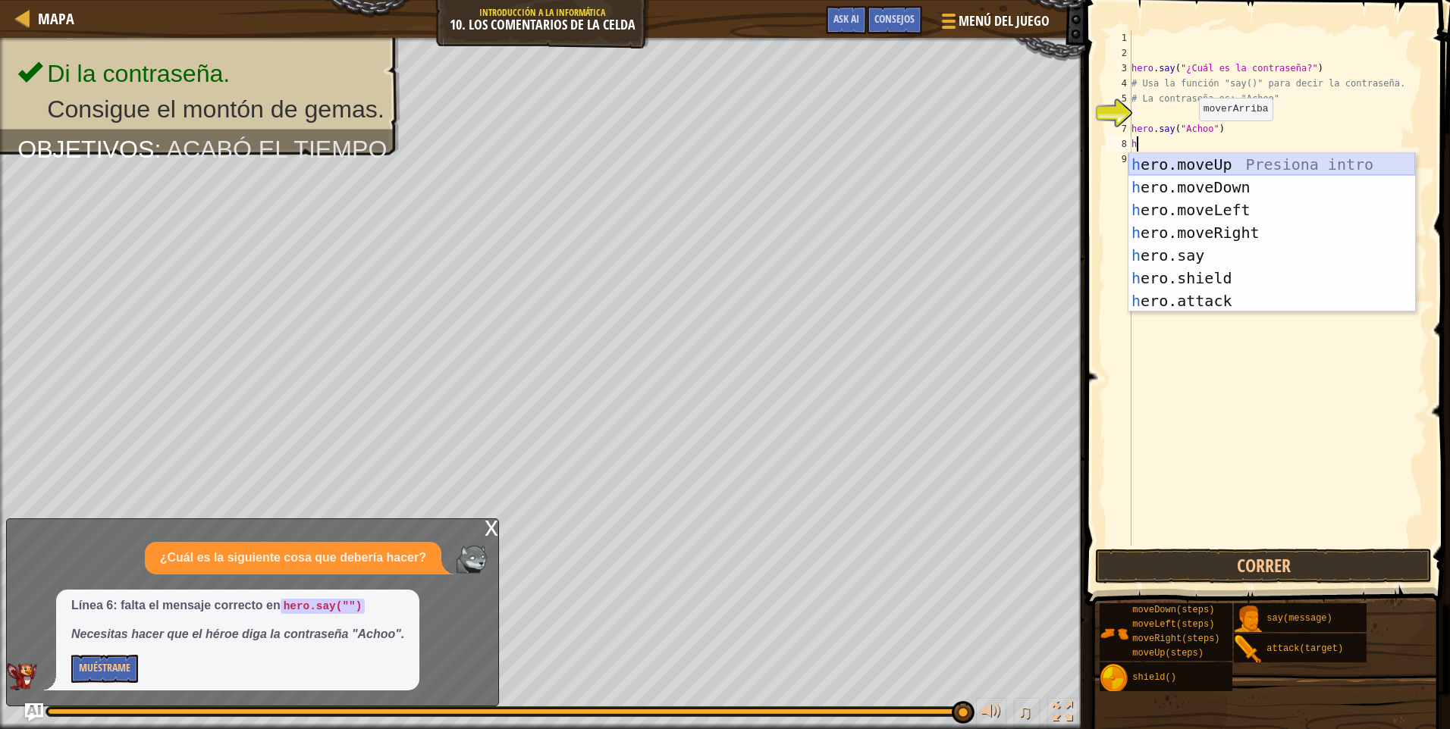
click at [1233, 163] on div "h ero.moveUp Presiona intro h ero.moveDown Presiona intro h ero.moveLeft Presio…" at bounding box center [1271, 255] width 287 height 205
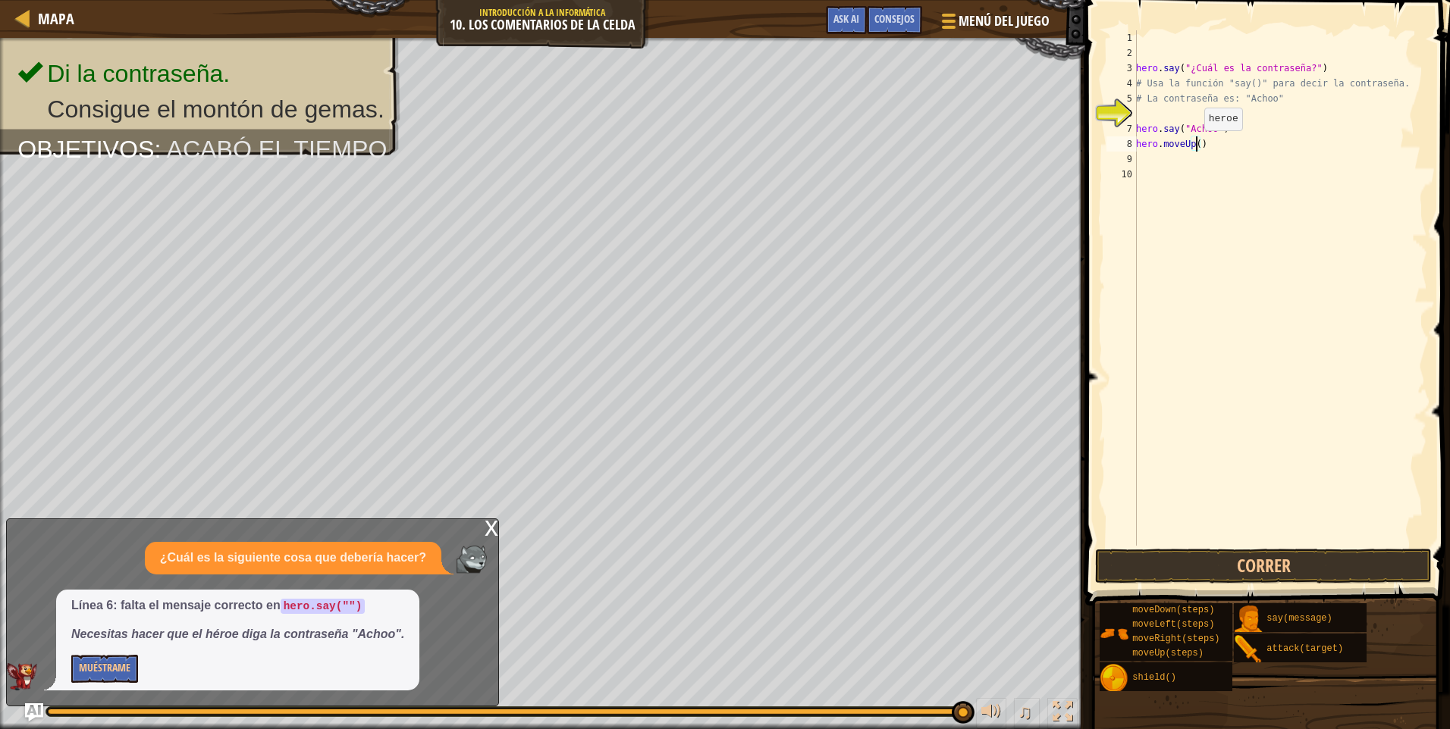
click at [1196, 146] on div "hero . say ( "¿Cuál es la contraseña?" ) # Usa la función "say()" para decir la…" at bounding box center [1280, 303] width 294 height 546
type textarea "hero.moveUp(2)"
click at [1317, 553] on button "Correr" at bounding box center [1263, 566] width 337 height 35
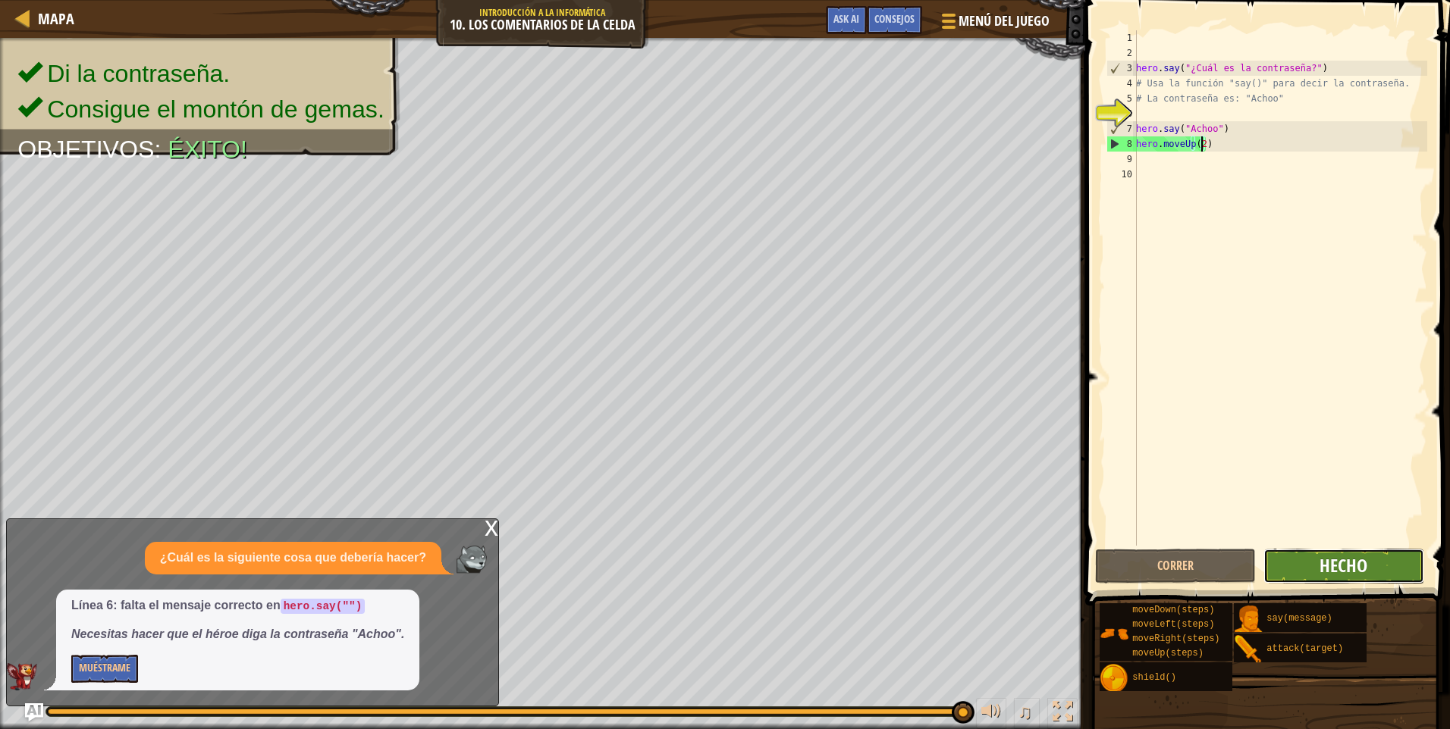
click at [1338, 574] on span "Hecho" at bounding box center [1343, 566] width 48 height 24
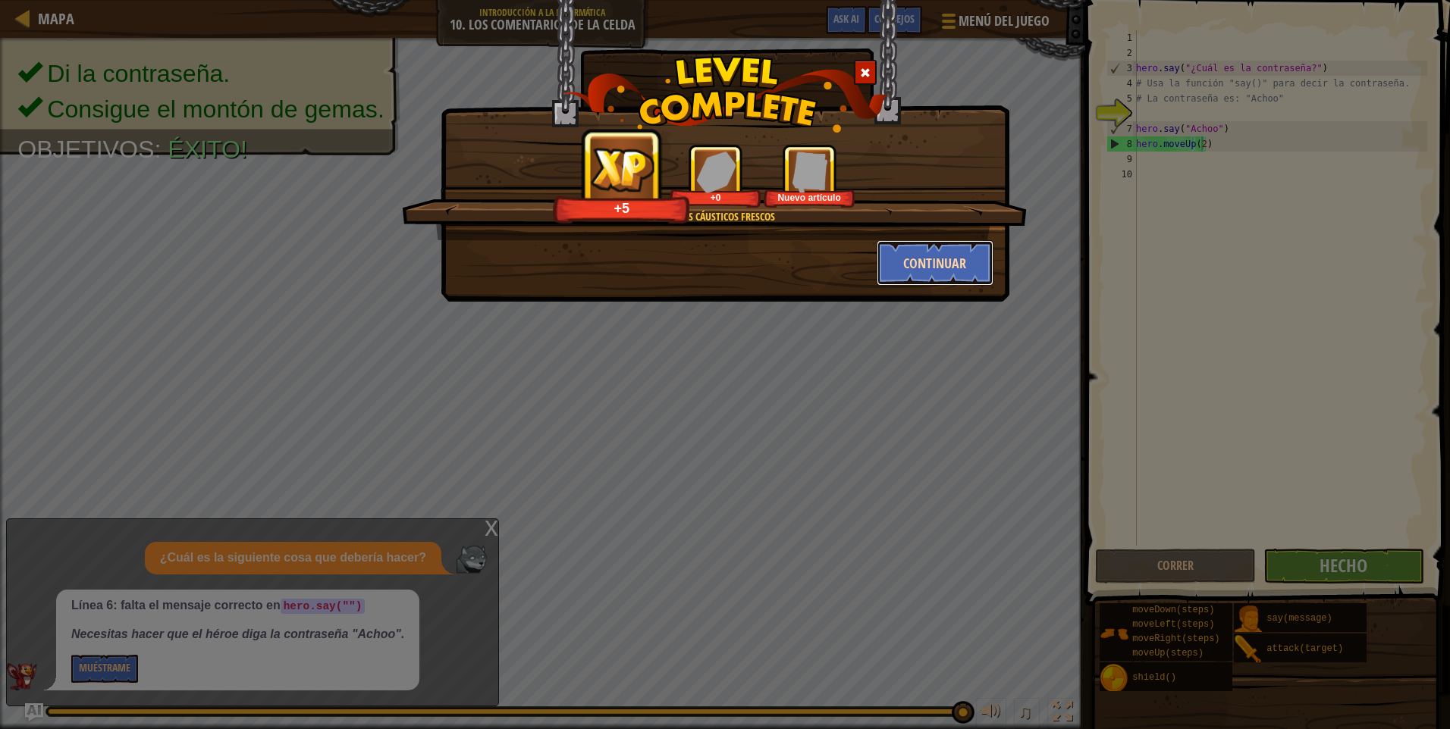
click at [968, 268] on button "Continuar" at bounding box center [936, 262] width 118 height 45
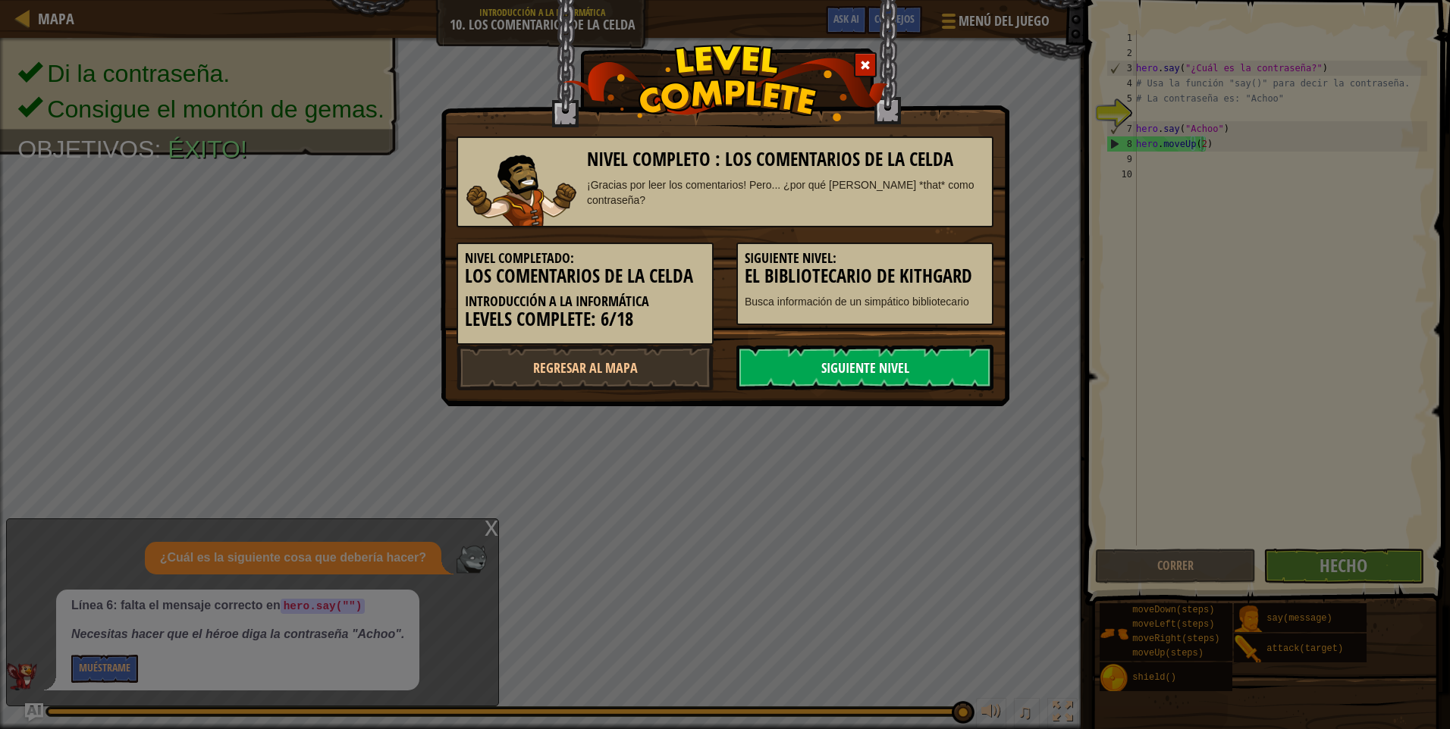
click at [933, 378] on link "Siguiente nivel" at bounding box center [864, 367] width 257 height 45
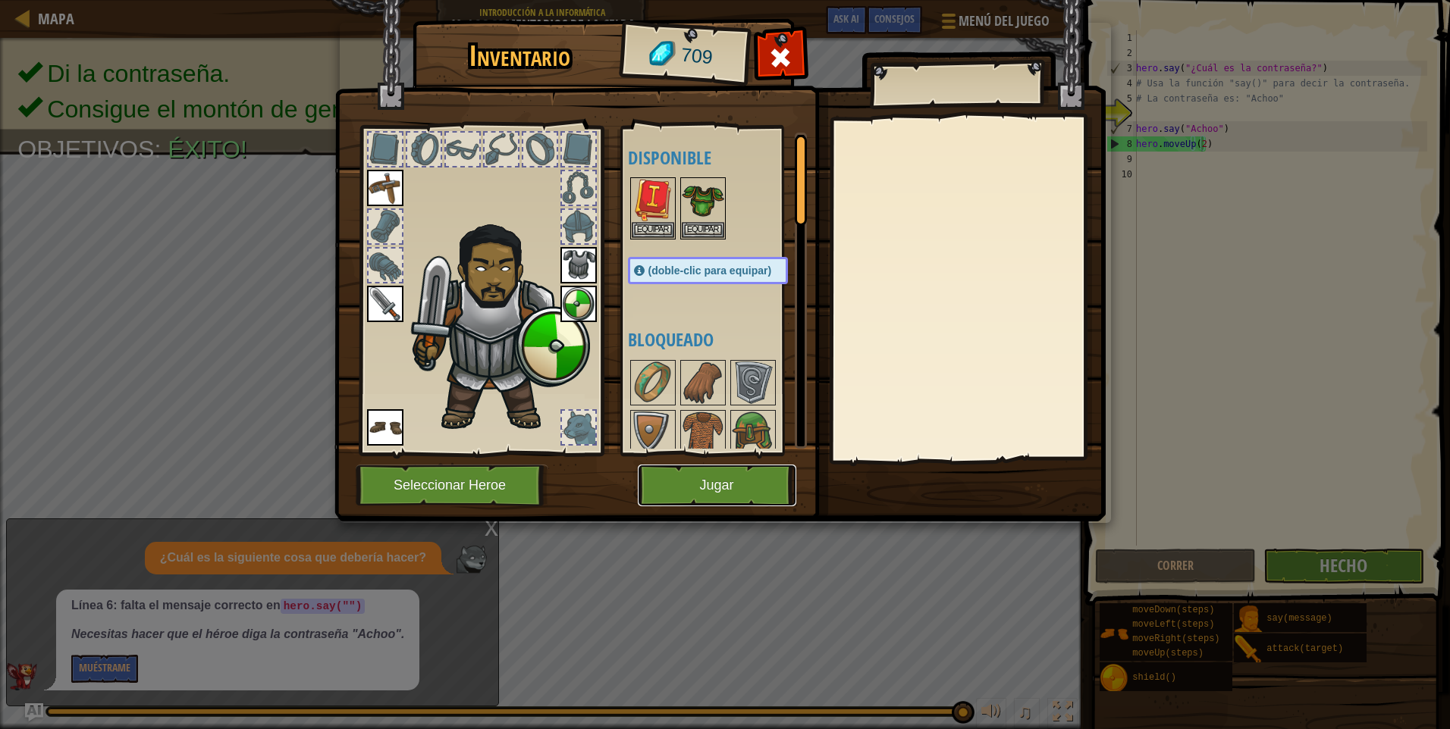
click at [736, 479] on button "Jugar" at bounding box center [717, 486] width 158 height 42
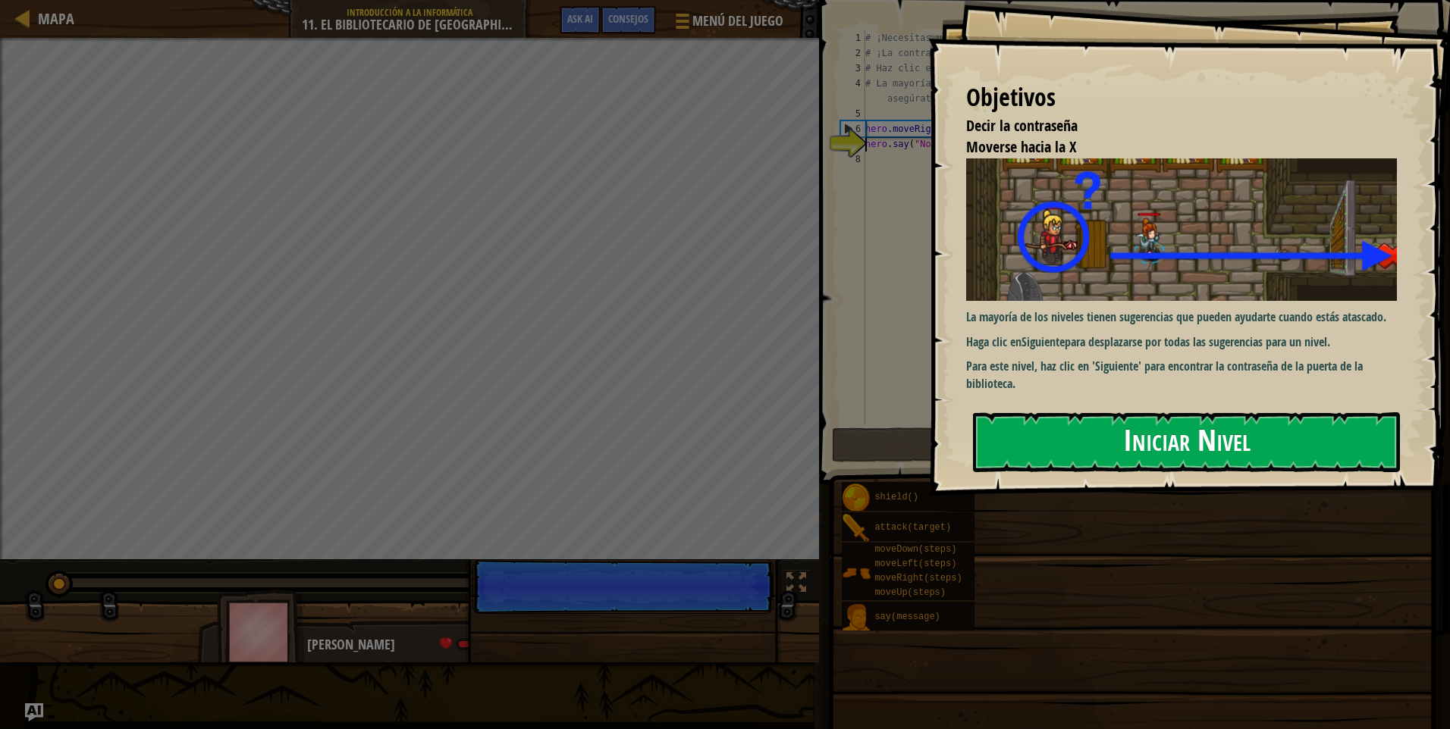
click at [1115, 463] on button "Iniciar Nivel" at bounding box center [1186, 443] width 427 height 60
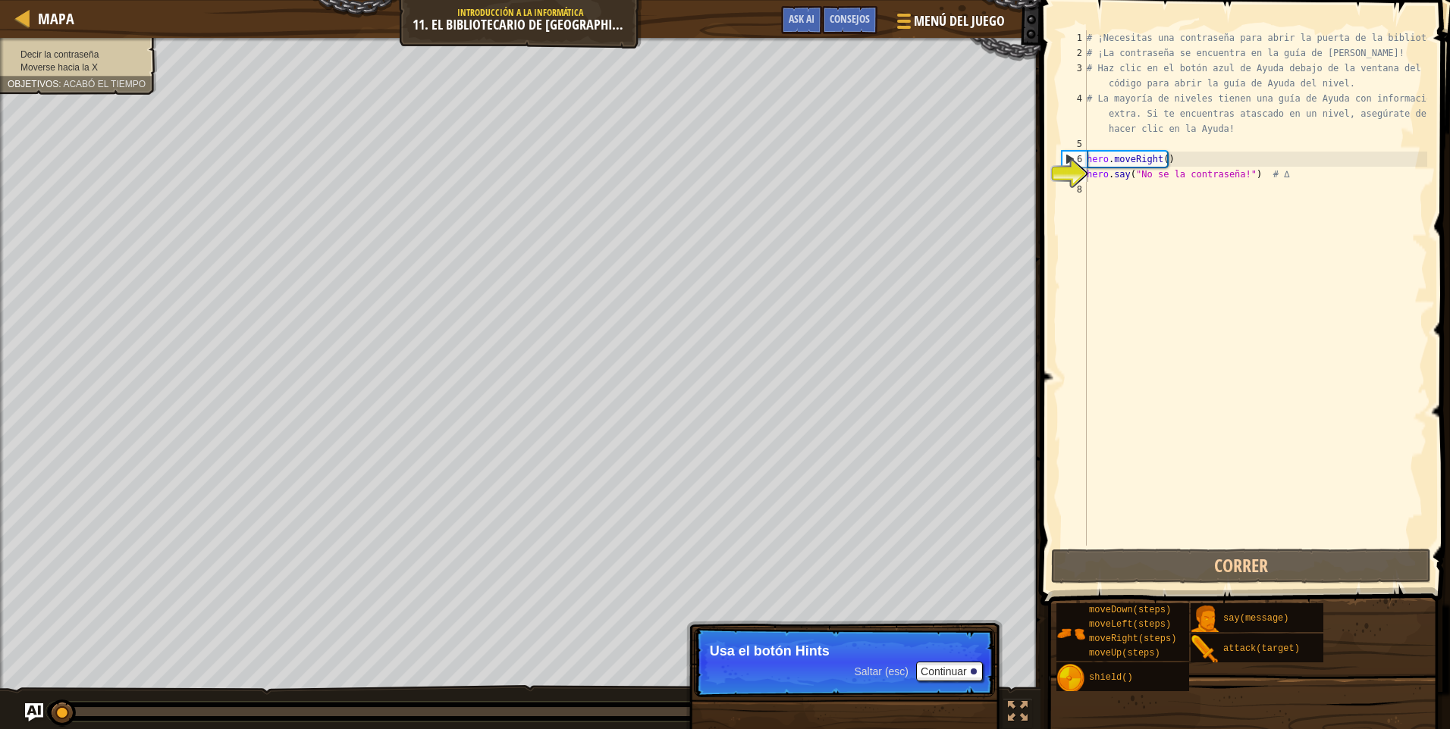
click at [1257, 548] on span at bounding box center [1247, 281] width 422 height 651
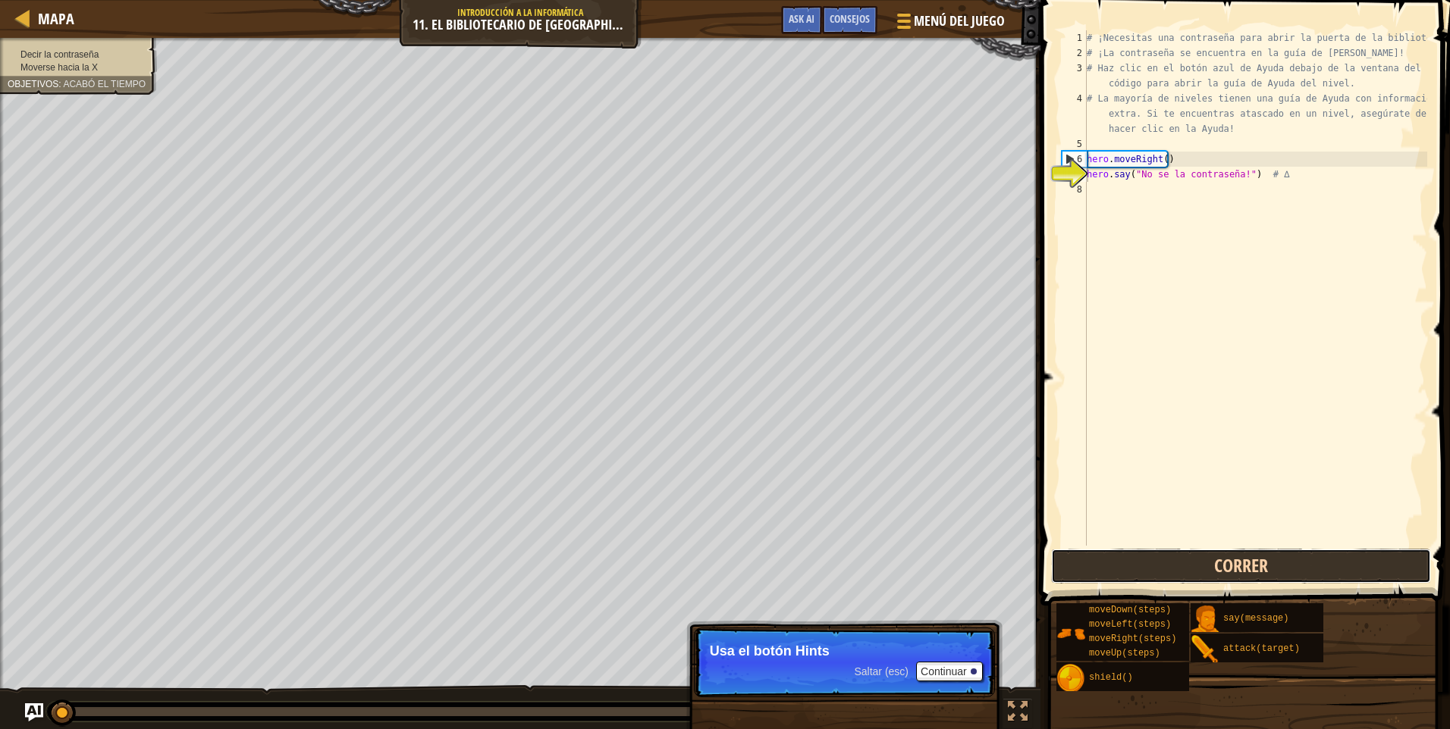
click at [1253, 557] on button "Correr" at bounding box center [1241, 566] width 380 height 35
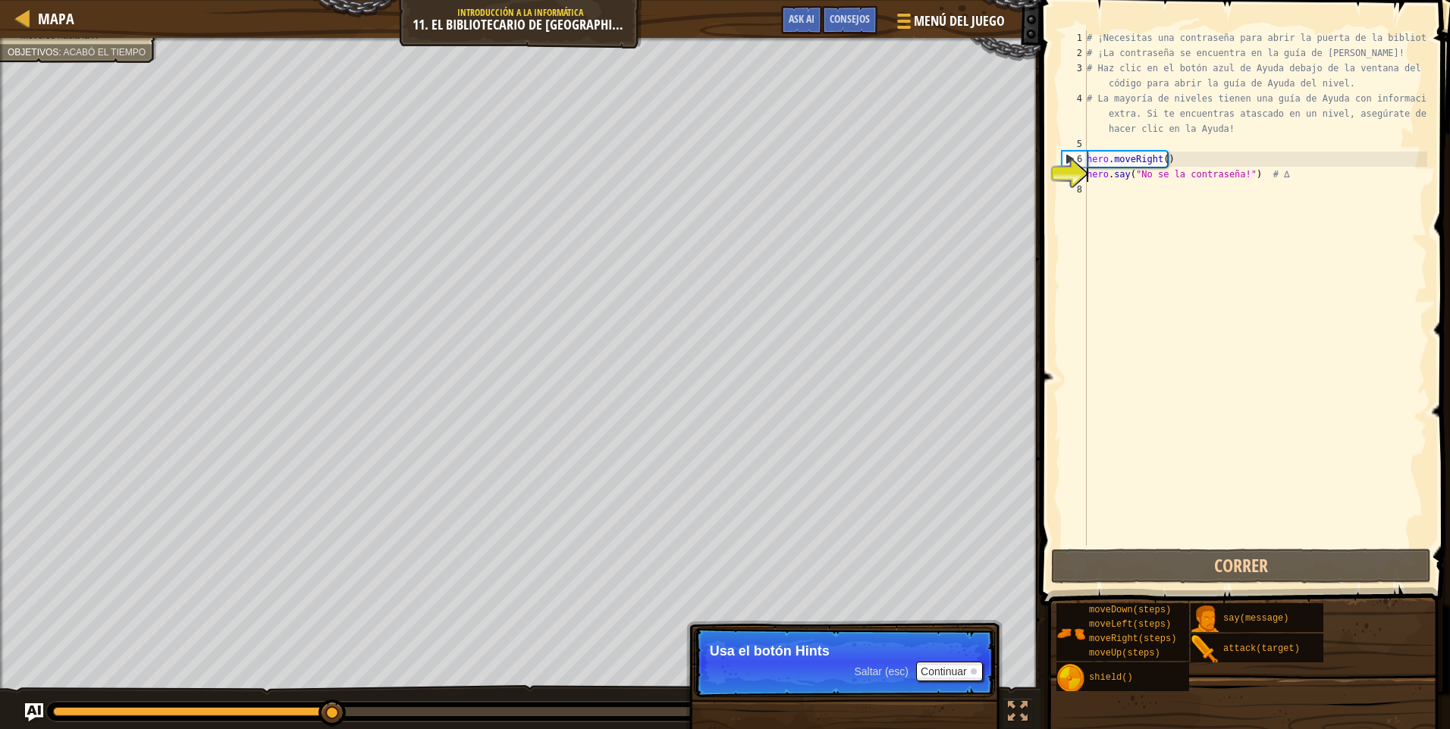
scroll to position [7, 0]
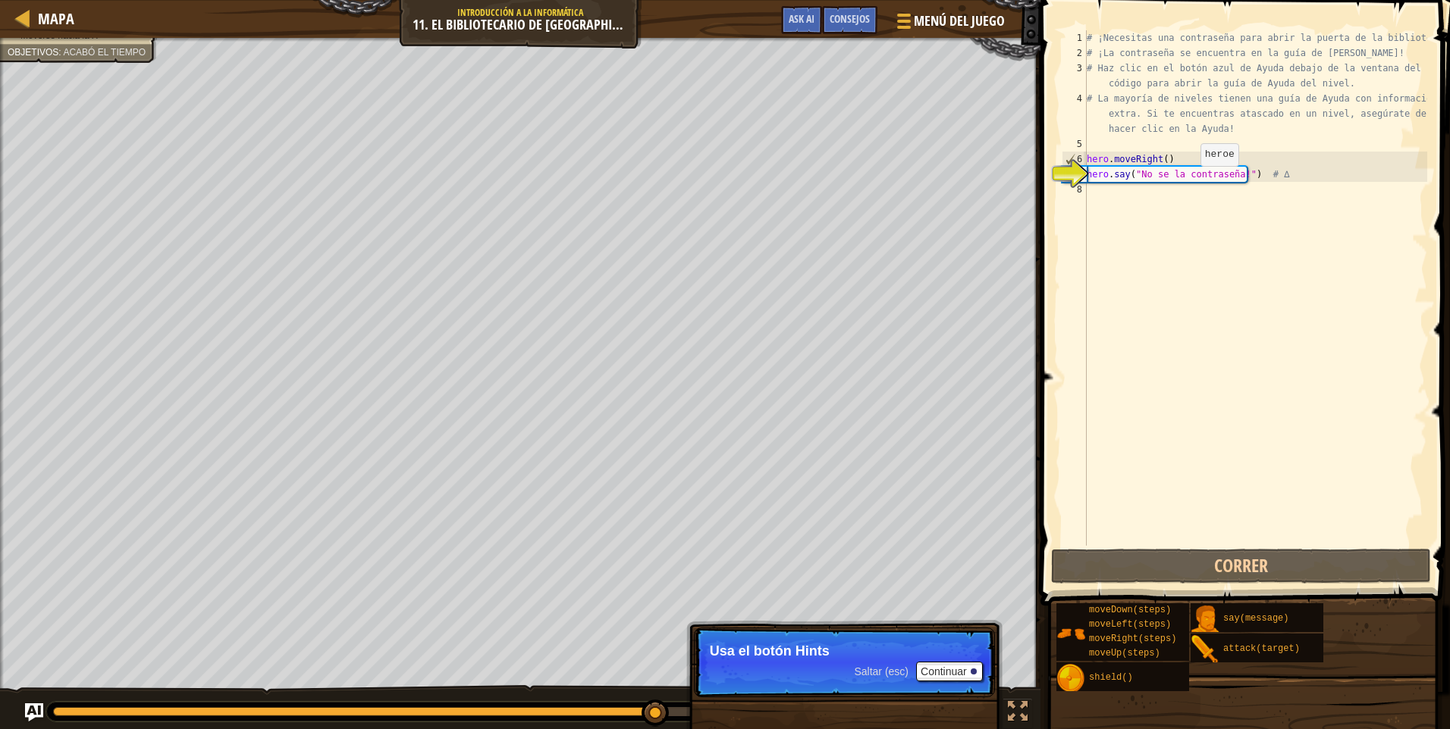
click at [1187, 181] on div "# ¡Necesitas una contraseña para abrir la puerta de la biblioteca! # ¡La contra…" at bounding box center [1256, 303] width 344 height 546
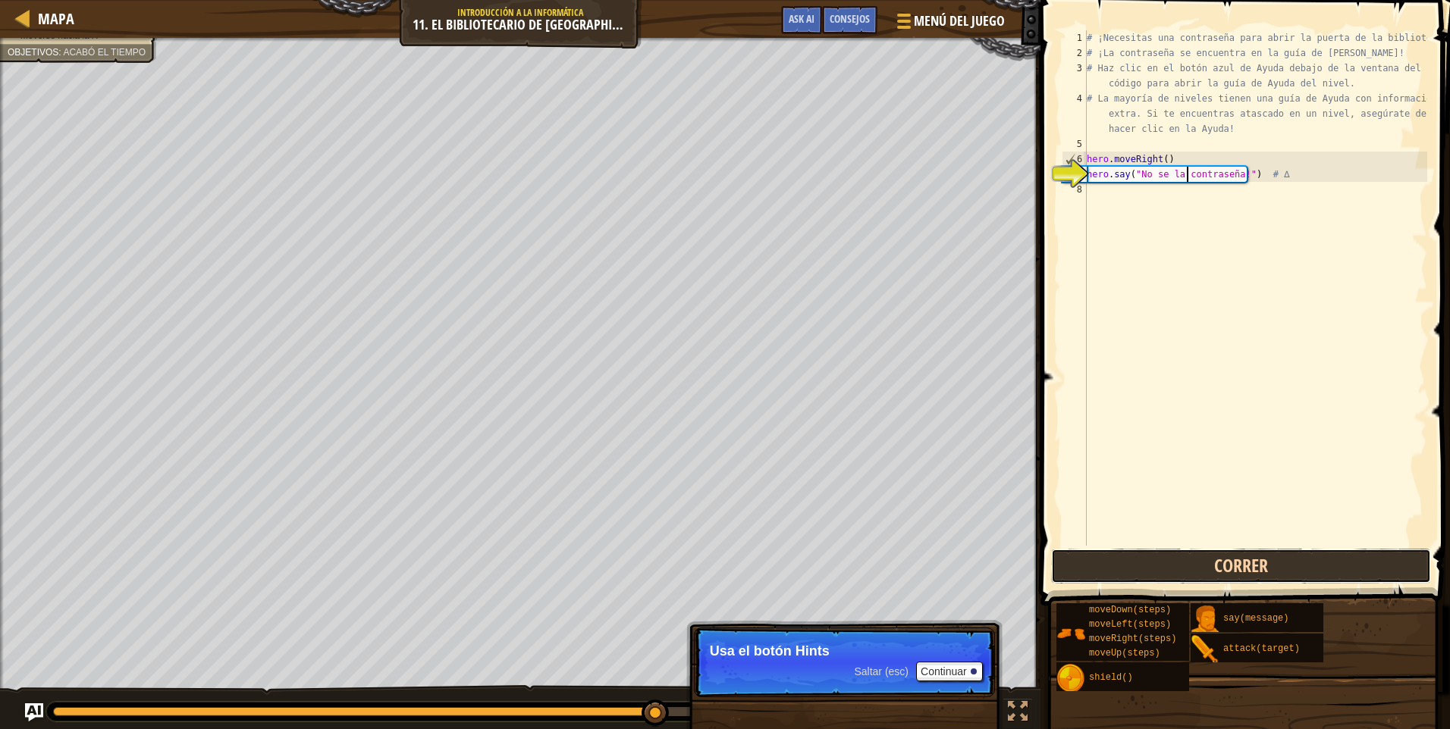
click at [1219, 567] on button "Correr" at bounding box center [1241, 566] width 380 height 35
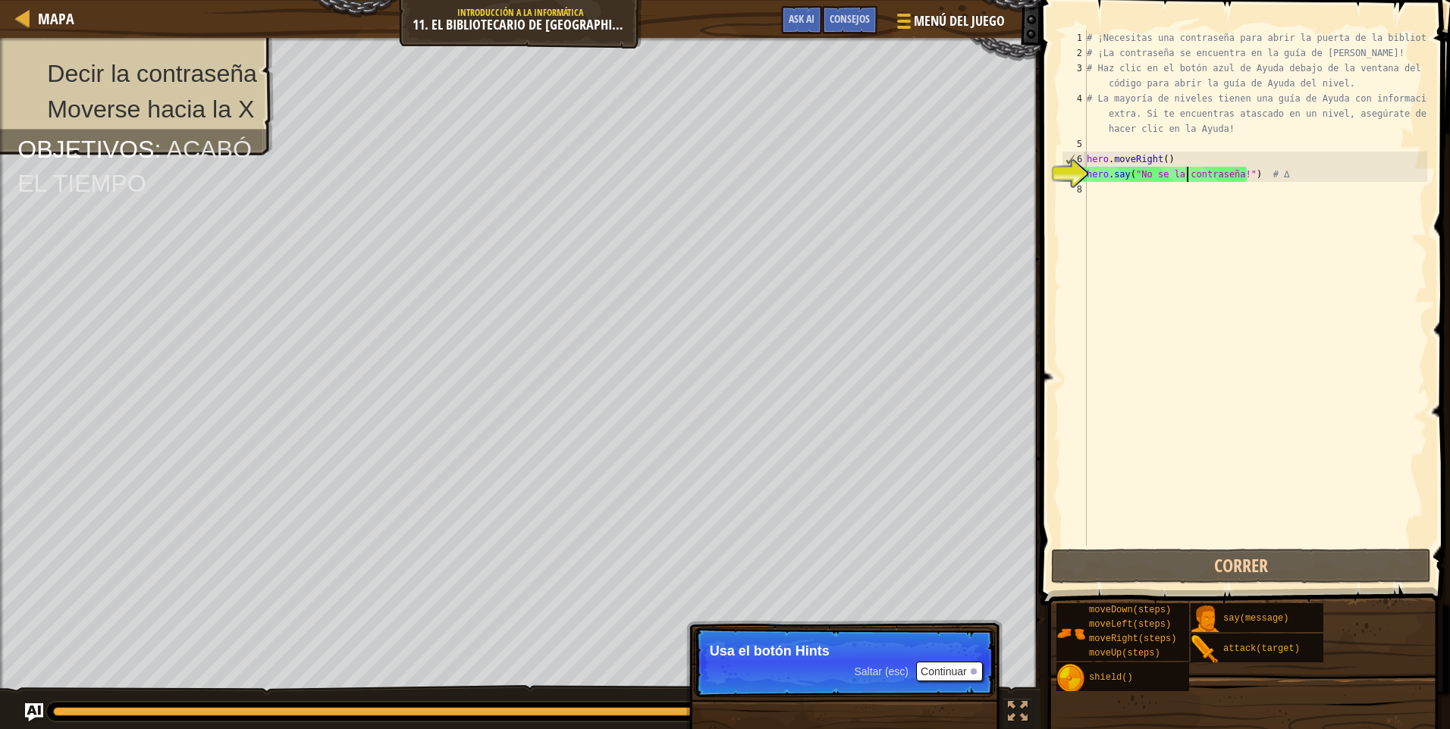
drag, startPoint x: 960, startPoint y: 682, endPoint x: 960, endPoint y: 673, distance: 8.3
click at [960, 674] on p "Saltar (esc) Continuar Usa el botón Hints" at bounding box center [844, 663] width 301 height 70
click at [960, 670] on button "Continuar" at bounding box center [949, 672] width 67 height 20
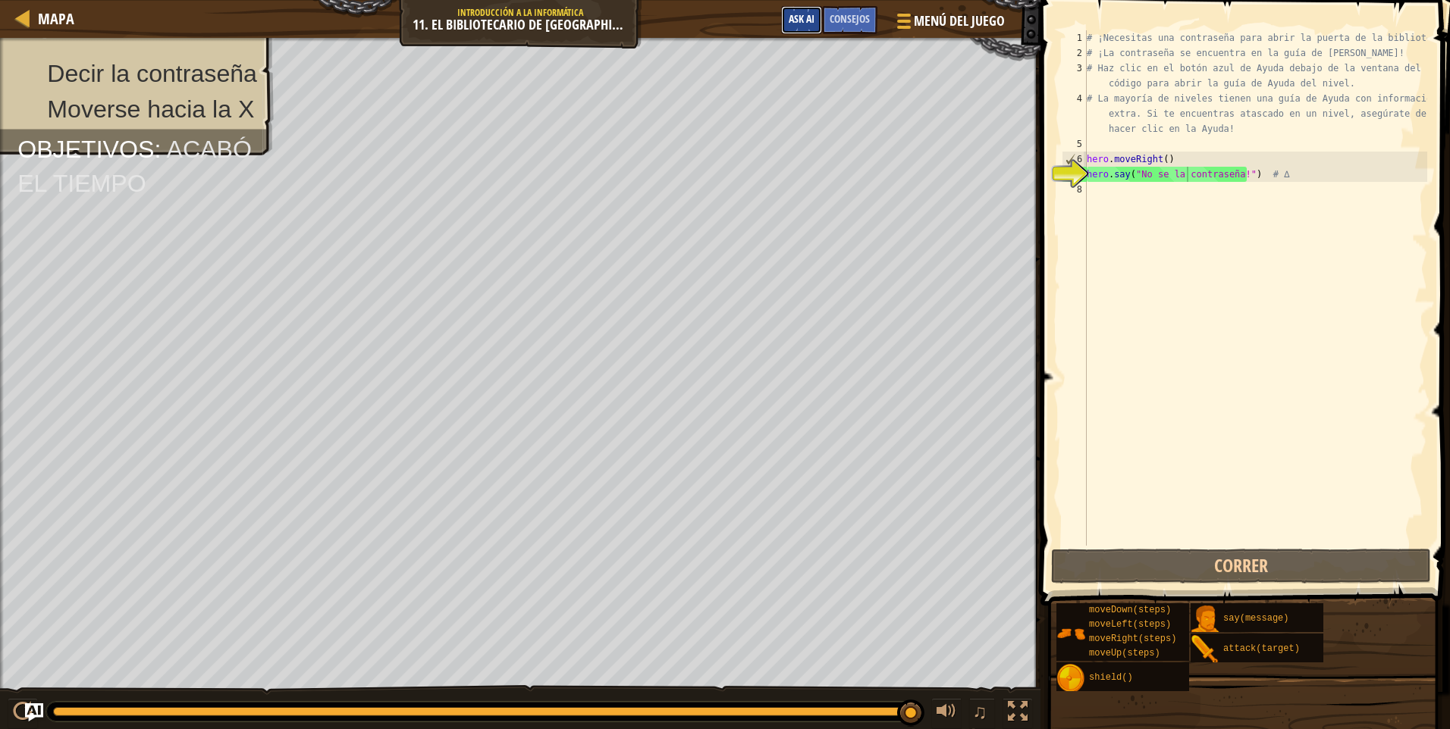
click at [805, 12] on button "Ask AI" at bounding box center [801, 20] width 41 height 28
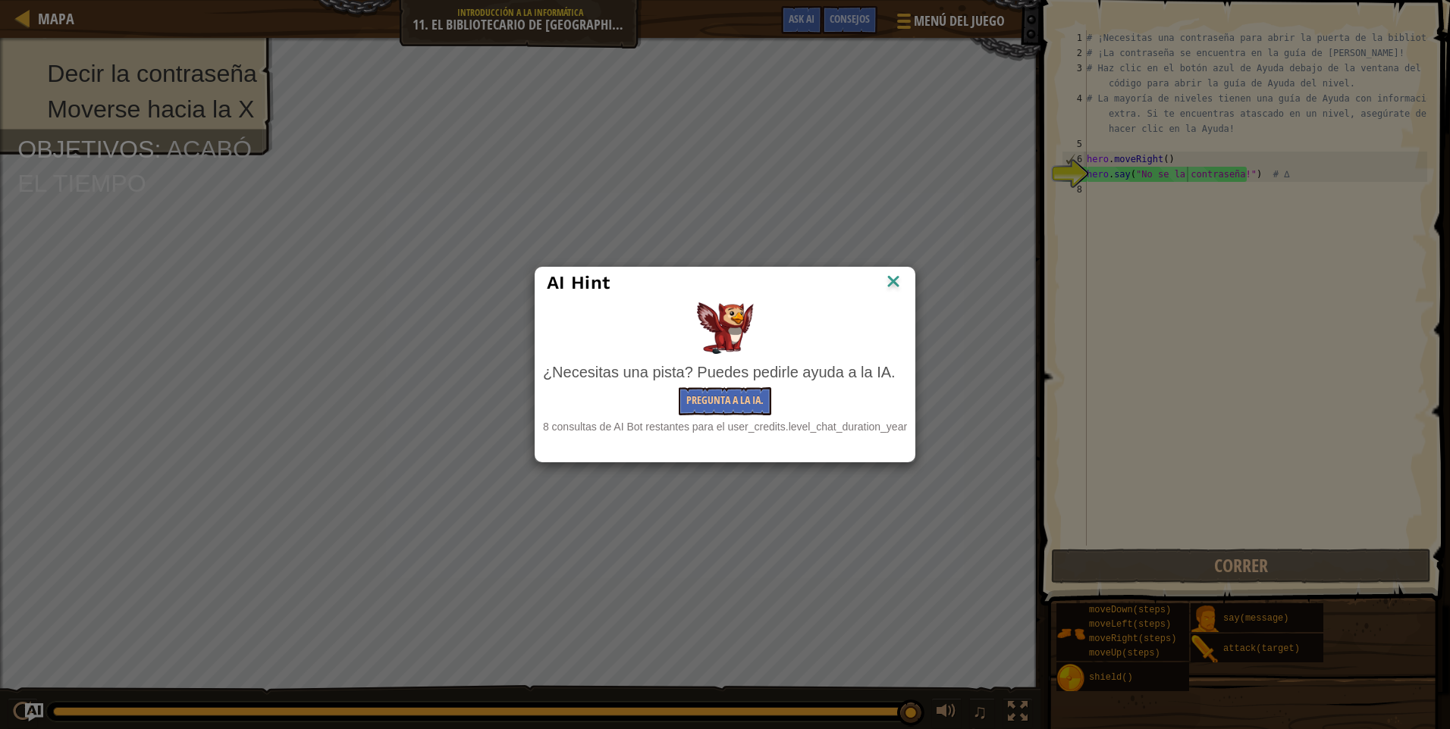
click at [898, 283] on img at bounding box center [893, 282] width 20 height 23
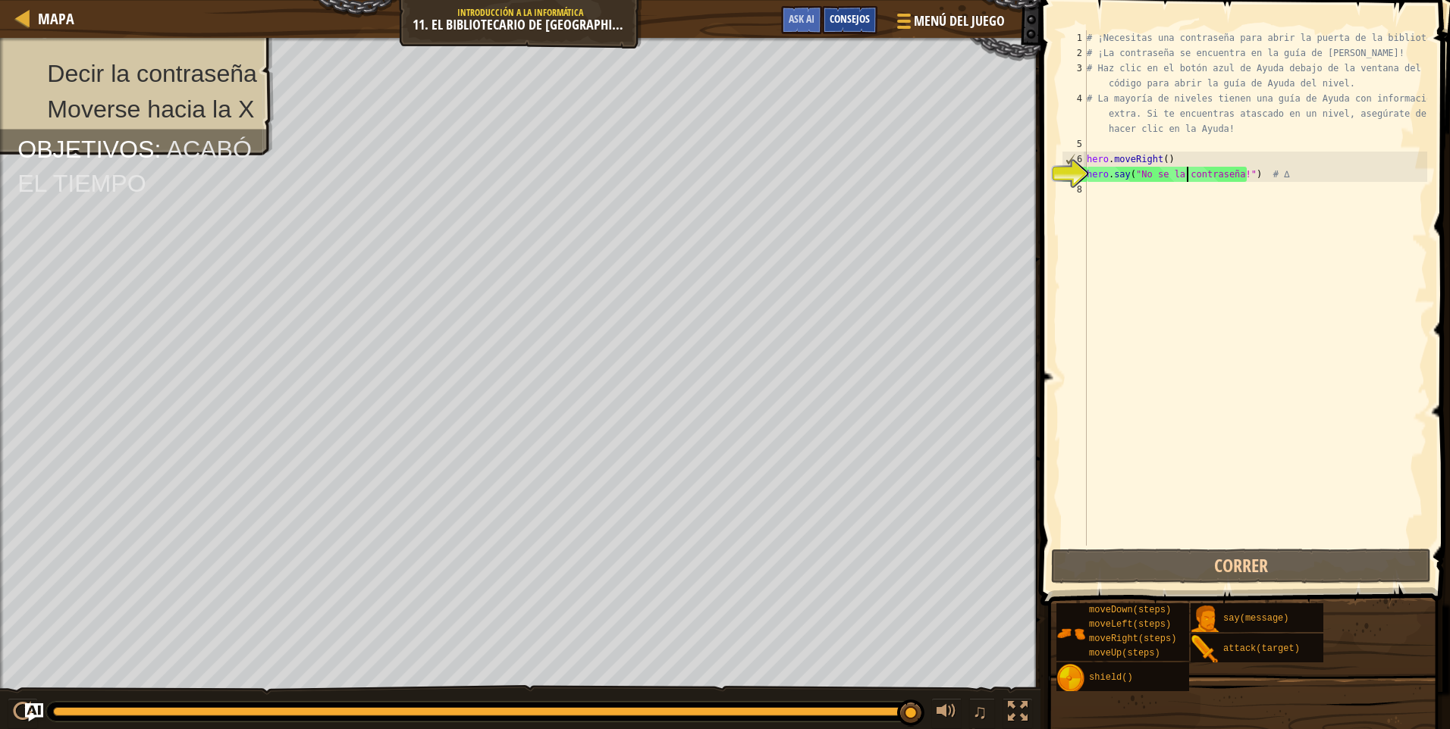
click at [869, 27] on div "Consejos" at bounding box center [849, 20] width 55 height 28
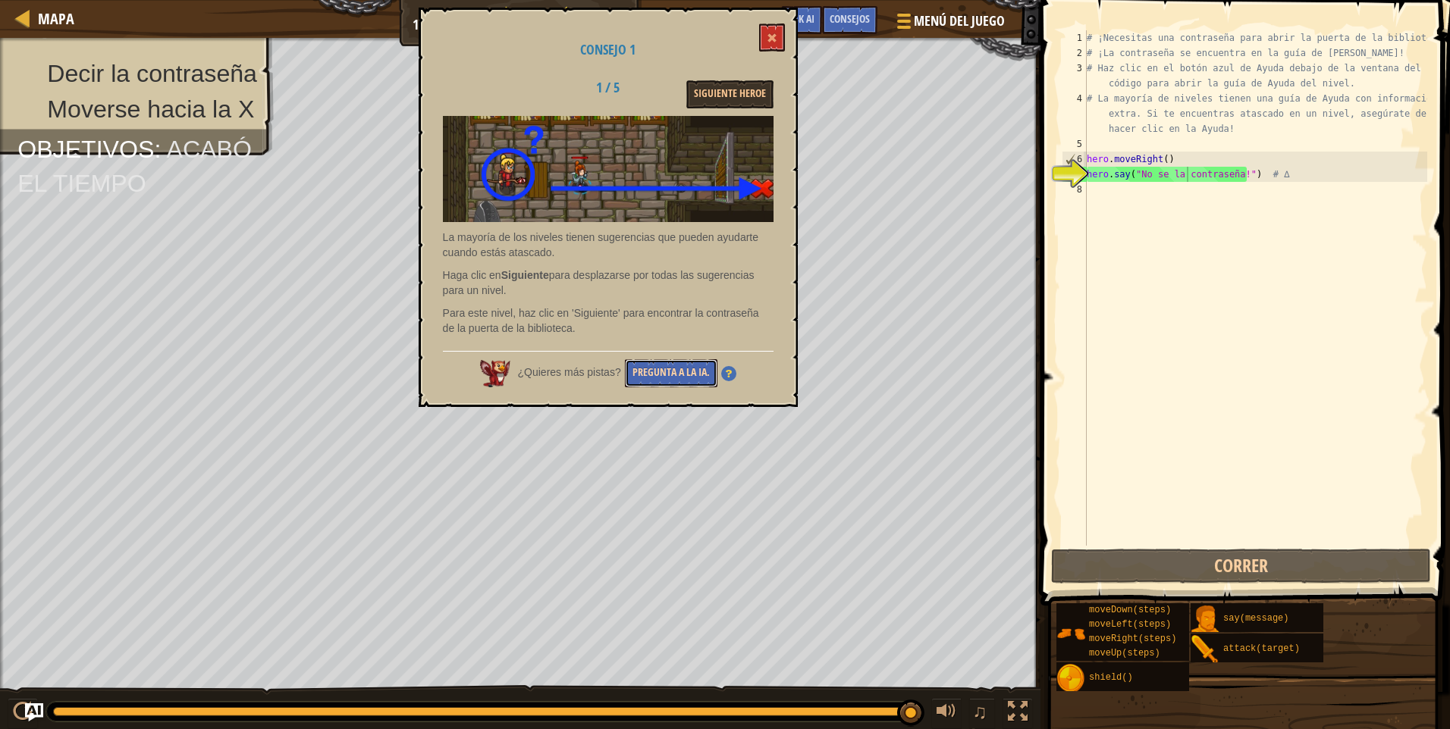
click at [668, 372] on button "Pregunta a la IA." at bounding box center [671, 373] width 93 height 28
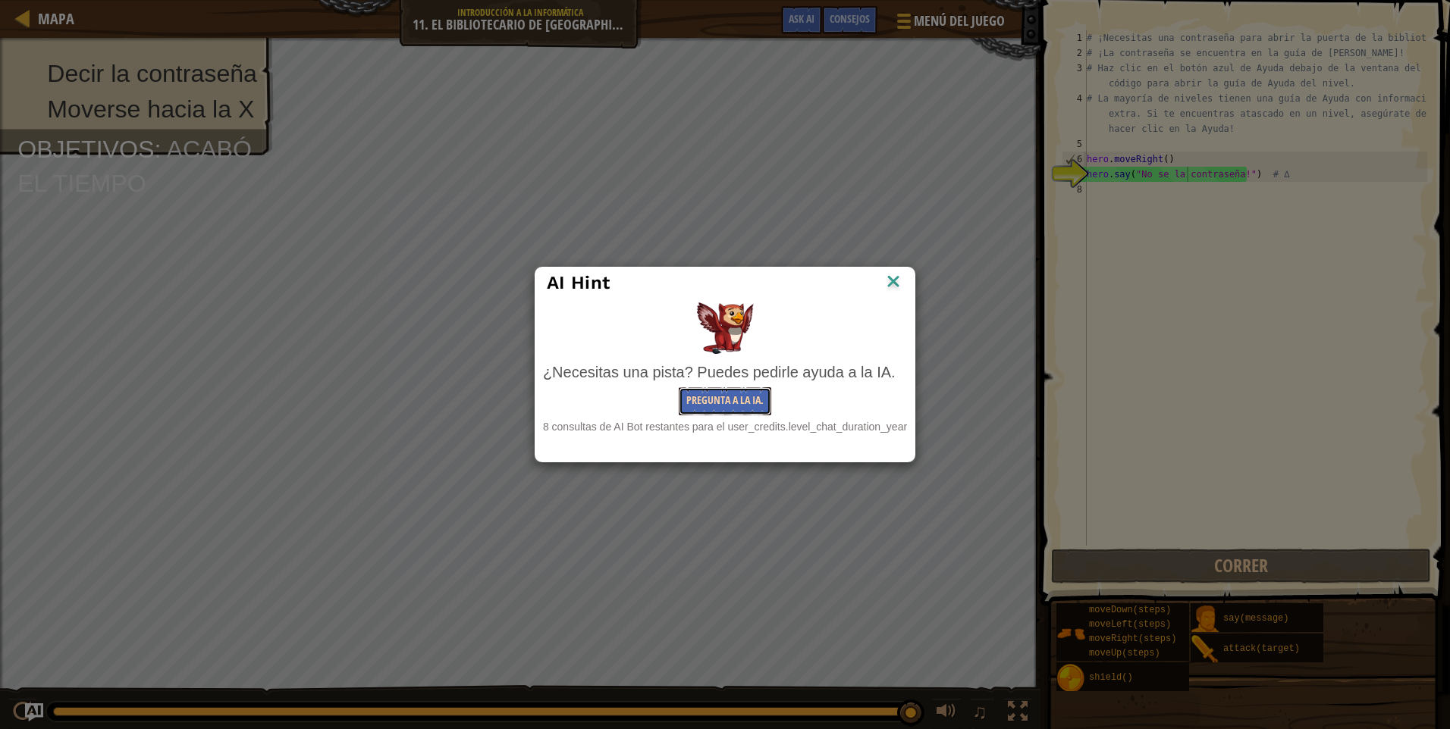
click at [707, 400] on button "Pregunta a la IA." at bounding box center [725, 401] width 93 height 28
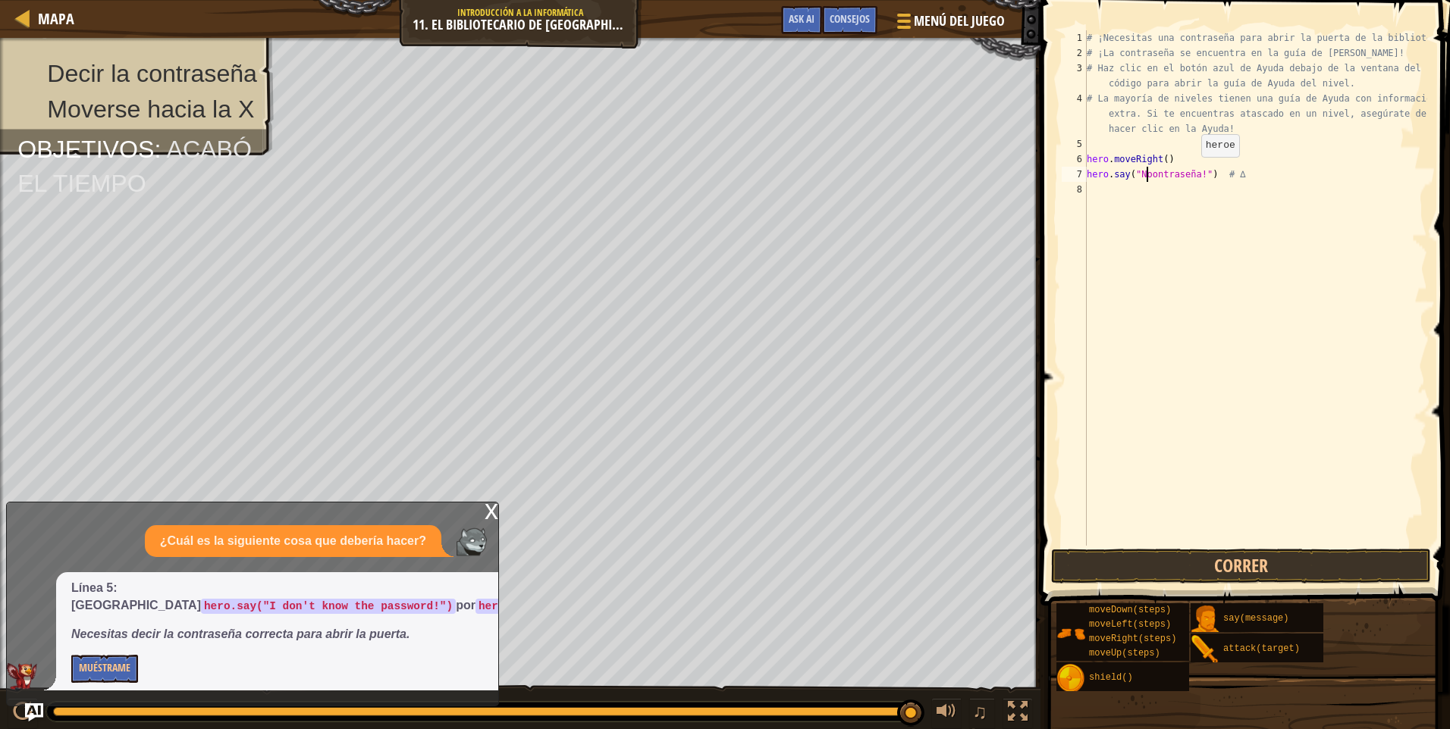
click at [1188, 172] on div "# ¡Necesitas una contraseña para abrir la puerta de la biblioteca! # ¡La contra…" at bounding box center [1256, 303] width 344 height 546
click at [1191, 172] on div "# ¡Necesitas una contraseña para abrir la puerta de la biblioteca! # ¡La contra…" at bounding box center [1256, 303] width 344 height 546
click at [1143, 175] on div "# ¡Necesitas una contraseña para abrir la puerta de la biblioteca! # ¡La contra…" at bounding box center [1256, 303] width 344 height 546
type textarea "hero.say("Hush") # ∆"
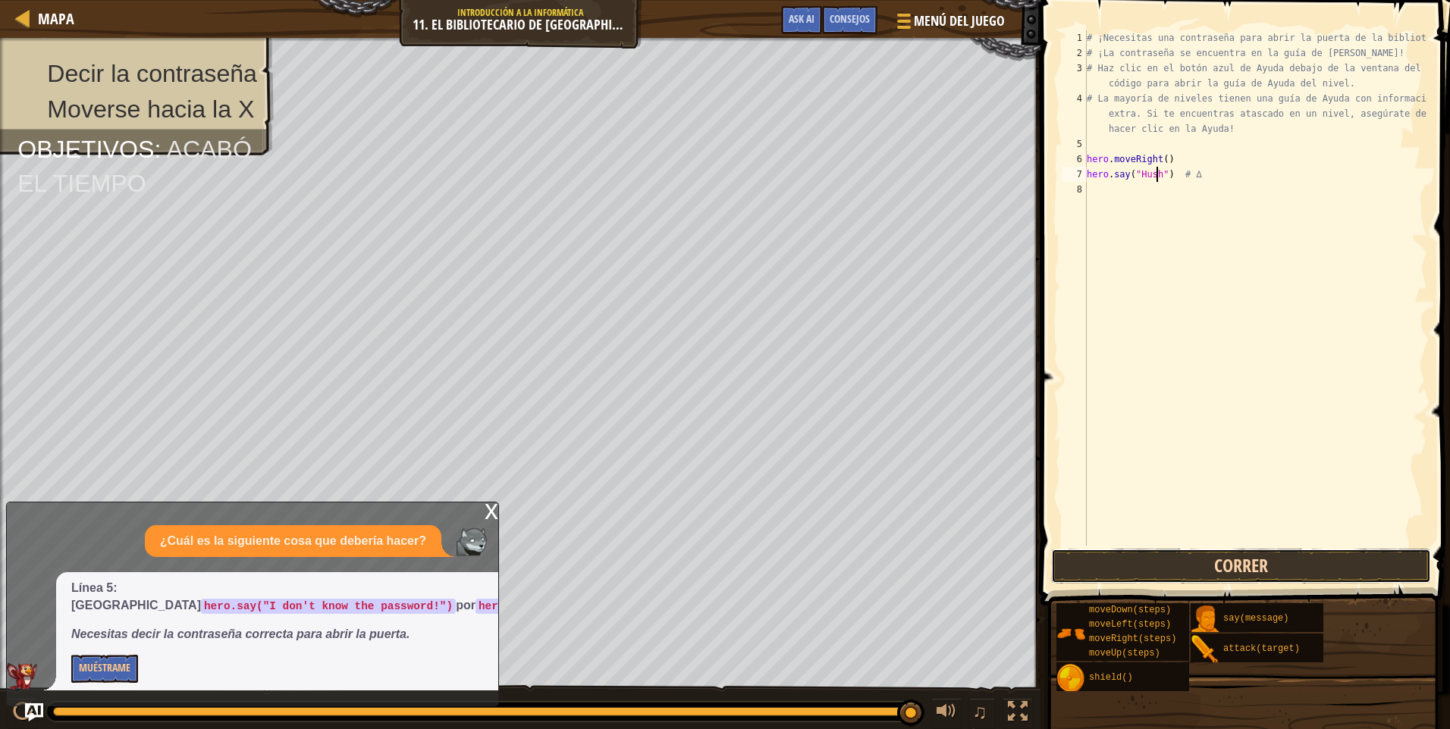
click at [1307, 564] on button "Correr" at bounding box center [1241, 566] width 380 height 35
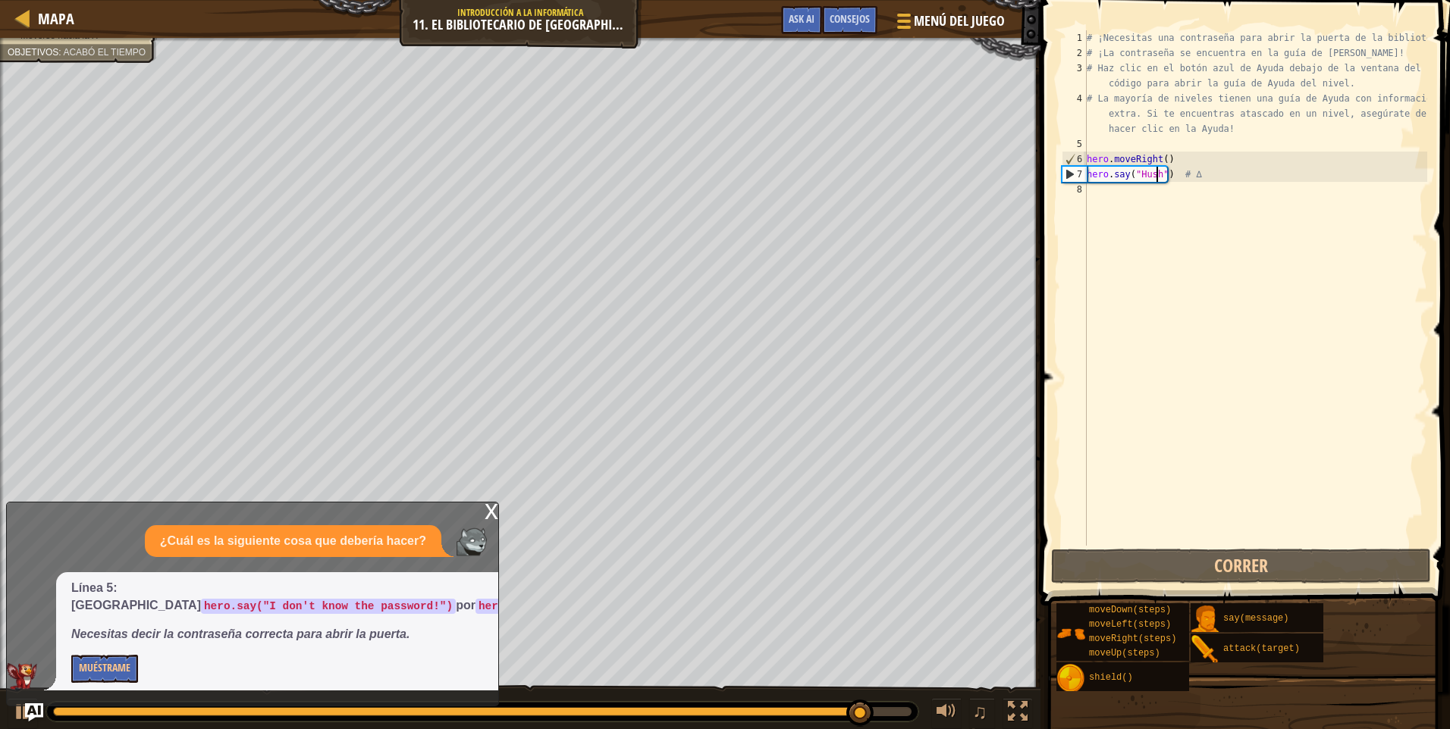
click at [1087, 193] on div "# ¡Necesitas una contraseña para abrir la puerta de la biblioteca! # ¡La contra…" at bounding box center [1256, 303] width 344 height 546
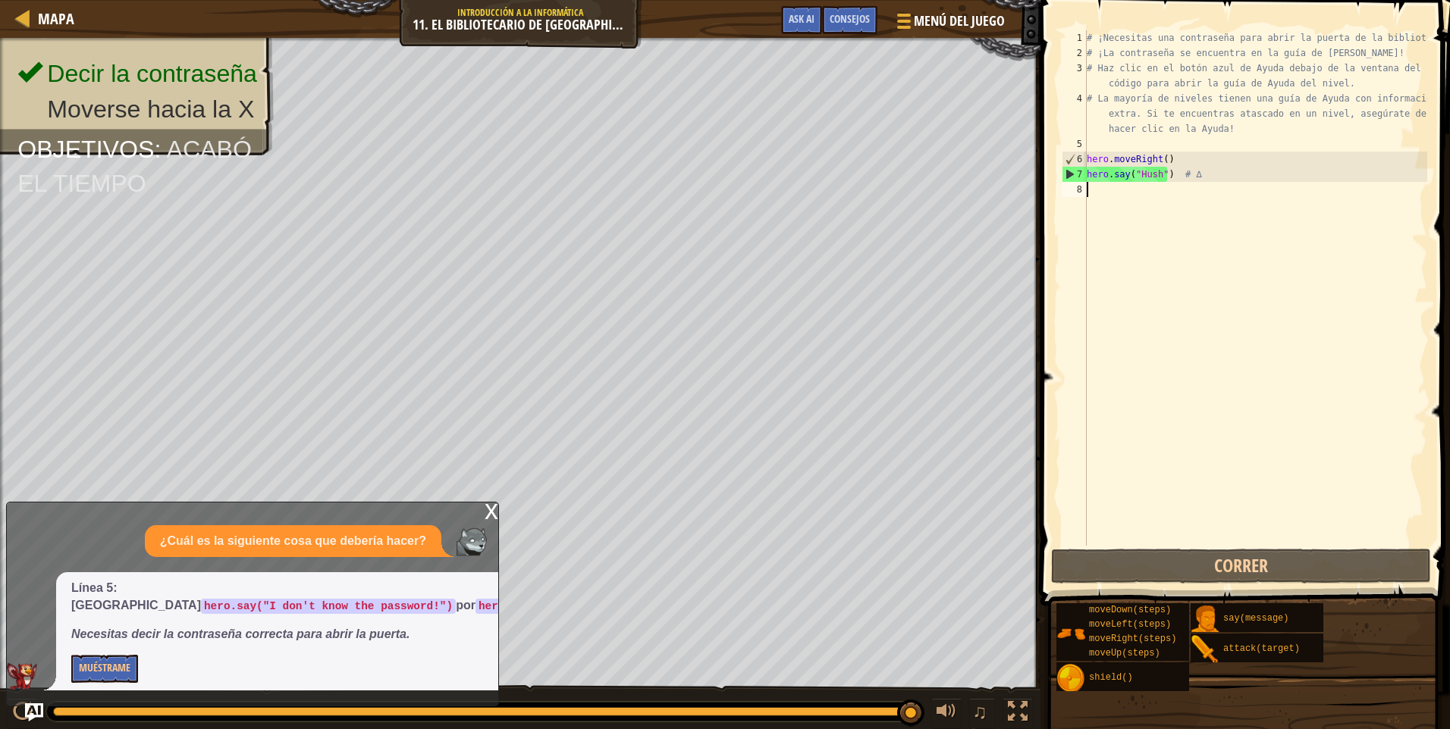
type textarea "h"
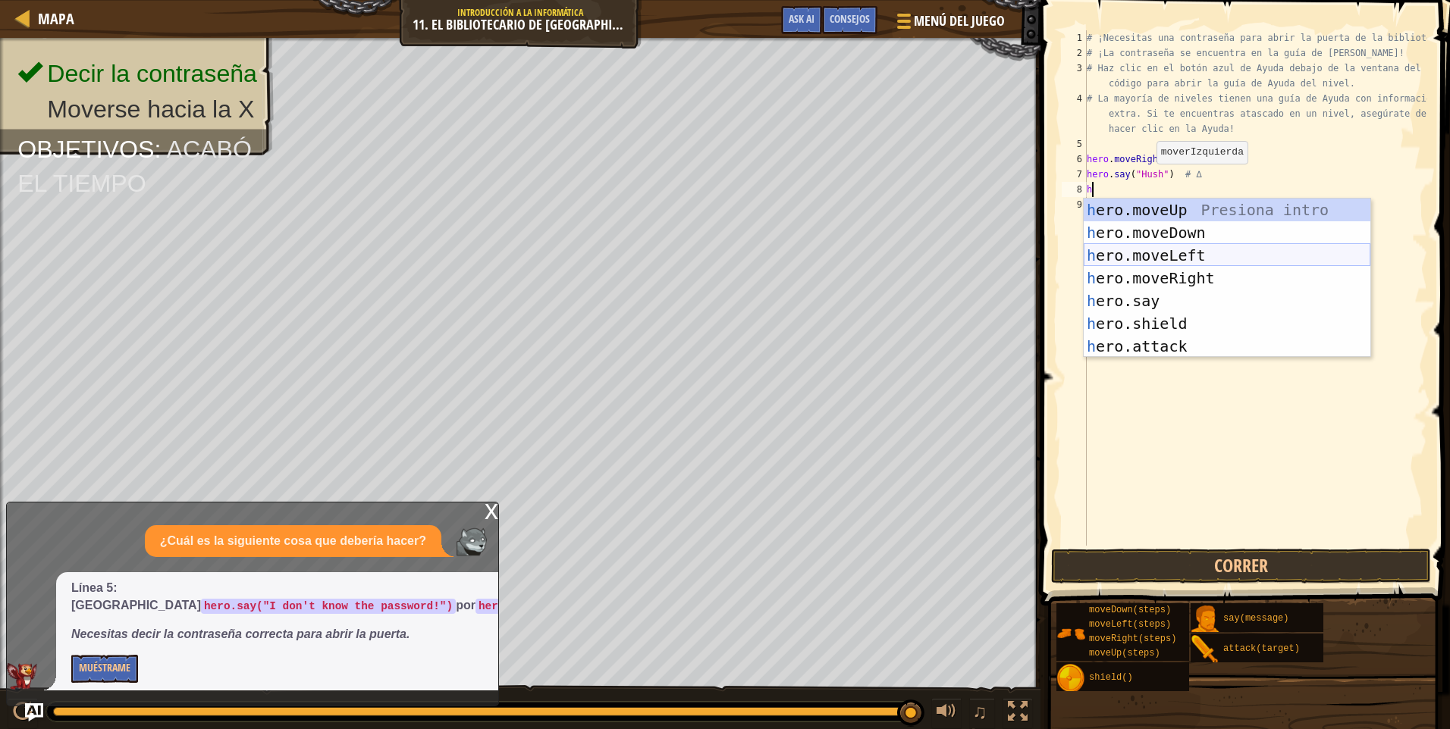
click at [1197, 245] on div "h ero.moveUp Presiona intro h ero.moveDown Presiona intro h ero.moveLeft Presio…" at bounding box center [1227, 301] width 287 height 205
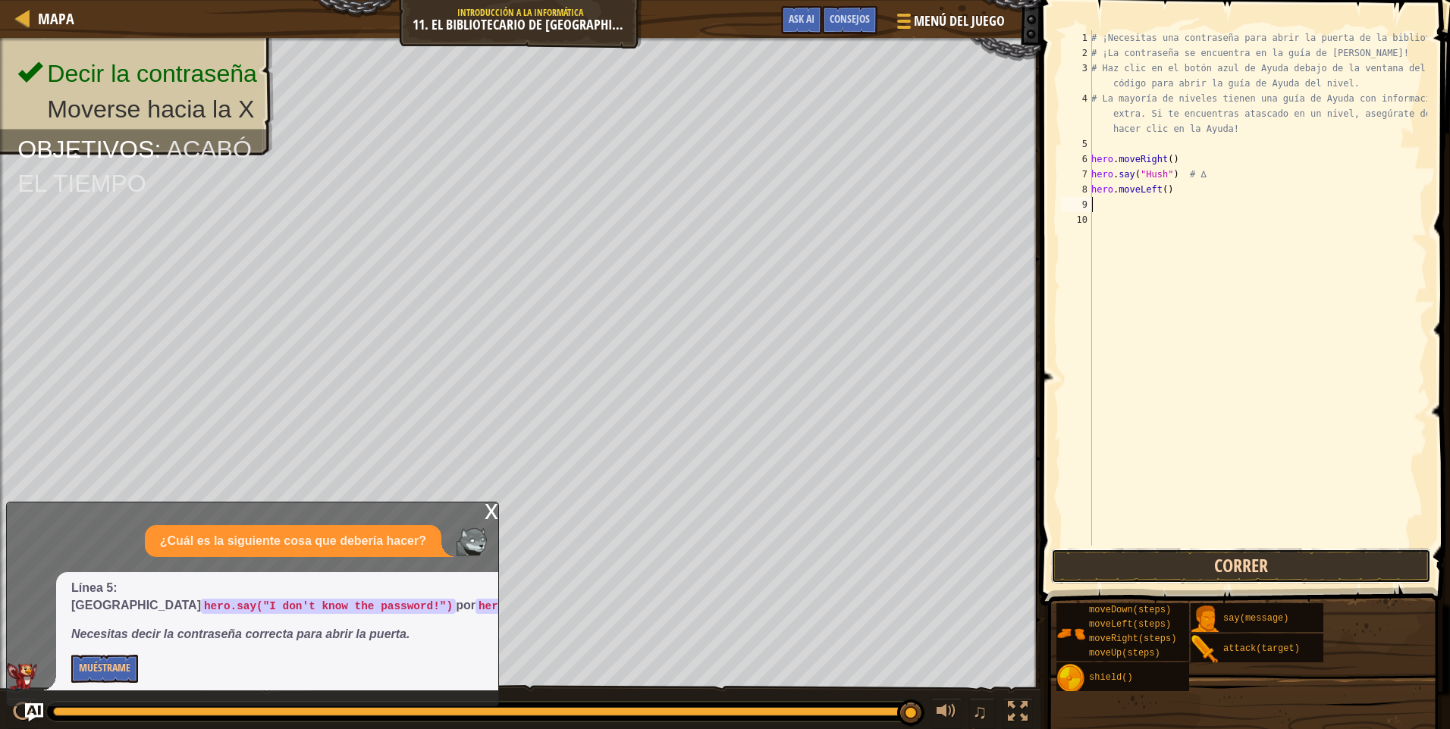
click at [1220, 563] on button "Correr" at bounding box center [1241, 566] width 380 height 35
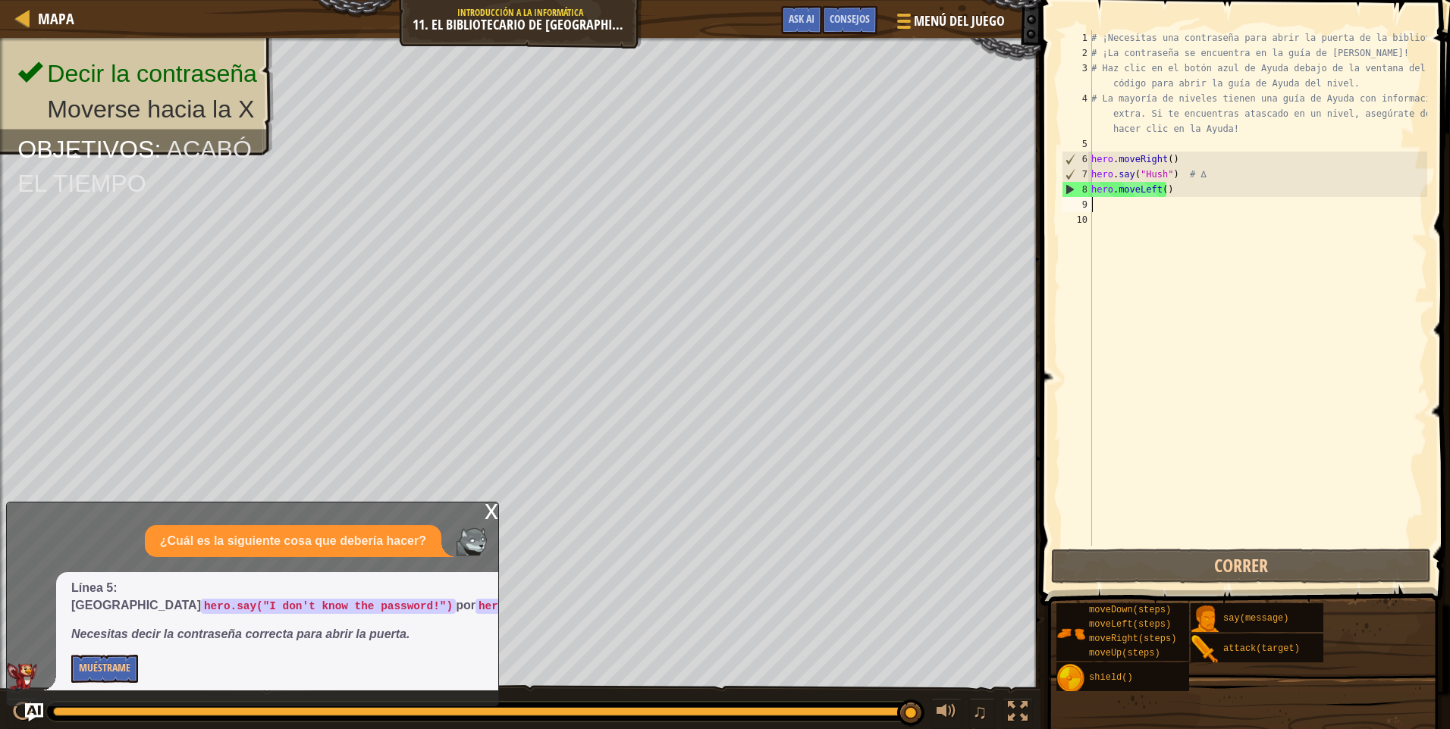
click at [1182, 199] on div "# ¡Necesitas una contraseña para abrir la puerta de la biblioteca! # ¡La contra…" at bounding box center [1257, 303] width 339 height 546
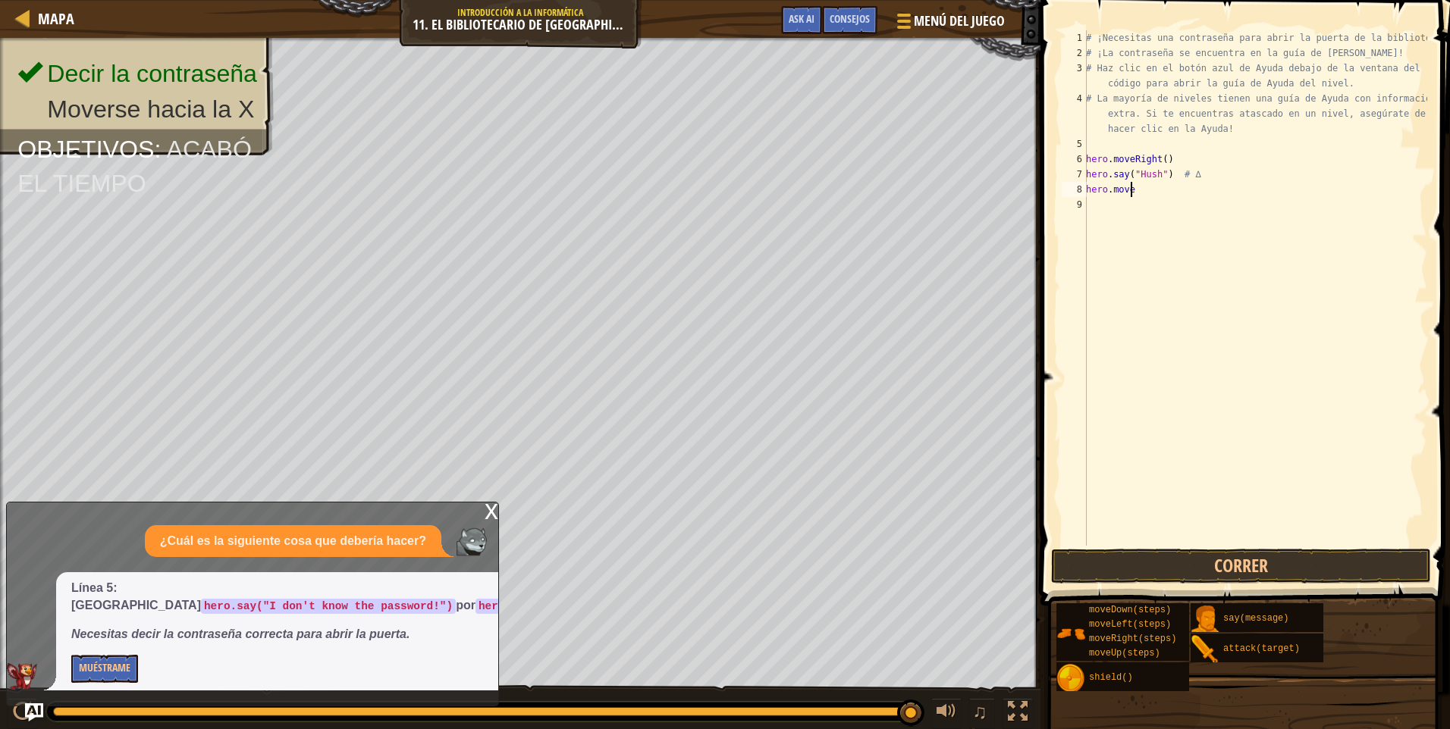
type textarea "h"
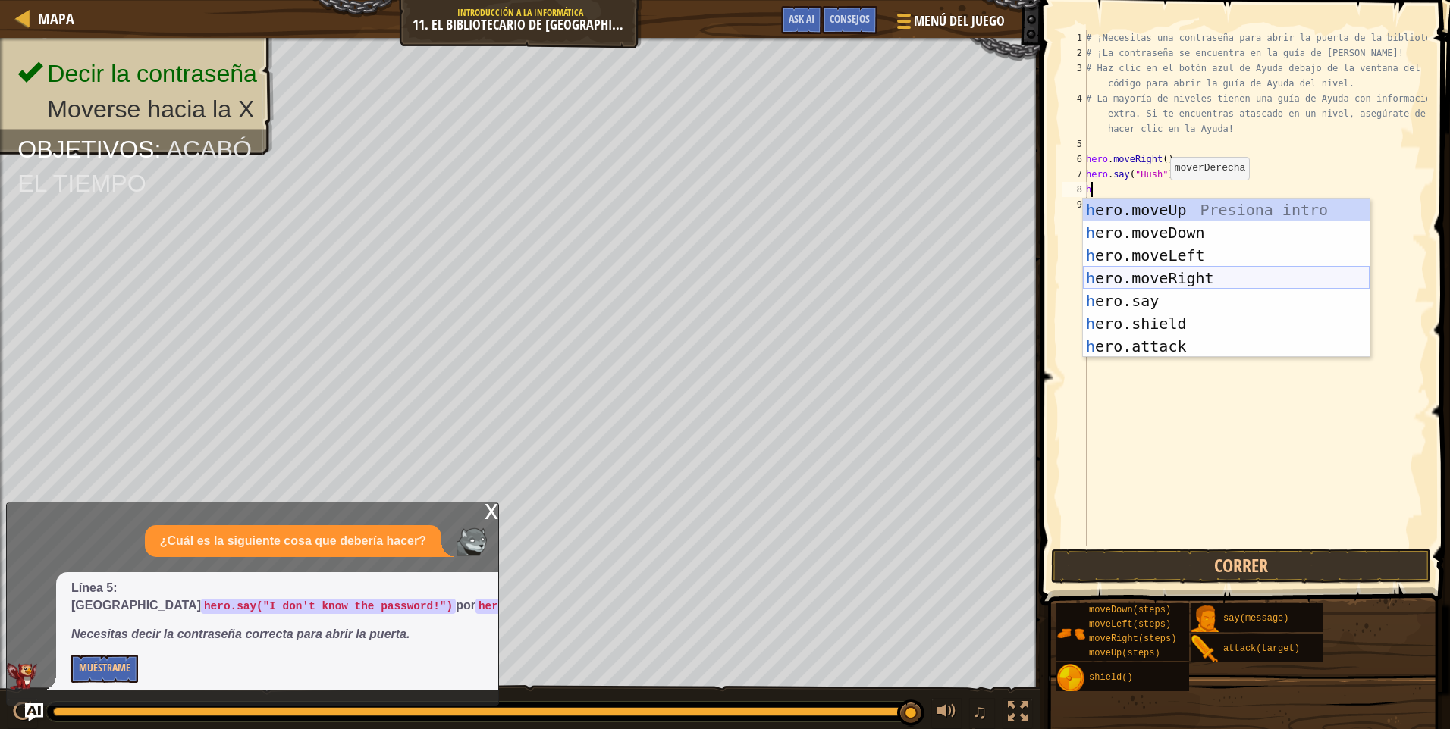
click at [1194, 276] on div "h ero.moveUp Presiona intro h ero.moveDown Presiona intro h ero.moveLeft Presio…" at bounding box center [1226, 301] width 287 height 205
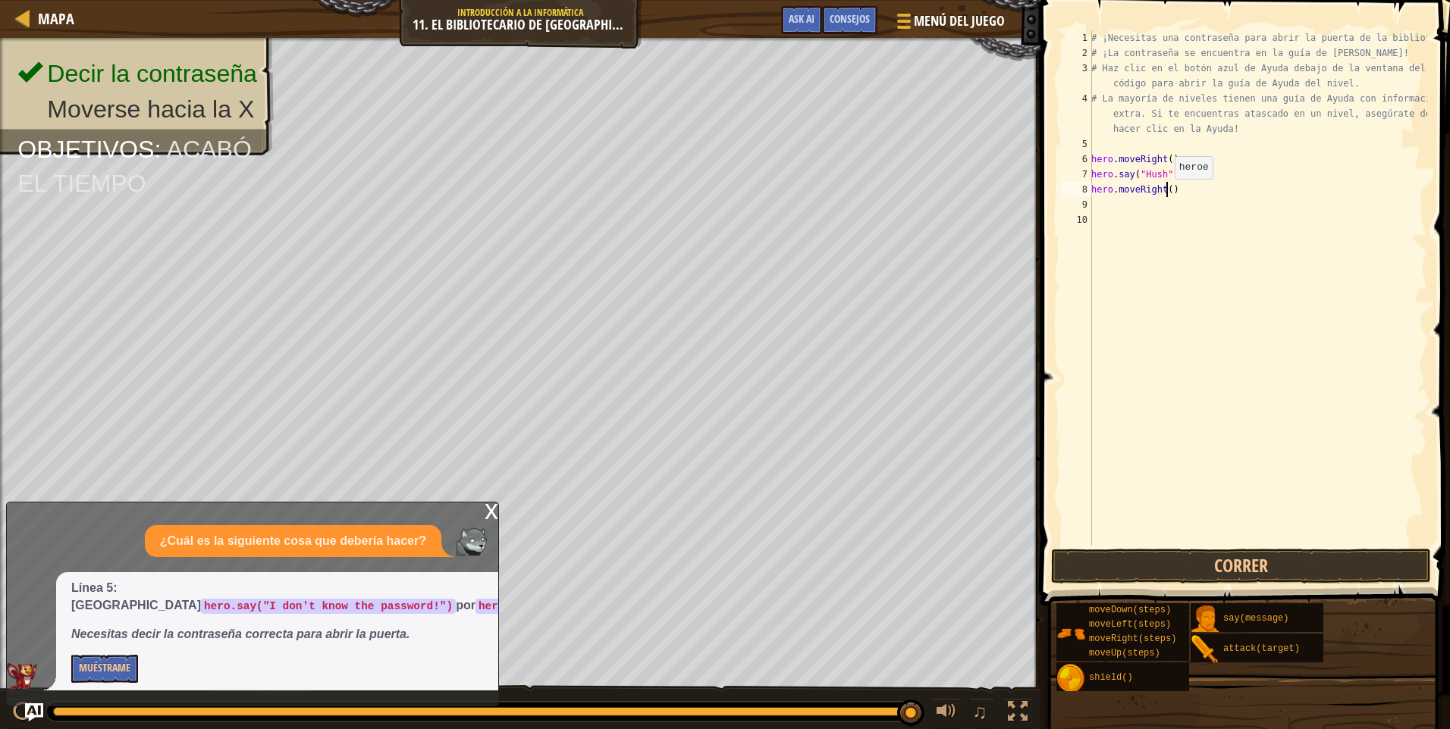
click at [1166, 194] on div "# ¡Necesitas una contraseña para abrir la puerta de la biblioteca! # ¡La contra…" at bounding box center [1257, 303] width 339 height 546
type textarea "hero.moveRight()"
click at [1253, 567] on button "Correr" at bounding box center [1241, 566] width 380 height 35
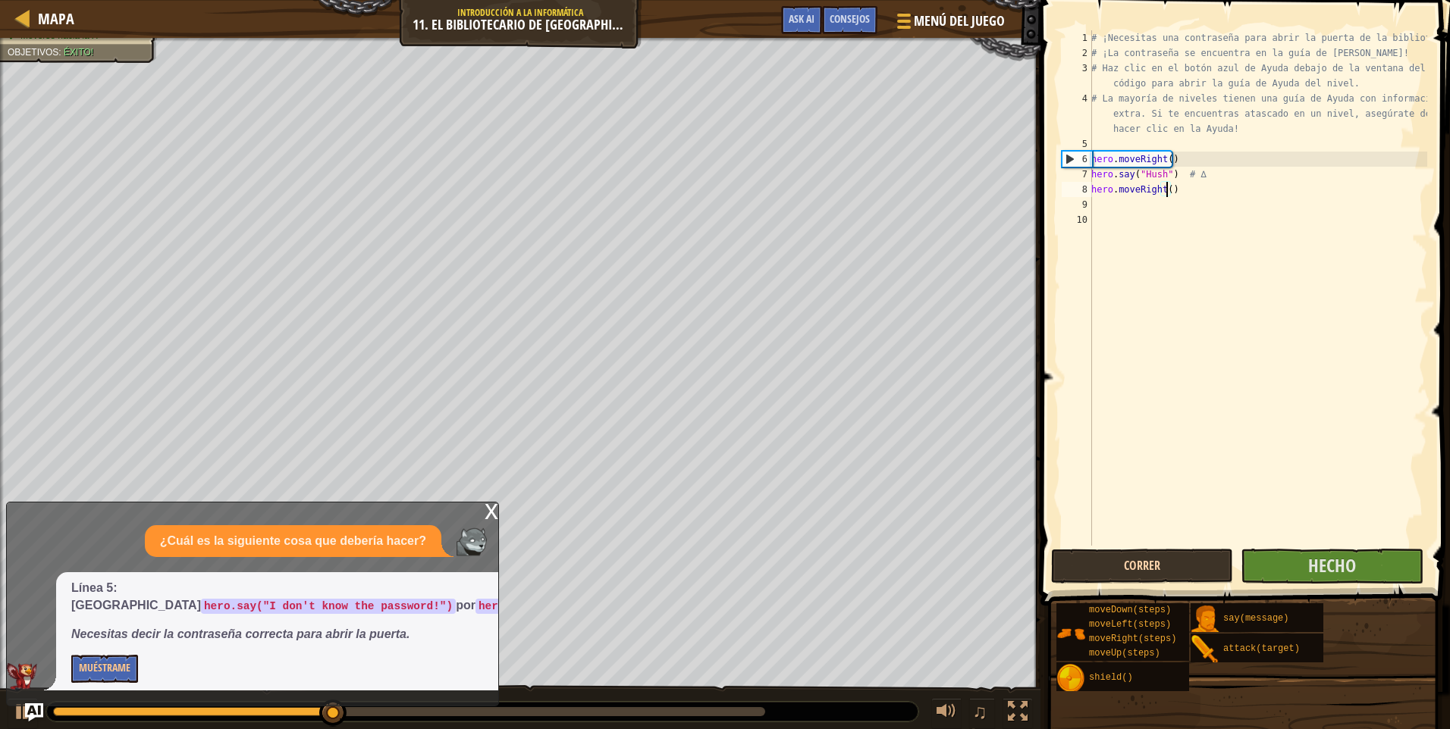
scroll to position [7, 6]
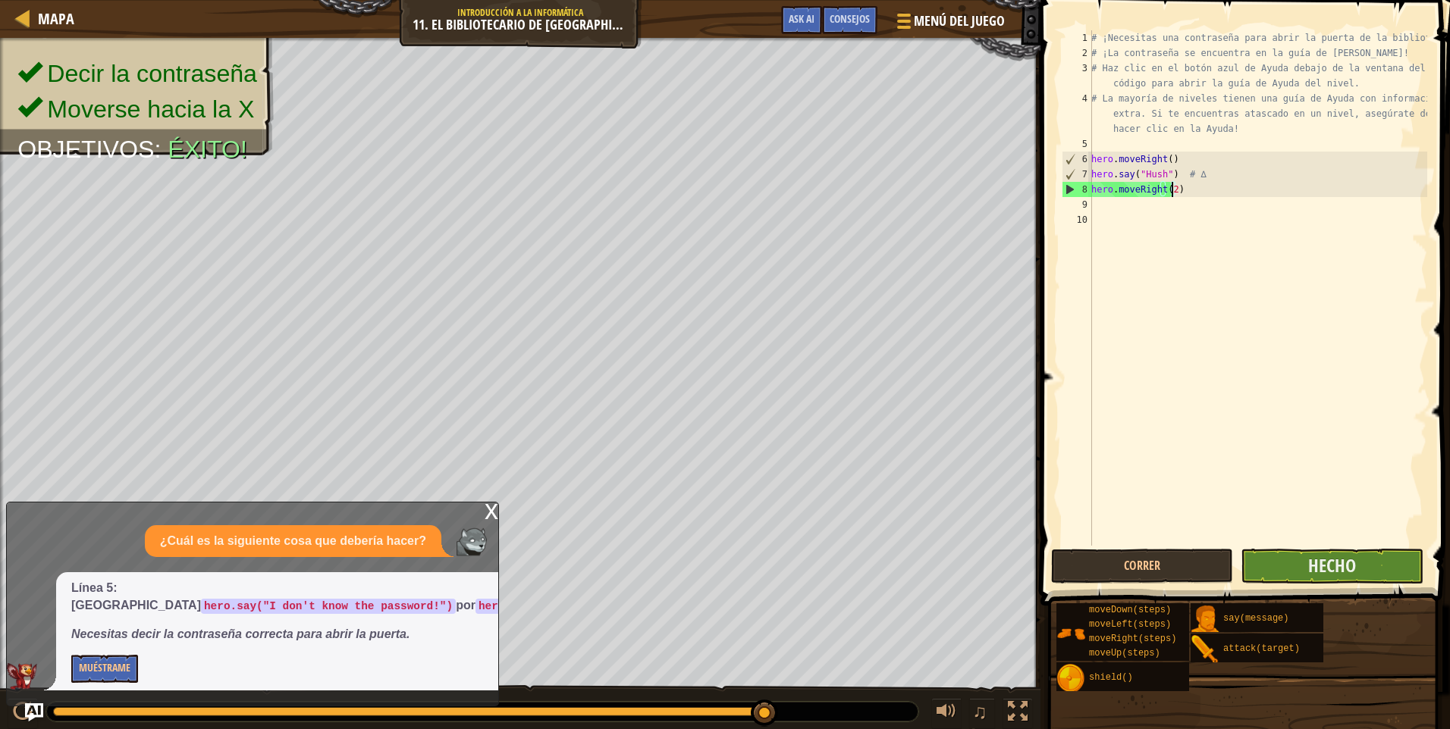
type textarea "hero.moveRight(2)"
click at [1272, 566] on button "Hecho" at bounding box center [1332, 566] width 182 height 35
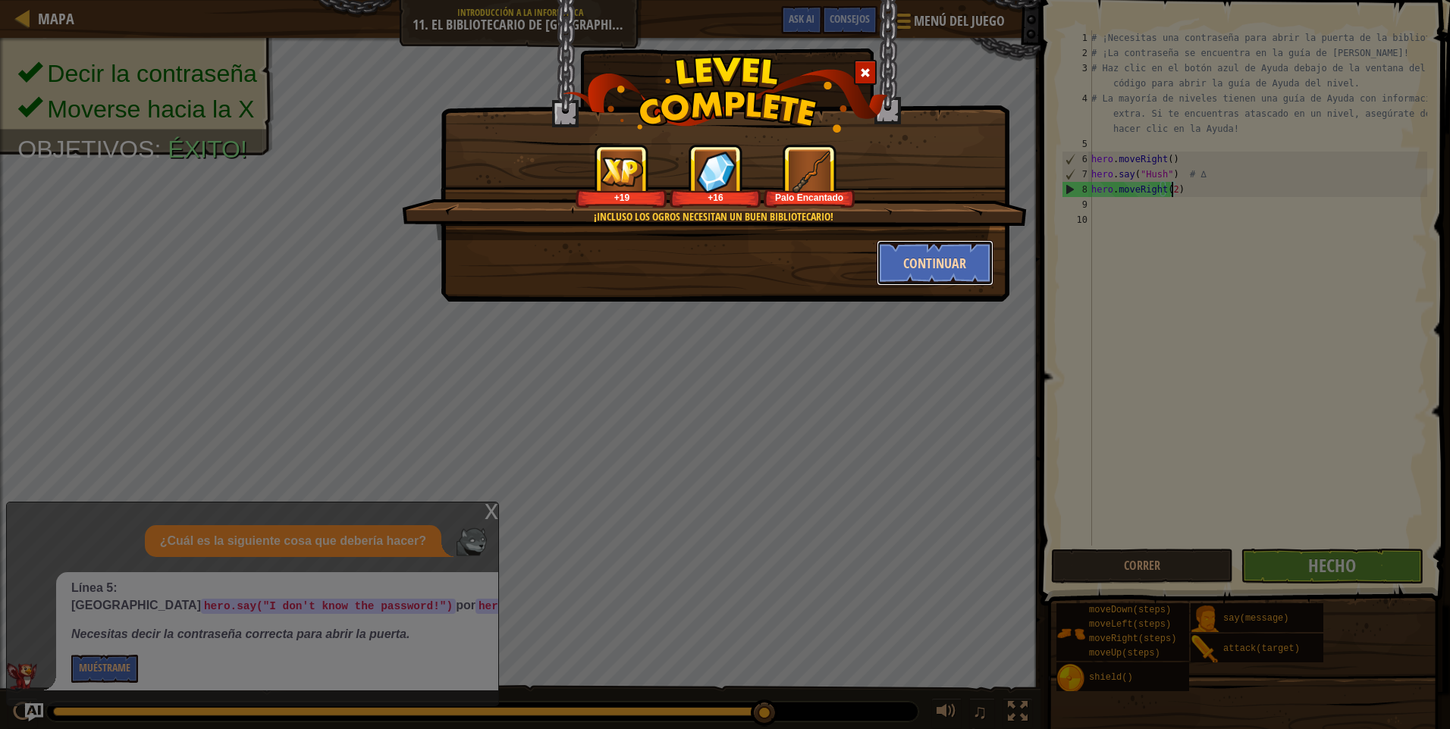
click at [938, 249] on button "Continuar" at bounding box center [936, 262] width 118 height 45
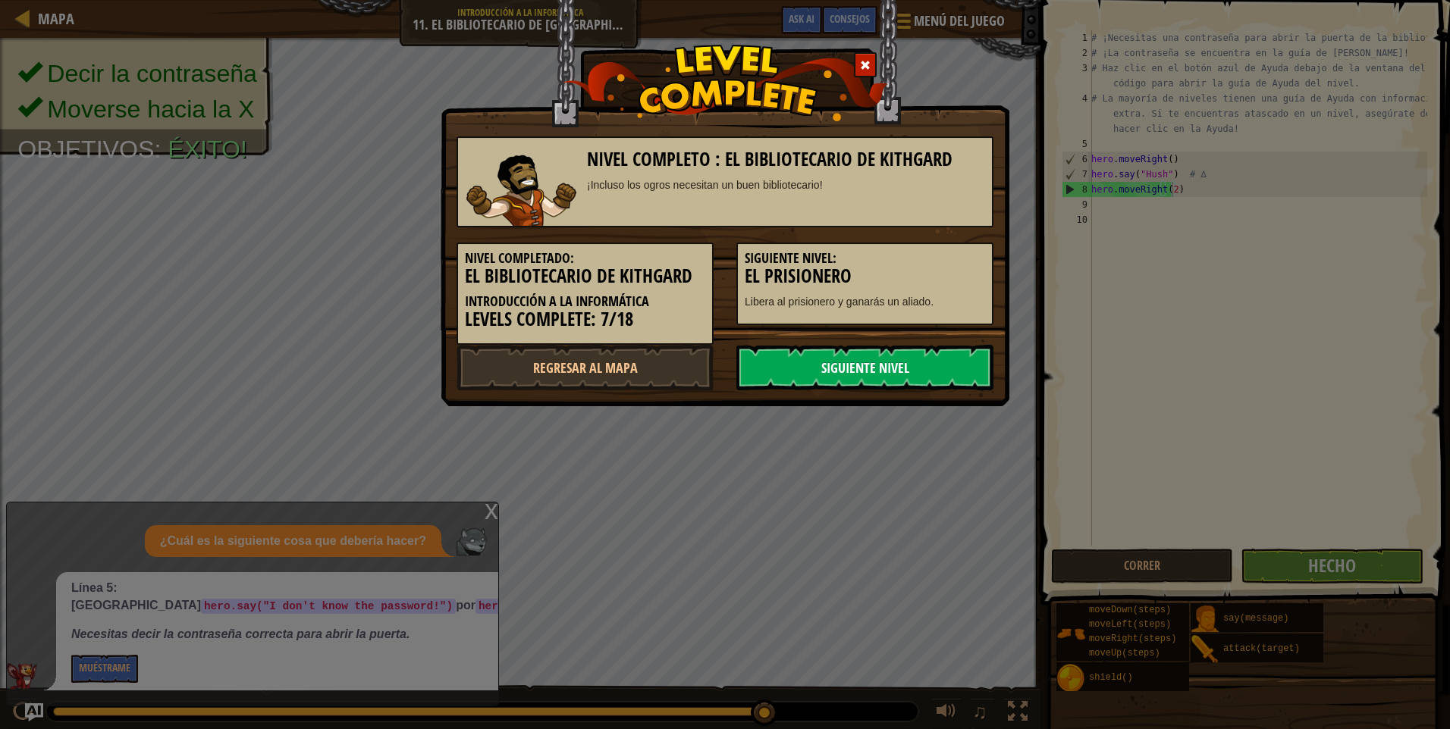
click at [853, 348] on link "Siguiente nivel" at bounding box center [864, 367] width 257 height 45
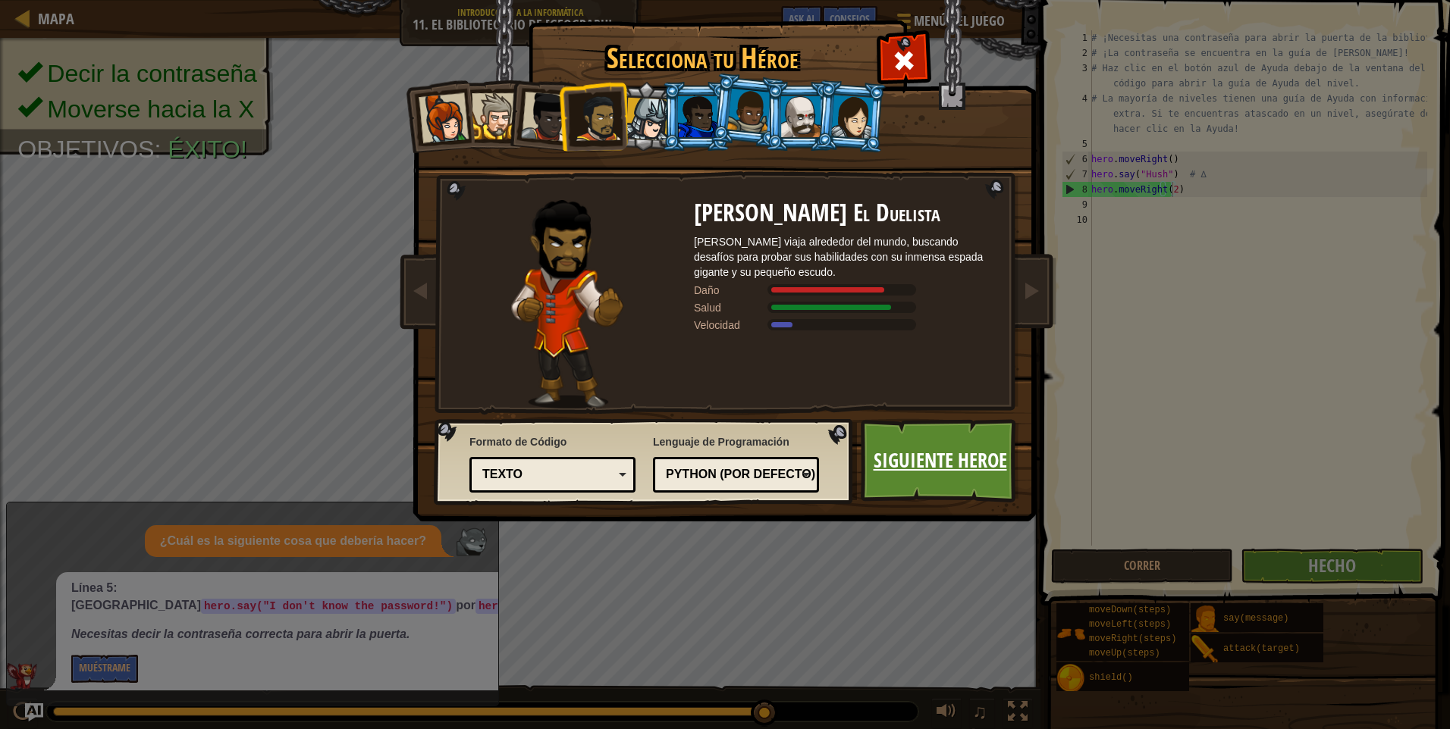
click at [936, 476] on link "Siguiente Heroe" at bounding box center [940, 460] width 158 height 83
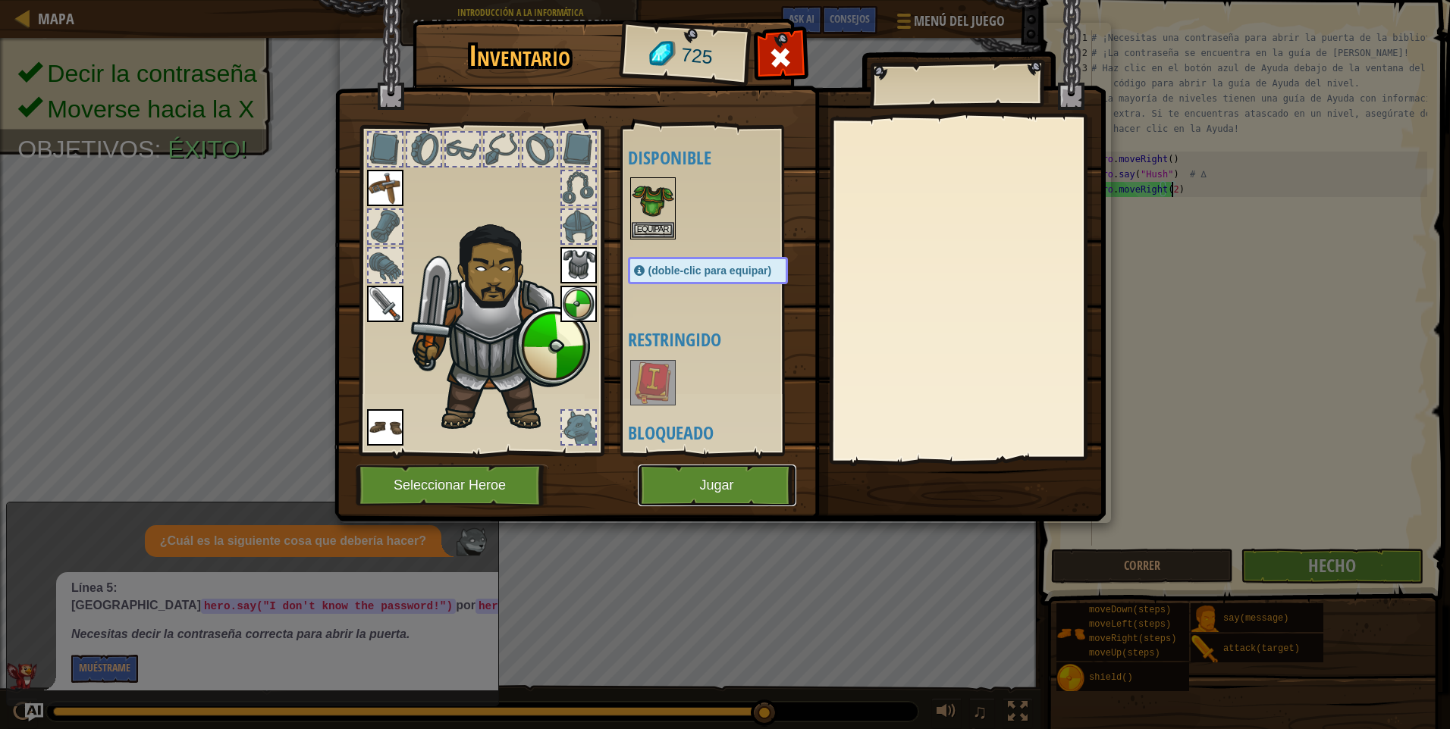
click at [689, 488] on button "Jugar" at bounding box center [717, 486] width 158 height 42
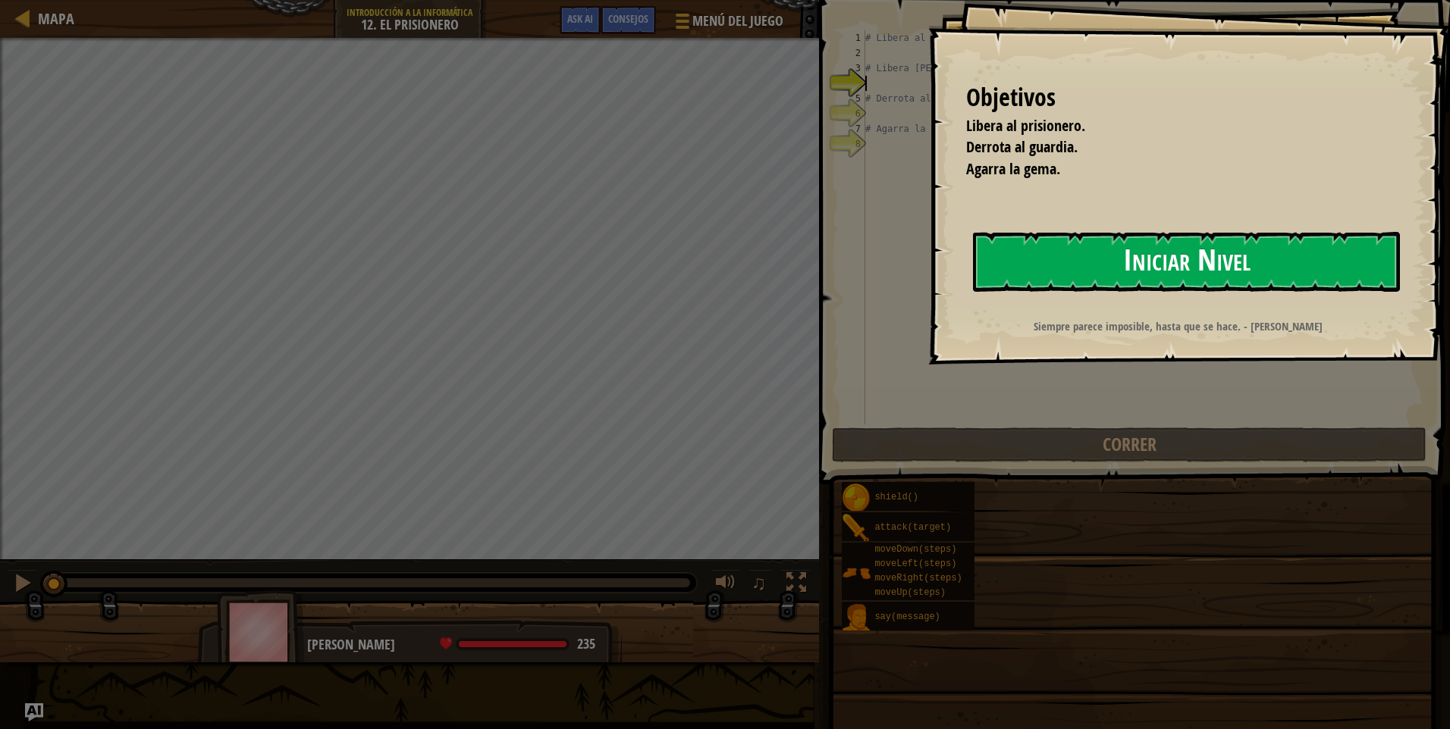
click at [1238, 273] on button "Iniciar Nivel" at bounding box center [1186, 262] width 427 height 60
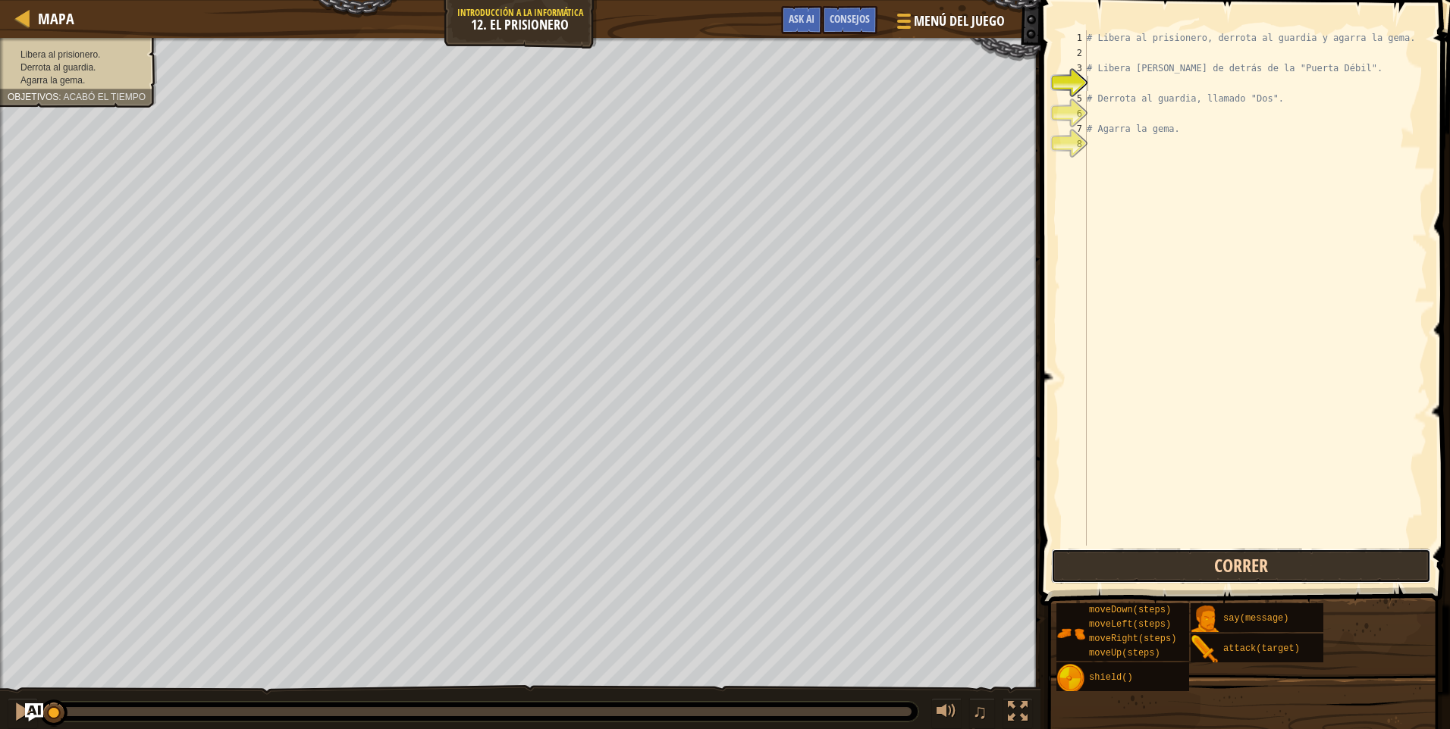
click at [1208, 552] on button "Correr" at bounding box center [1241, 566] width 380 height 35
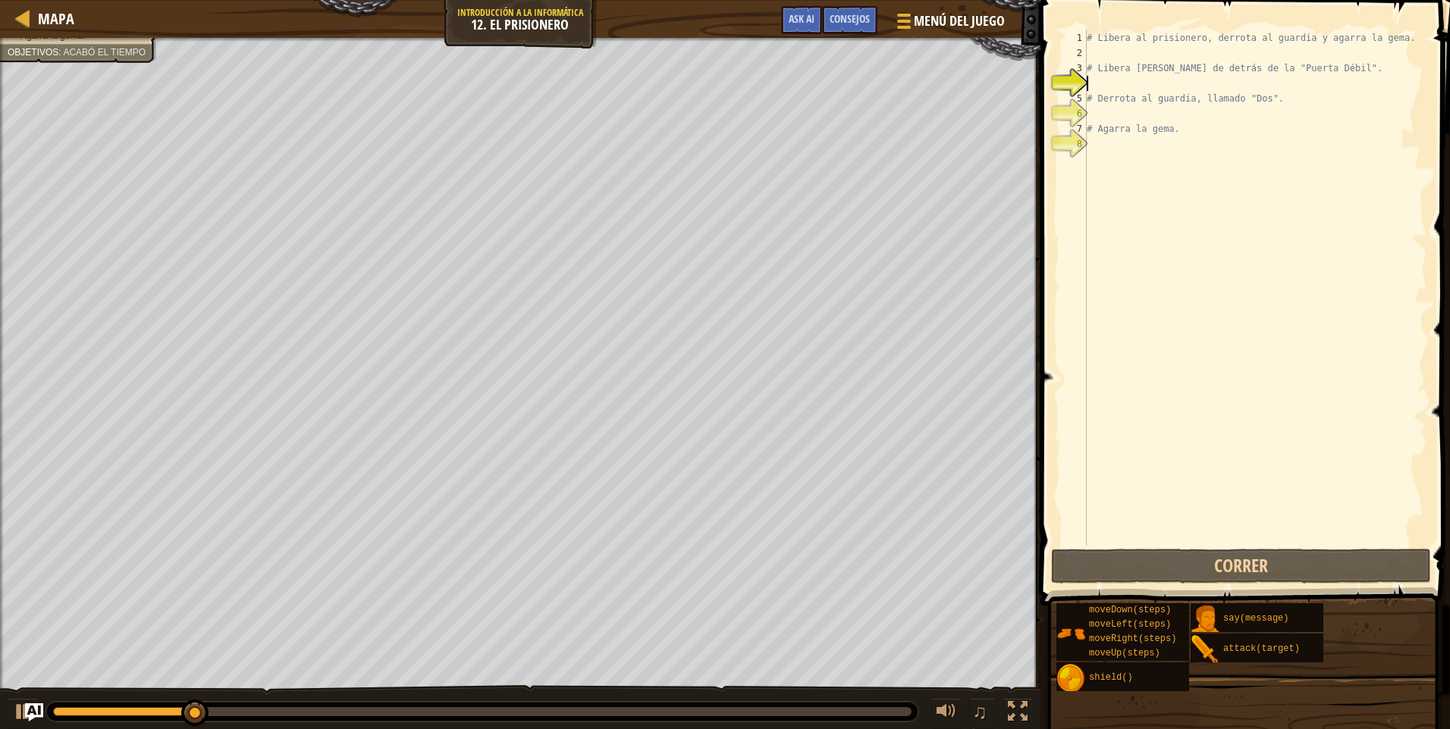
type textarea "h"
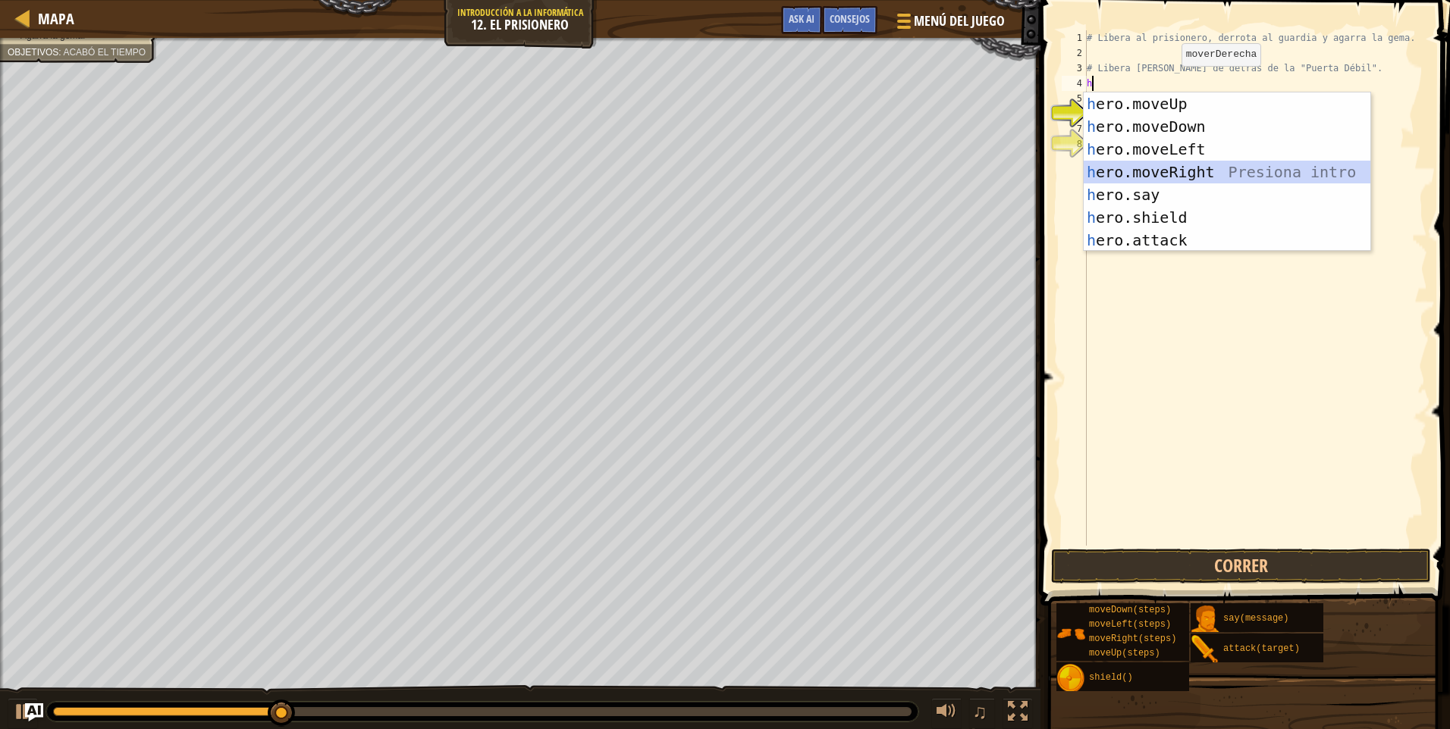
click at [1190, 172] on div "h ero.moveUp Presiona intro h ero.moveDown Presiona intro h ero.moveLeft Presio…" at bounding box center [1227, 195] width 287 height 205
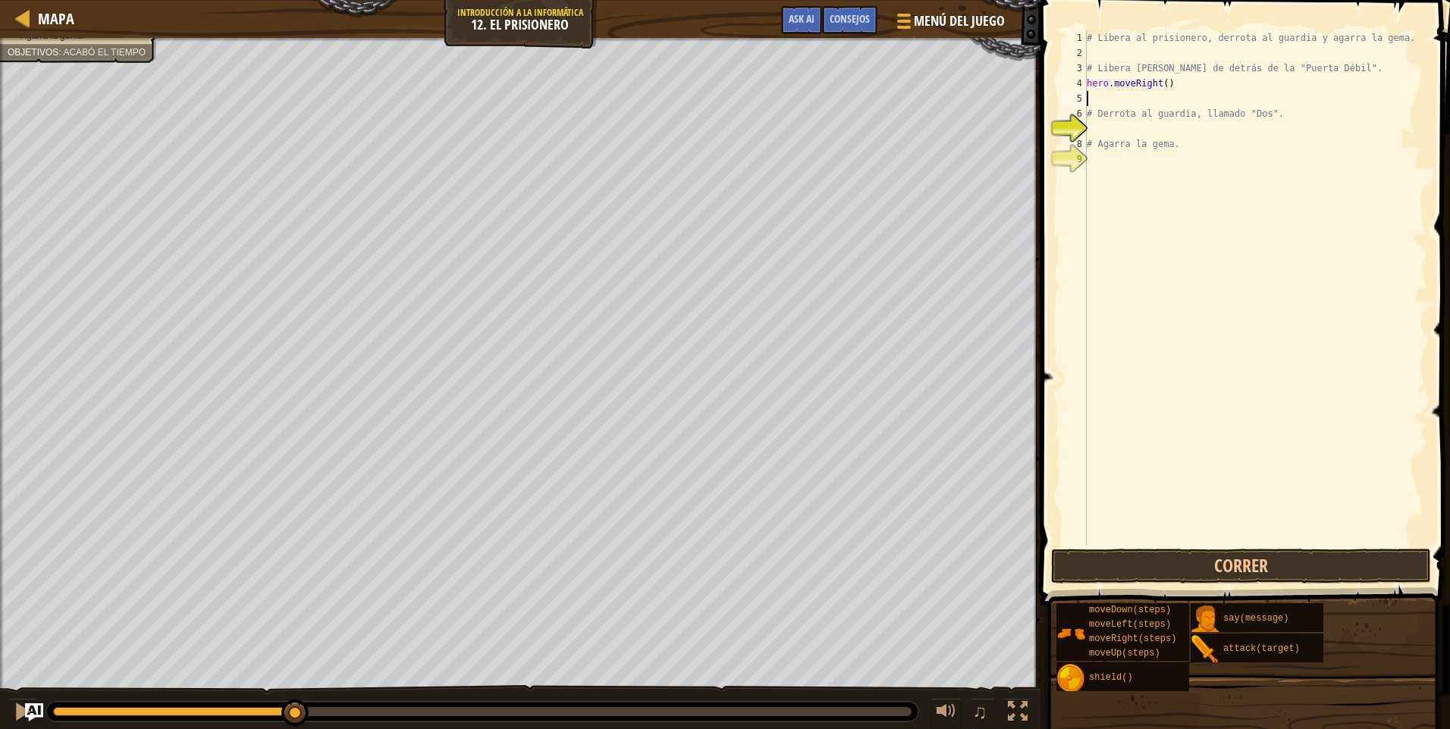
click at [1164, 93] on div "# Libera al prisionero, derrota al guardia y agarra la gema. # Libera [PERSON_N…" at bounding box center [1256, 303] width 344 height 546
click at [1159, 86] on div "# Libera al prisionero, derrota al guardia y agarra la gema. # Libera [PERSON_N…" at bounding box center [1256, 303] width 344 height 546
click at [1163, 86] on div "# Libera al prisionero, derrota al guardia y agarra la gema. # Libera [PERSON_N…" at bounding box center [1256, 303] width 344 height 546
click at [1313, 551] on button "Correr" at bounding box center [1241, 566] width 380 height 35
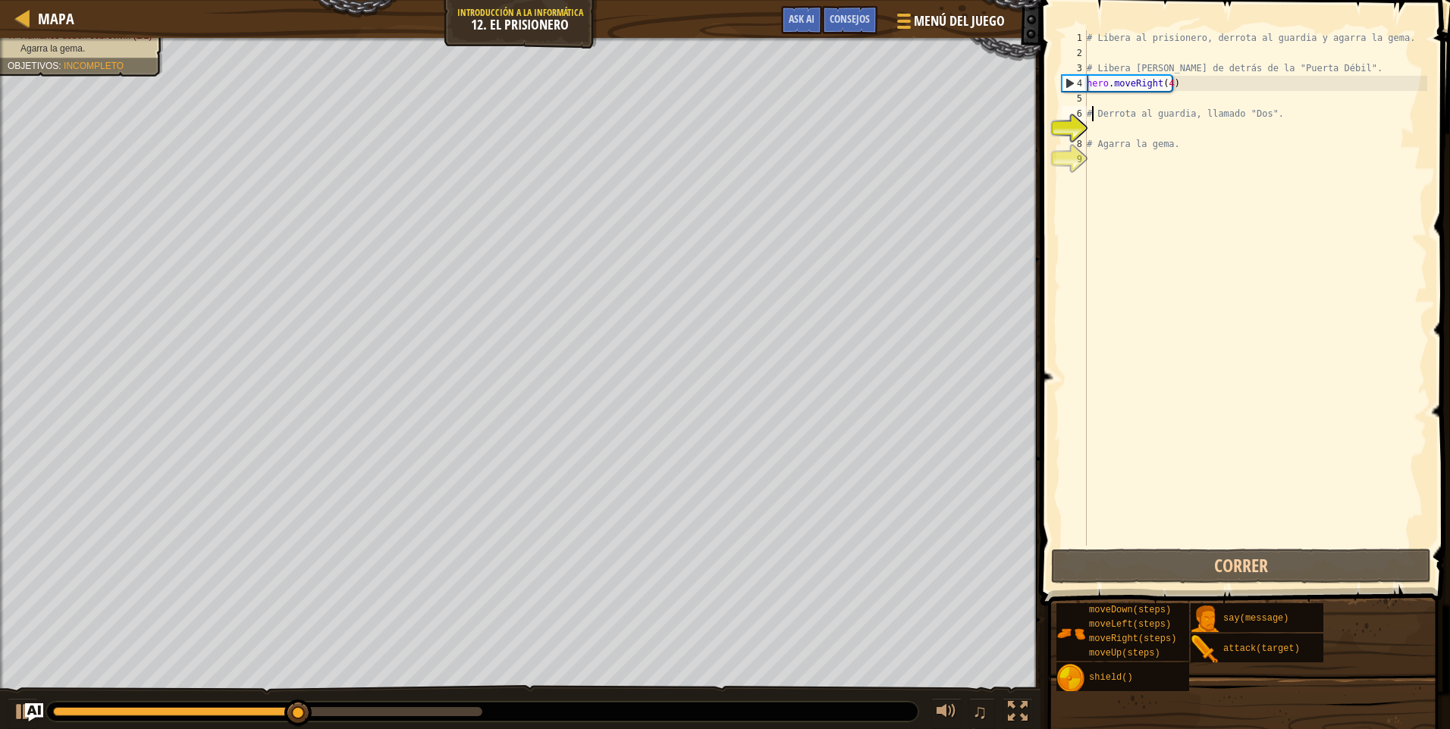
click at [1092, 108] on div "# Libera al prisionero, derrota al guardia y agarra la gema. # Libera [PERSON_N…" at bounding box center [1256, 303] width 344 height 546
click at [1086, 97] on div "5" at bounding box center [1074, 98] width 25 height 15
type textarea "# Derrota al guardia, llamado "Dos"."
type textarea "h"
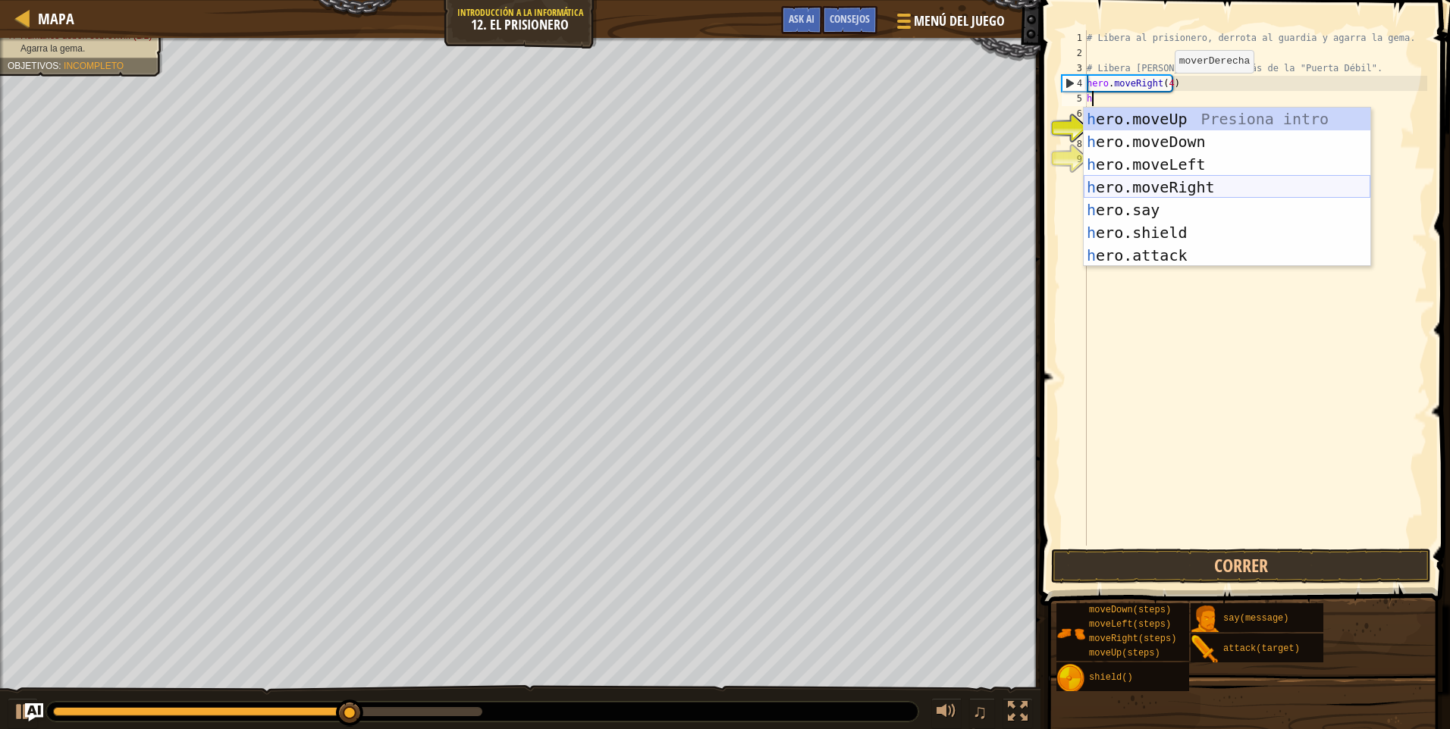
click at [1146, 182] on div "h ero.moveUp Presiona intro h ero.moveDown Presiona intro h ero.moveLeft Presio…" at bounding box center [1227, 210] width 287 height 205
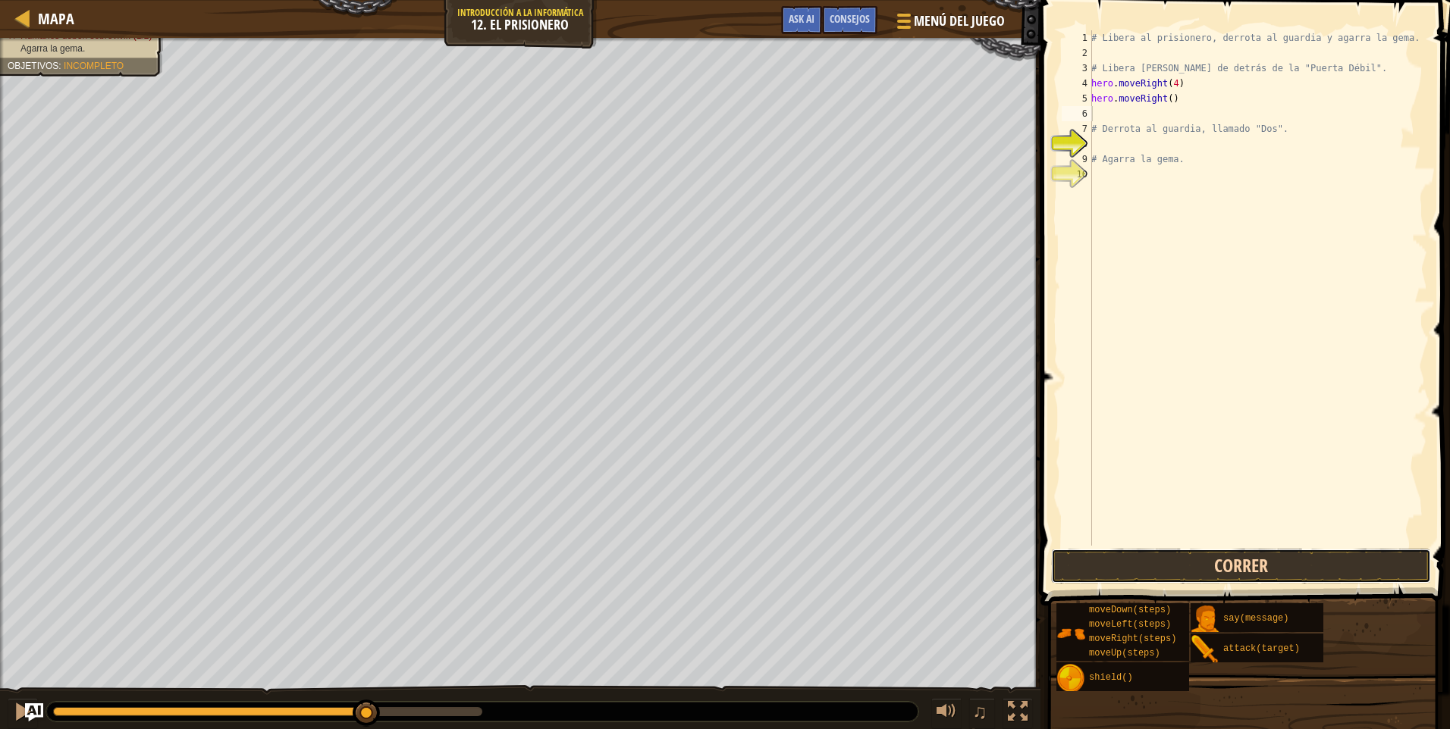
click at [1338, 560] on button "Correr" at bounding box center [1241, 566] width 380 height 35
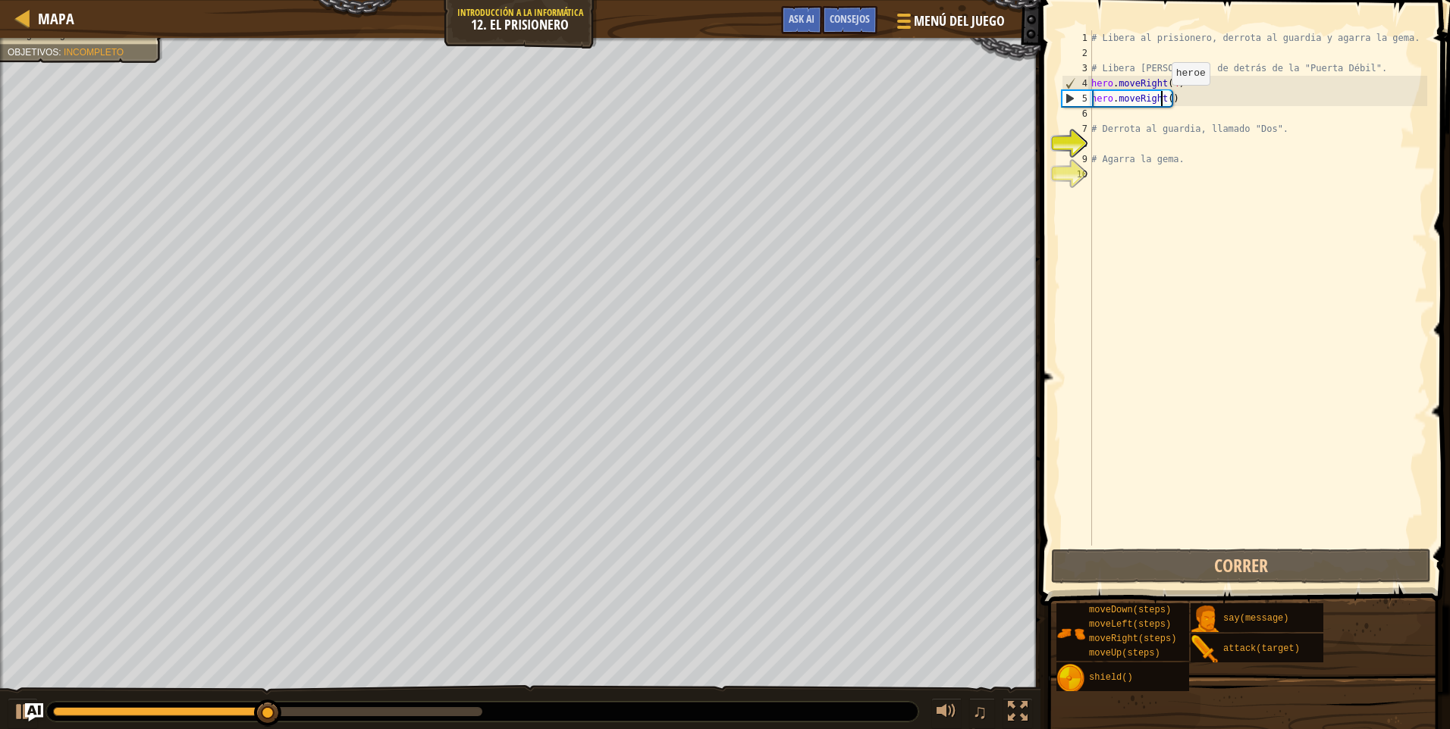
click at [1163, 100] on div "# Libera al prisionero, derrota al guardia y agarra la gema. # Libera [PERSON_N…" at bounding box center [1257, 303] width 339 height 546
drag, startPoint x: 1163, startPoint y: 100, endPoint x: 1170, endPoint y: 104, distance: 7.8
click at [1170, 103] on div "# Libera al prisionero, derrota al guardia y agarra la gema. # Libera [PERSON_N…" at bounding box center [1257, 303] width 339 height 546
click at [1170, 104] on div "# Libera al prisionero, derrota al guardia y agarra la gema. # Libera [PERSON_N…" at bounding box center [1257, 288] width 339 height 516
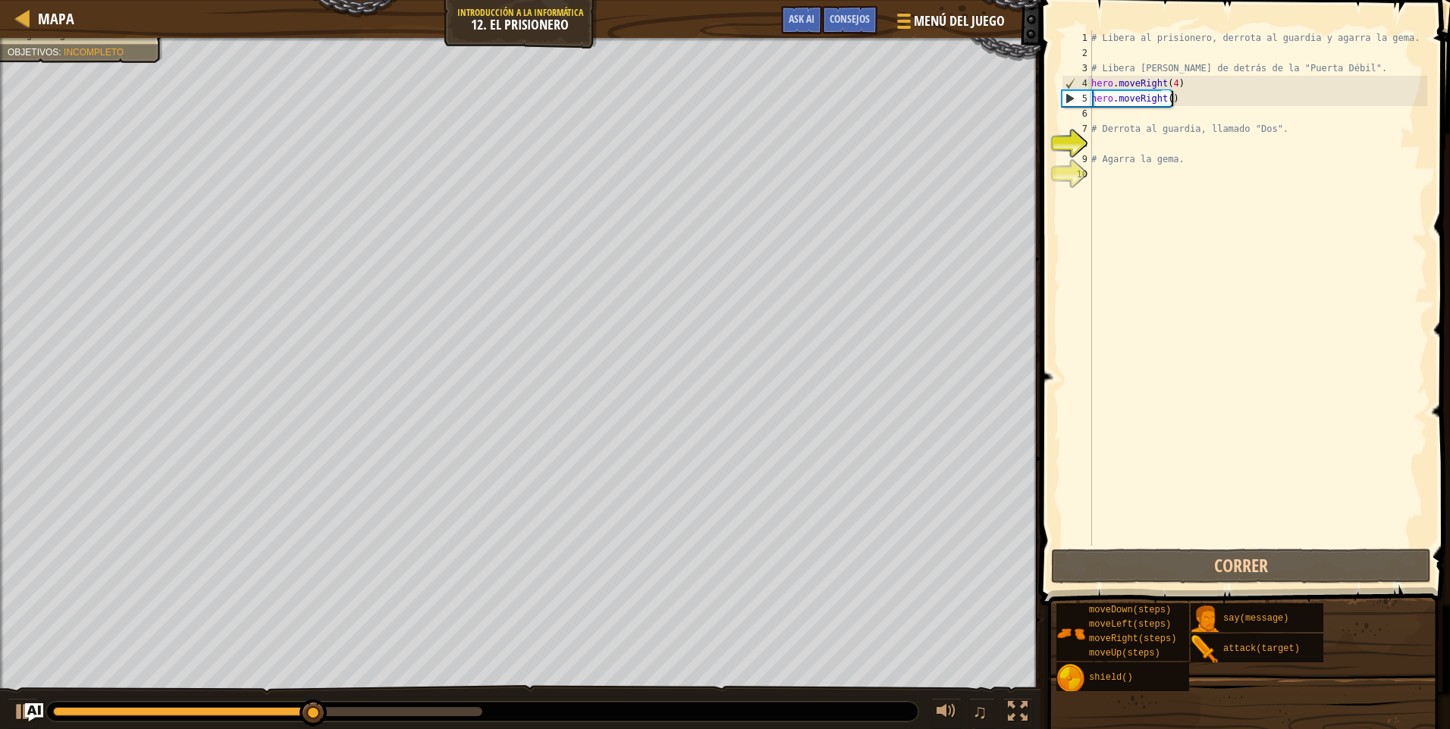
click at [1170, 104] on div "# Libera al prisionero, derrota al guardia y agarra la gema. # Libera [PERSON_N…" at bounding box center [1257, 303] width 339 height 546
click at [1173, 104] on div "# Libera al prisionero, derrota al guardia y agarra la gema. # Libera [PERSON_N…" at bounding box center [1257, 303] width 339 height 546
click at [1175, 102] on div "# Libera al prisionero, derrota al guardia y agarra la gema. # Libera [PERSON_N…" at bounding box center [1257, 303] width 339 height 546
drag, startPoint x: 1172, startPoint y: 92, endPoint x: 1182, endPoint y: 71, distance: 23.7
click at [1173, 88] on div "# Libera al prisionero, derrota al guardia y agarra la gema. # Libera [PERSON_N…" at bounding box center [1257, 303] width 339 height 546
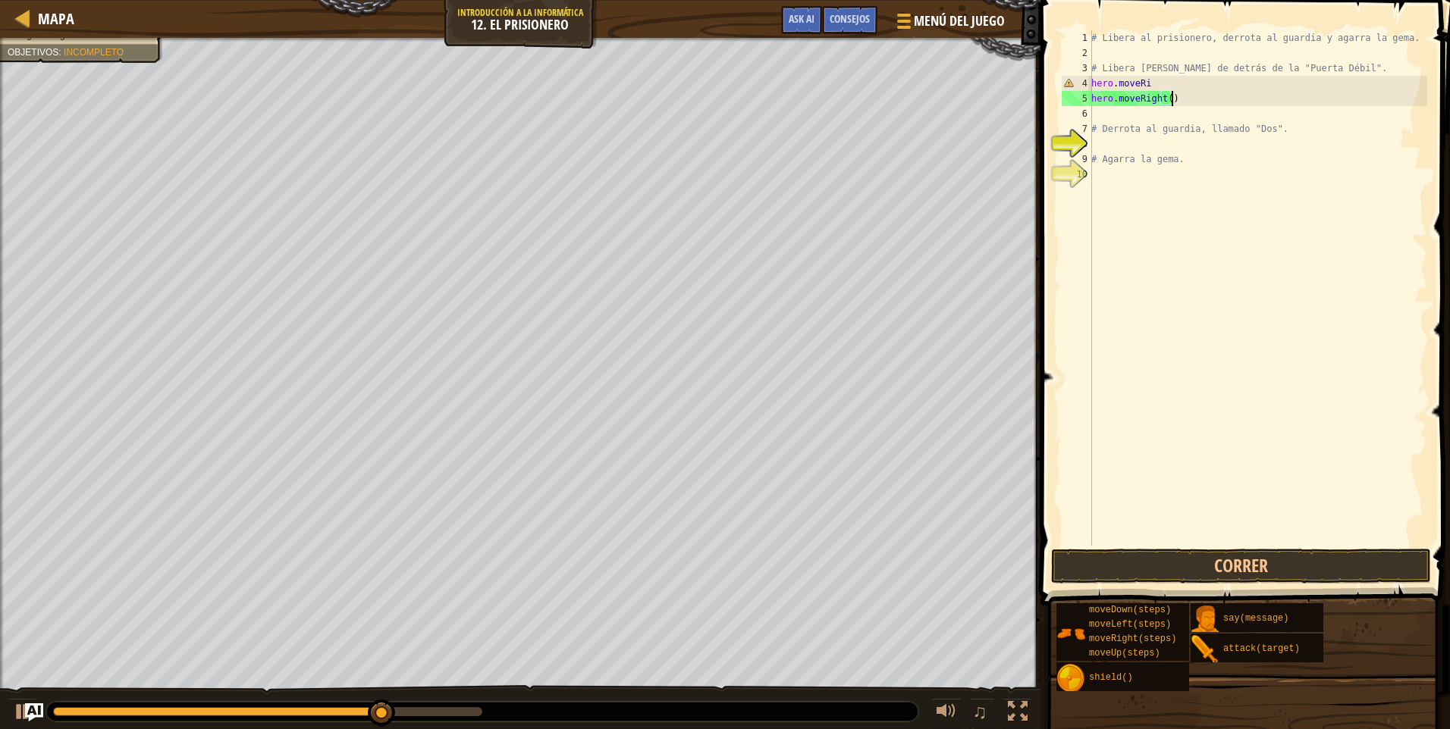
click at [1180, 102] on div "# Libera al prisionero, derrota al guardia y agarra la gema. # Libera [PERSON_N…" at bounding box center [1257, 303] width 339 height 546
type textarea "h"
click at [1157, 80] on div "# Libera al prisionero, derrota al guardia y agarra la gema. # Libera [PERSON_N…" at bounding box center [1257, 303] width 339 height 546
type textarea "h"
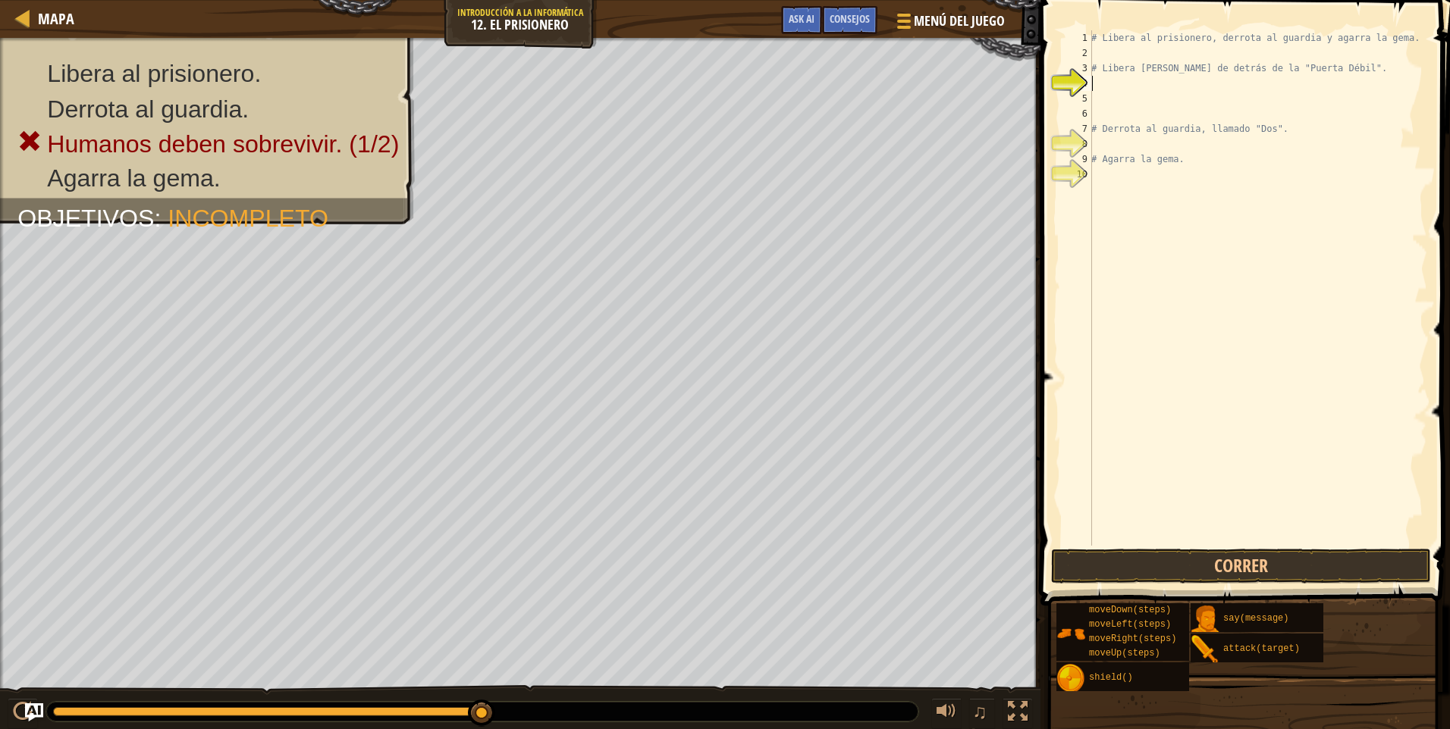
type textarea "h"
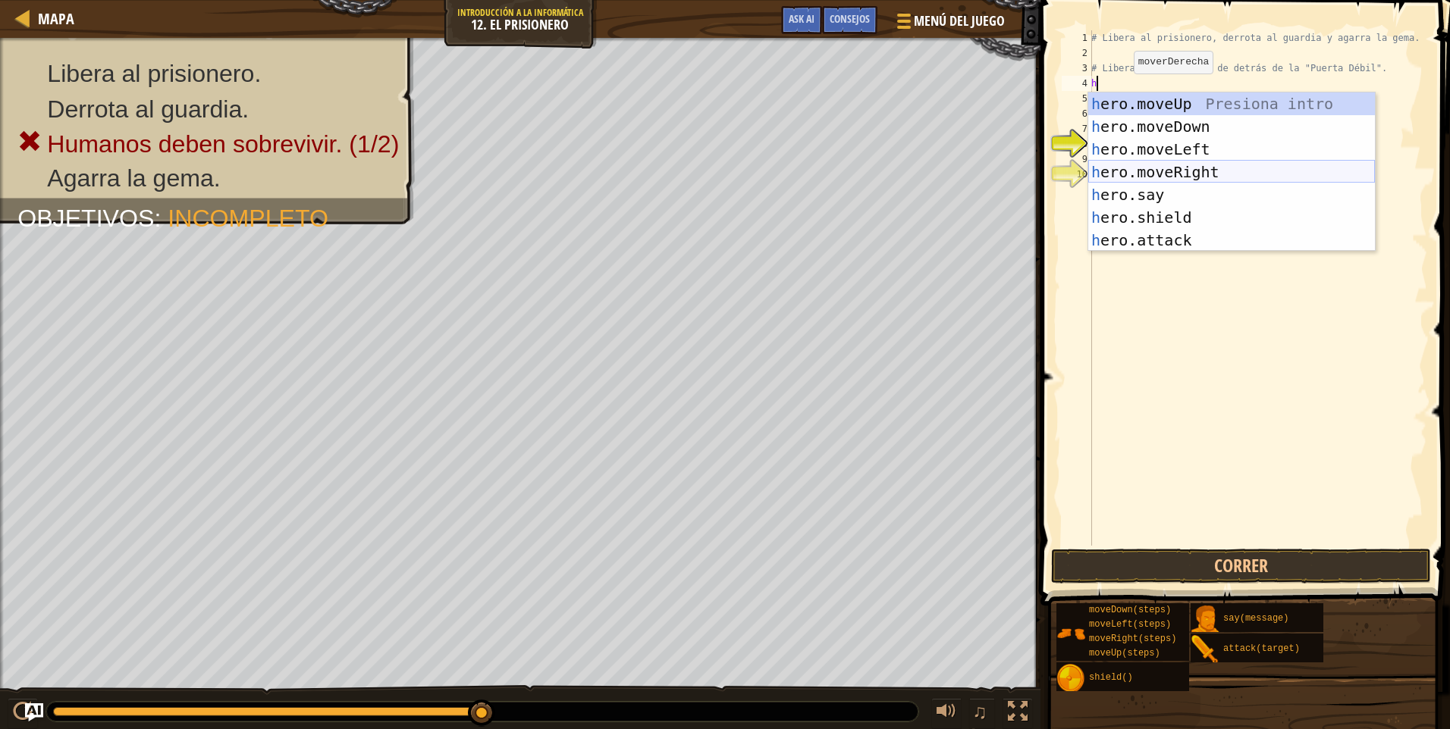
click at [1187, 180] on div "h ero.moveUp Presiona intro h ero.moveDown Presiona intro h ero.moveLeft Presio…" at bounding box center [1231, 195] width 287 height 205
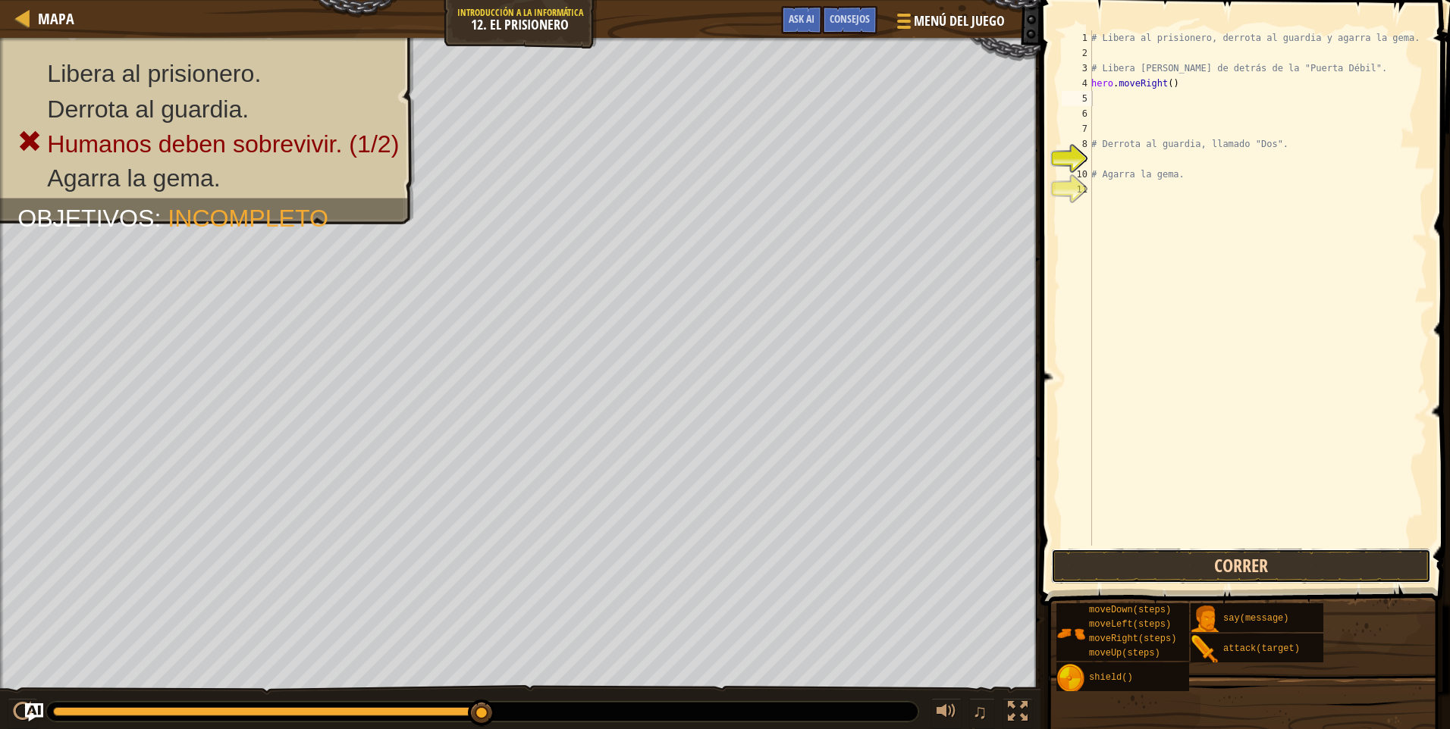
click at [1300, 570] on button "Correr" at bounding box center [1241, 566] width 380 height 35
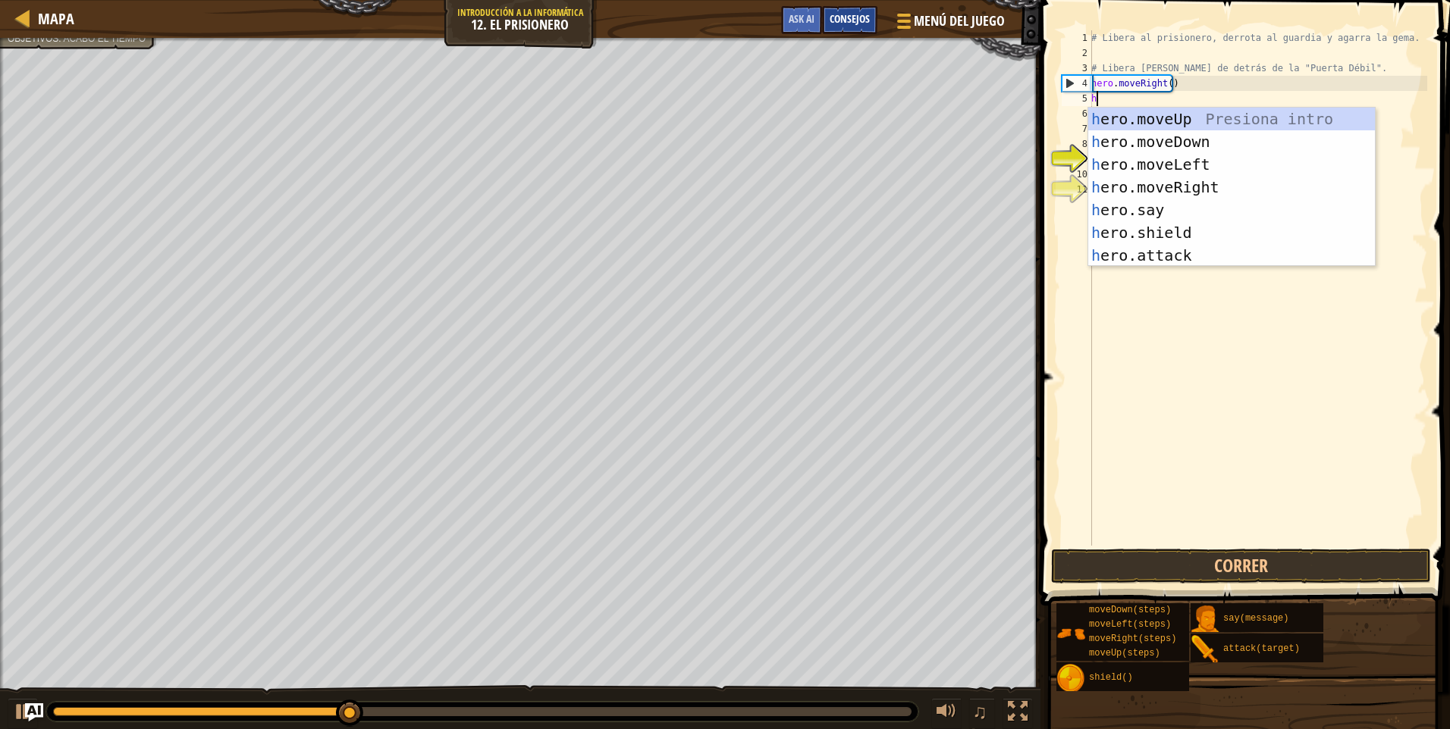
type textarea "h"
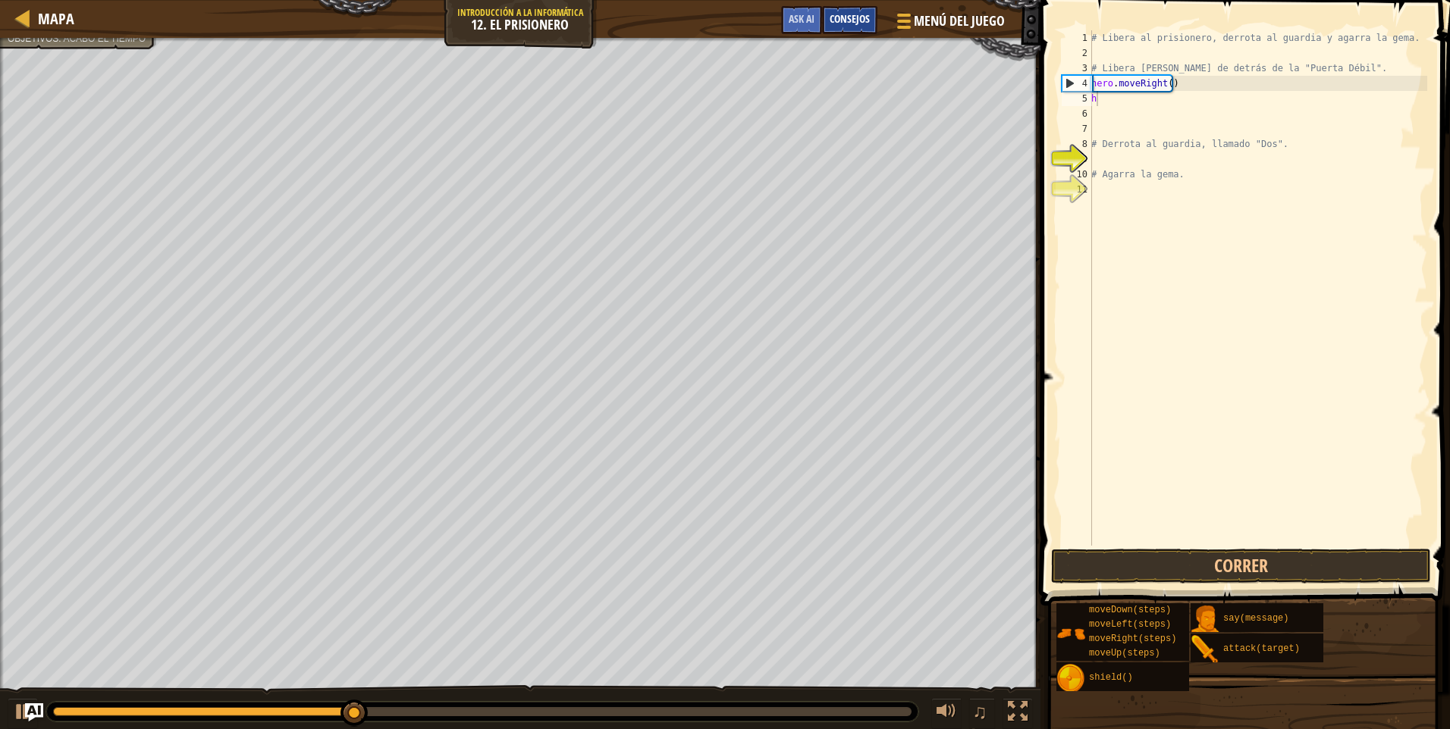
click at [851, 27] on div "Consejos" at bounding box center [849, 20] width 55 height 28
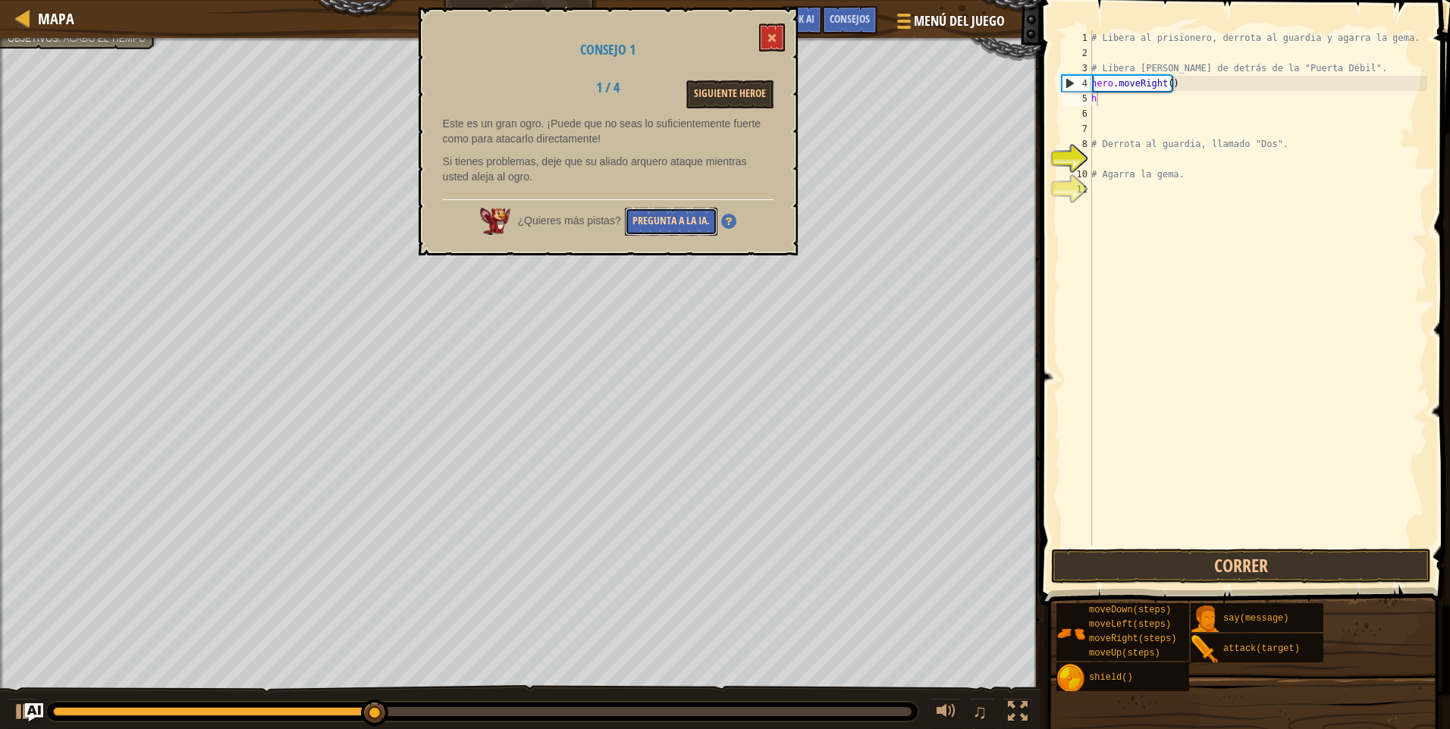
click at [664, 222] on button "Pregunta a la IA." at bounding box center [671, 222] width 93 height 28
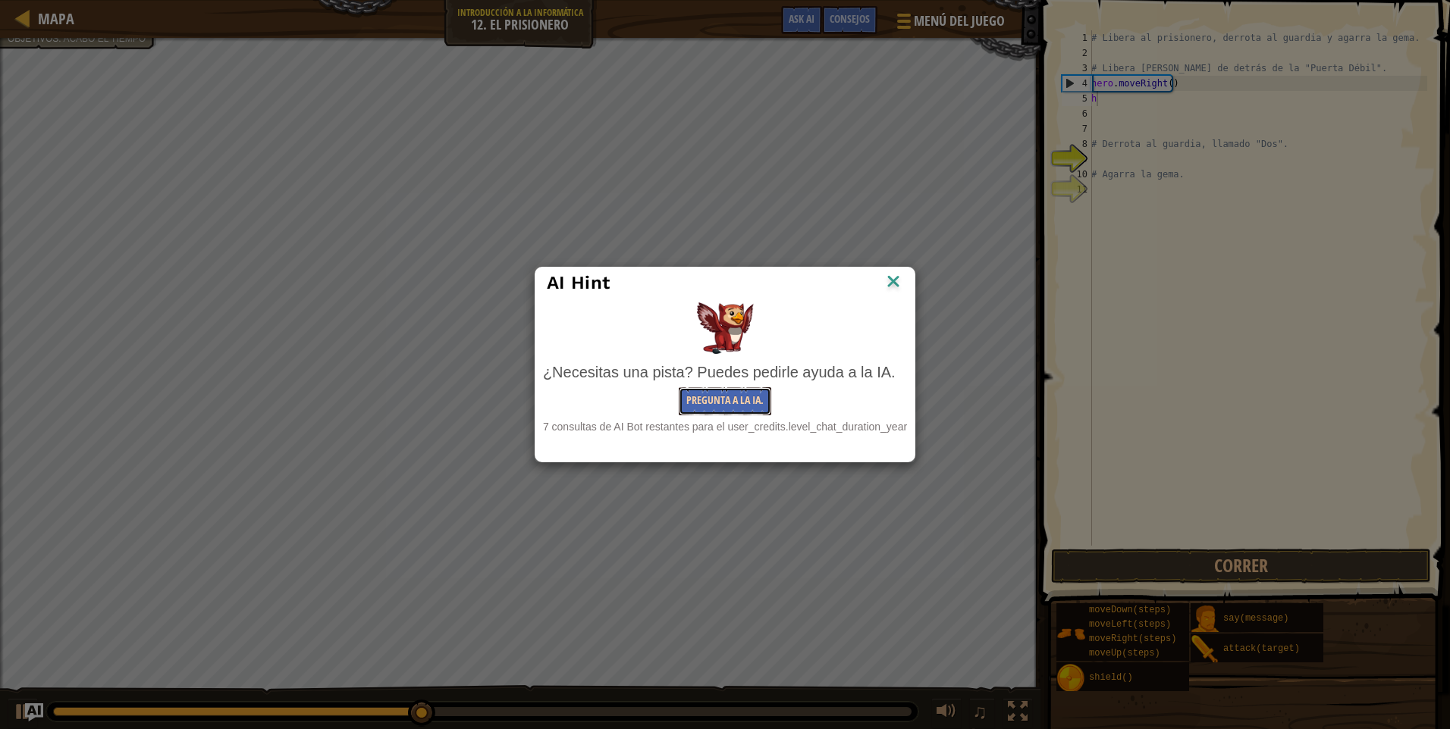
click at [727, 406] on button "Pregunta a la IA." at bounding box center [725, 401] width 93 height 28
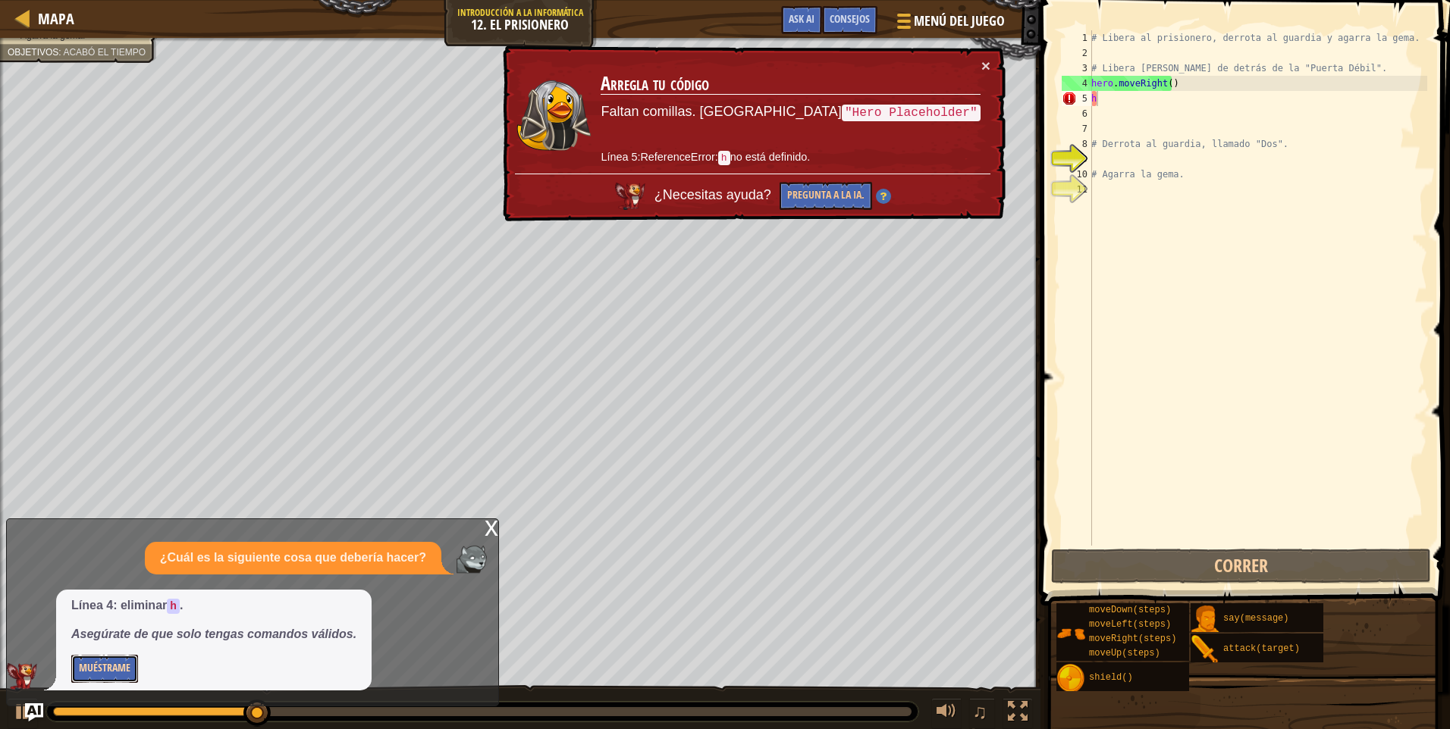
click at [99, 673] on button "Muéstrame" at bounding box center [104, 669] width 67 height 28
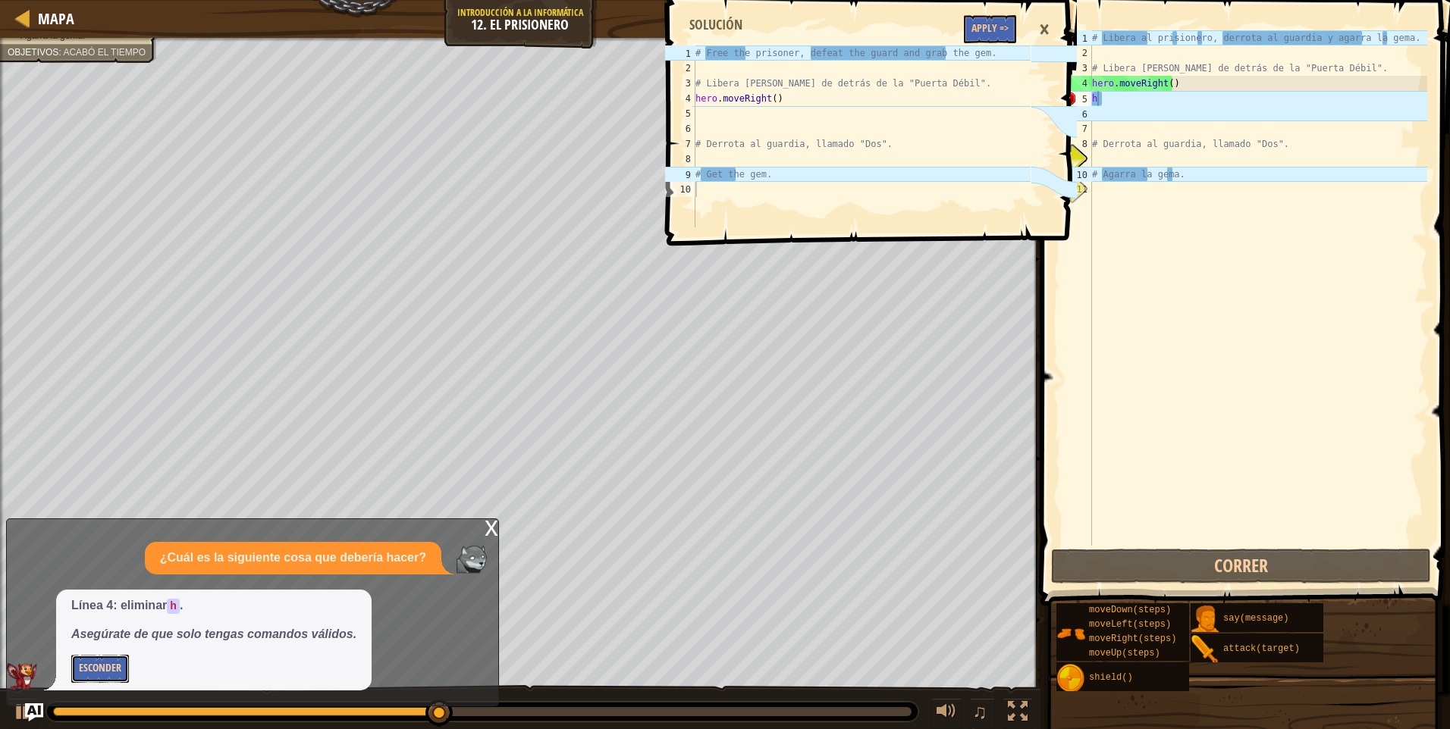
click at [112, 667] on button "Esconder" at bounding box center [100, 669] width 58 height 28
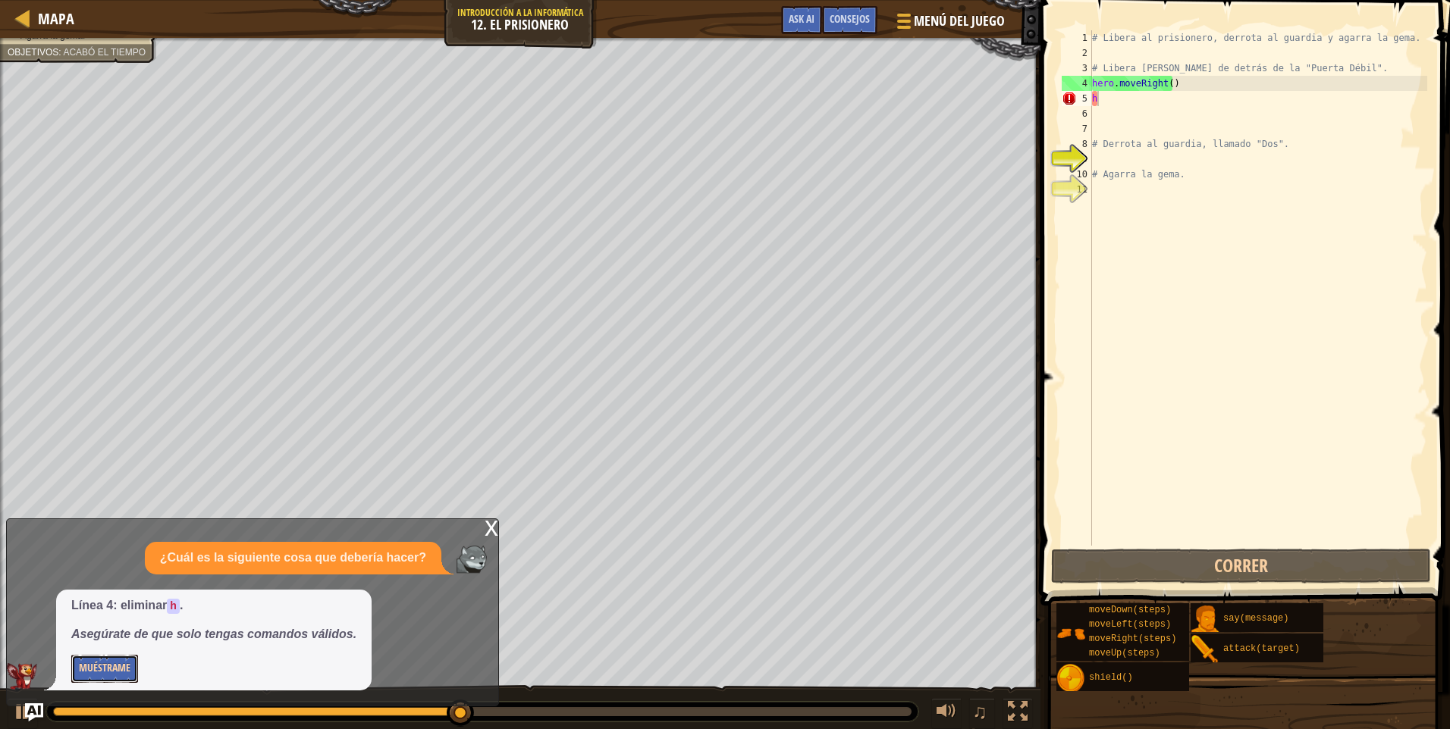
click at [112, 665] on button "Muéstrame" at bounding box center [104, 669] width 67 height 28
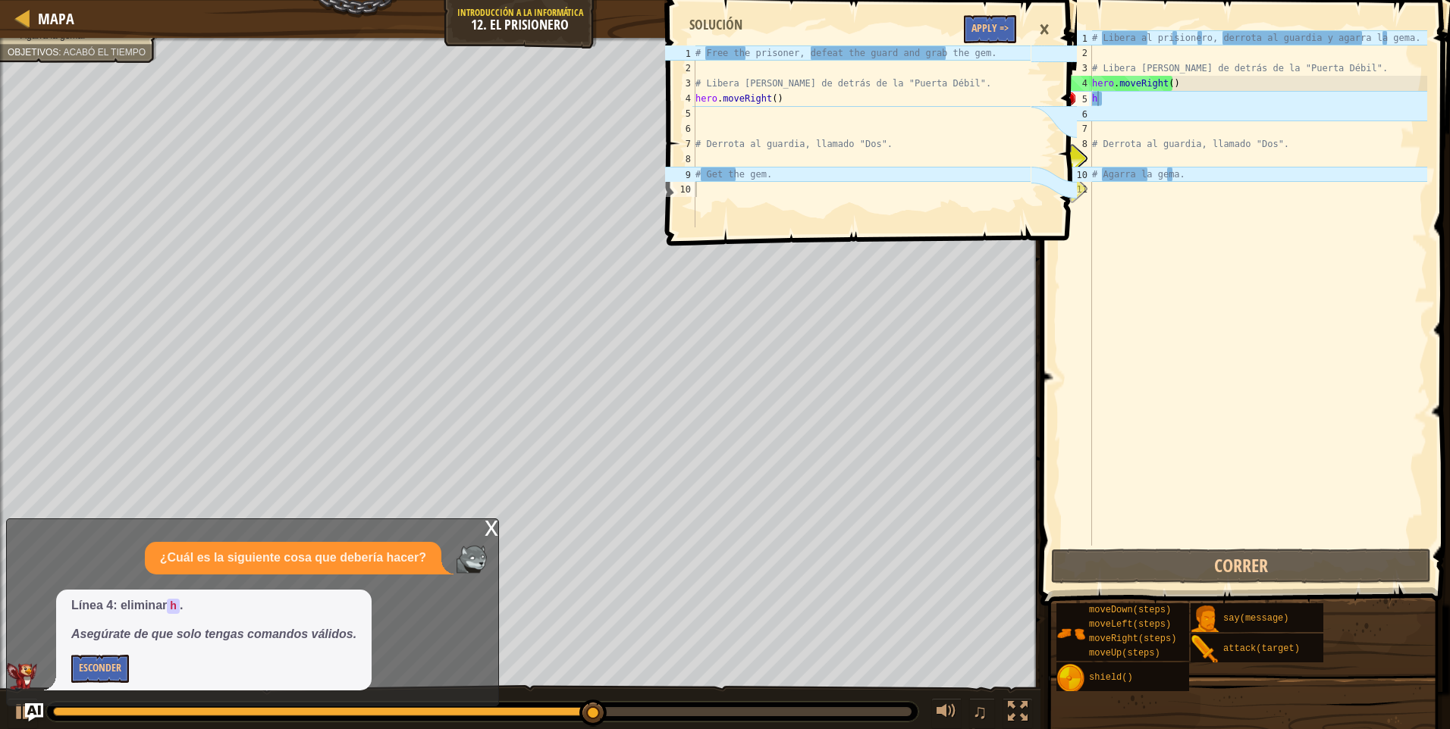
click at [111, 626] on span "Línea 4: eliminar h . Asegúrate de que solo tengas comandos válidos." at bounding box center [213, 621] width 285 height 46
click at [108, 671] on button "Esconder" at bounding box center [100, 669] width 58 height 28
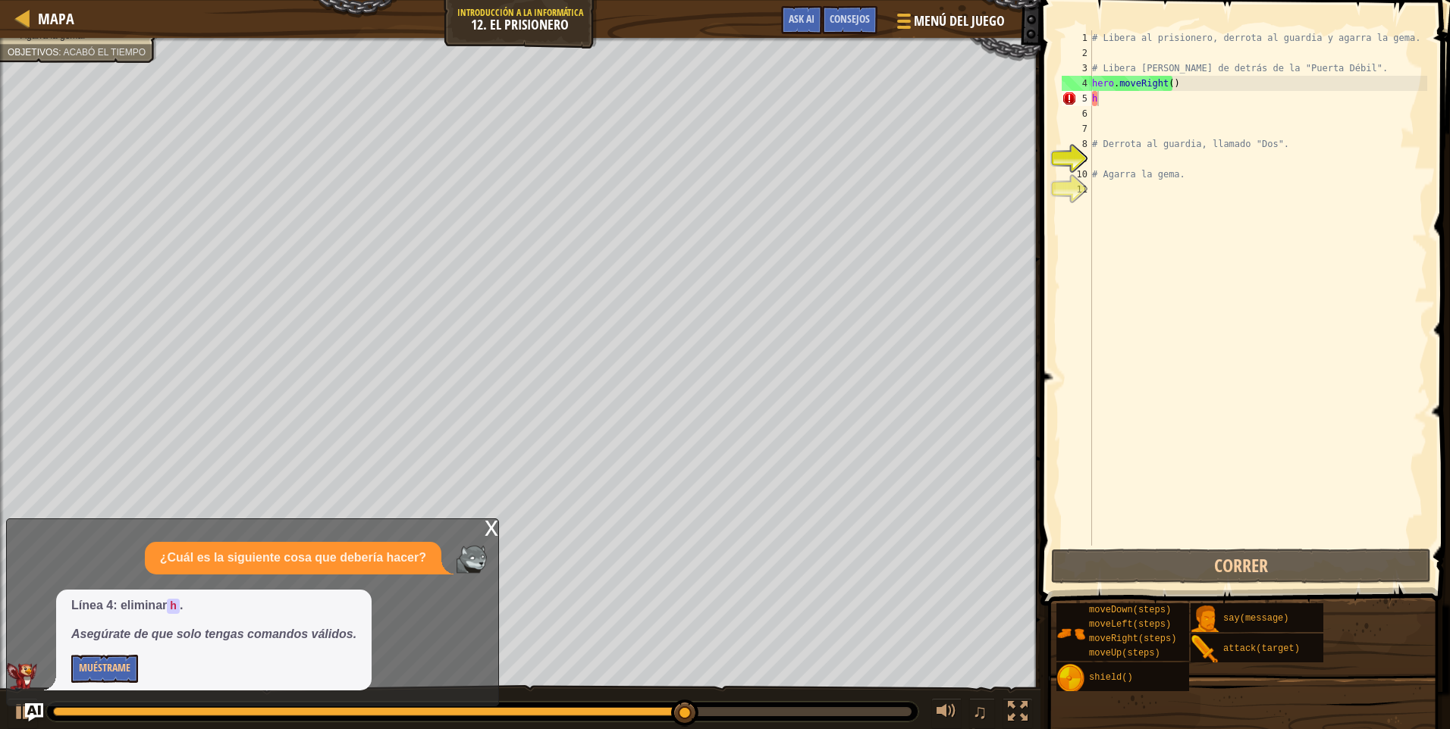
click at [1118, 102] on div "# Libera al prisionero, derrota al guardia y agarra la gema. # Libera [PERSON_N…" at bounding box center [1258, 303] width 338 height 546
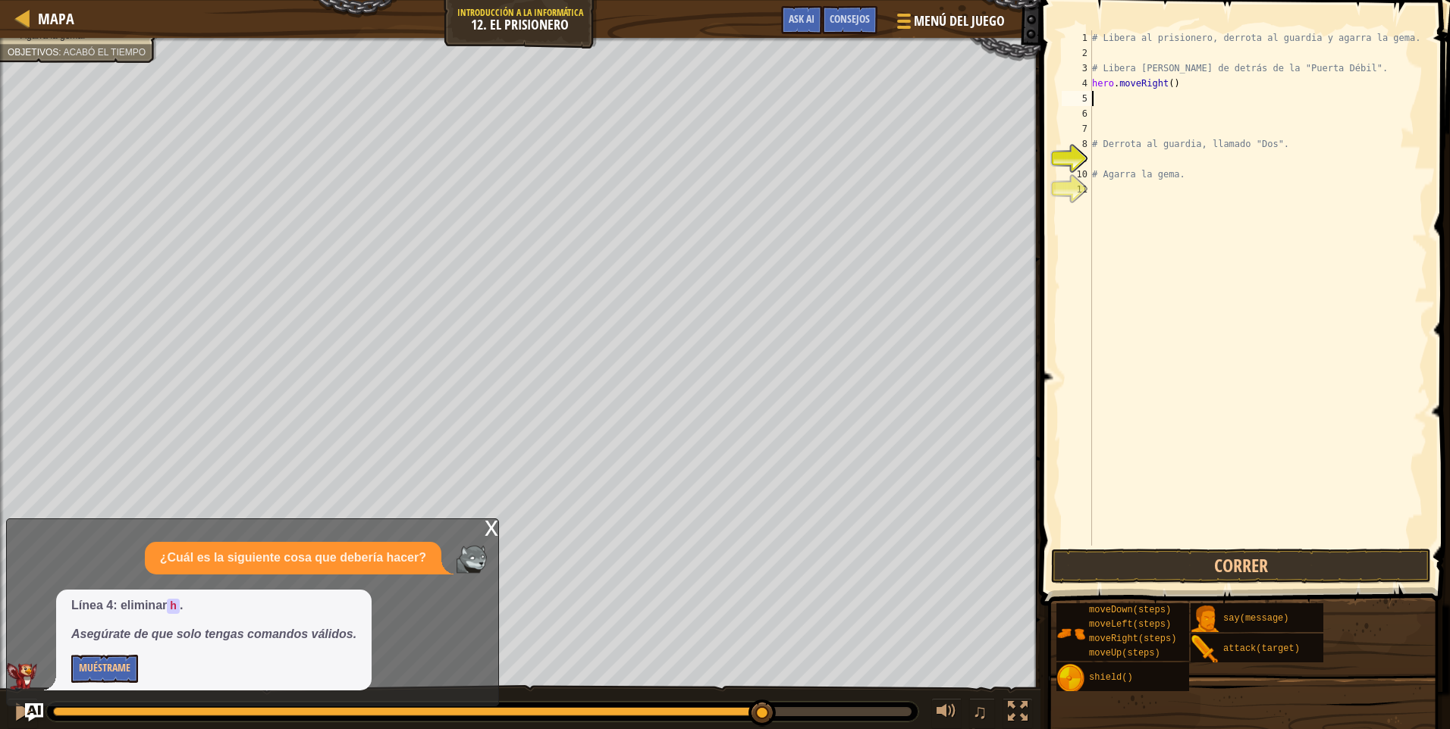
type textarea "h"
type textarea """
type textarea "h"
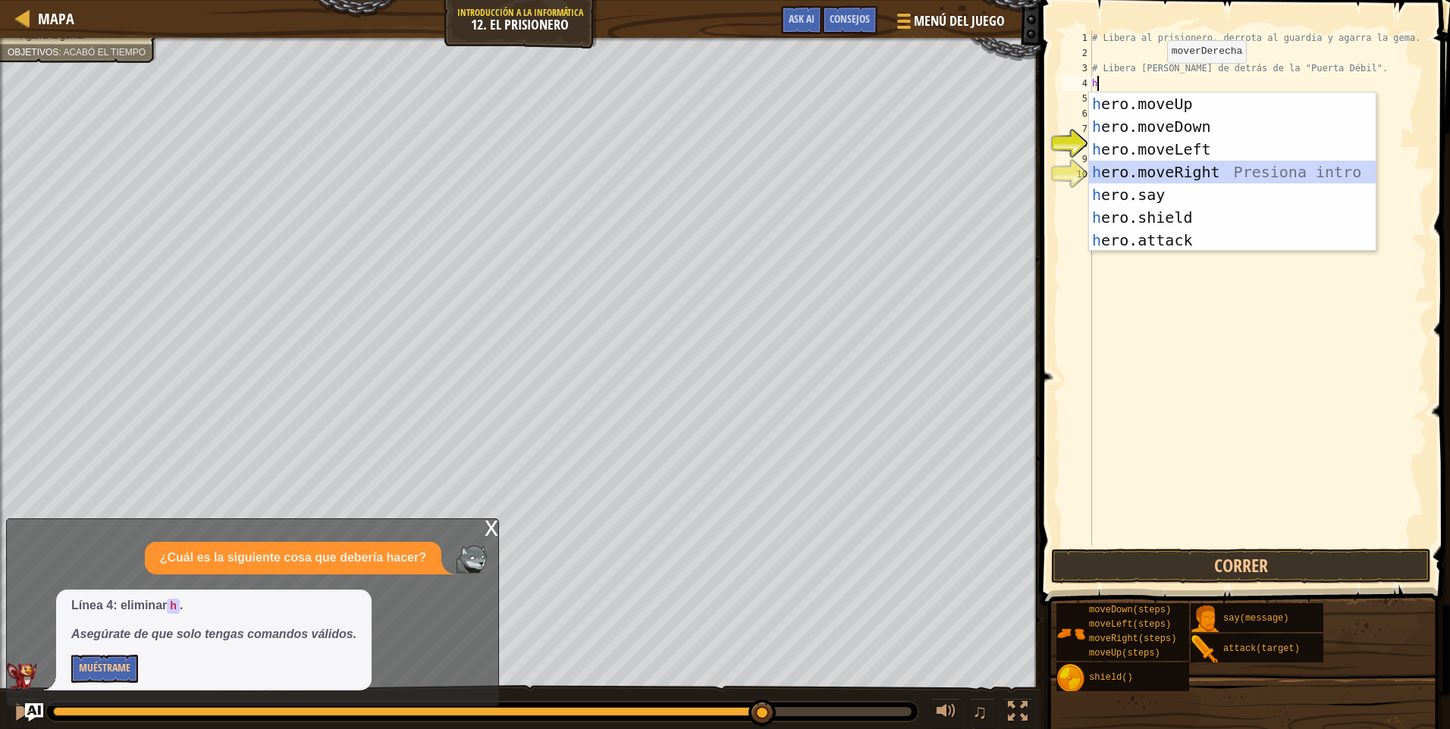
click at [1169, 171] on div "h ero.moveUp Presiona intro h ero.moveDown Presiona intro h ero.moveLeft Presio…" at bounding box center [1232, 195] width 287 height 205
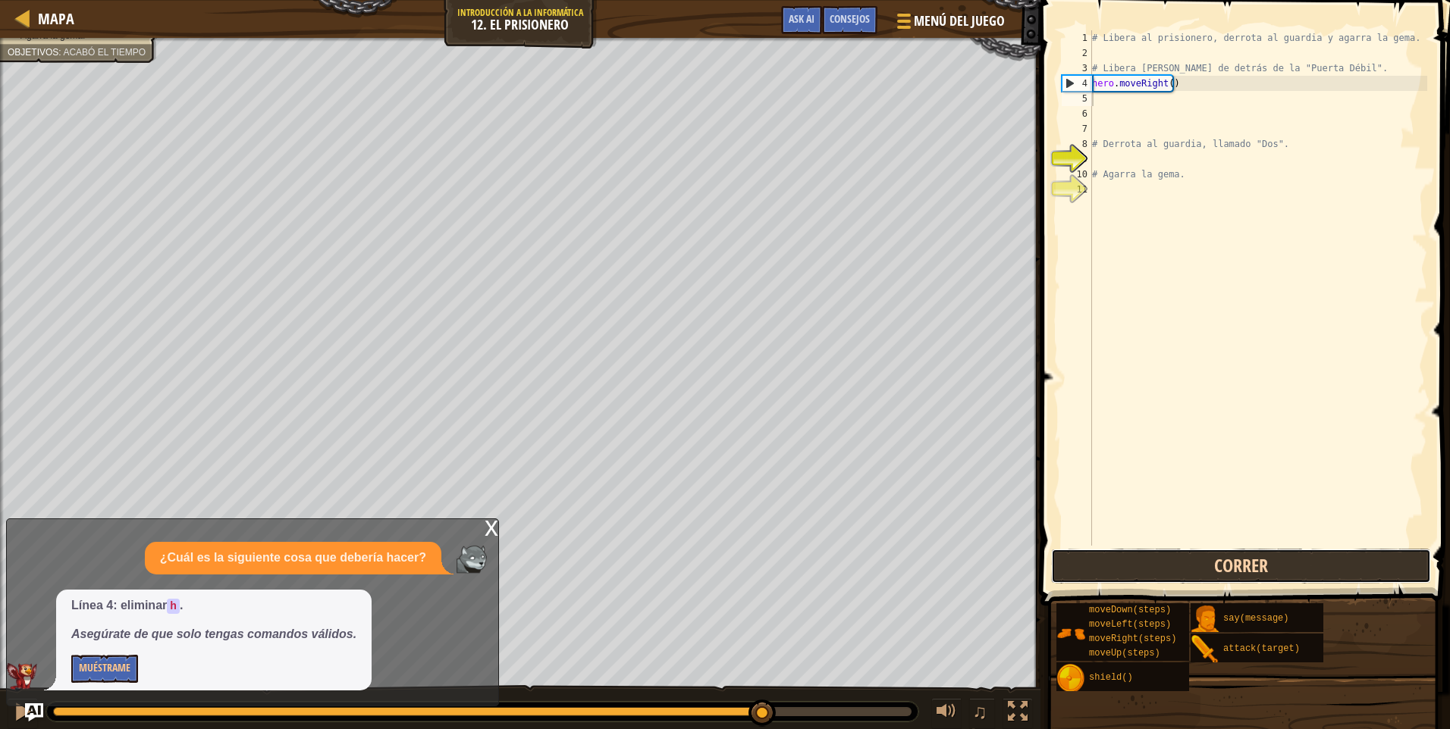
click at [1165, 561] on button "Correr" at bounding box center [1241, 566] width 380 height 35
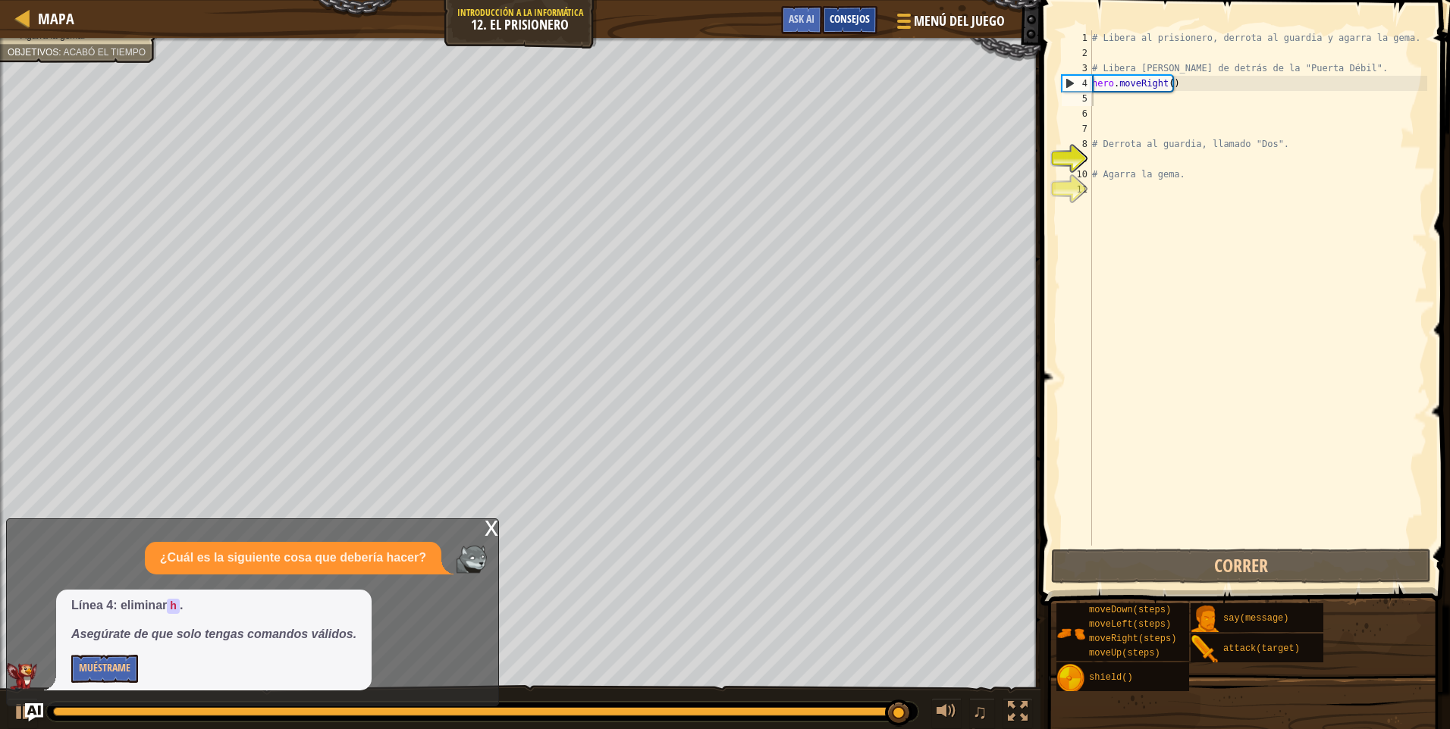
click at [853, 25] on span "Consejos" at bounding box center [850, 18] width 40 height 14
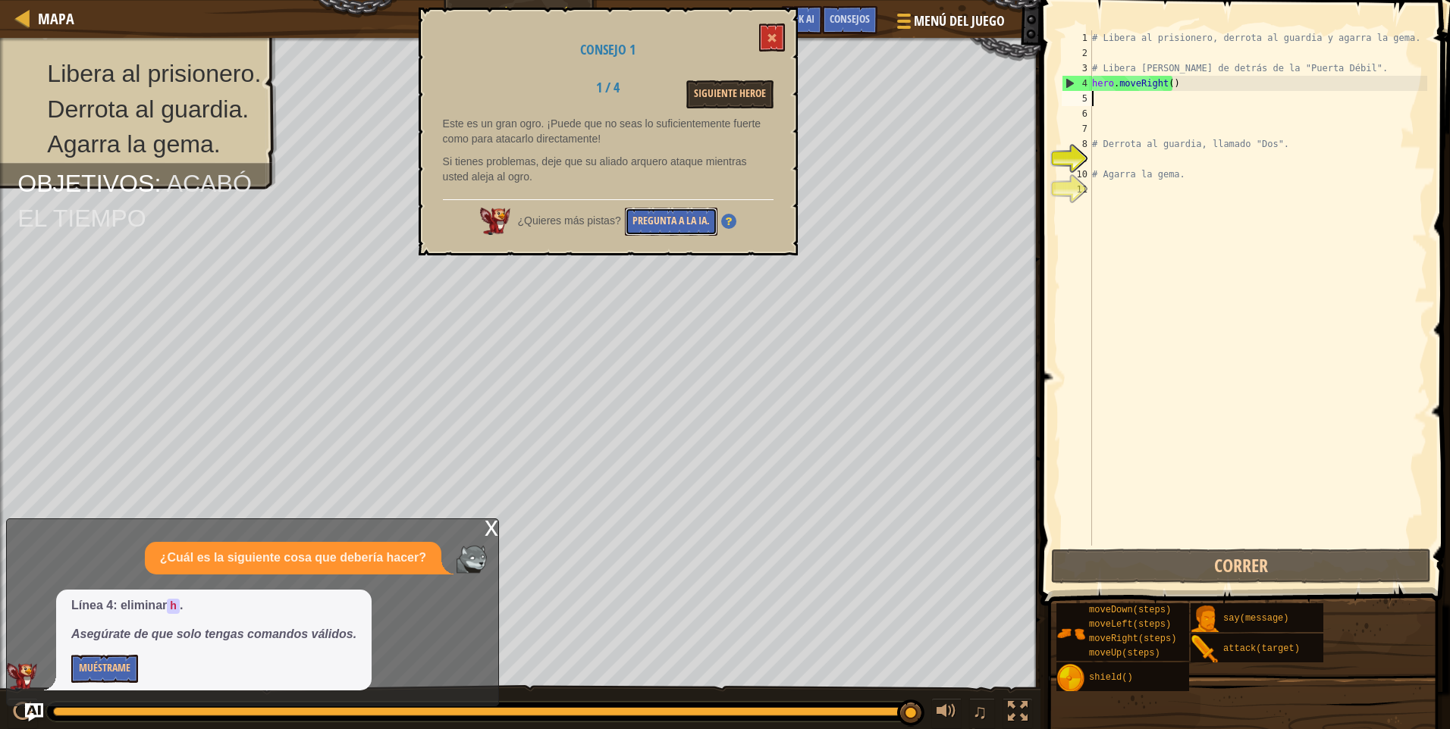
click at [692, 225] on button "Pregunta a la IA." at bounding box center [671, 222] width 93 height 28
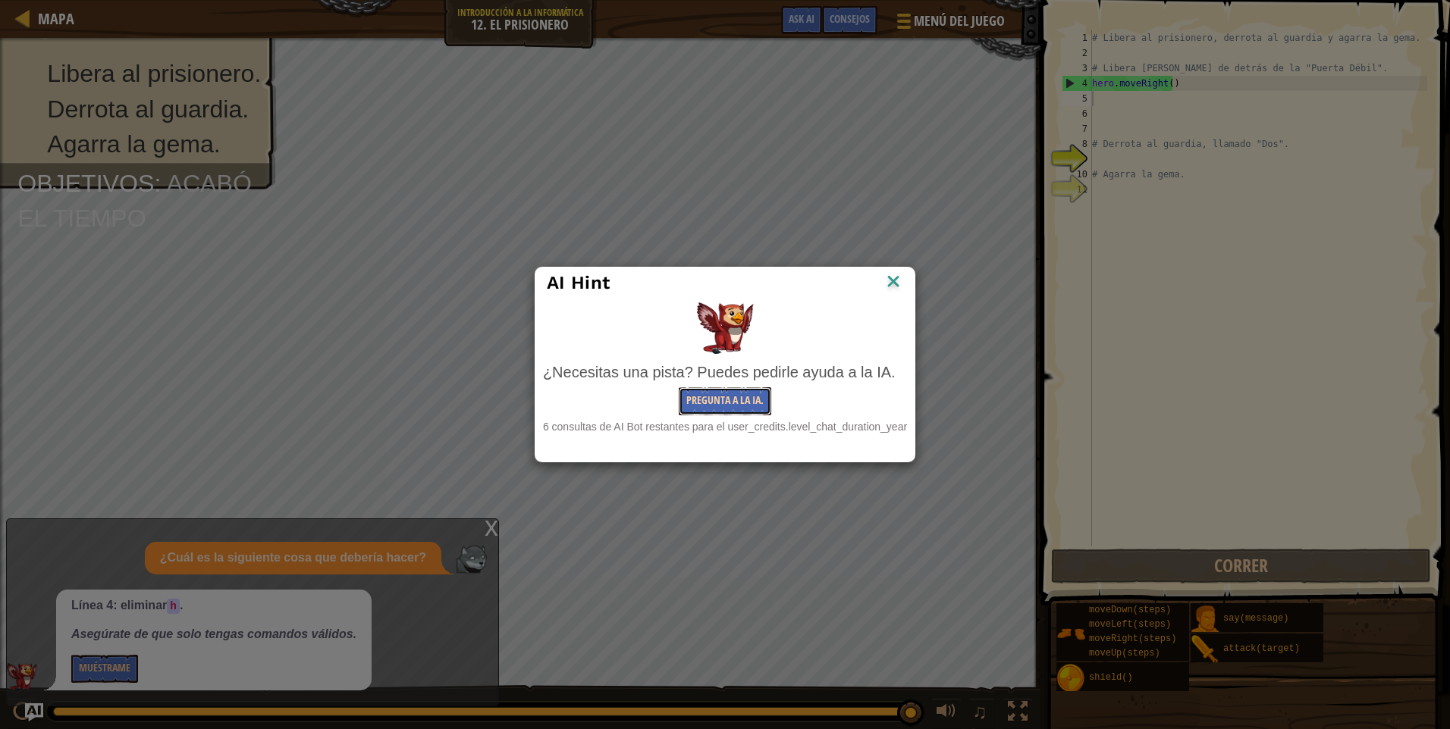
click at [751, 405] on button "Pregunta a la IA." at bounding box center [725, 401] width 93 height 28
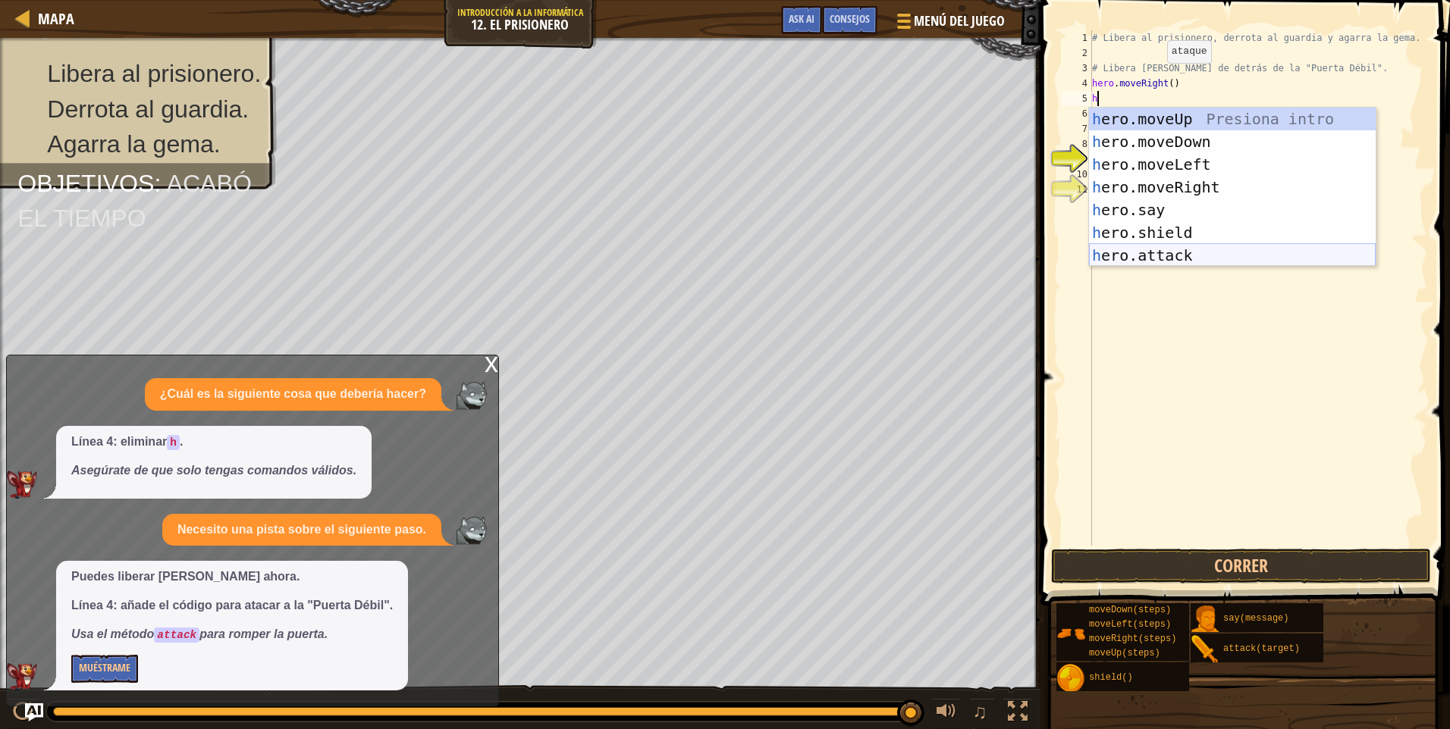
click at [1139, 254] on div "h ero.moveUp Presiona intro h ero.moveDown Presiona intro h ero.moveLeft Presio…" at bounding box center [1232, 210] width 287 height 205
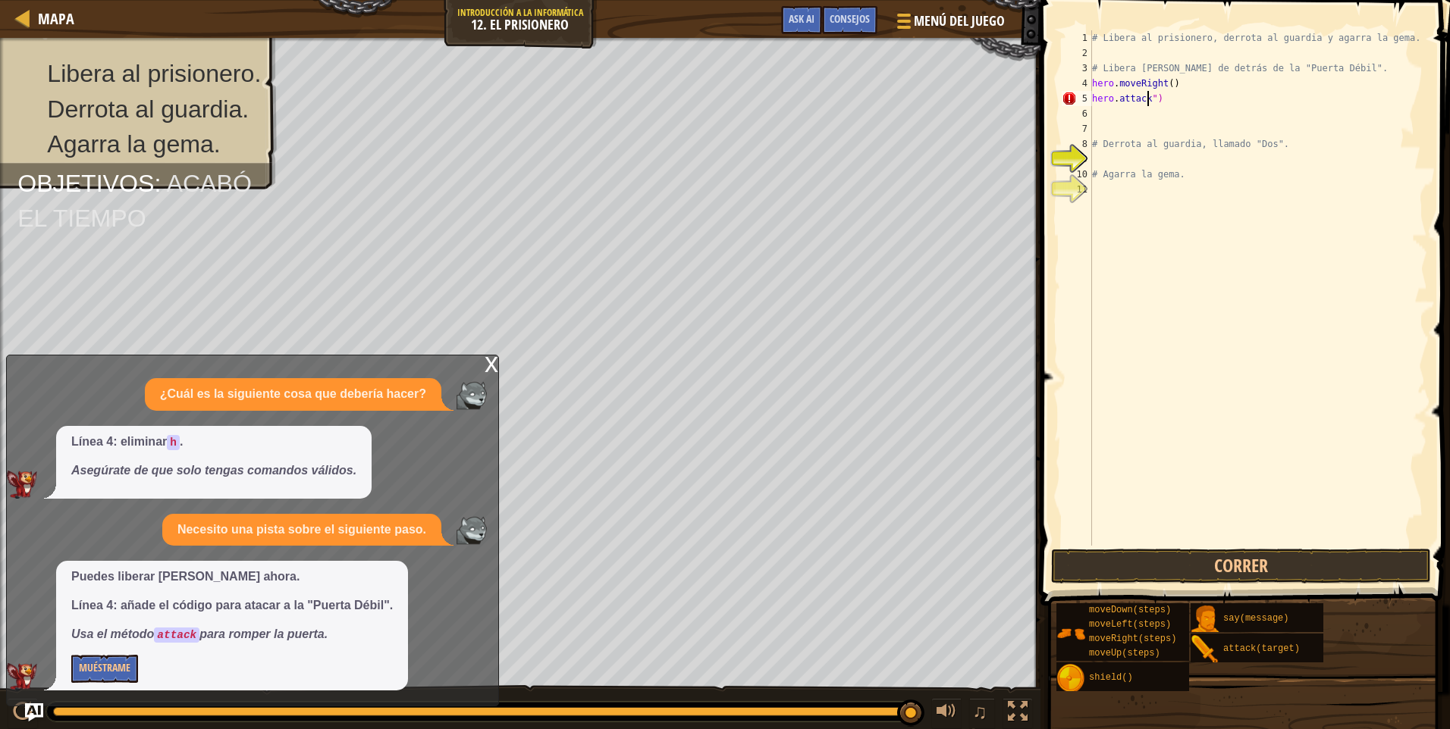
scroll to position [7, 5]
drag, startPoint x: 498, startPoint y: 356, endPoint x: 487, endPoint y: 362, distance: 12.9
click at [490, 359] on div "x ¿Cuál es la siguiente cosa que debería hacer? Línea 4: eliminar h . Asegúrate…" at bounding box center [252, 531] width 493 height 352
click at [487, 362] on div "x" at bounding box center [492, 363] width 14 height 15
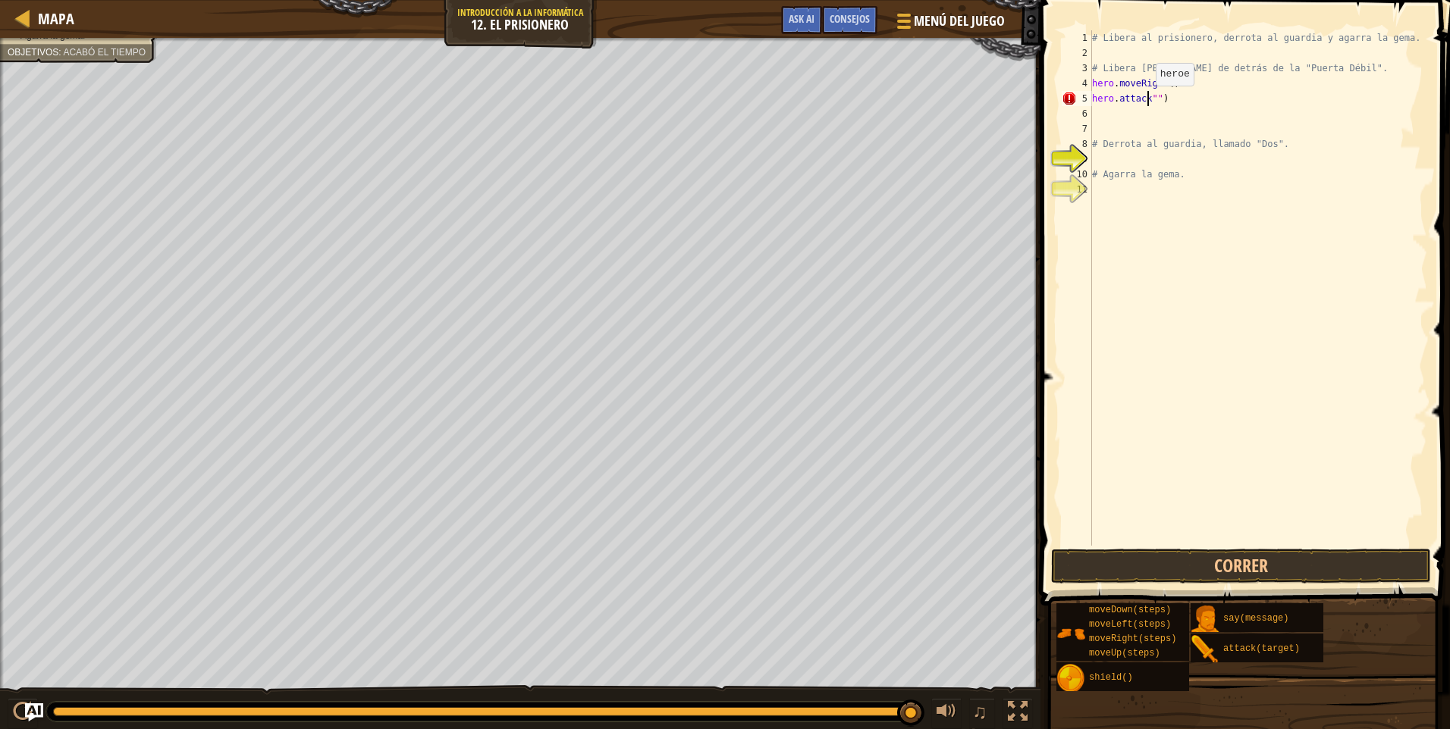
click at [1148, 101] on div "# Libera al prisionero, derrota al guardia y agarra la gema. # Libera [PERSON_N…" at bounding box center [1258, 303] width 338 height 546
click at [1153, 102] on div "# Libera al prisionero, derrota al guardia y agarra la gema. # Libera [PERSON_N…" at bounding box center [1258, 303] width 338 height 546
click at [1137, 561] on button "Correr" at bounding box center [1241, 566] width 380 height 35
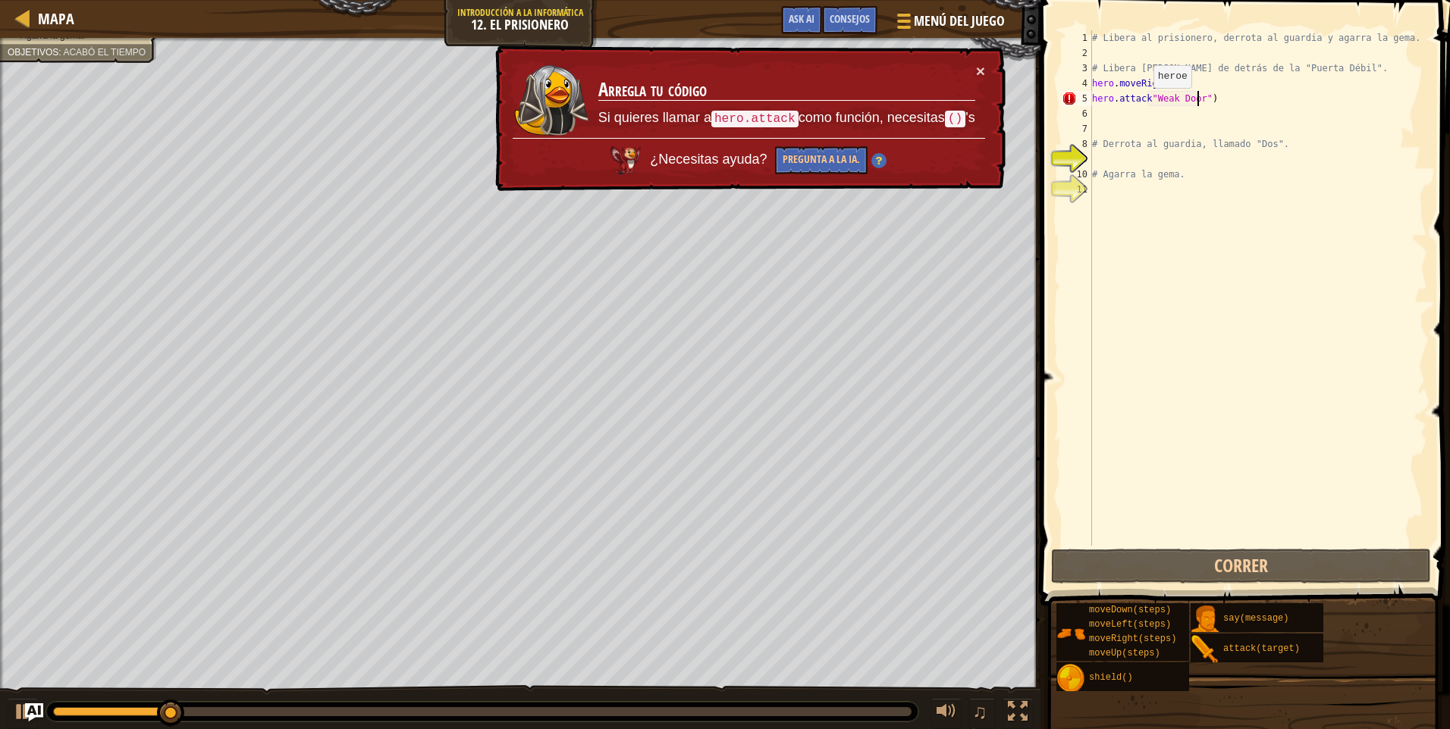
click at [1146, 103] on div "# Libera al prisionero, derrota al guardia y agarra la gema. # Libera [PERSON_N…" at bounding box center [1258, 303] width 338 height 546
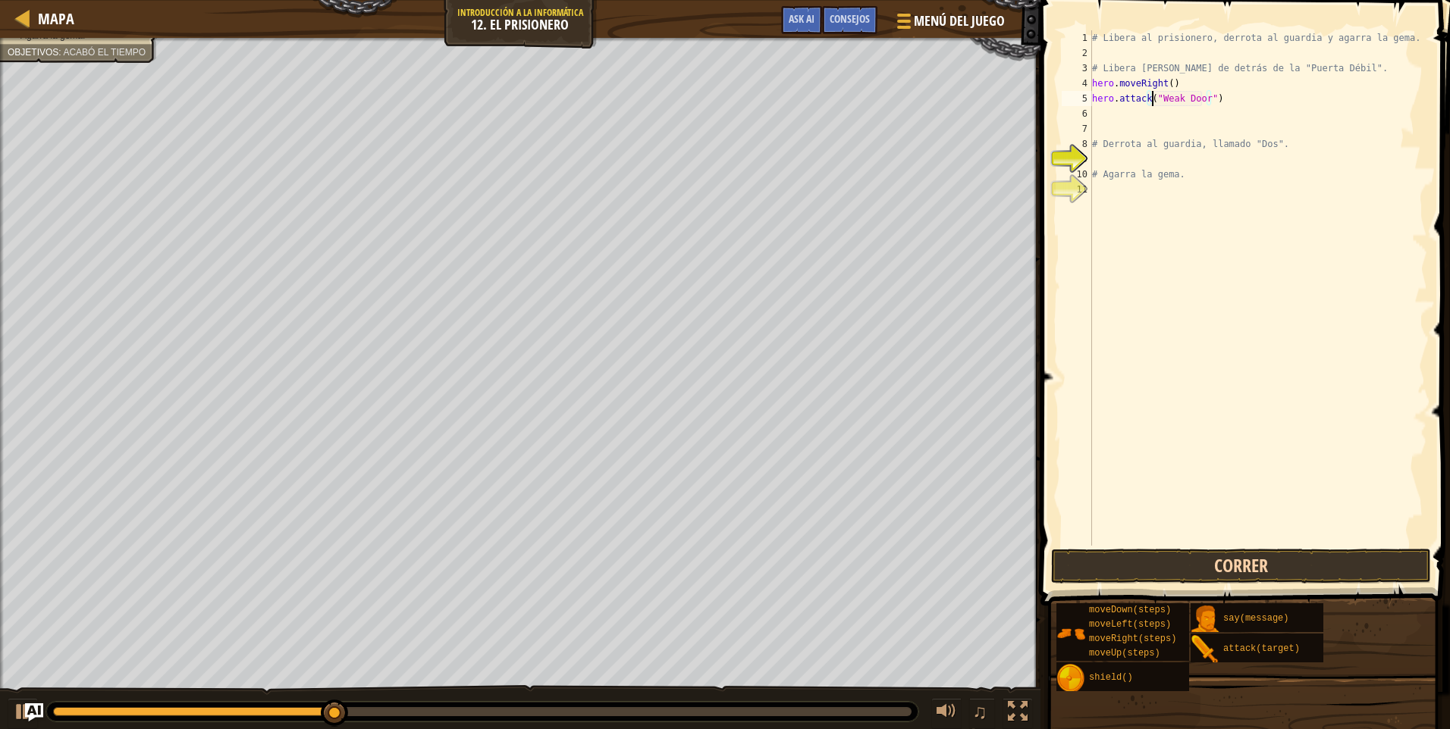
type textarea "hero.attack("Weak Door")"
click at [1187, 555] on button "Correr" at bounding box center [1241, 566] width 380 height 35
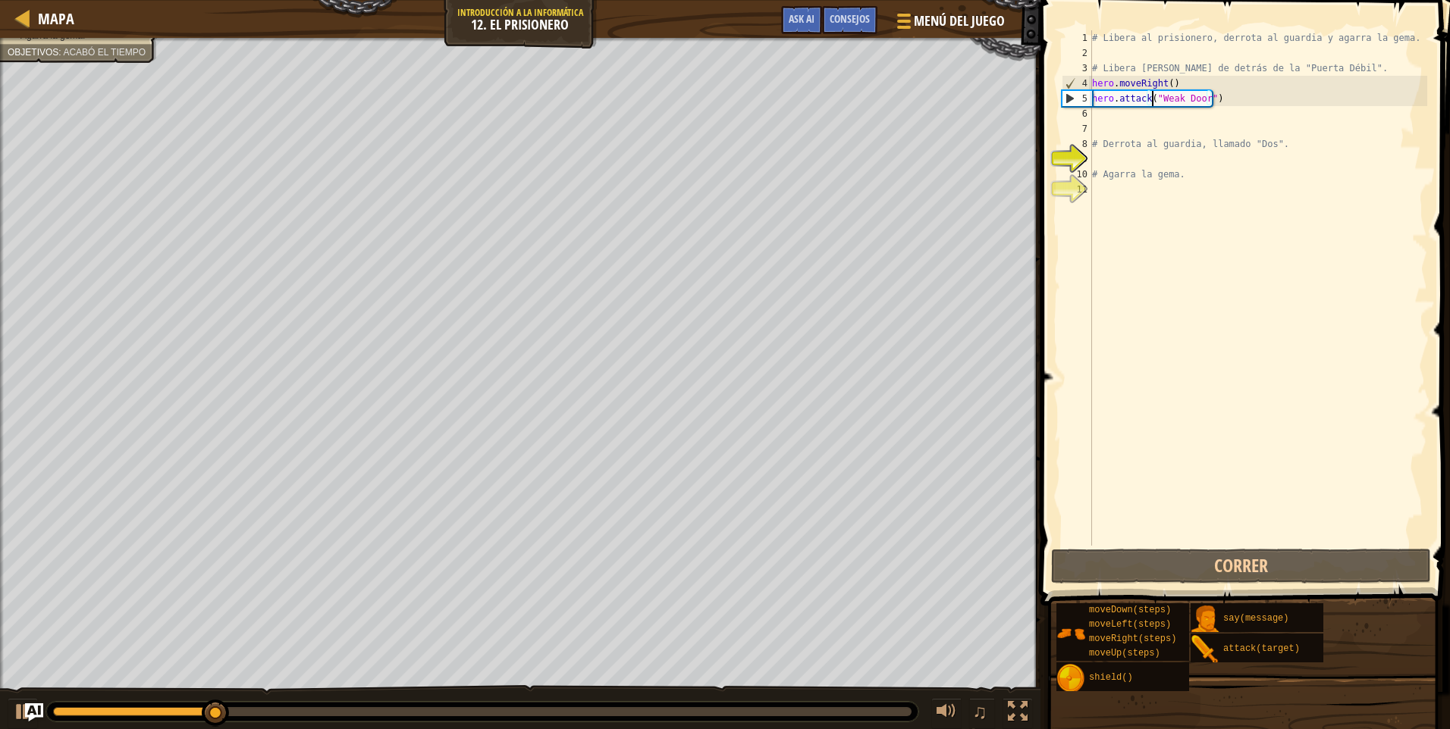
click at [1101, 119] on div "# Libera al prisionero, derrota al guardia y agarra la gema. # Libera [PERSON_N…" at bounding box center [1258, 303] width 338 height 546
type textarea "h"
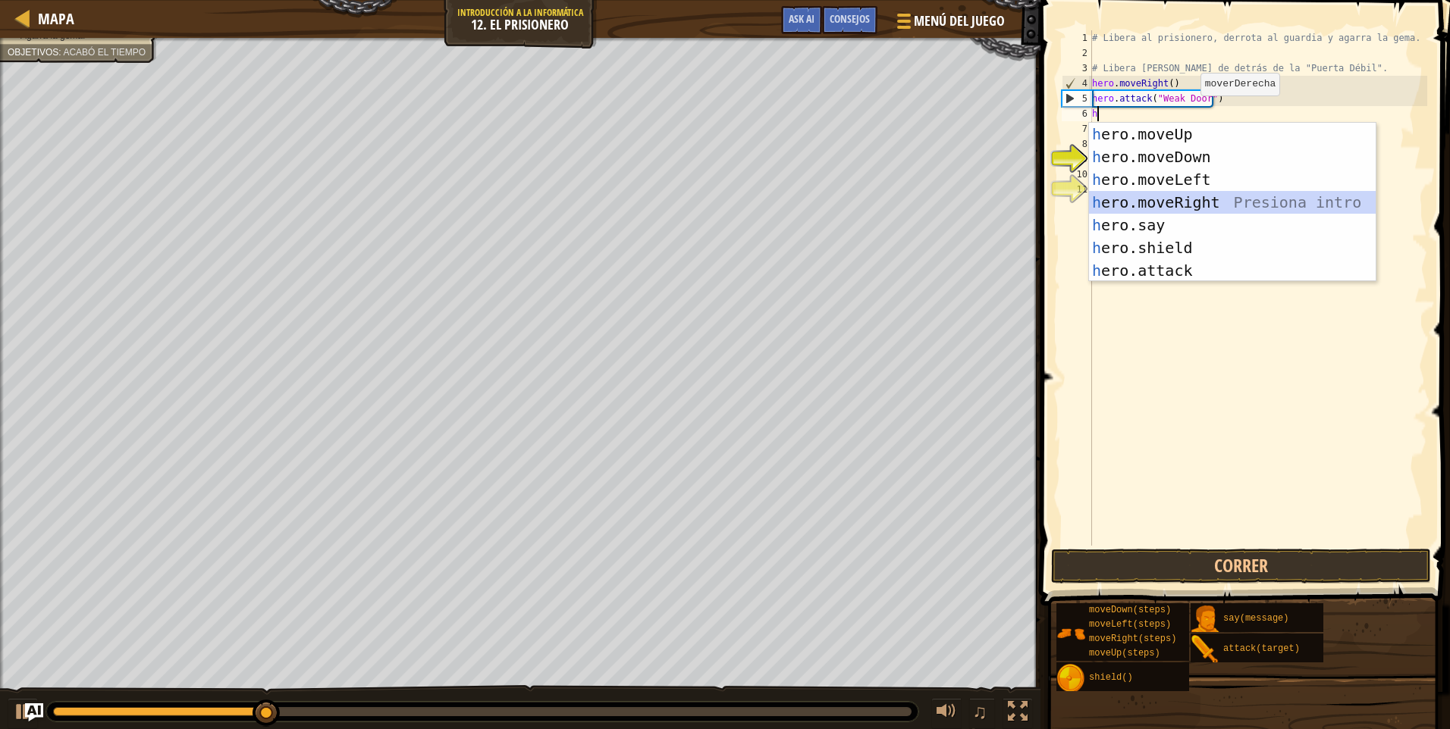
click at [1204, 204] on div "h ero.moveUp Presiona intro h ero.moveDown Presiona intro h ero.moveLeft Presio…" at bounding box center [1232, 225] width 287 height 205
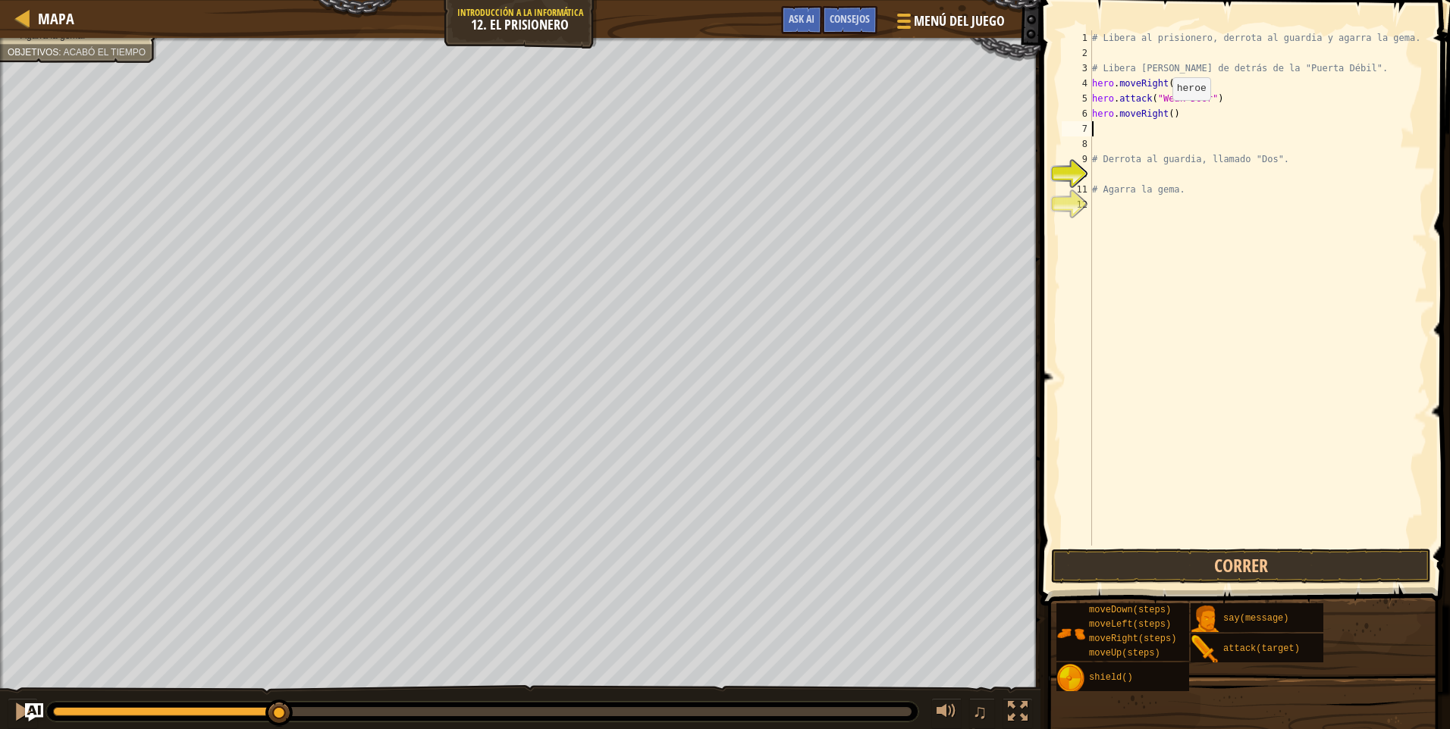
click at [1165, 115] on div "# Libera al prisionero, derrota al guardia y agarra la gema. # Libera [PERSON_N…" at bounding box center [1258, 303] width 338 height 546
type textarea "hero.moveRight(3)"
click at [1135, 564] on button "Correr" at bounding box center [1241, 566] width 380 height 35
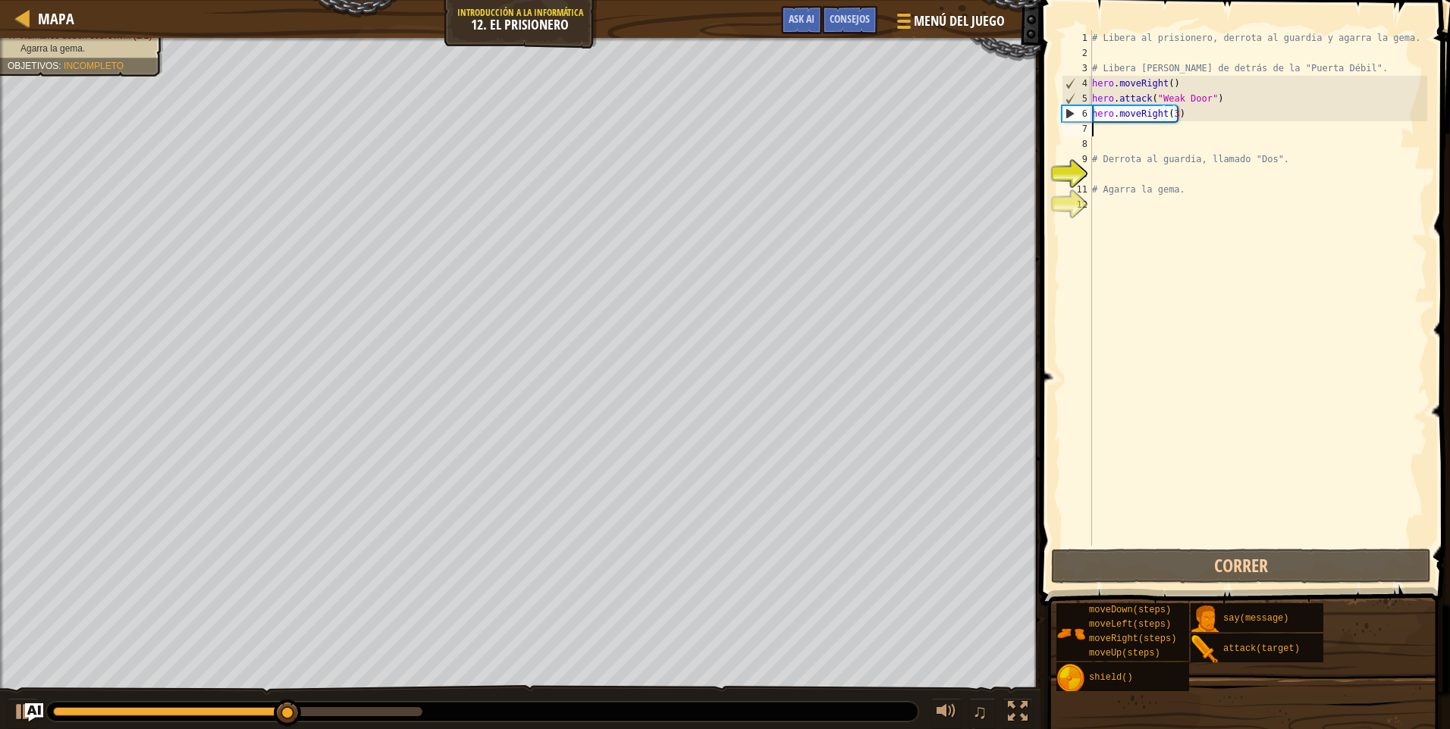
click at [1096, 128] on div "# Libera al prisionero, derrota al guardia y agarra la gema. # Libera [PERSON_N…" at bounding box center [1258, 303] width 338 height 546
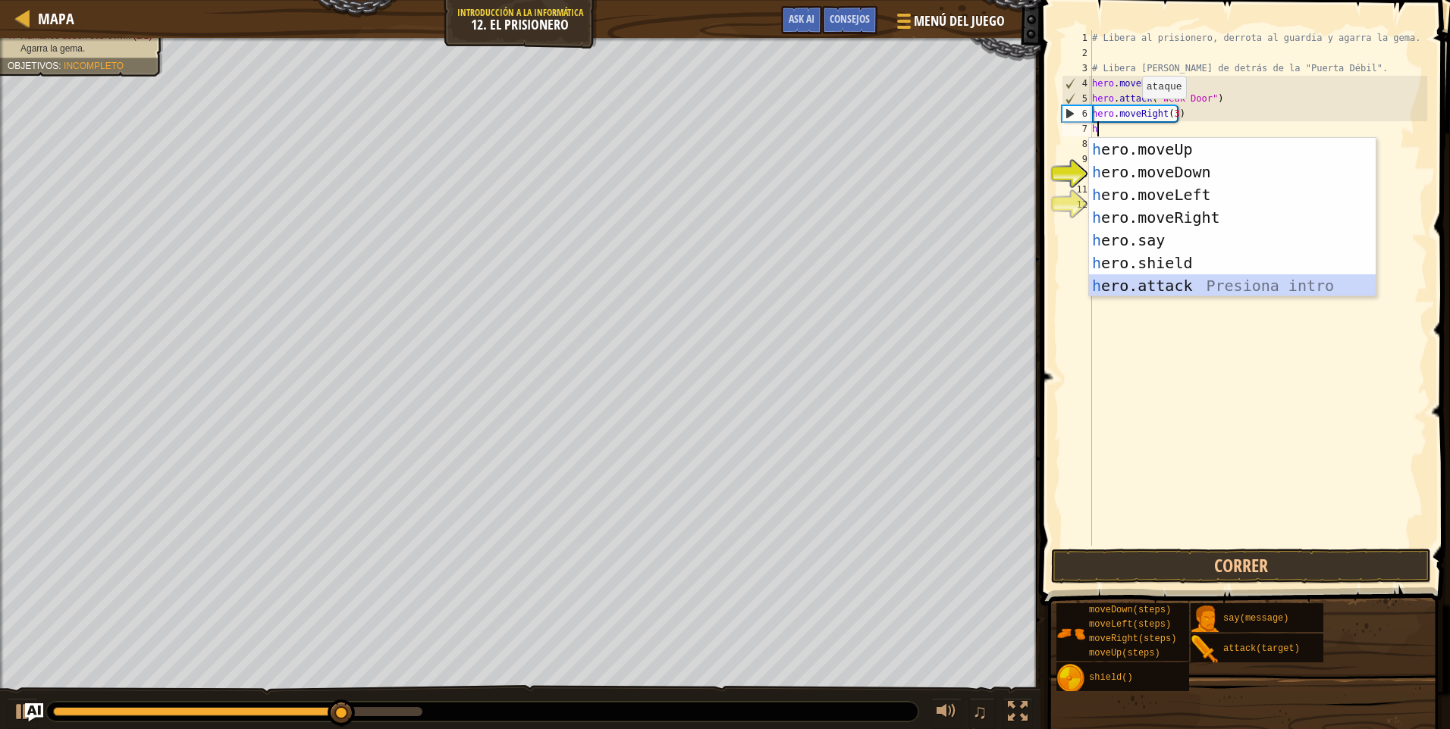
click at [1143, 278] on div "h ero.moveUp Presiona intro h ero.moveDown Presiona intro h ero.moveLeft Presio…" at bounding box center [1232, 240] width 287 height 205
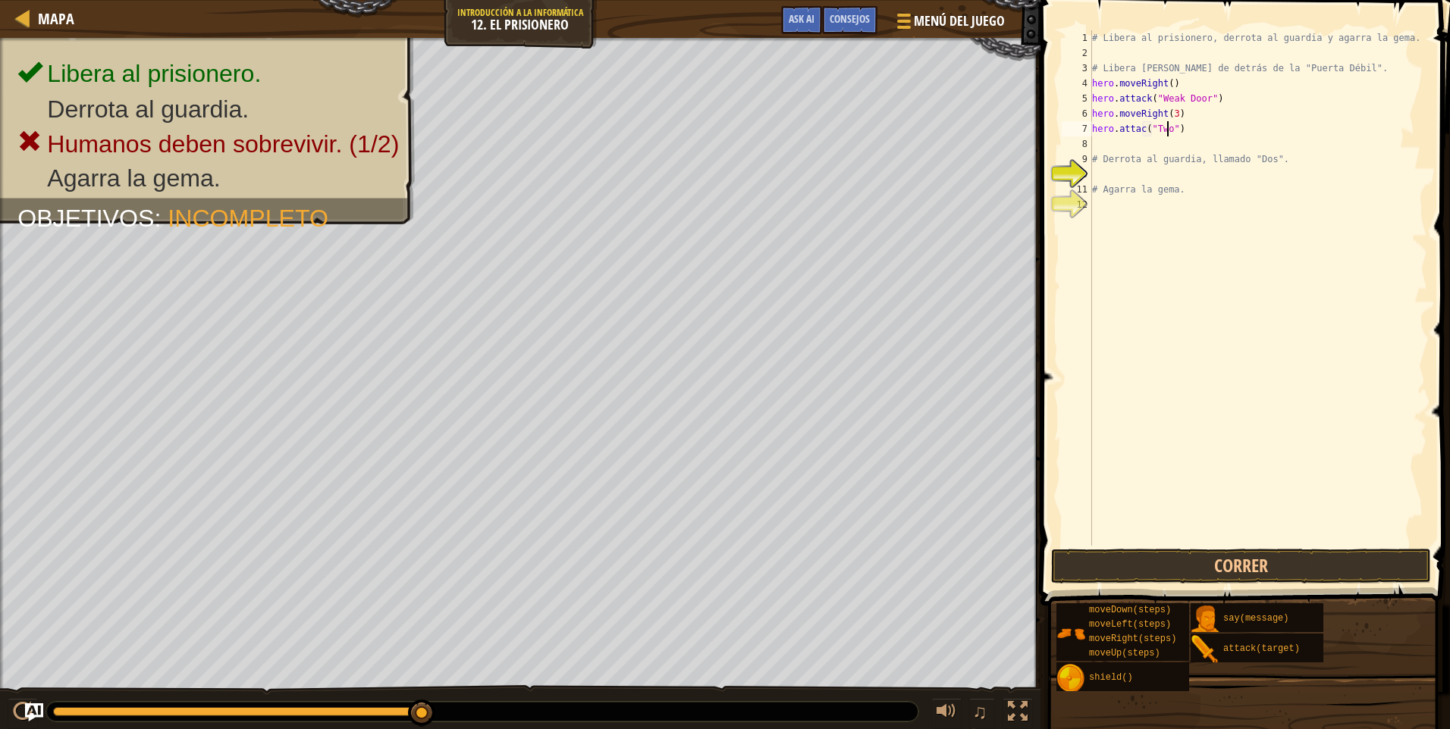
scroll to position [7, 6]
click at [1139, 561] on button "Correr" at bounding box center [1241, 566] width 380 height 35
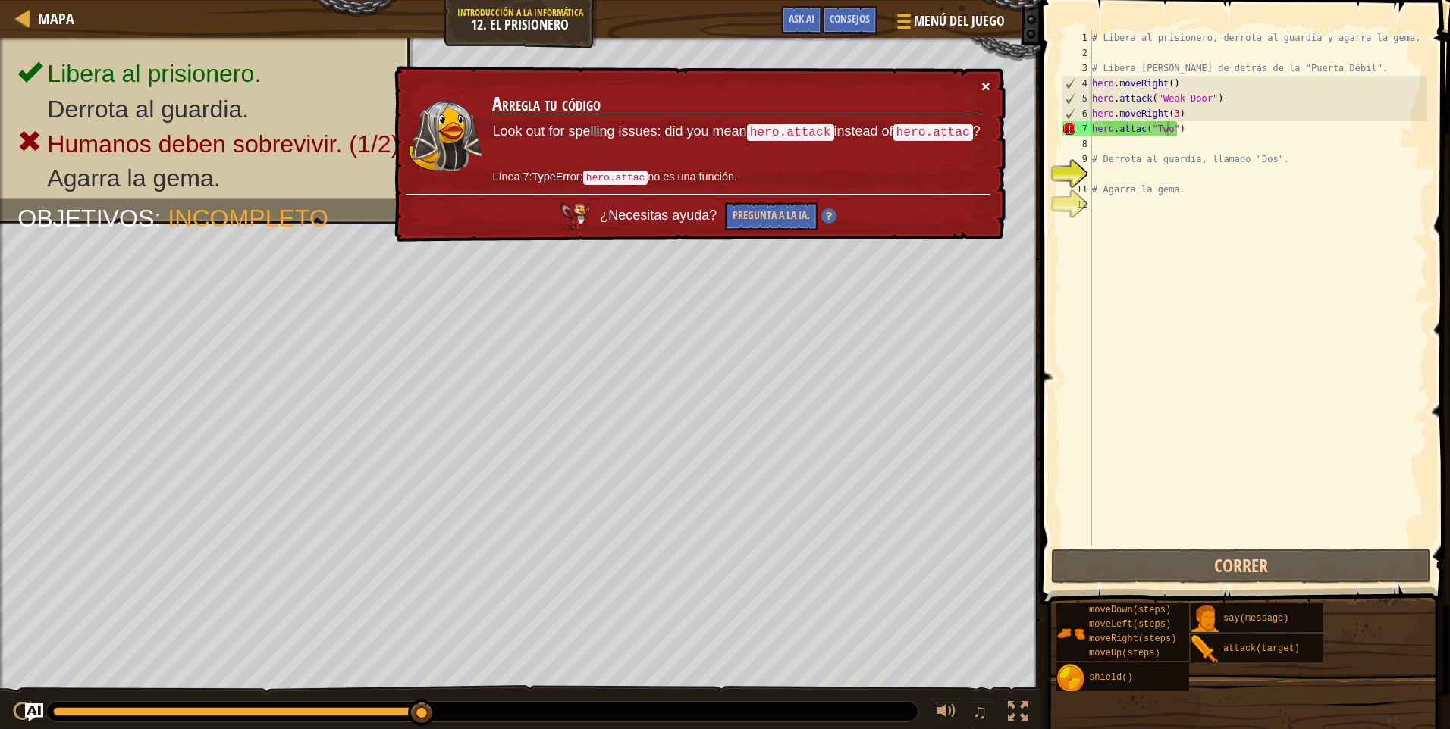
click at [987, 83] on button "×" at bounding box center [985, 86] width 9 height 16
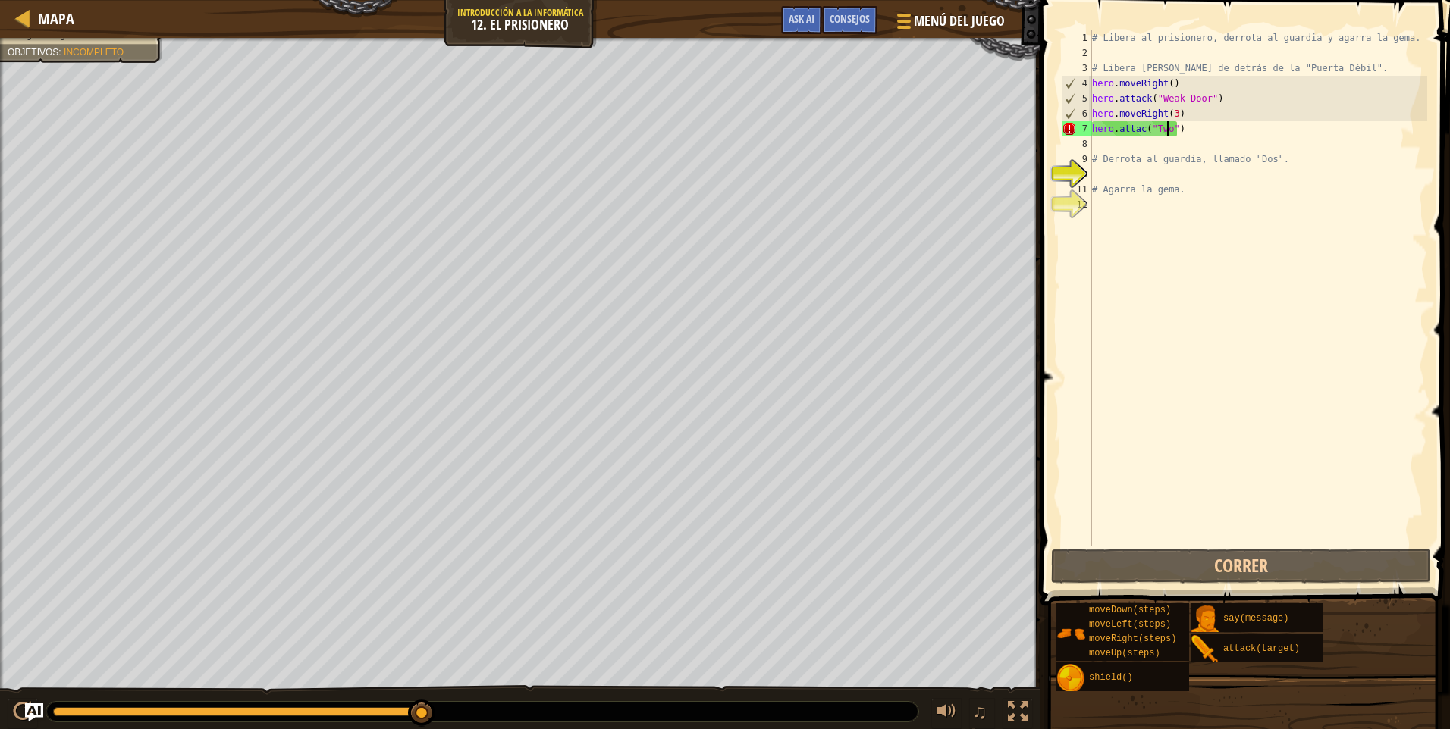
click at [1187, 132] on div "# Libera al prisionero, derrota al guardia y agarra la gema. # Libera [PERSON_N…" at bounding box center [1258, 303] width 338 height 546
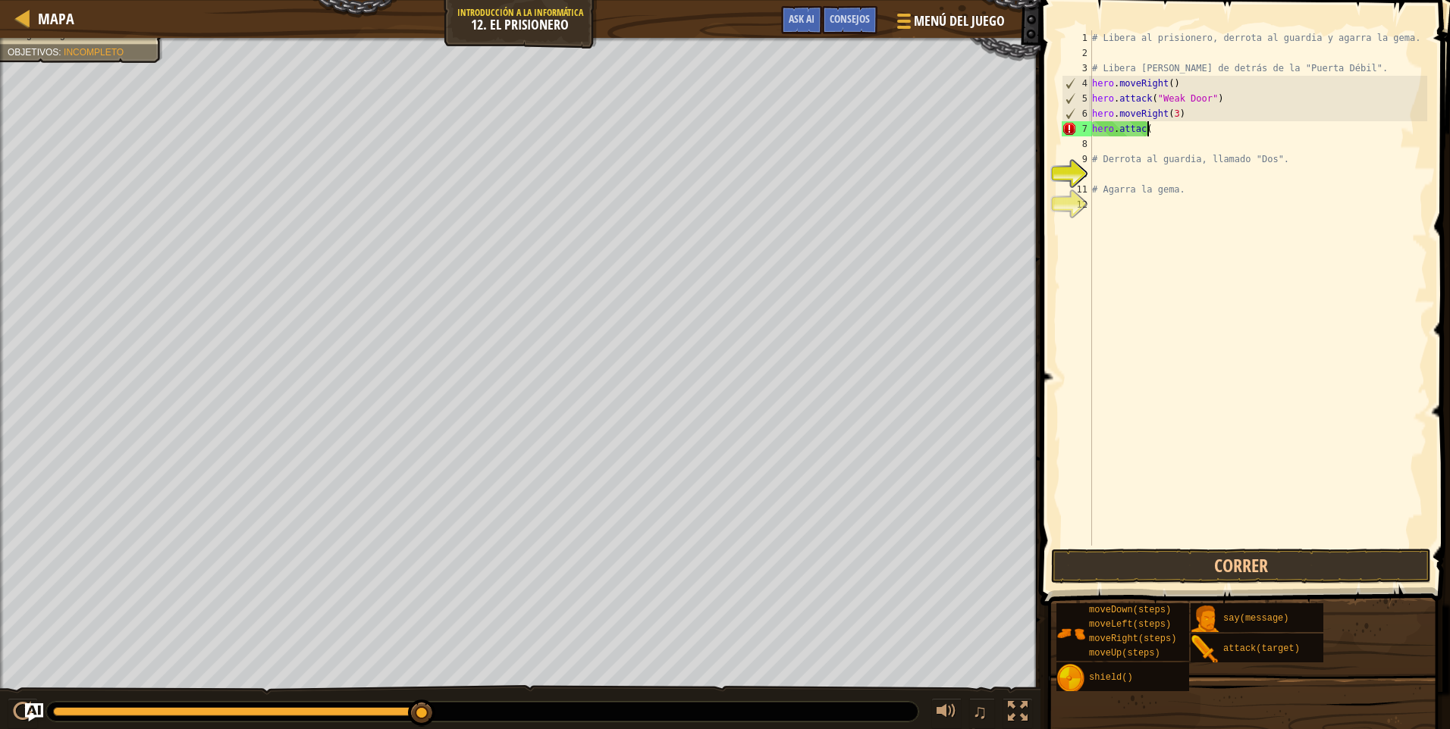
scroll to position [7, 1]
type textarea "h"
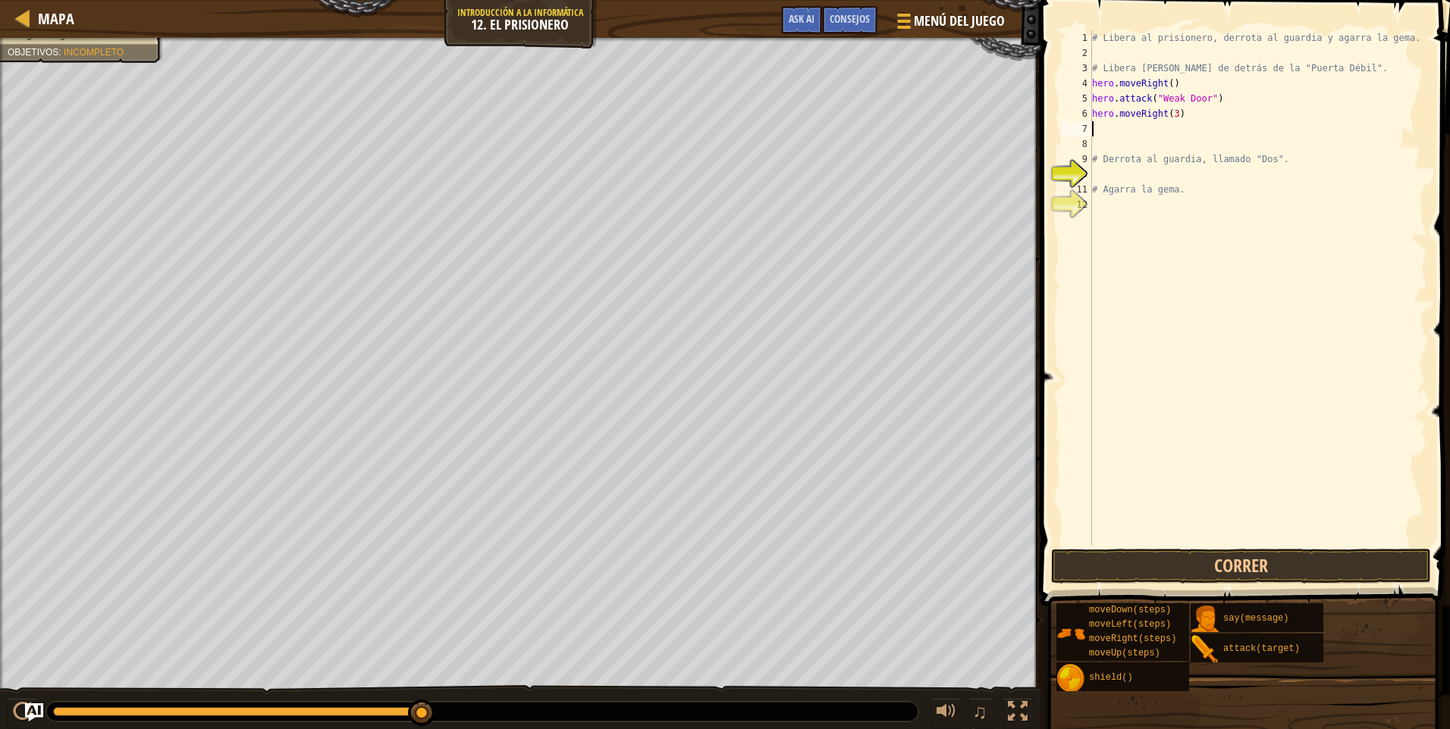
type textarea "h"
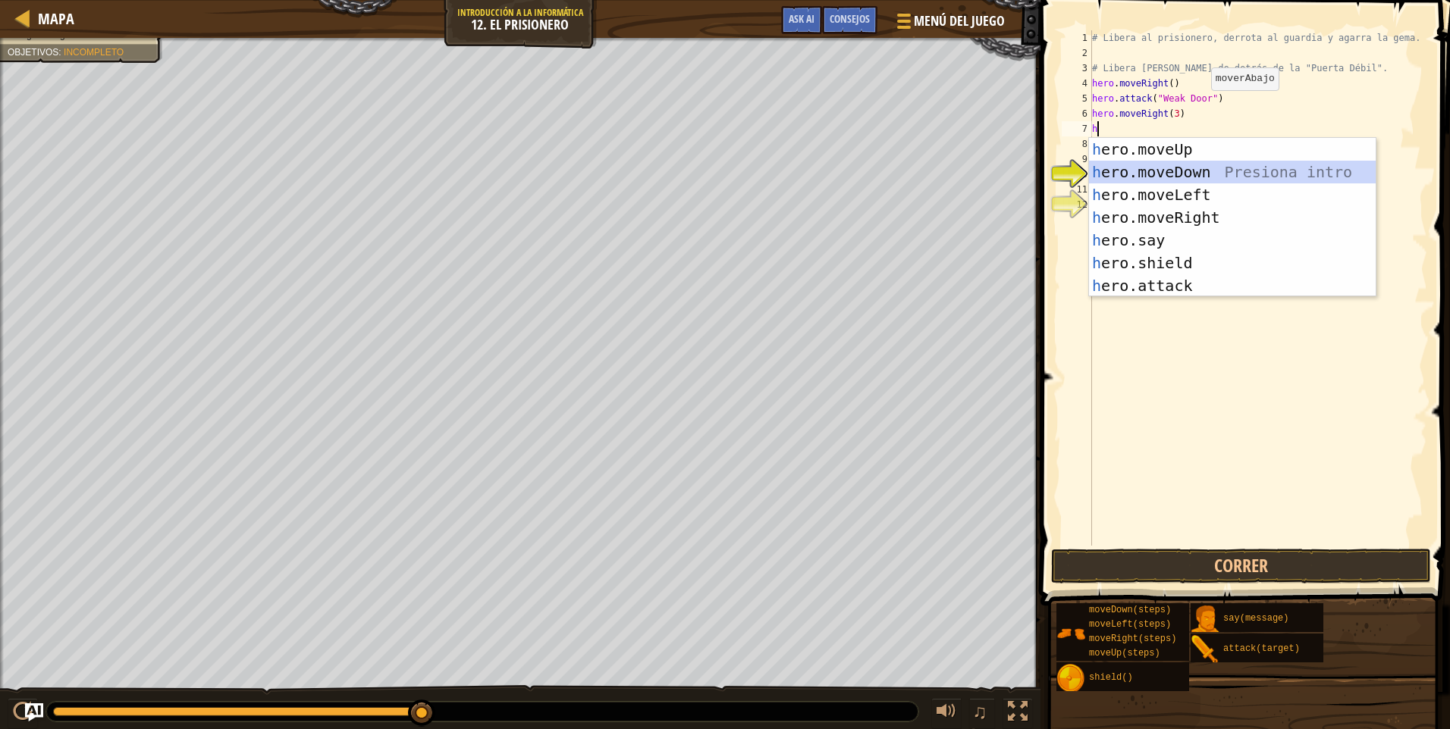
click at [1223, 178] on div "h ero.moveUp Presiona intro h ero.moveDown Presiona intro h ero.moveLeft Presio…" at bounding box center [1232, 240] width 287 height 205
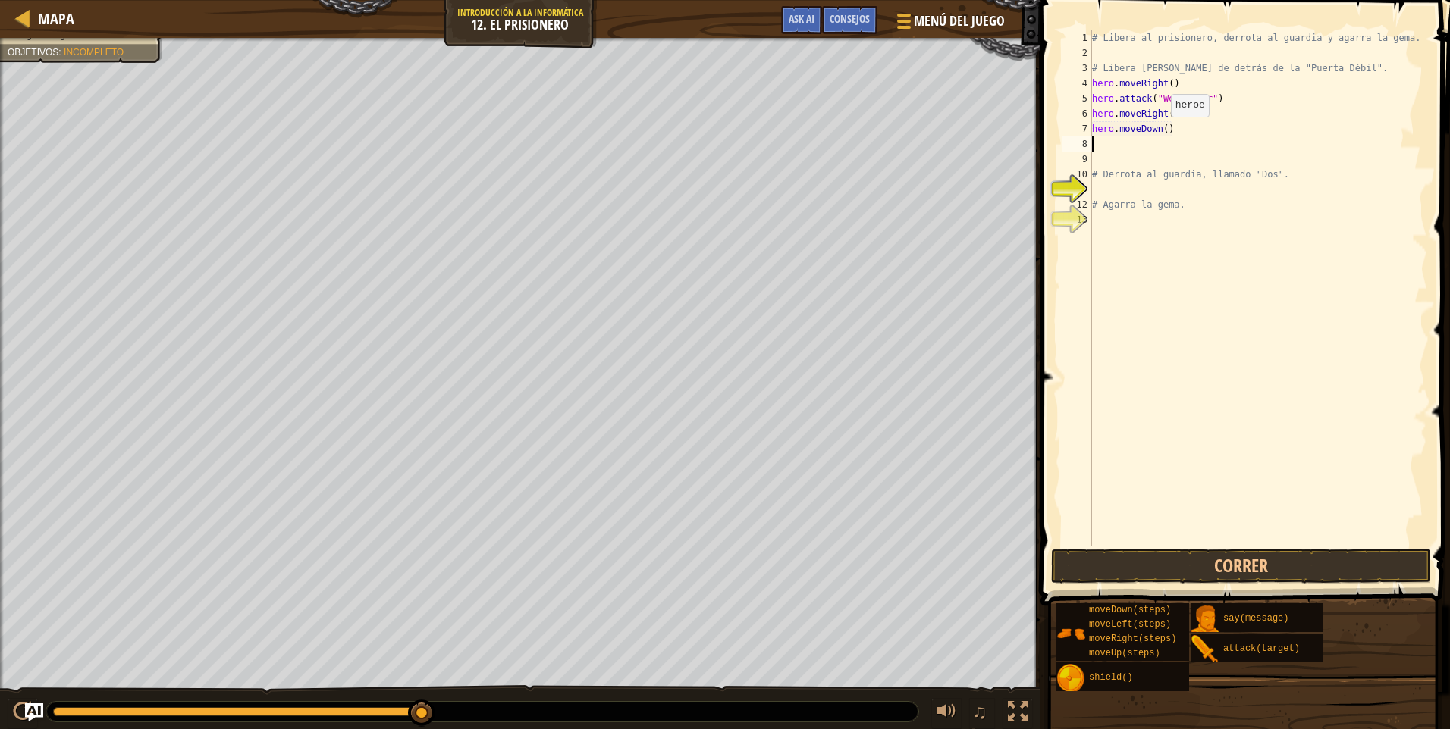
click at [1163, 132] on div "# Libera al prisionero, derrota al guardia y agarra la gema. # Libera [PERSON_N…" at bounding box center [1258, 303] width 338 height 546
type textarea "hero.moveDown(3)"
click at [1215, 567] on button "Correr" at bounding box center [1241, 566] width 380 height 35
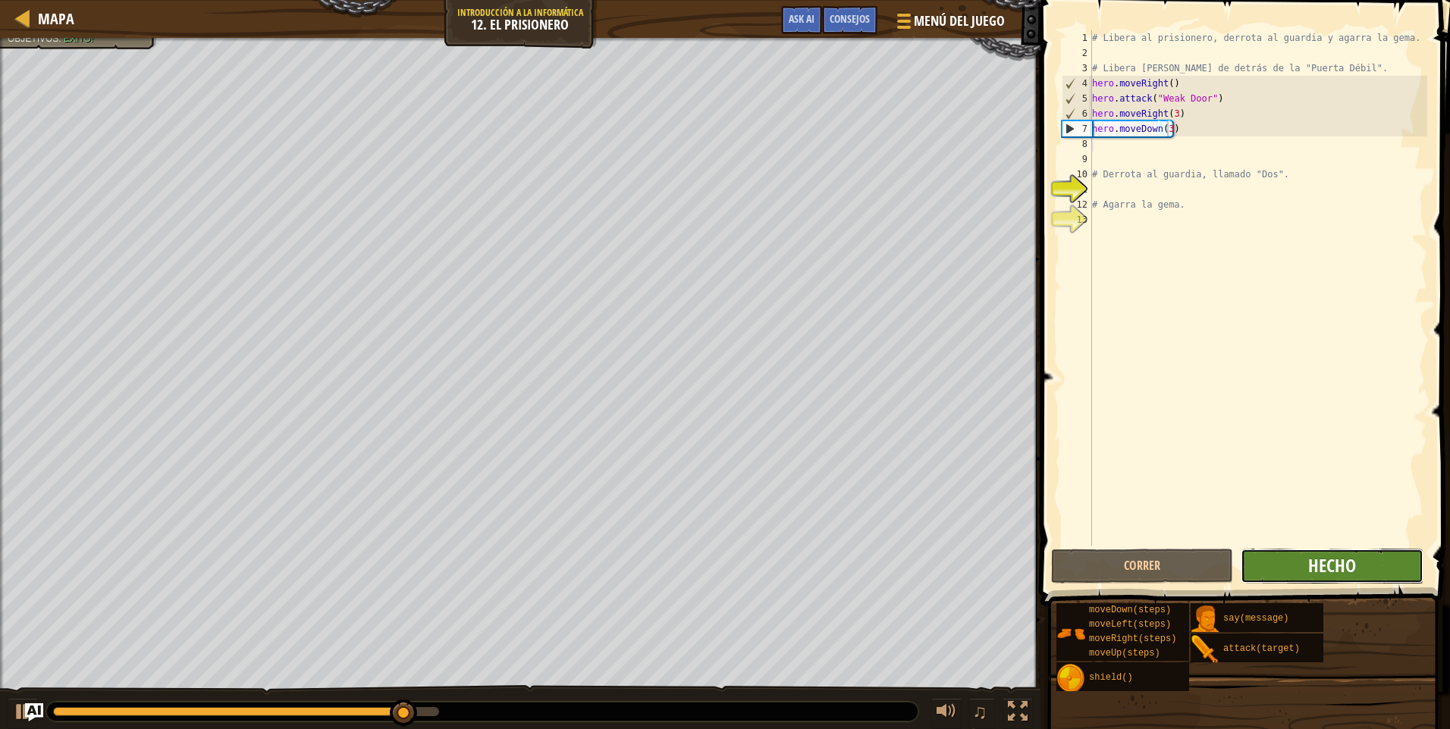
click at [1332, 557] on span "Hecho" at bounding box center [1332, 566] width 48 height 24
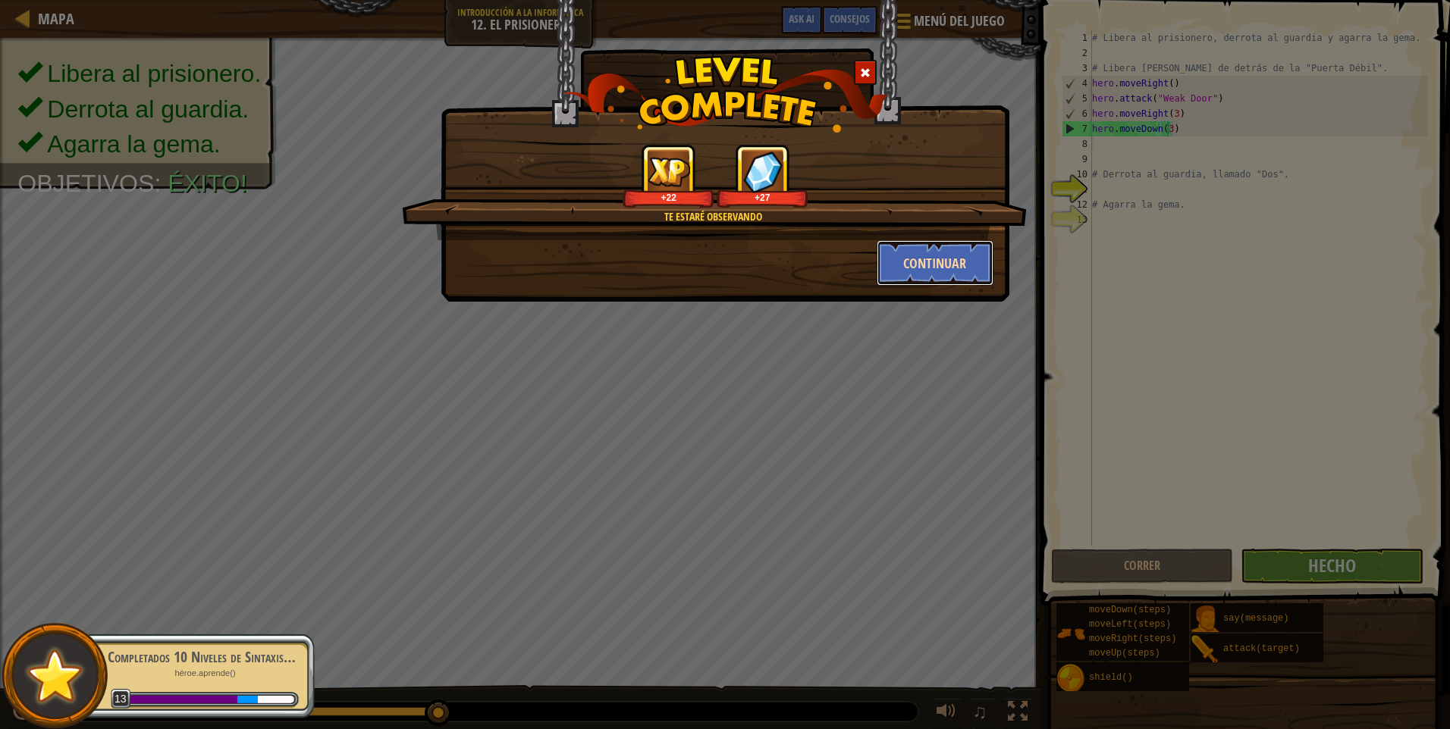
click at [921, 268] on button "Continuar" at bounding box center [936, 262] width 118 height 45
